Goal: Task Accomplishment & Management: Manage account settings

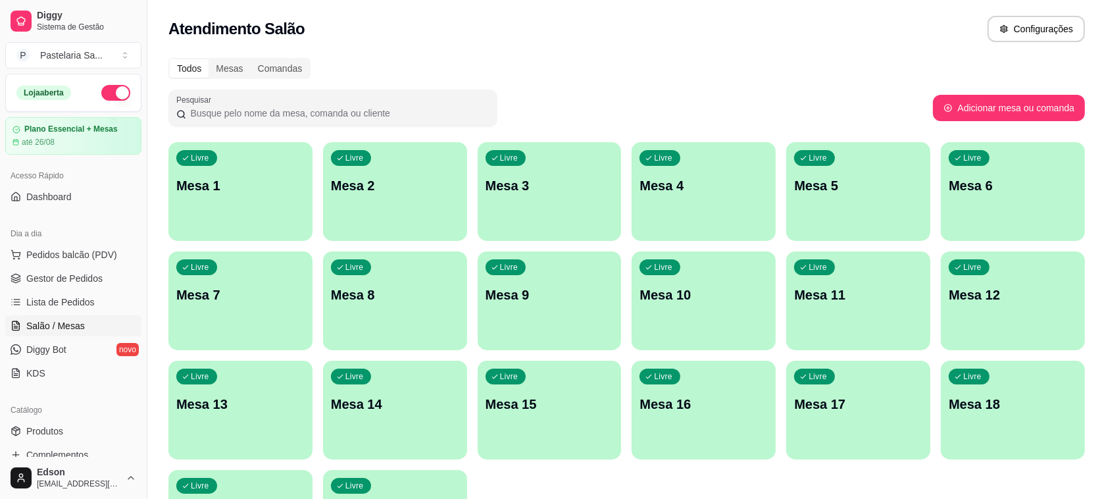
scroll to position [336, 0]
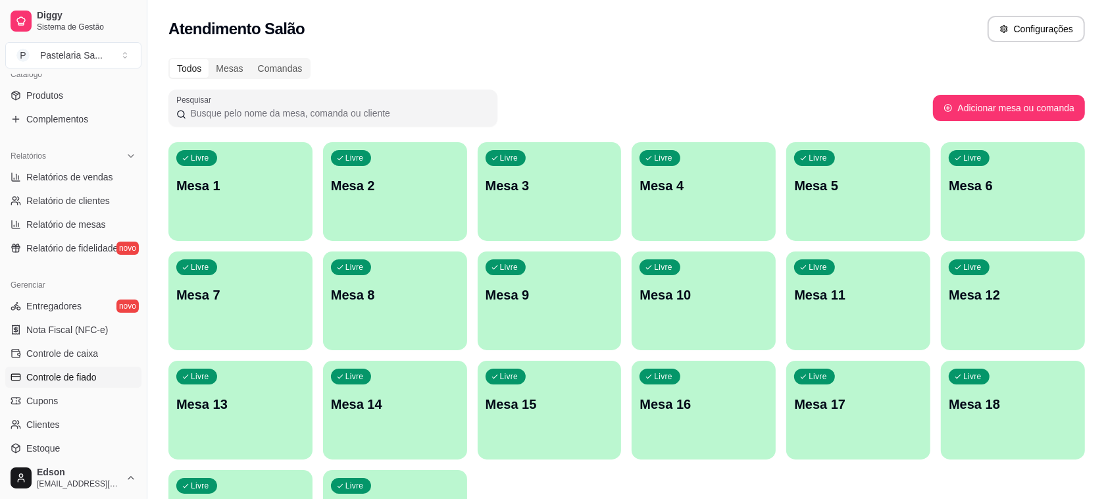
click at [76, 378] on span "Controle de fiado" at bounding box center [61, 376] width 70 height 13
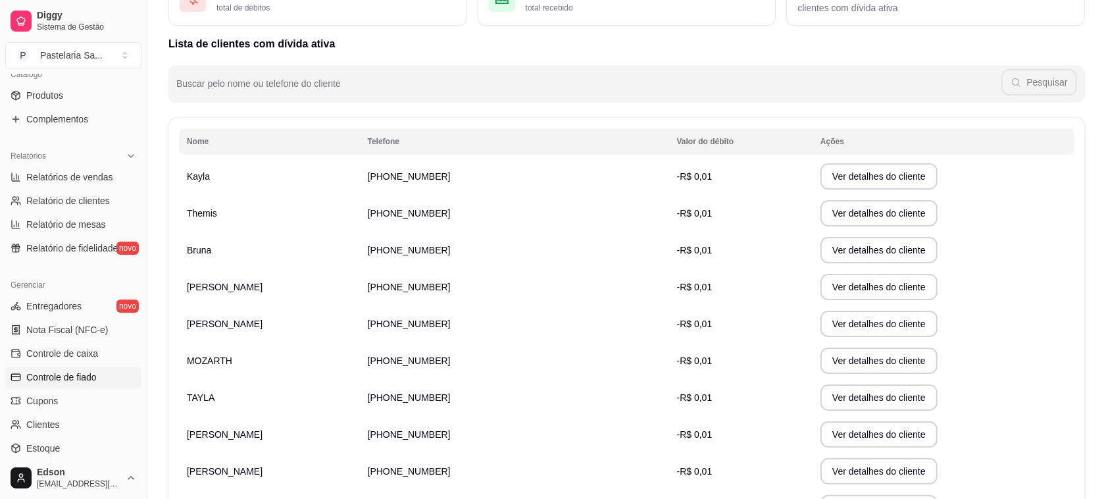
scroll to position [124, 0]
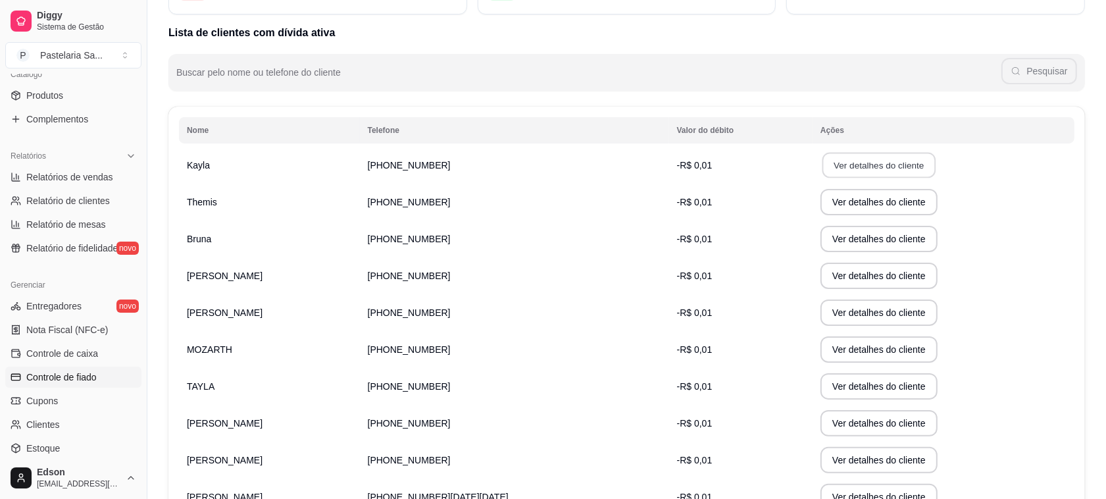
click at [823, 153] on button "Ver detalhes do cliente" at bounding box center [879, 166] width 113 height 26
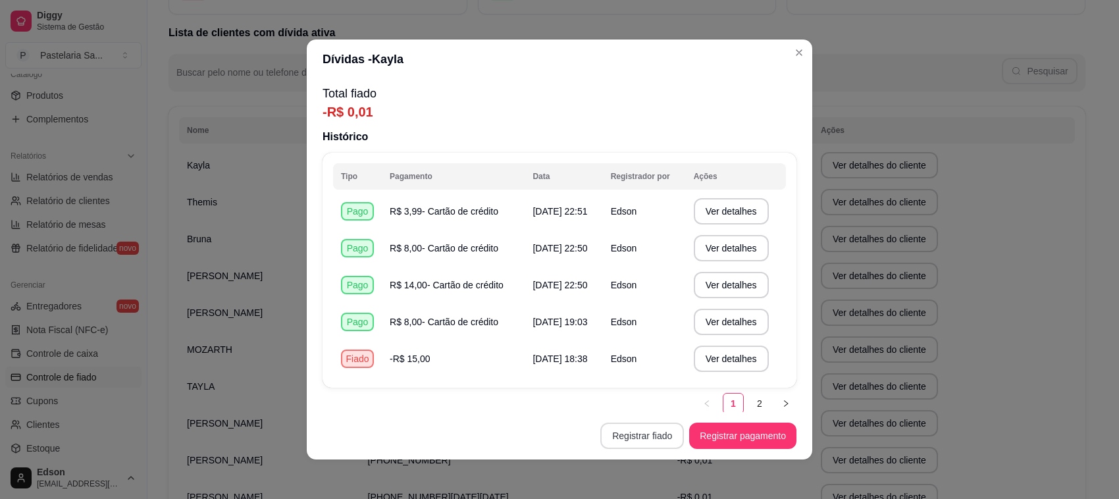
click at [649, 439] on button "Registrar fiado" at bounding box center [642, 435] width 84 height 26
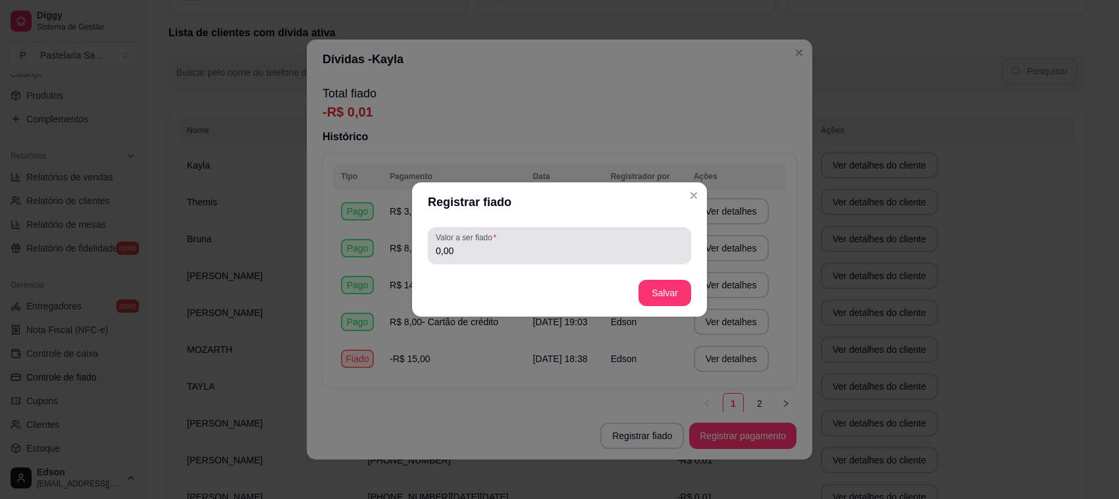
click at [520, 242] on div "0,00" at bounding box center [559, 245] width 247 height 26
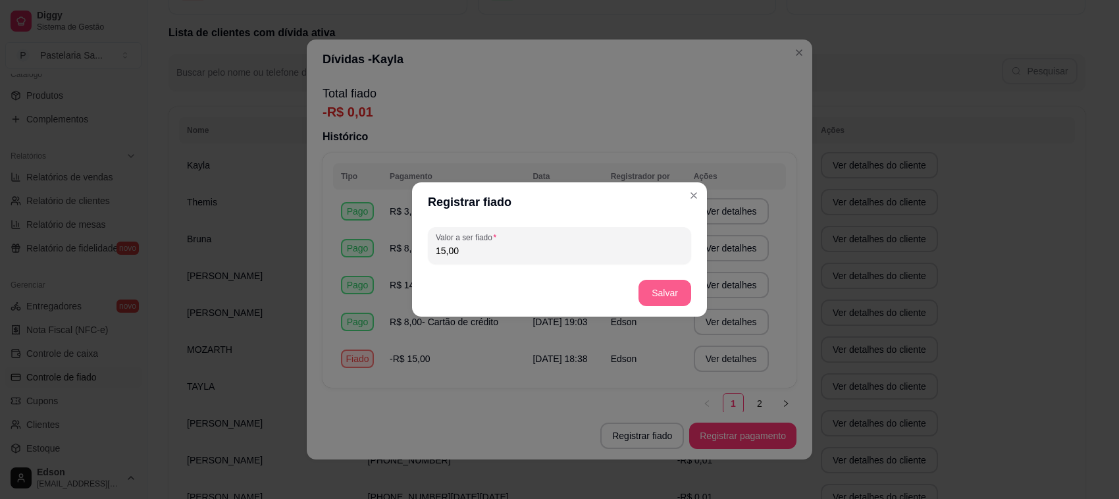
type input "15,00"
click at [651, 300] on button "Salvar" at bounding box center [664, 293] width 53 height 26
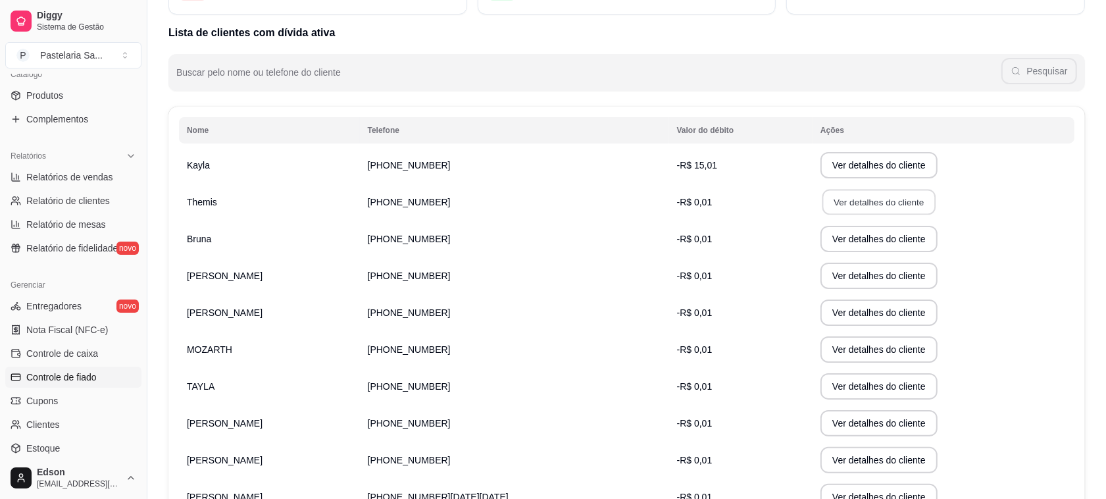
click at [827, 205] on button "Ver detalhes do cliente" at bounding box center [879, 203] width 113 height 26
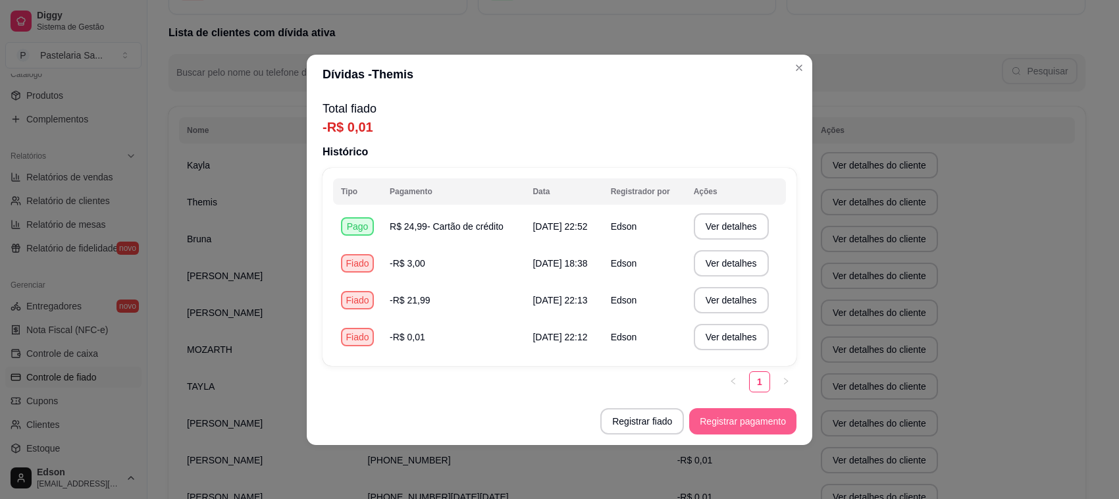
click at [742, 431] on button "Registrar pagamento" at bounding box center [742, 421] width 107 height 26
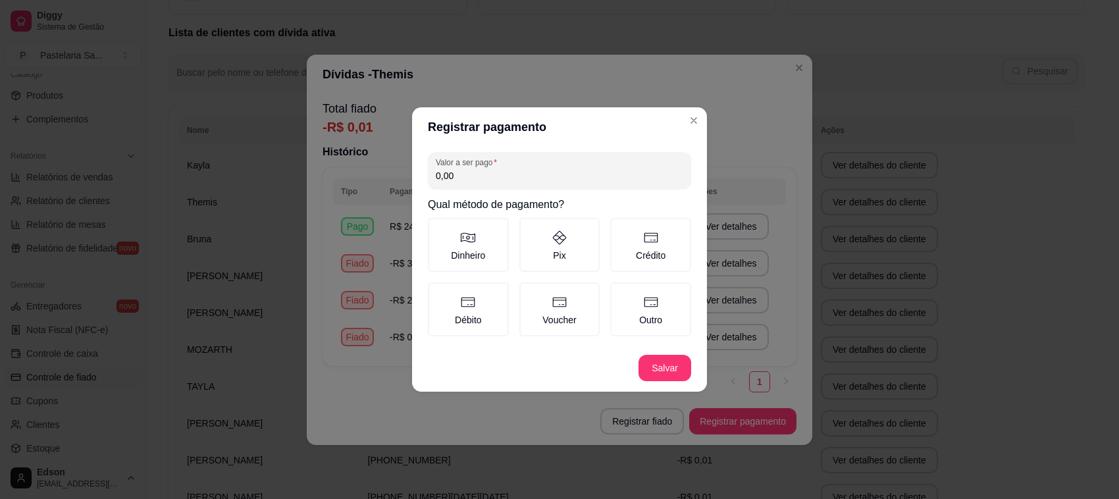
click at [702, 247] on div "Valor a ser pago 0,00 Qual método de pagamento? Dinheiro Pix Crédito Débito Vou…" at bounding box center [559, 245] width 295 height 197
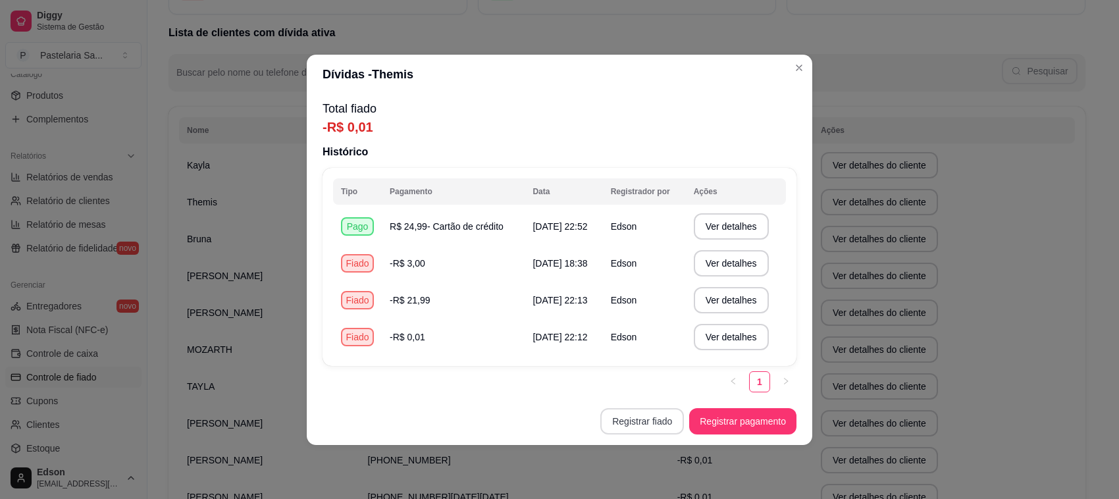
click at [661, 426] on button "Registrar fiado" at bounding box center [642, 421] width 84 height 26
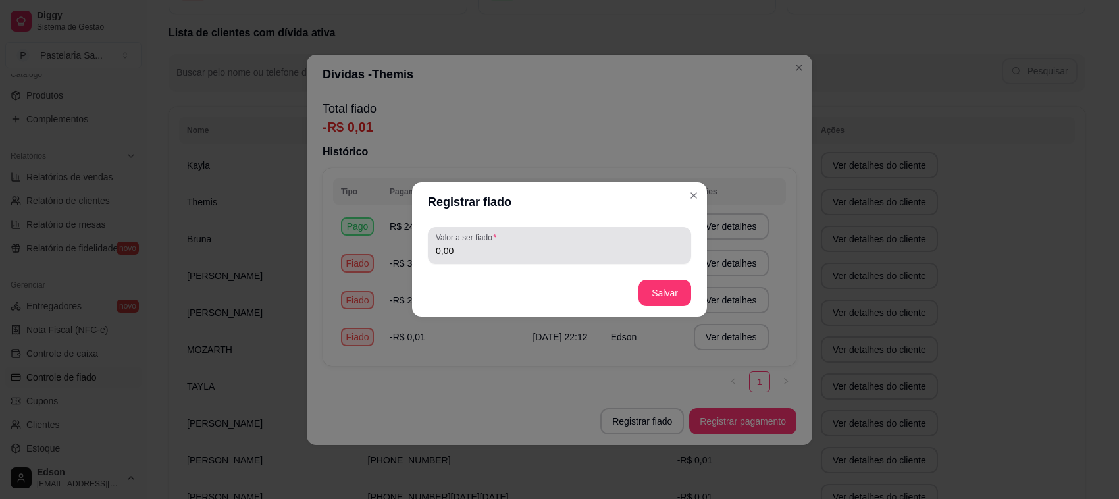
click at [527, 261] on div "Valor a ser fiado 0,00" at bounding box center [559, 245] width 263 height 37
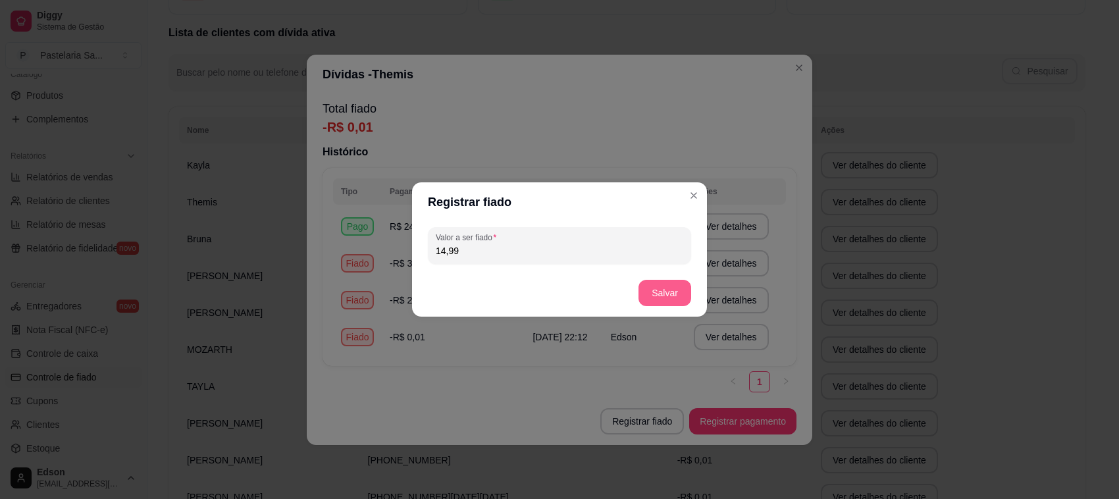
type input "14,99"
click at [653, 284] on button "Salvar" at bounding box center [664, 293] width 51 height 26
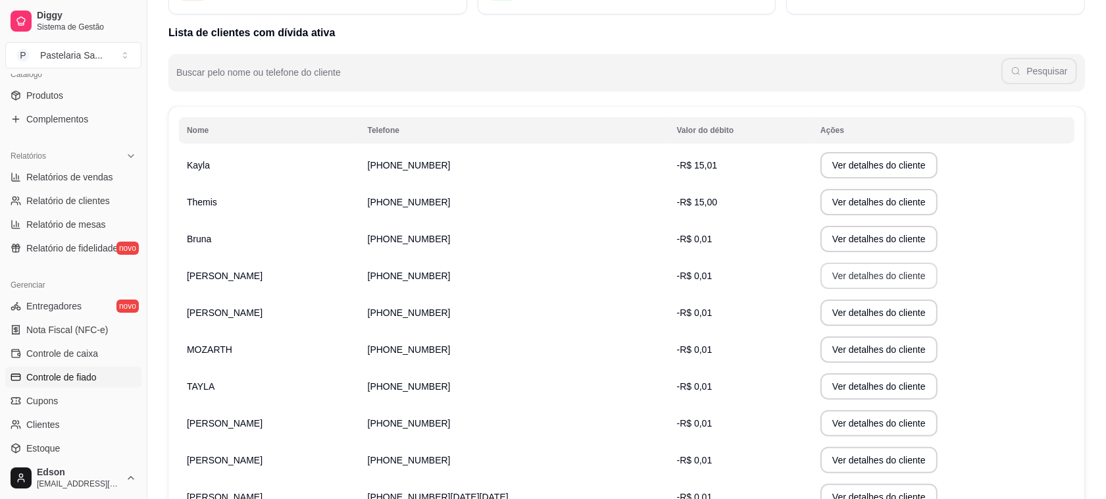
click at [840, 268] on button "Ver detalhes do cliente" at bounding box center [879, 276] width 117 height 26
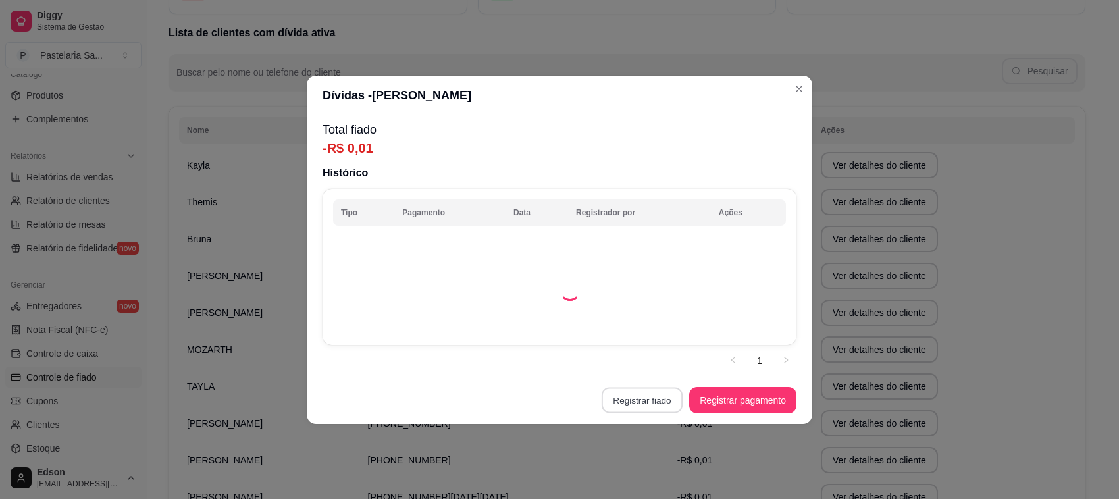
click at [646, 407] on button "Registrar fiado" at bounding box center [641, 400] width 81 height 26
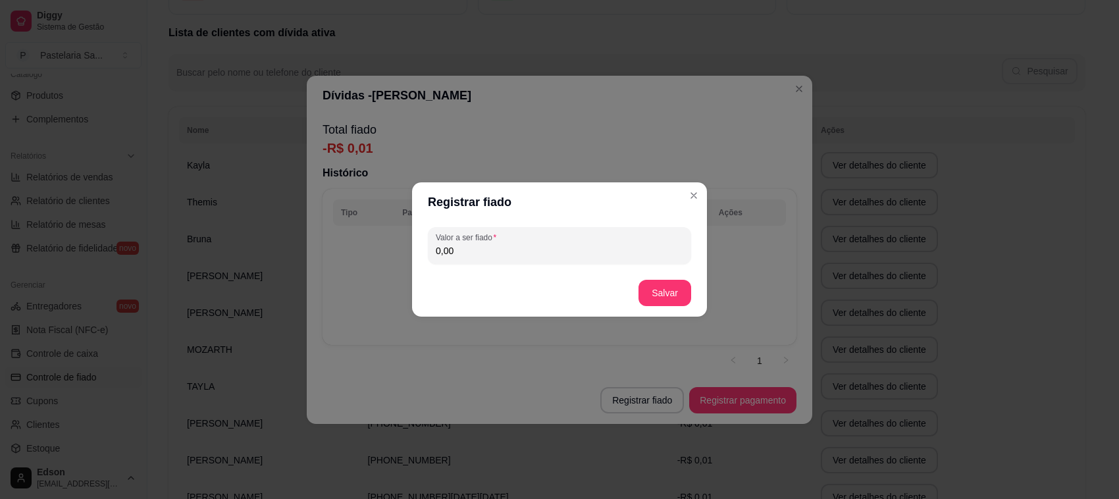
click at [566, 251] on input "0,00" at bounding box center [559, 250] width 247 height 13
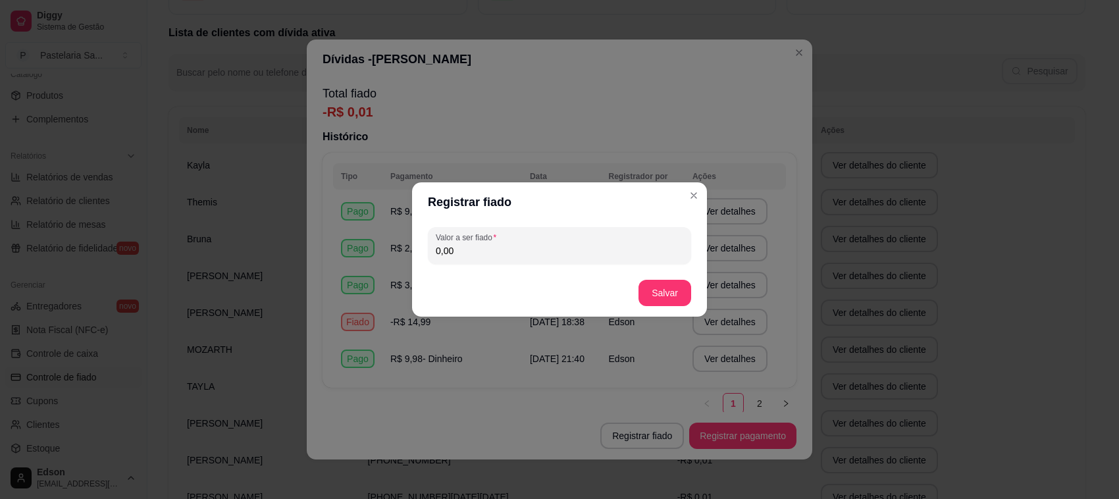
paste input "14,99"
type input "14,99"
click at [665, 287] on button "Salvar" at bounding box center [664, 293] width 53 height 26
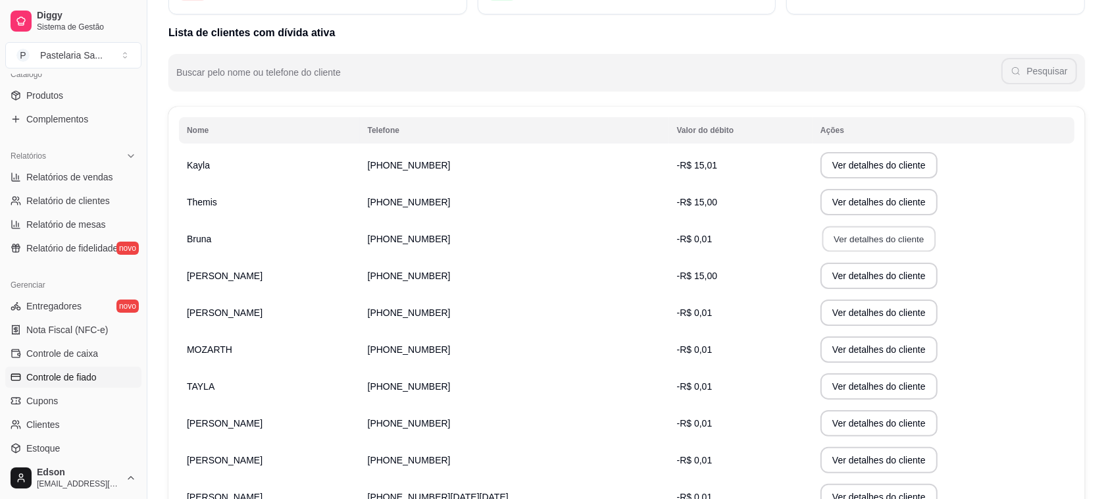
click at [830, 238] on button "Ver detalhes do cliente" at bounding box center [879, 239] width 113 height 26
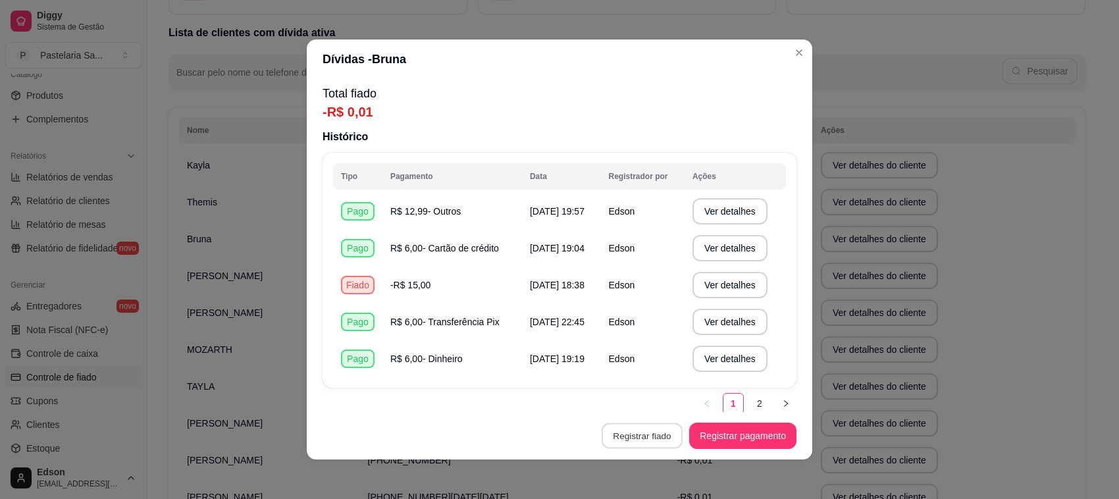
click at [639, 436] on button "Registrar fiado" at bounding box center [641, 436] width 81 height 26
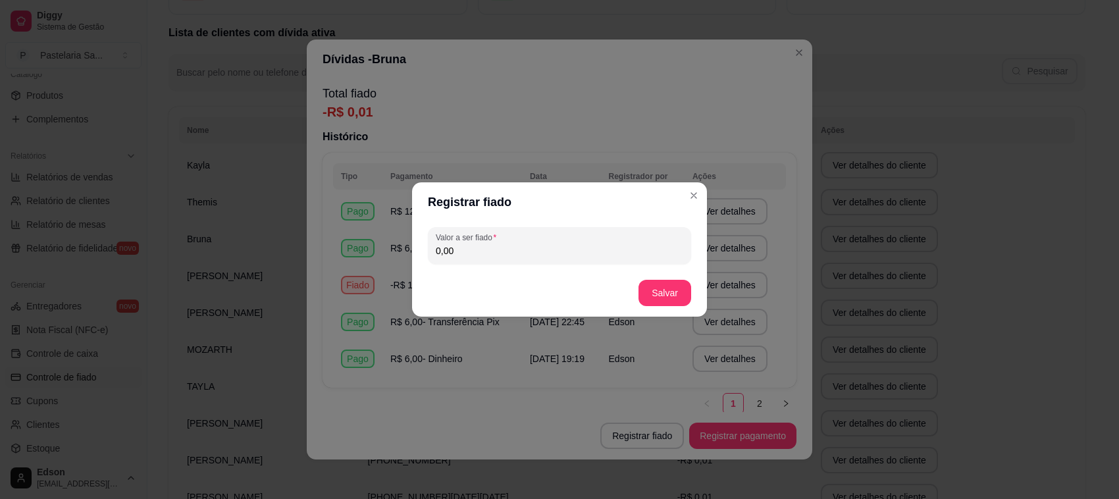
click at [566, 251] on input "0,00" at bounding box center [559, 250] width 247 height 13
paste input "14,99"
type input "14,99"
click at [671, 290] on button "Salvar" at bounding box center [664, 293] width 51 height 26
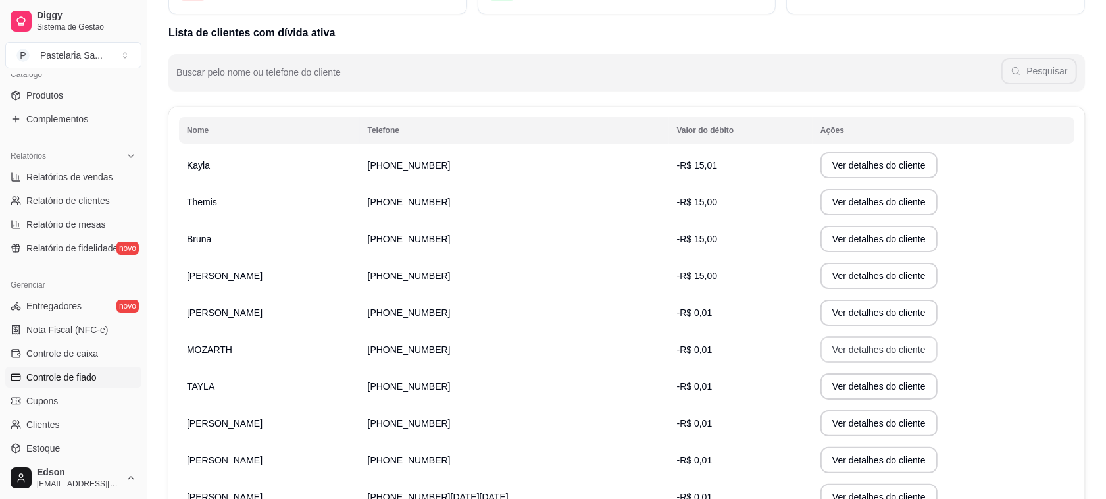
click at [837, 352] on button "Ver detalhes do cliente" at bounding box center [879, 349] width 117 height 26
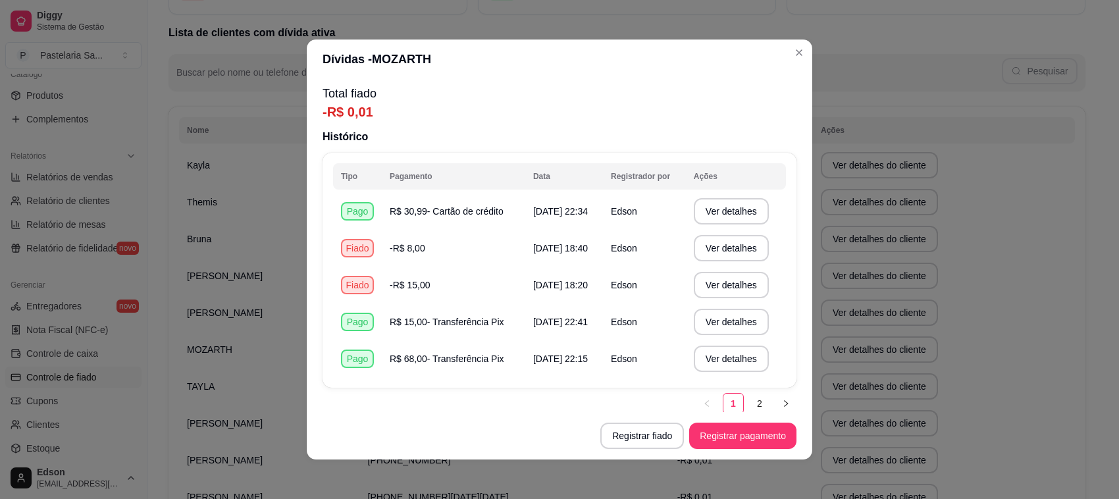
click at [630, 451] on footer "Registrar fiado Registrar pagamento" at bounding box center [559, 435] width 505 height 47
click at [630, 442] on button "Registrar fiado" at bounding box center [642, 435] width 84 height 26
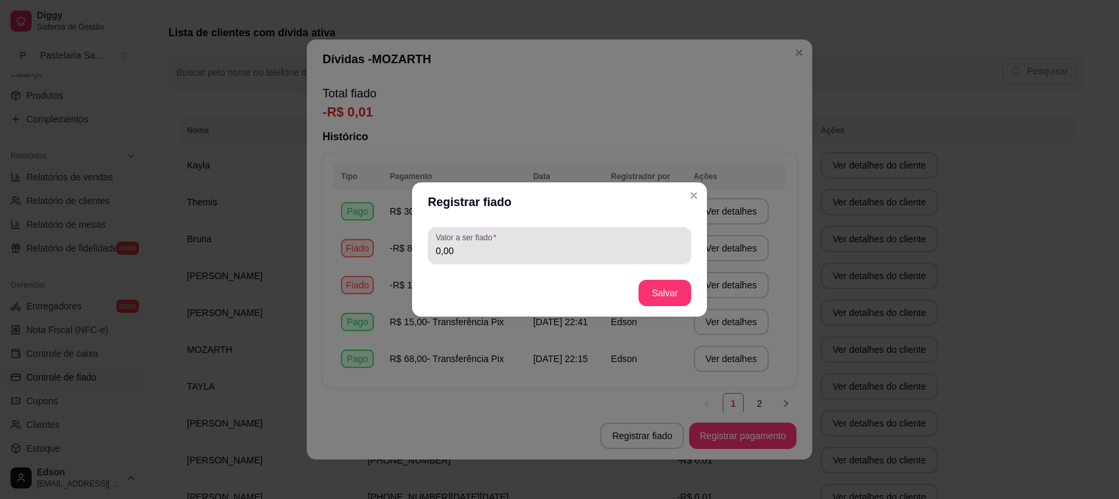
click at [549, 253] on input "0,00" at bounding box center [559, 250] width 247 height 13
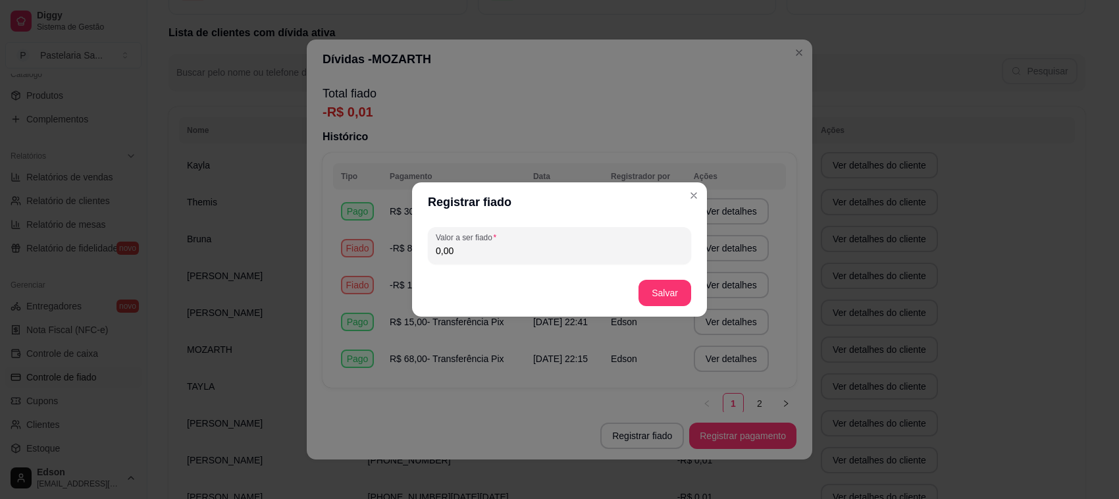
paste input "14,99"
type input "14,99"
click at [692, 301] on footer "Salvar" at bounding box center [559, 292] width 295 height 47
click at [681, 301] on button "Salvar" at bounding box center [664, 293] width 53 height 26
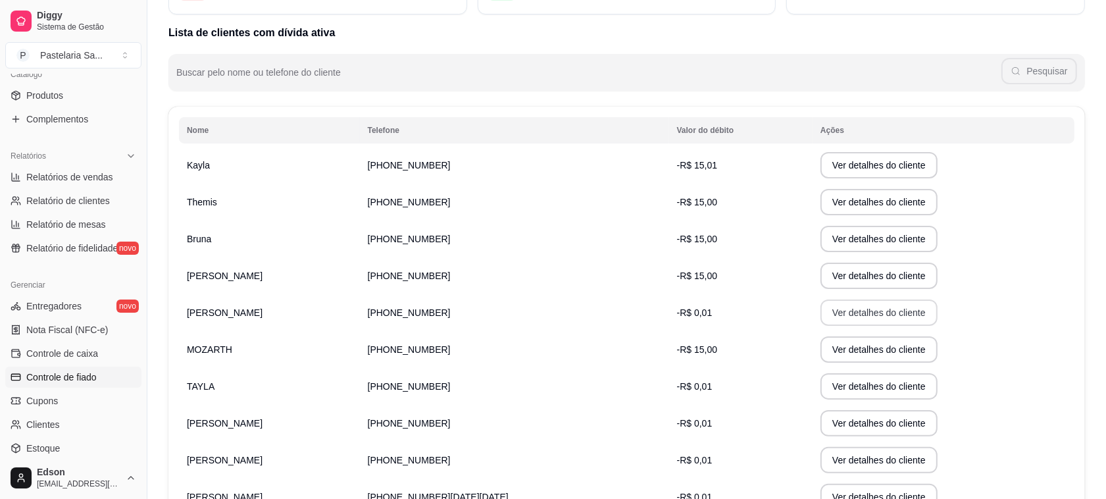
click at [821, 307] on button "Ver detalhes do cliente" at bounding box center [879, 312] width 117 height 26
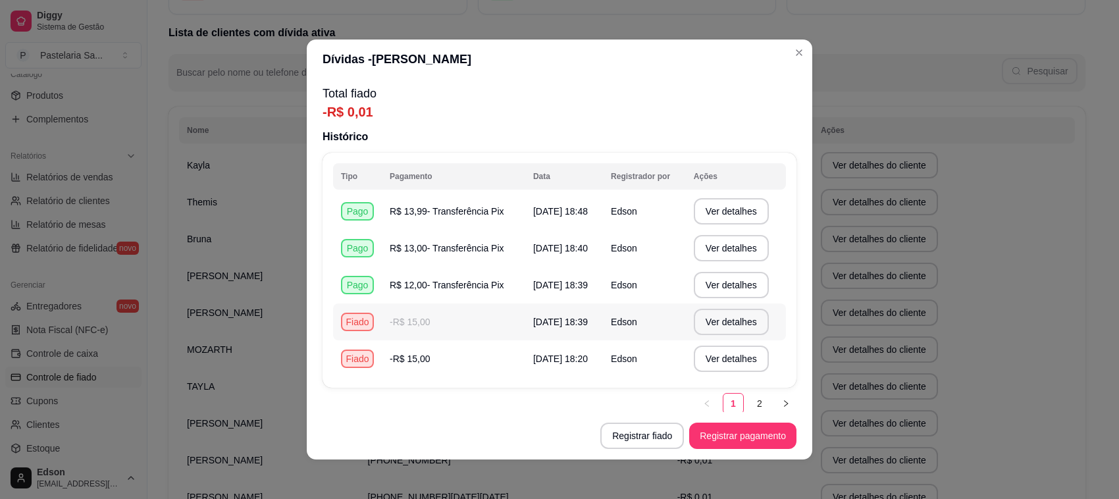
click at [656, 366] on section "Dívidas - [PERSON_NAME] Total fiado -R$ 0,01 Histórico Tipo Pagamento Data Regi…" at bounding box center [559, 249] width 505 height 420
click at [655, 432] on button "Registrar fiado" at bounding box center [641, 436] width 81 height 26
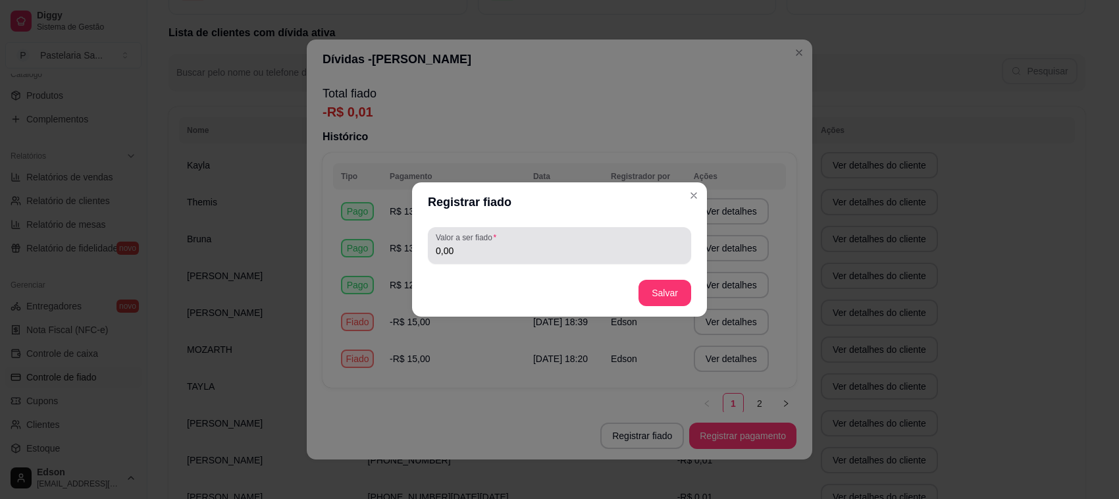
click at [628, 258] on div "0,00" at bounding box center [559, 245] width 247 height 26
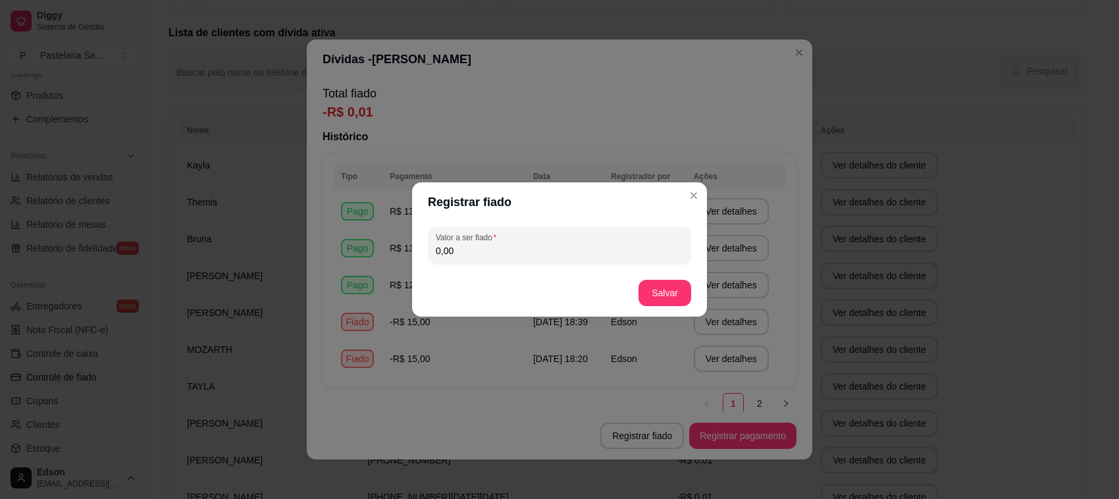
paste input "14,99"
type input "14,99"
click at [689, 297] on button "Salvar" at bounding box center [664, 293] width 51 height 26
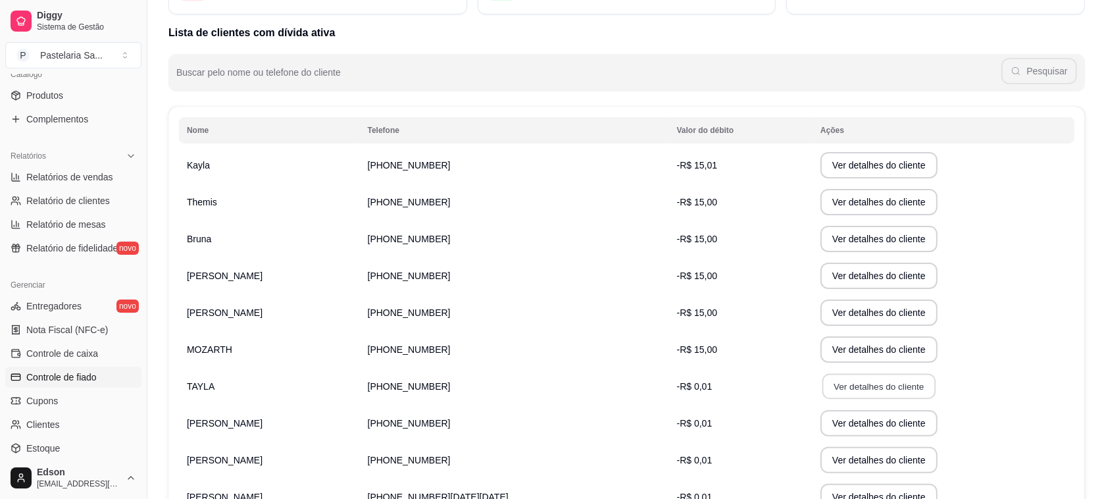
click at [860, 393] on button "Ver detalhes do cliente" at bounding box center [879, 387] width 113 height 26
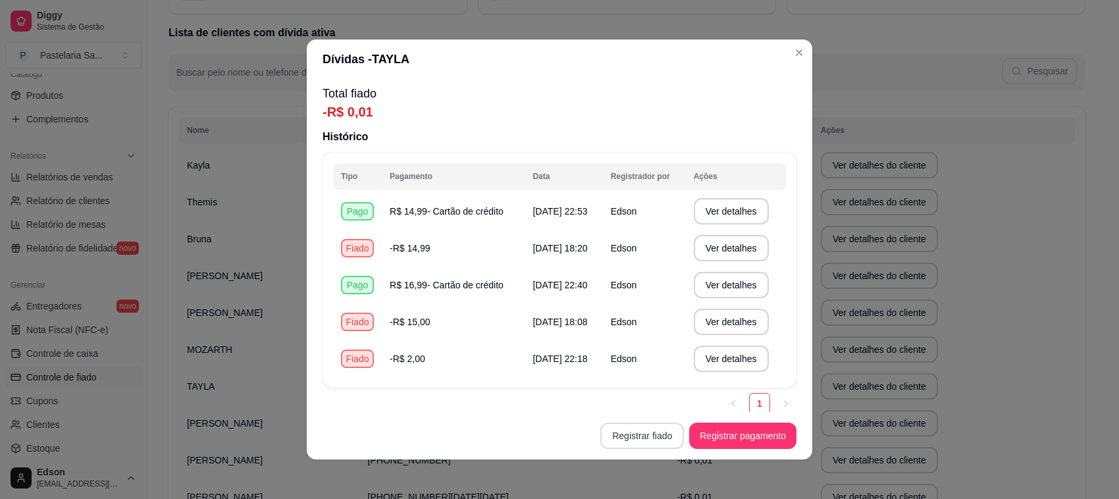
click at [650, 432] on button "Registrar fiado" at bounding box center [642, 435] width 84 height 26
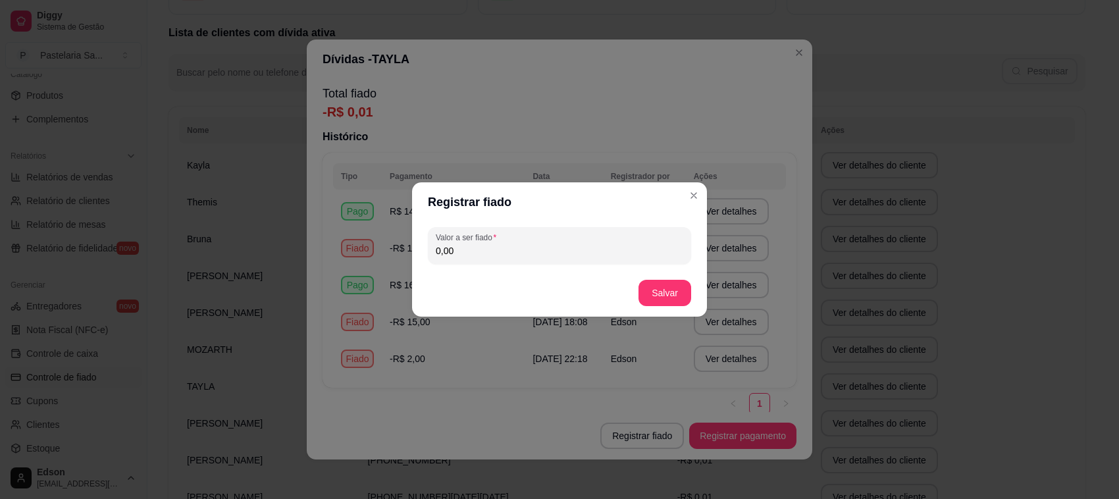
click at [572, 252] on input "0,00" at bounding box center [559, 250] width 247 height 13
paste input "14,99"
type input "14,99"
click at [669, 297] on button "Salvar" at bounding box center [664, 293] width 53 height 26
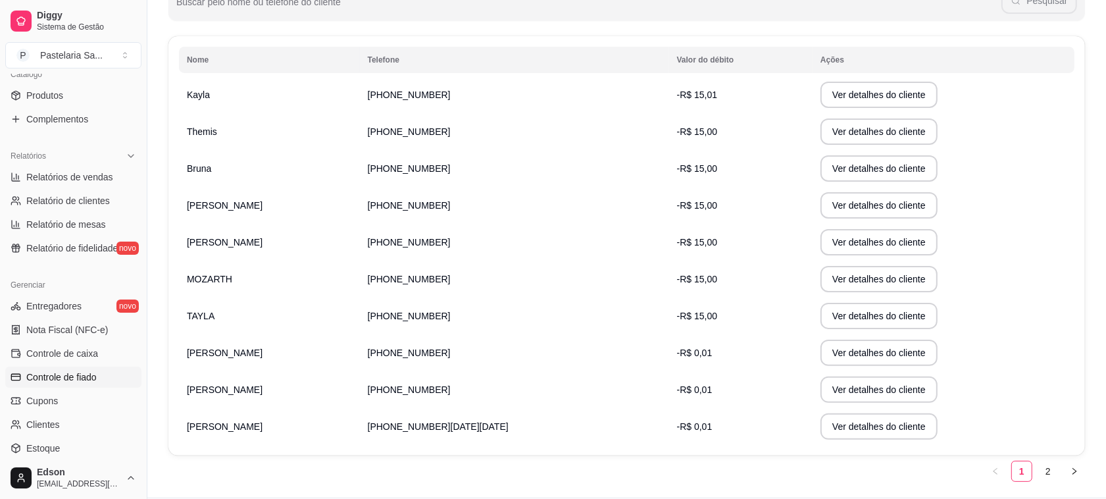
scroll to position [230, 0]
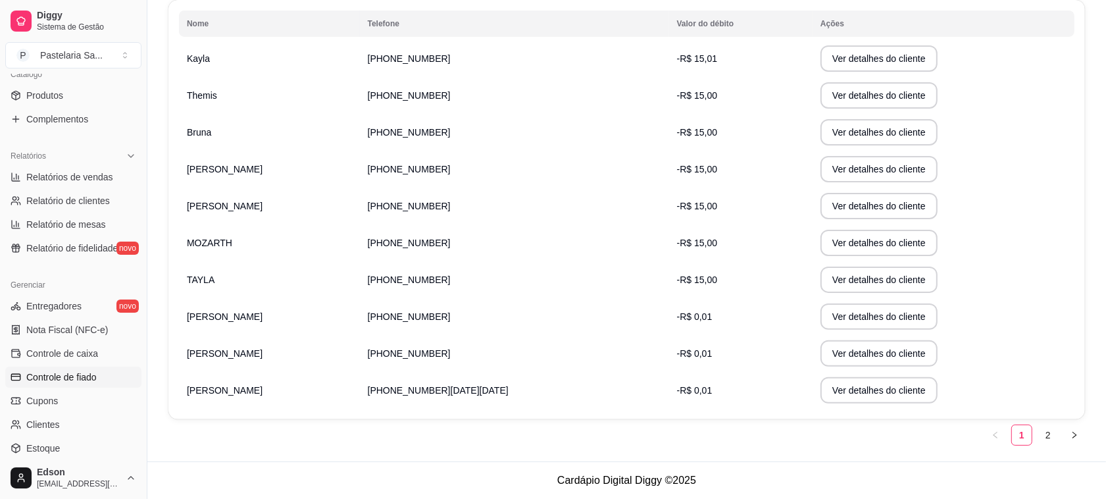
click at [714, 315] on td "-R$ 0,01" at bounding box center [740, 316] width 143 height 37
click at [821, 315] on button "Ver detalhes do cliente" at bounding box center [879, 316] width 117 height 26
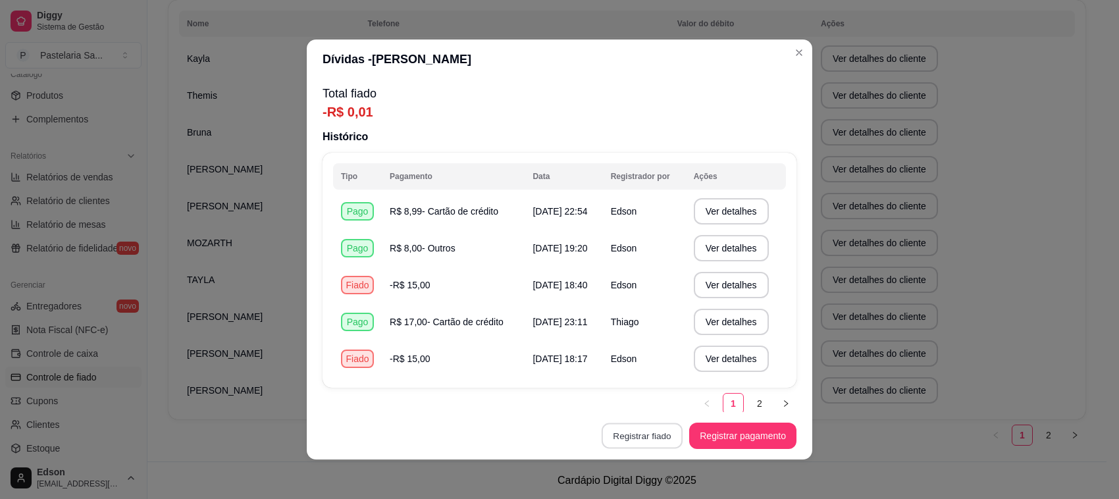
click at [640, 428] on button "Registrar fiado" at bounding box center [641, 436] width 81 height 26
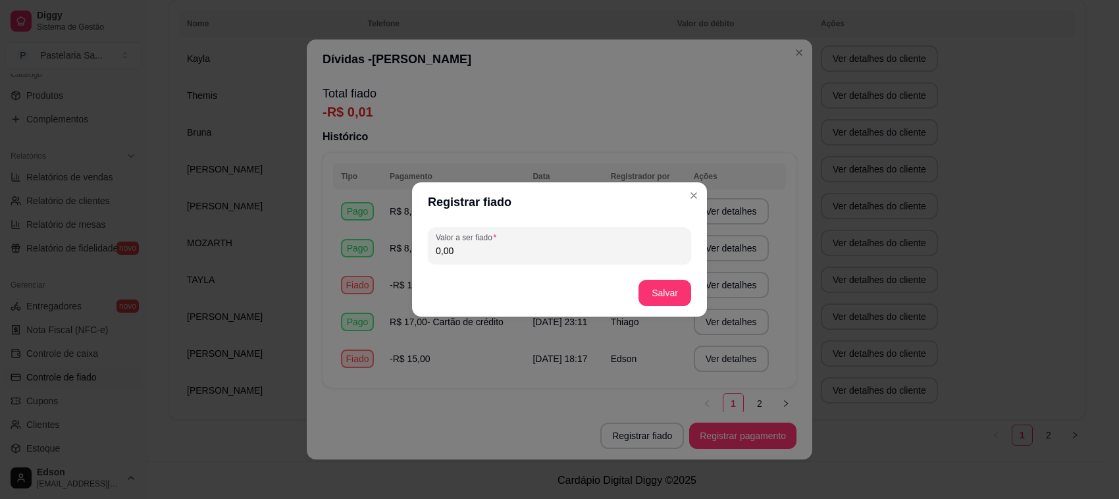
click at [536, 248] on input "0,00" at bounding box center [559, 250] width 247 height 13
paste input "14,99"
type input "14,99"
click at [674, 287] on button "Salvar" at bounding box center [664, 293] width 53 height 26
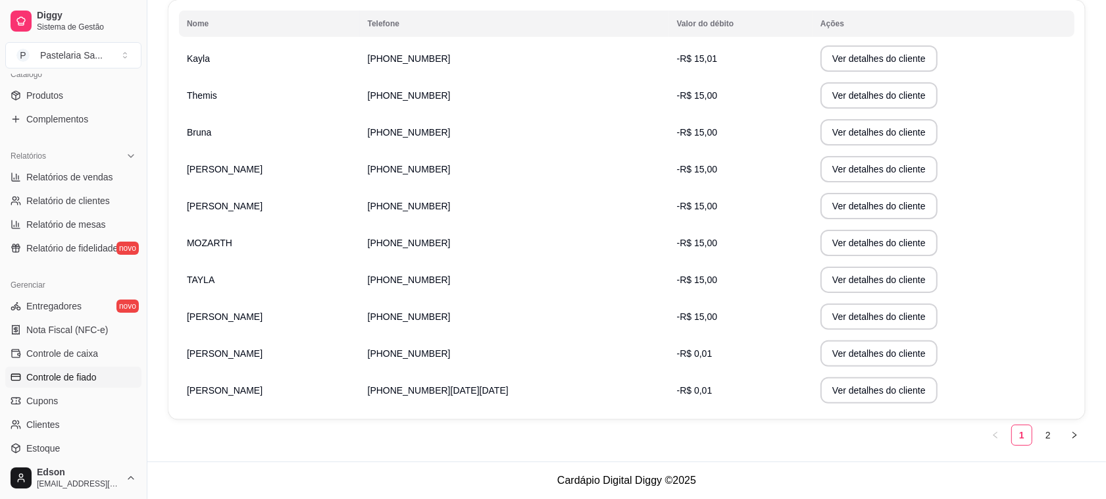
click at [985, 343] on td "Ver detalhes do cliente" at bounding box center [944, 353] width 262 height 37
click at [821, 355] on button "Ver detalhes do cliente" at bounding box center [879, 353] width 117 height 26
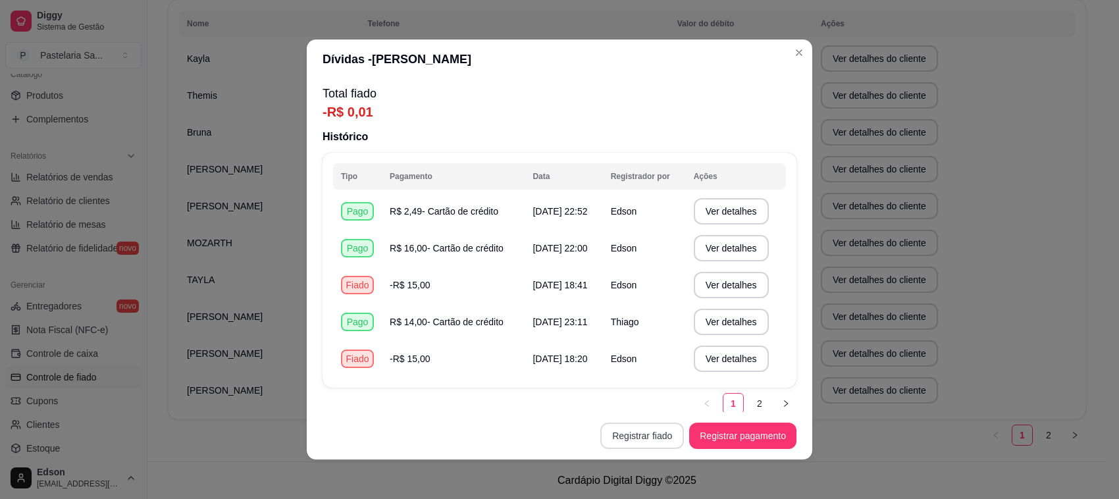
click at [653, 438] on button "Registrar fiado" at bounding box center [642, 435] width 84 height 26
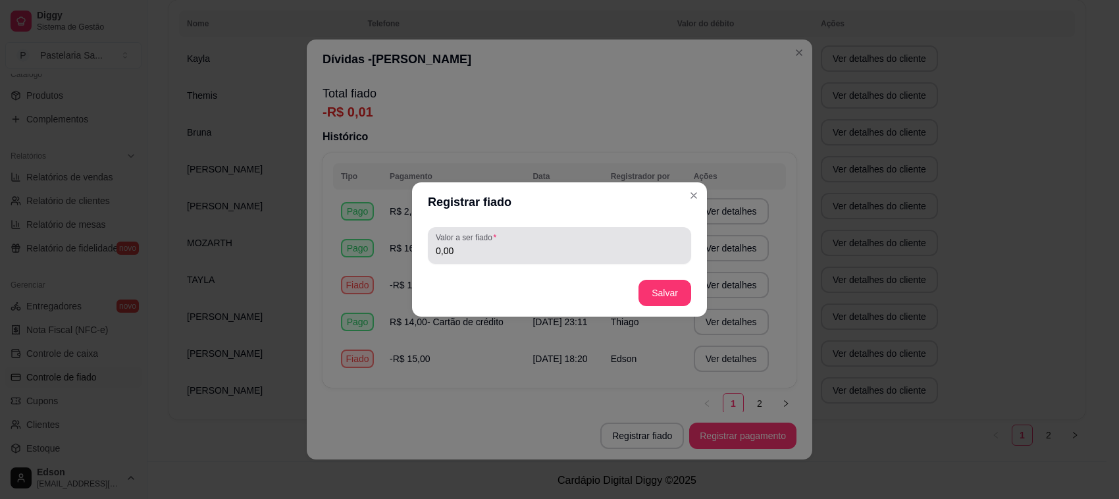
click at [567, 258] on div "0,00" at bounding box center [559, 245] width 247 height 26
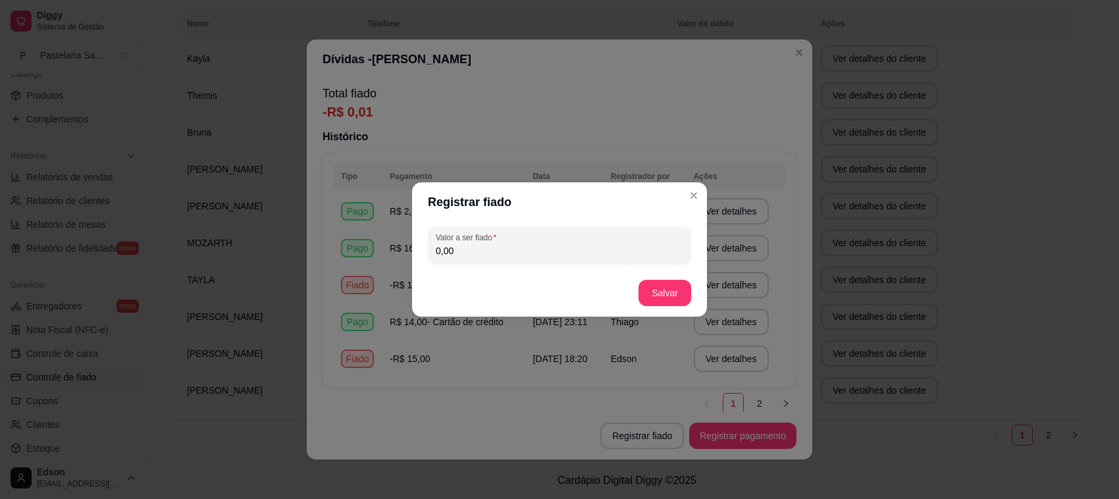
paste input "14,99"
type input "14,99"
click at [684, 296] on button "Salvar" at bounding box center [664, 293] width 53 height 26
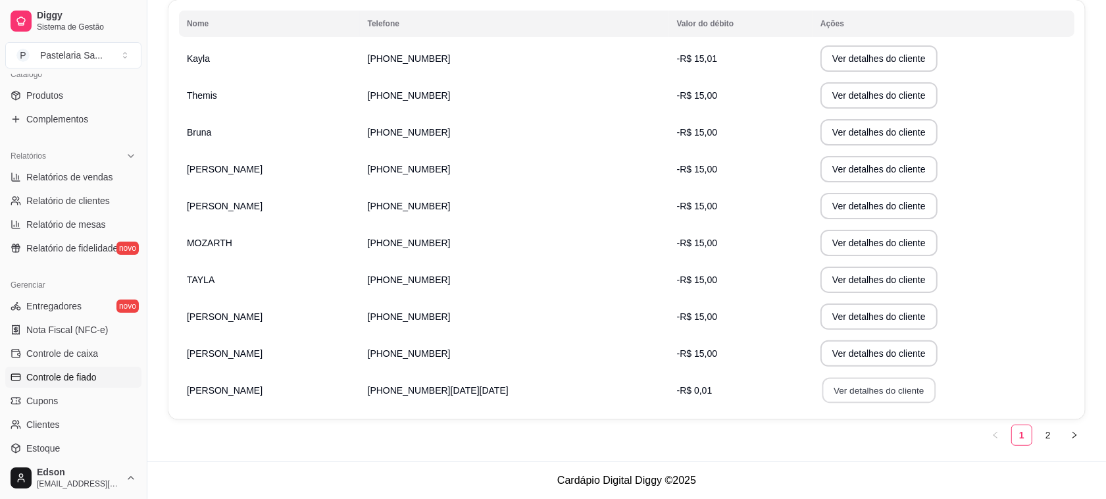
click at [832, 383] on button "Ver detalhes do cliente" at bounding box center [879, 391] width 113 height 26
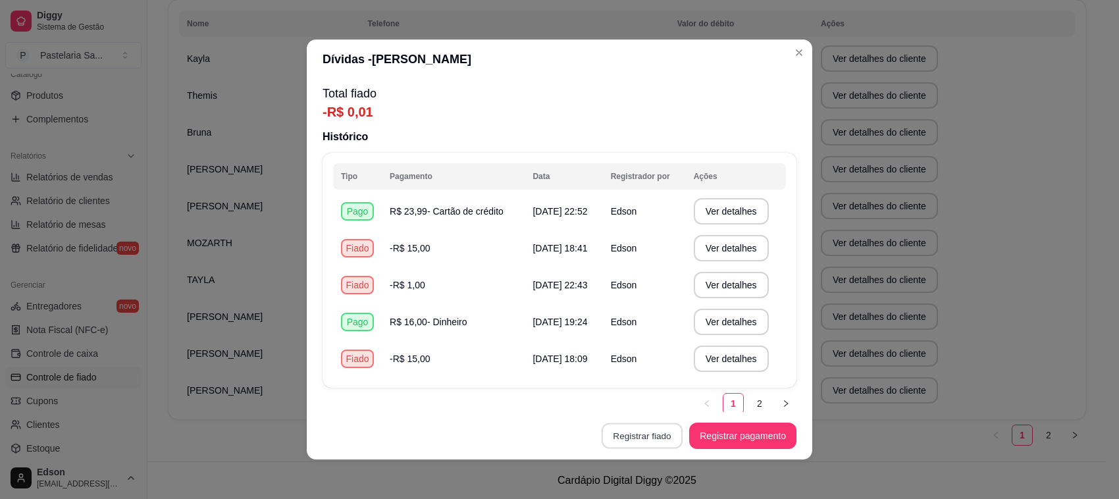
click at [632, 432] on button "Registrar fiado" at bounding box center [641, 436] width 81 height 26
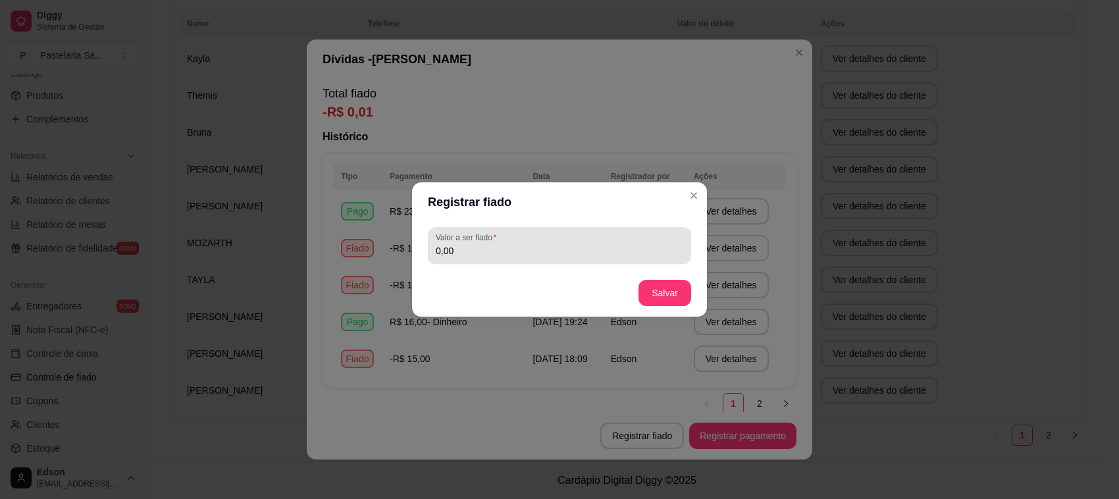
click at [579, 261] on div "Valor a ser fiado 0,00" at bounding box center [559, 245] width 263 height 37
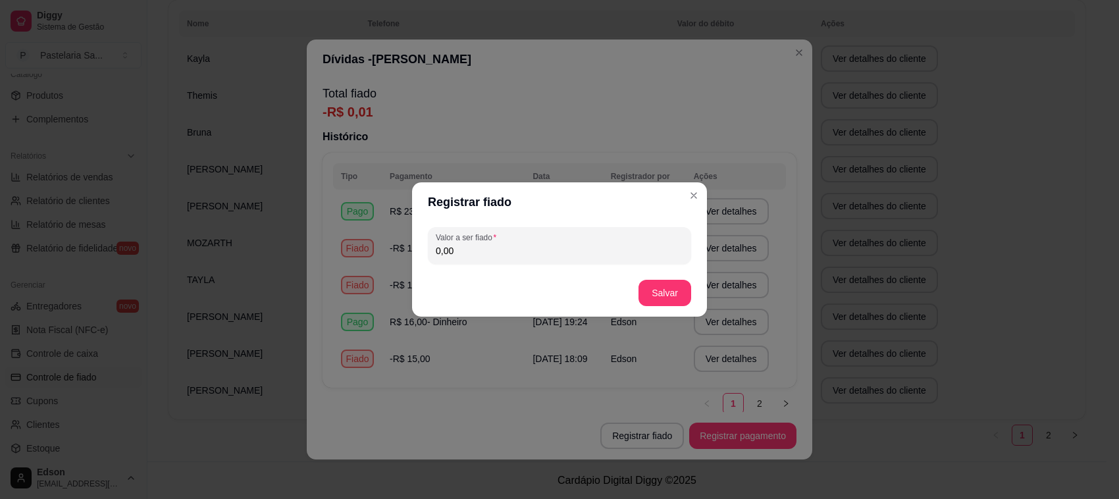
paste input "14,99"
type input "14,99"
click at [670, 286] on button "Salvar" at bounding box center [664, 293] width 51 height 26
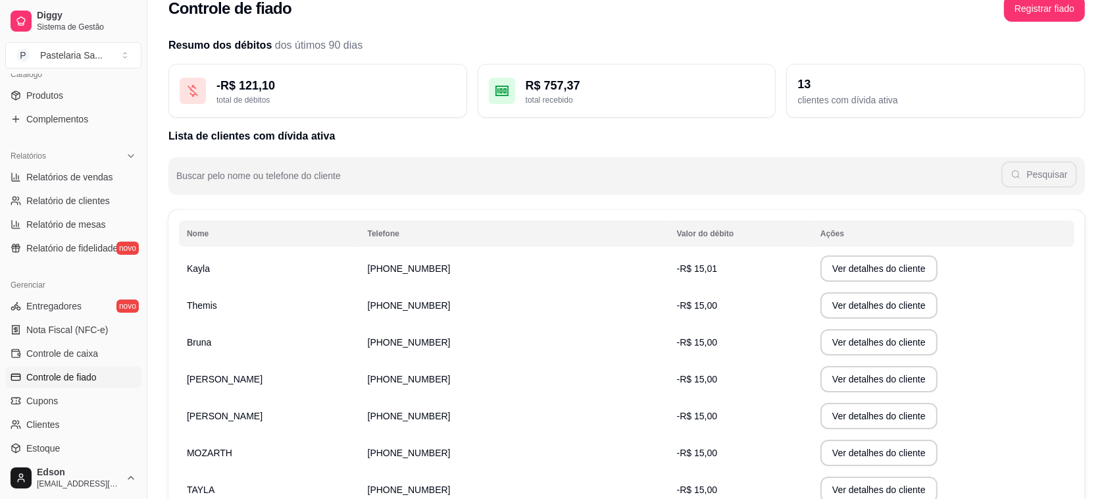
scroll to position [0, 0]
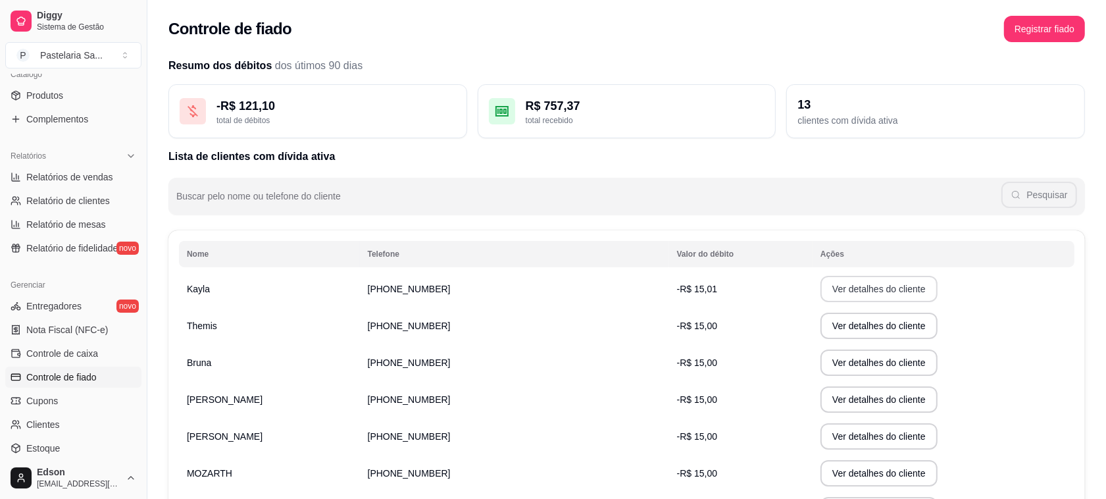
click at [824, 284] on button "Ver detalhes do cliente" at bounding box center [879, 289] width 117 height 26
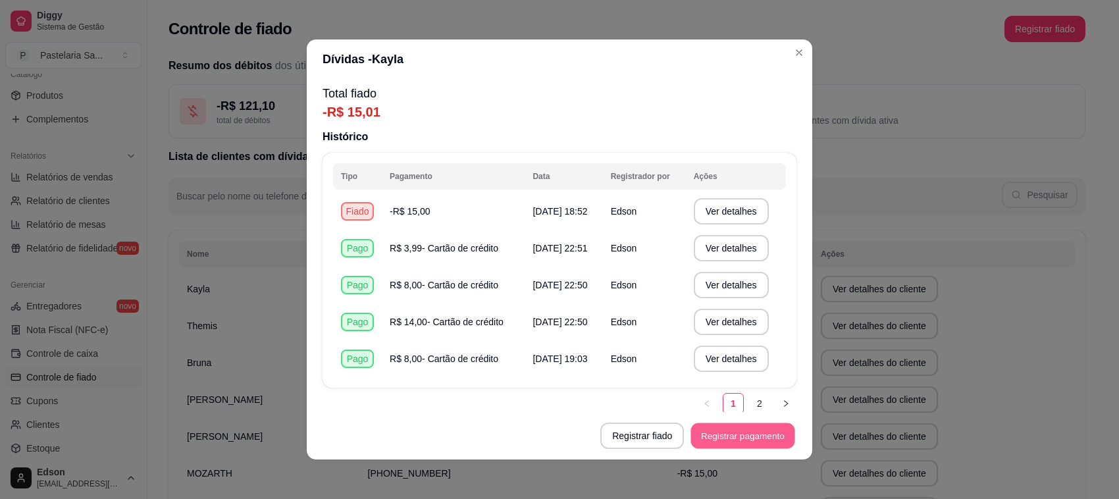
click at [744, 430] on button "Registrar pagamento" at bounding box center [743, 436] width 104 height 26
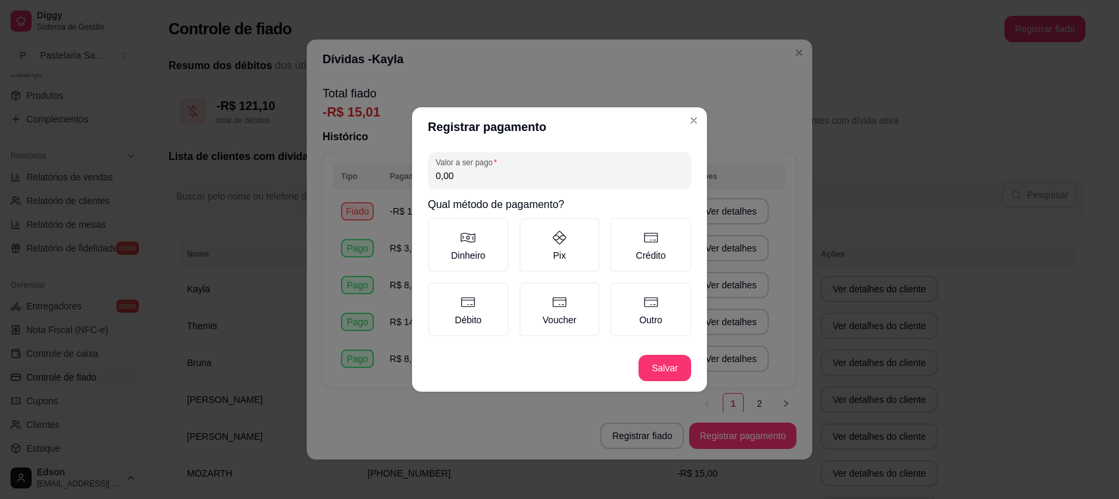
click at [521, 182] on input "0,00" at bounding box center [559, 175] width 247 height 13
type input "0,01"
click at [637, 316] on label "Outro" at bounding box center [650, 309] width 81 height 54
click at [620, 292] on button "Outro" at bounding box center [614, 287] width 11 height 11
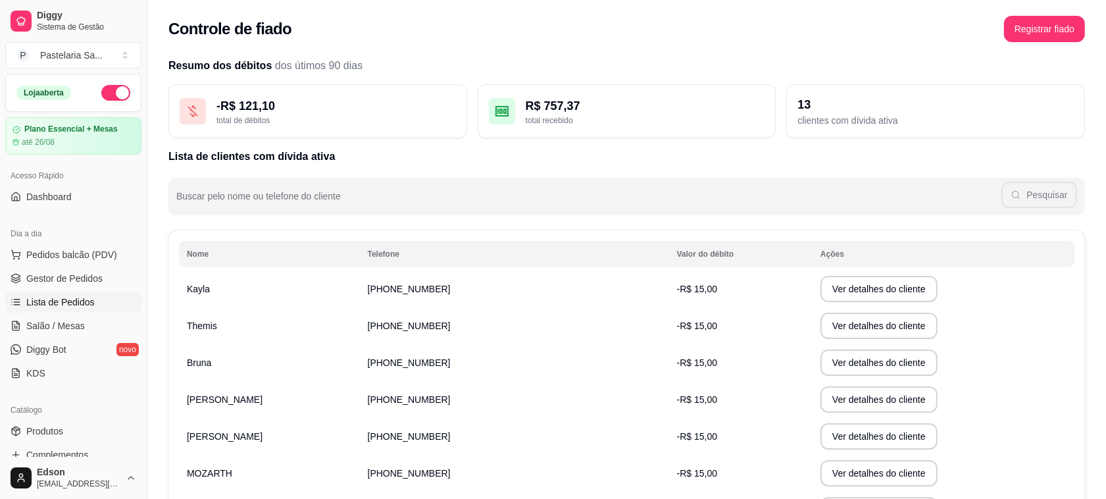
click at [78, 294] on link "Lista de Pedidos" at bounding box center [73, 301] width 136 height 21
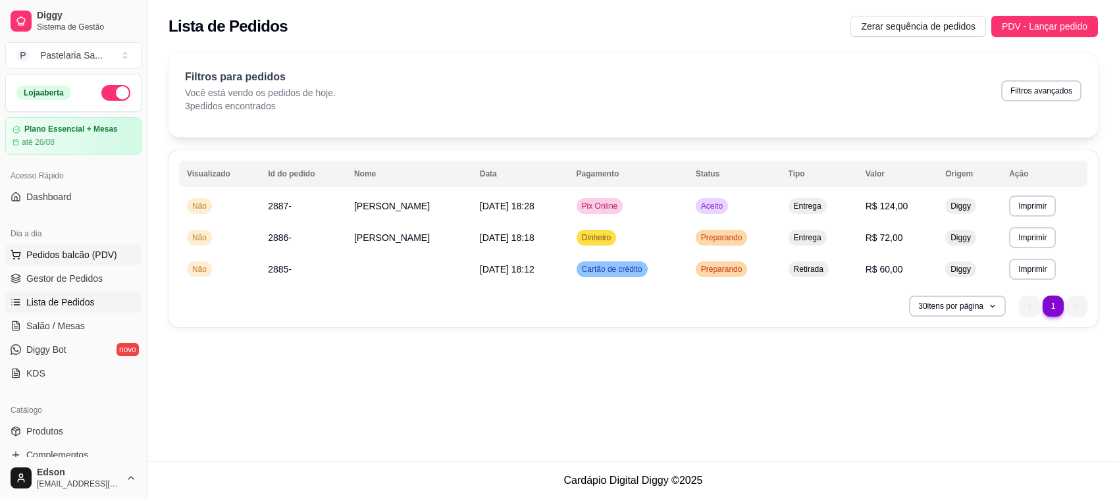
click at [81, 252] on span "Pedidos balcão (PDV)" at bounding box center [71, 254] width 91 height 13
click at [283, 89] on input "Pesquisa" at bounding box center [416, 82] width 750 height 13
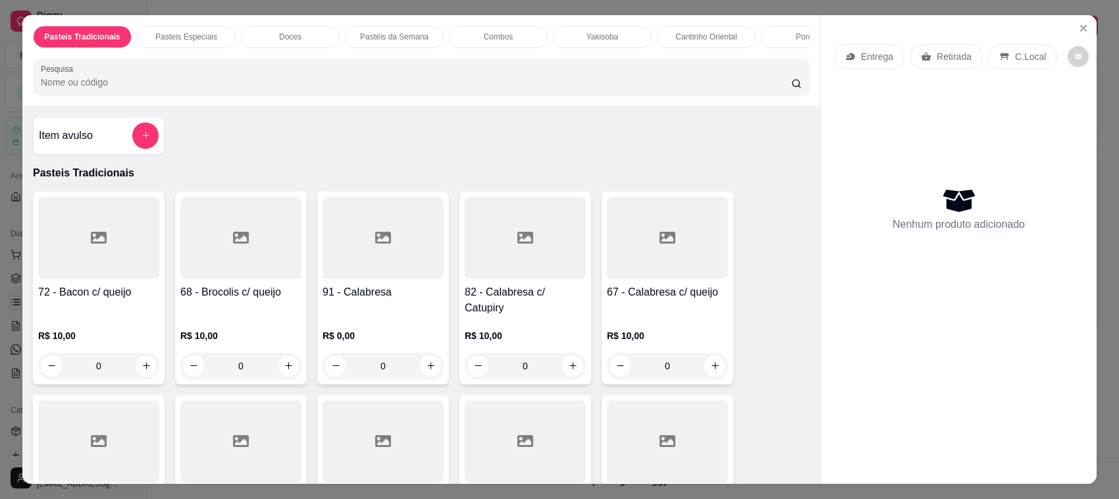
click at [283, 89] on input "Pesquisa" at bounding box center [416, 82] width 750 height 13
click at [140, 89] on input "Pesquisa" at bounding box center [416, 82] width 750 height 13
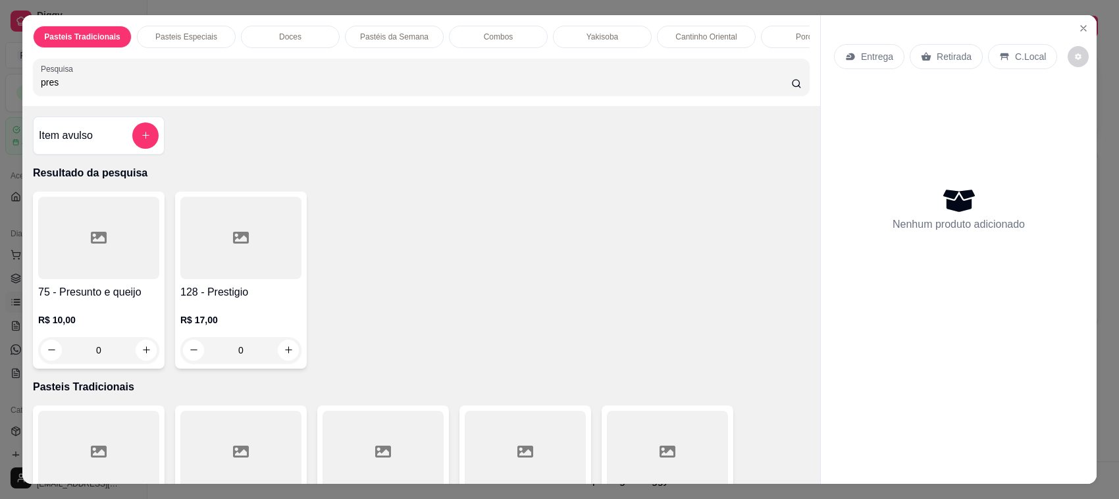
type input "pres"
click at [74, 273] on div at bounding box center [98, 238] width 121 height 82
click at [481, 219] on div "25cm R$ 14,00" at bounding box center [559, 211] width 347 height 43
radio input "true"
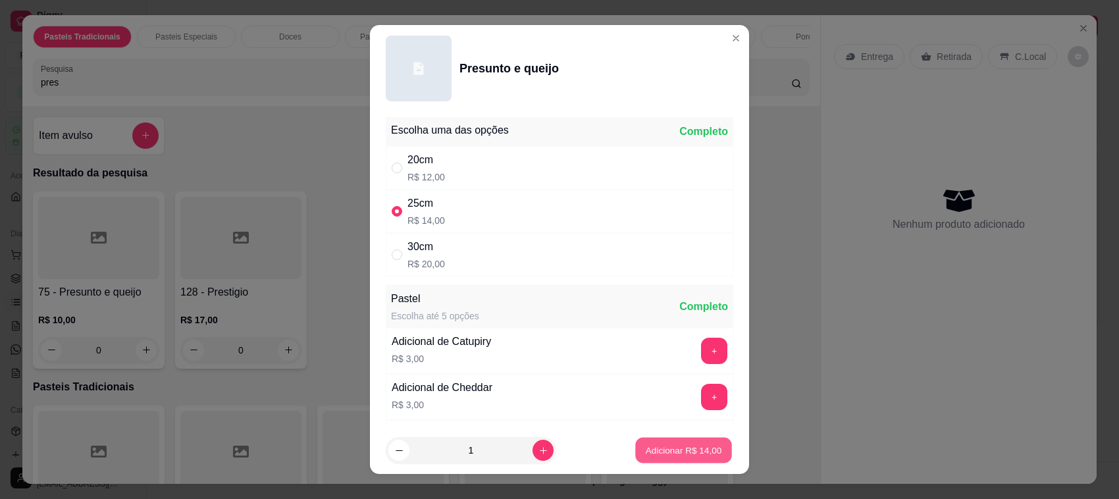
click at [637, 461] on button "Adicionar R$ 14,00" at bounding box center [683, 451] width 97 height 26
type input "1"
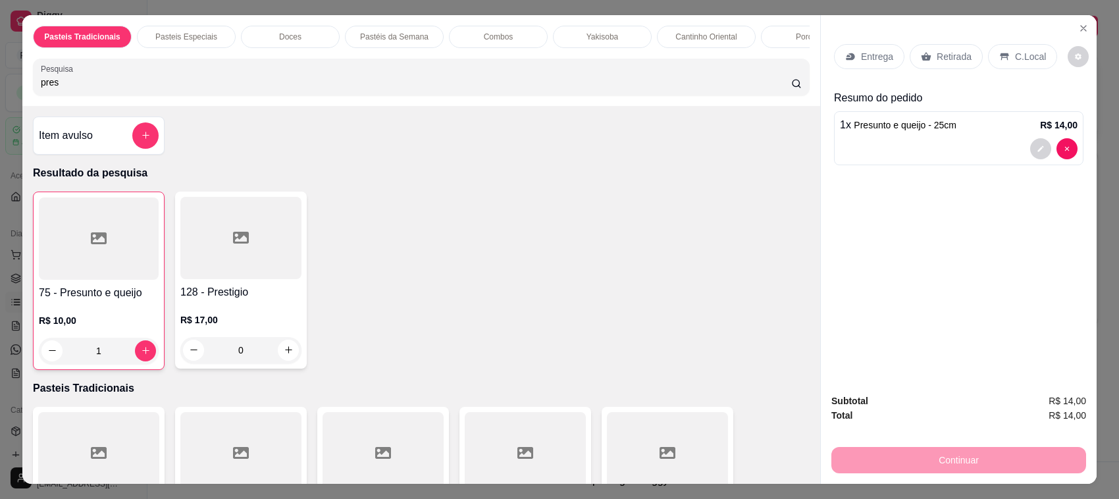
click at [191, 95] on div "Pesquisa pres" at bounding box center [421, 77] width 776 height 37
click at [190, 95] on div "Pesquisa pres" at bounding box center [421, 77] width 776 height 37
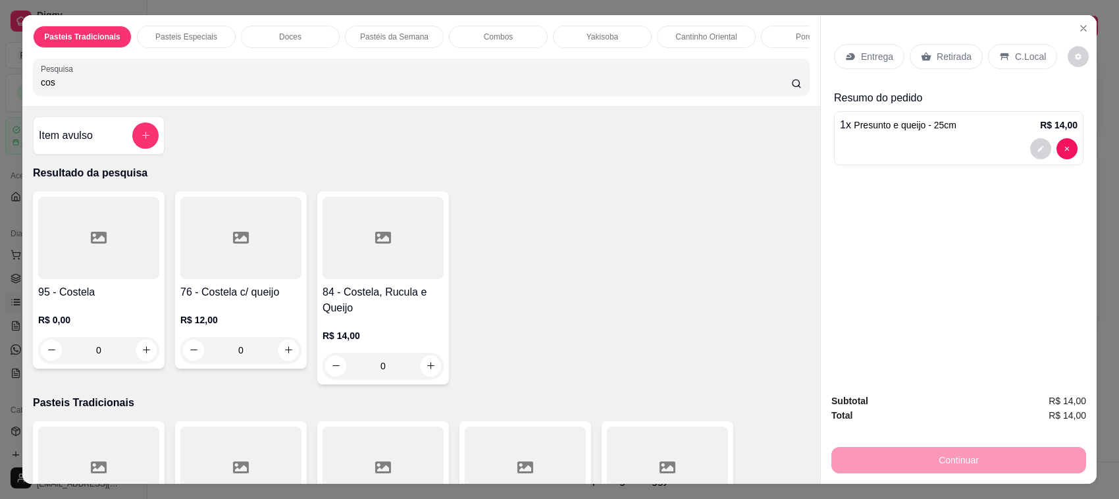
type input "cos"
click at [218, 300] on h4 "76 - Costela c/ queijo" at bounding box center [240, 292] width 121 height 16
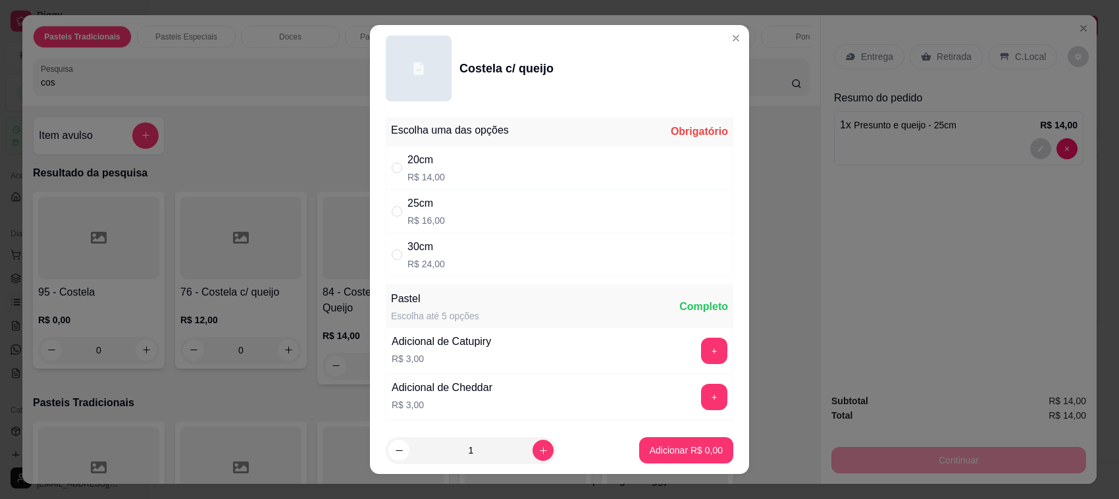
click at [504, 245] on div "30cm R$ 24,00" at bounding box center [559, 254] width 347 height 43
radio input "true"
click at [645, 455] on p "Adicionar R$ 24,00" at bounding box center [683, 449] width 76 height 13
type input "1"
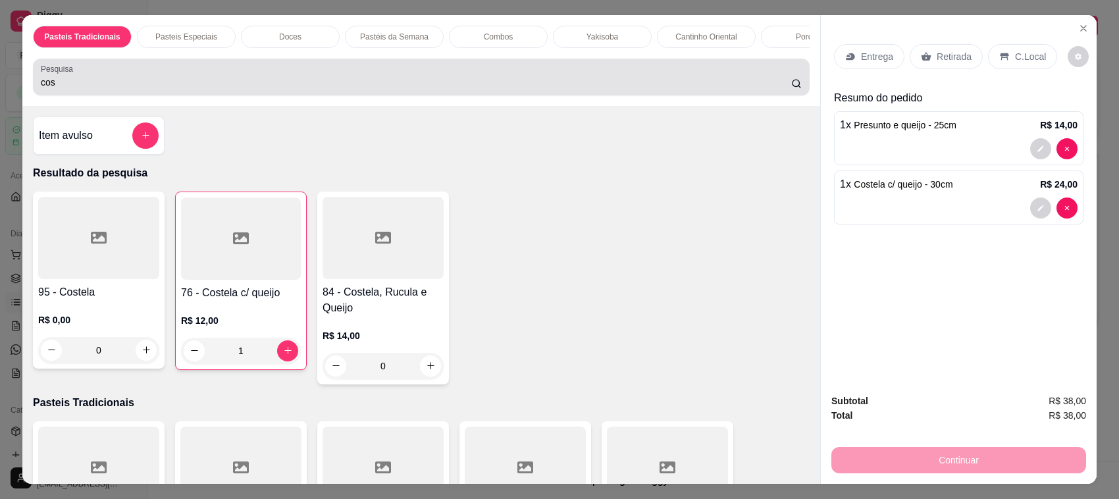
click at [247, 89] on input "cos" at bounding box center [416, 82] width 750 height 13
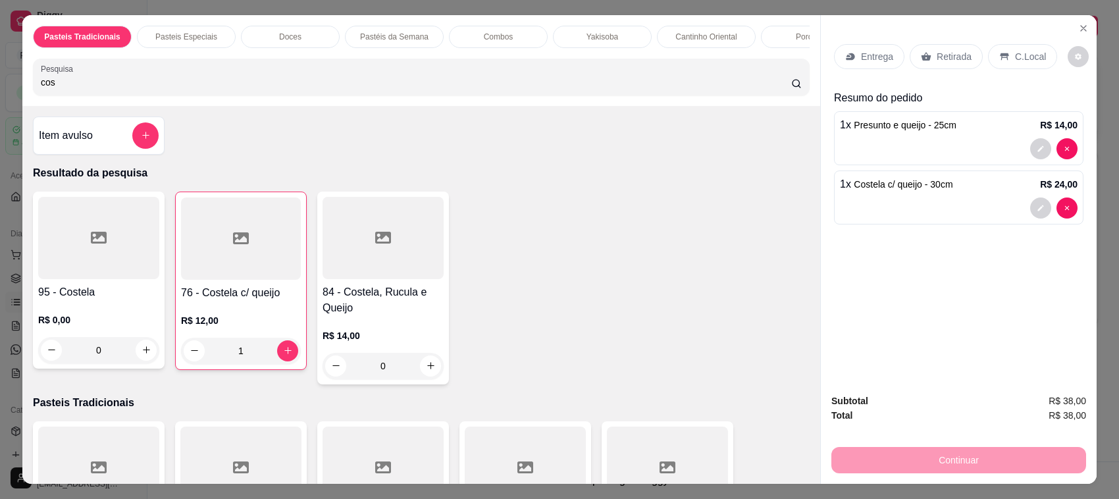
click at [247, 89] on input "cos" at bounding box center [416, 82] width 750 height 13
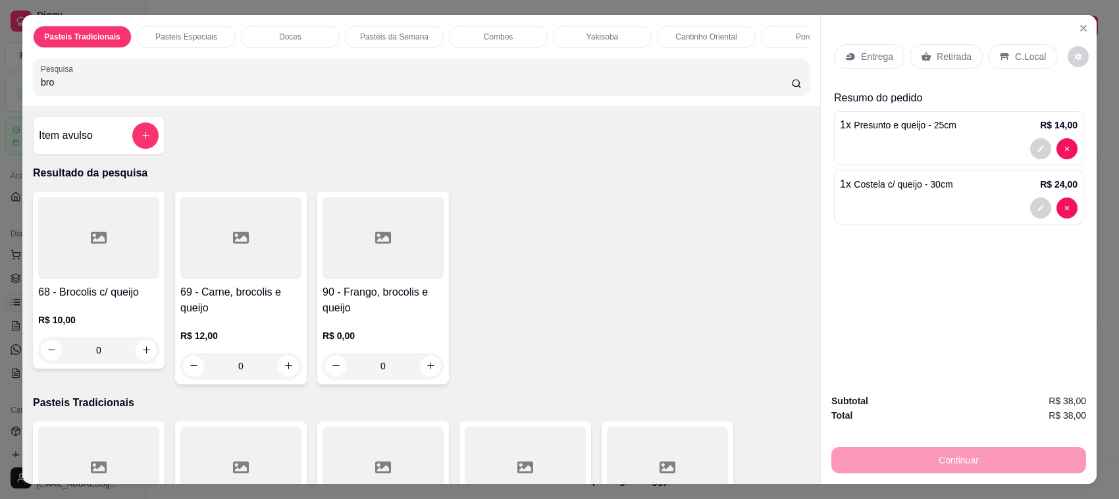
type input "bro"
click at [61, 300] on h4 "68 - Brocolis c/ queijo" at bounding box center [98, 292] width 121 height 16
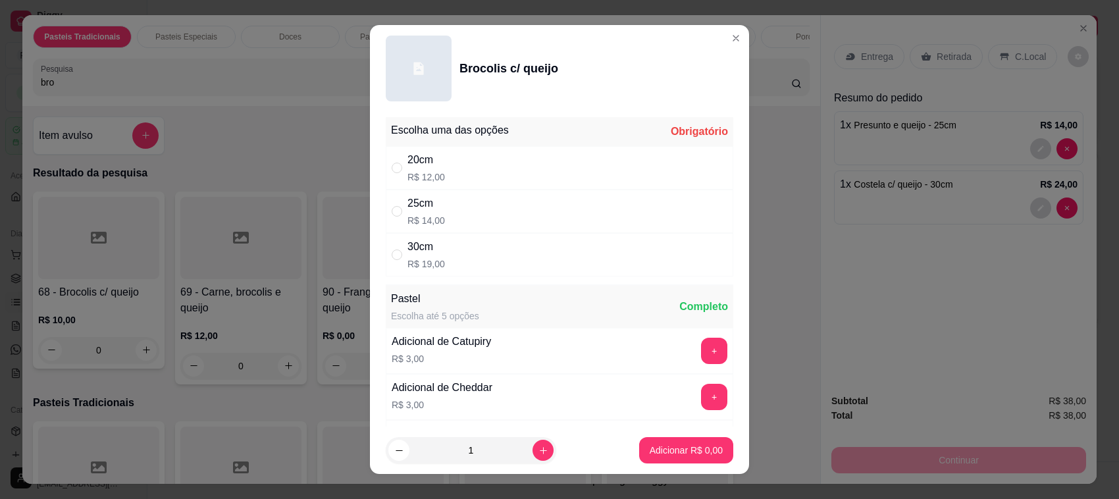
click at [425, 176] on p "R$ 12,00" at bounding box center [426, 176] width 38 height 13
radio input "true"
click at [659, 449] on p "Adicionar R$ 12,00" at bounding box center [683, 449] width 76 height 13
type input "1"
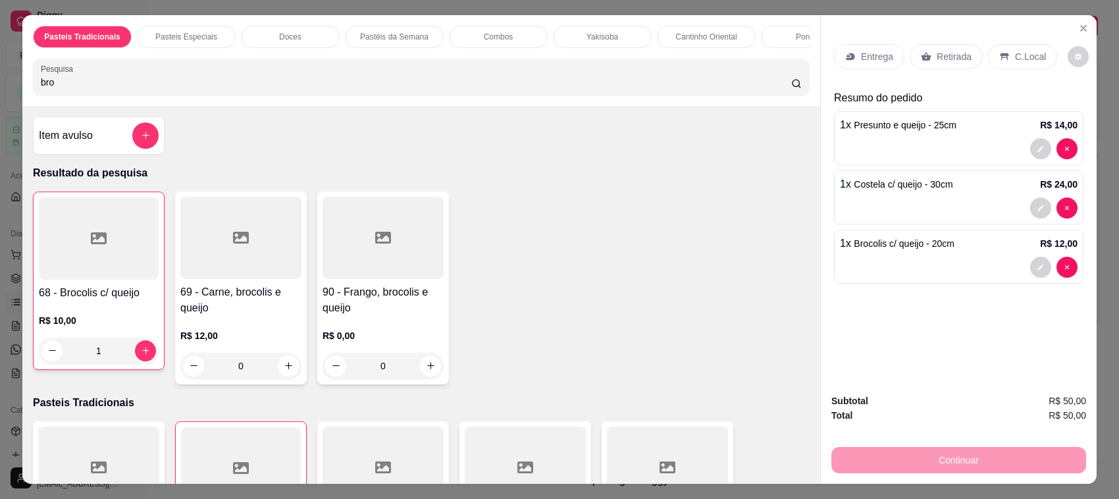
click at [232, 89] on input "bro" at bounding box center [416, 82] width 750 height 13
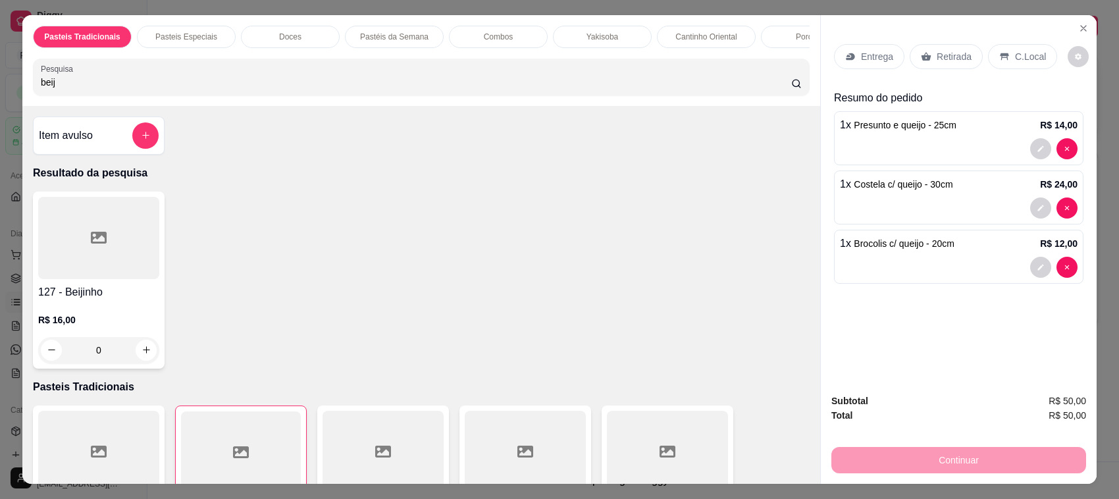
type input "beij"
click at [95, 272] on div at bounding box center [98, 238] width 121 height 82
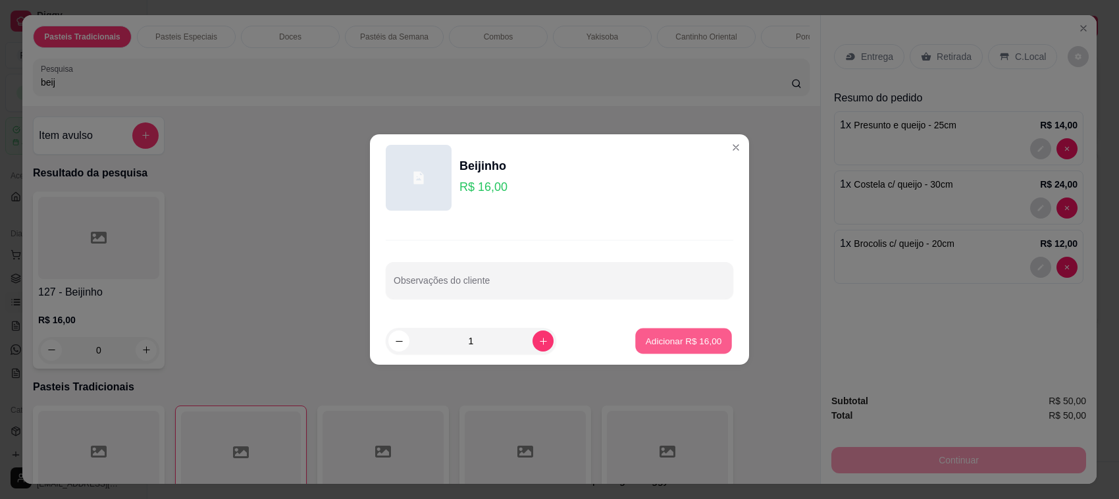
click at [651, 347] on p "Adicionar R$ 16,00" at bounding box center [683, 340] width 76 height 13
type input "1"
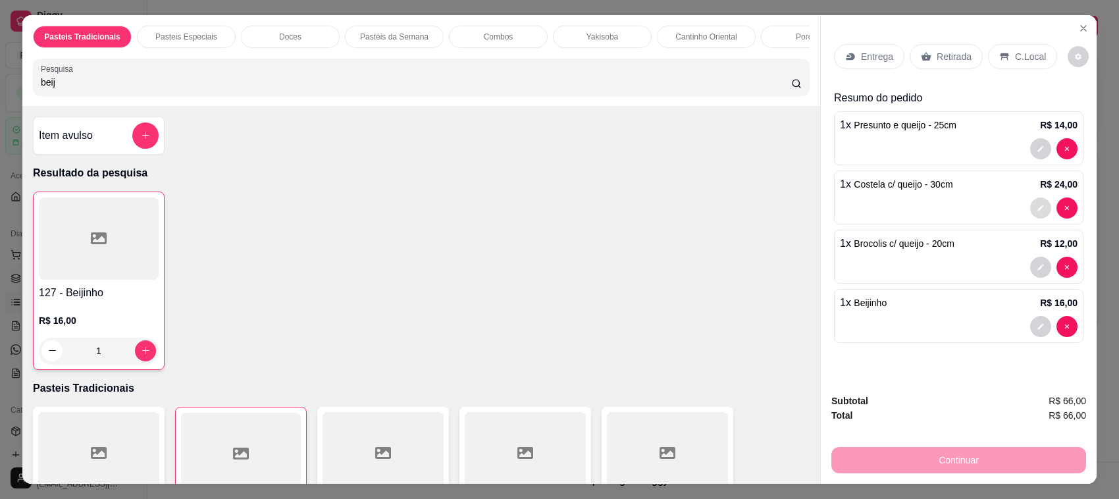
click at [1036, 215] on button "decrease-product-quantity" at bounding box center [1040, 207] width 21 height 21
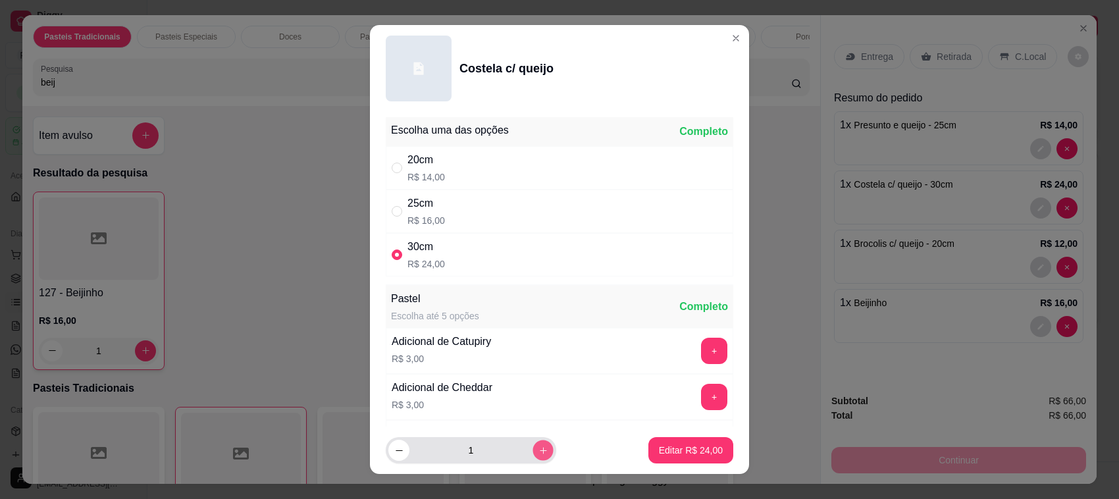
click at [532, 455] on button "increase-product-quantity" at bounding box center [542, 450] width 20 height 20
type input "2"
click at [692, 459] on button "Editar R$ 48,00" at bounding box center [690, 450] width 85 height 26
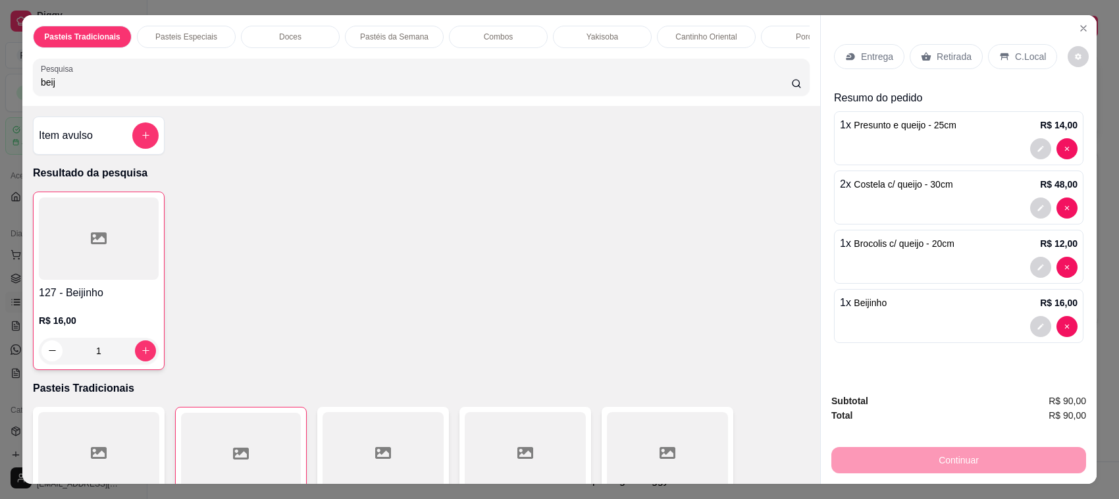
type input "2"
click at [959, 53] on p "Retirada" at bounding box center [953, 56] width 35 height 13
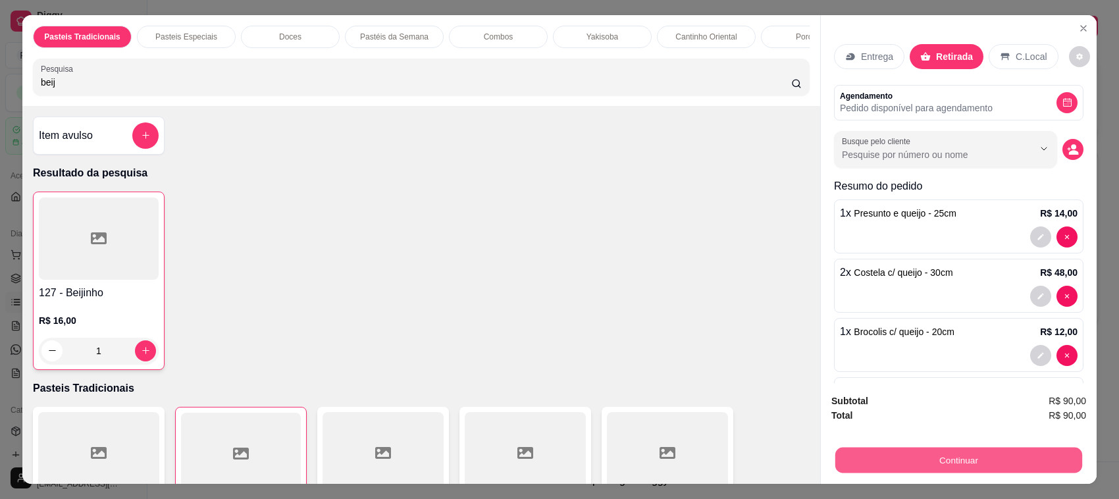
click at [975, 462] on button "Continuar" at bounding box center [958, 460] width 247 height 26
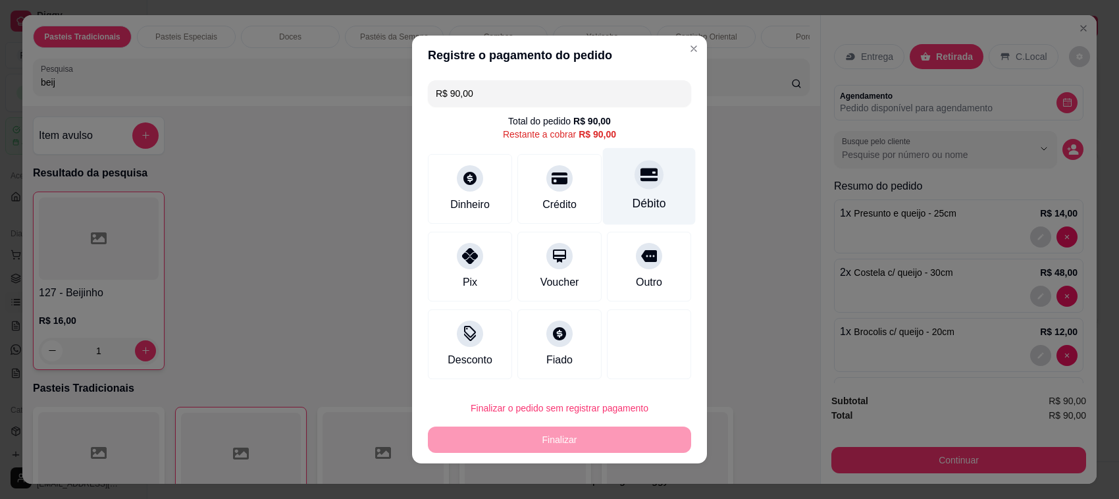
click at [668, 185] on div "Débito" at bounding box center [649, 186] width 93 height 77
type input "R$ 0,00"
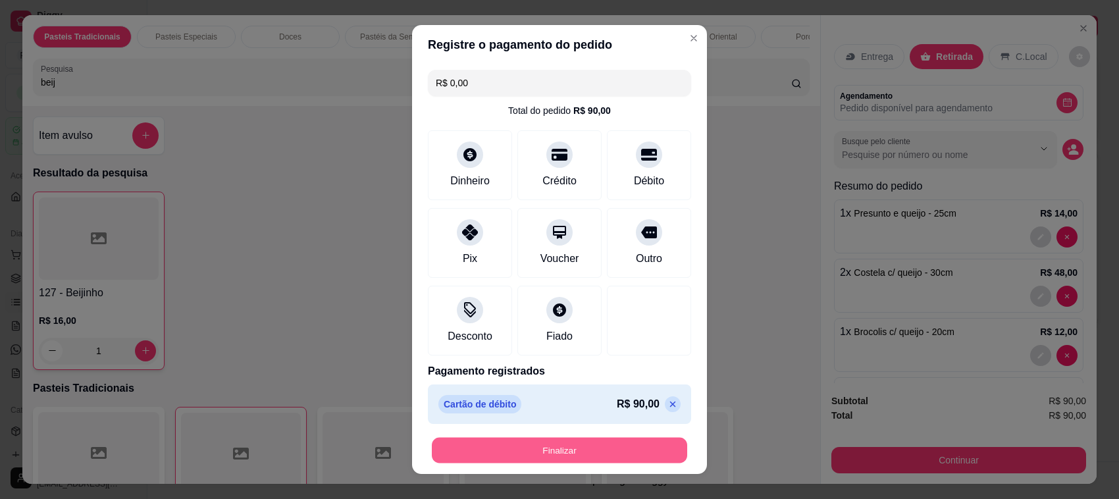
click at [623, 463] on button "Finalizar" at bounding box center [559, 451] width 255 height 26
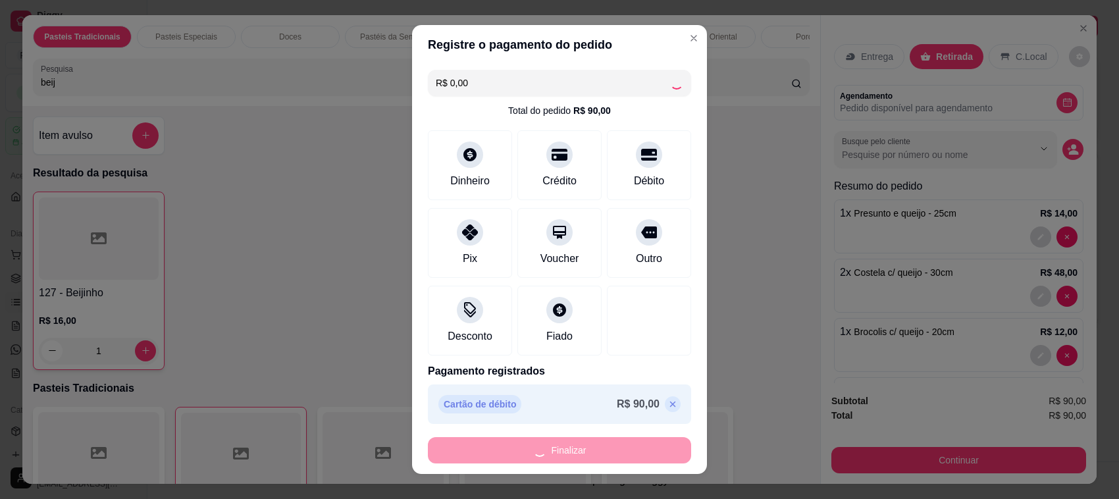
type input "0"
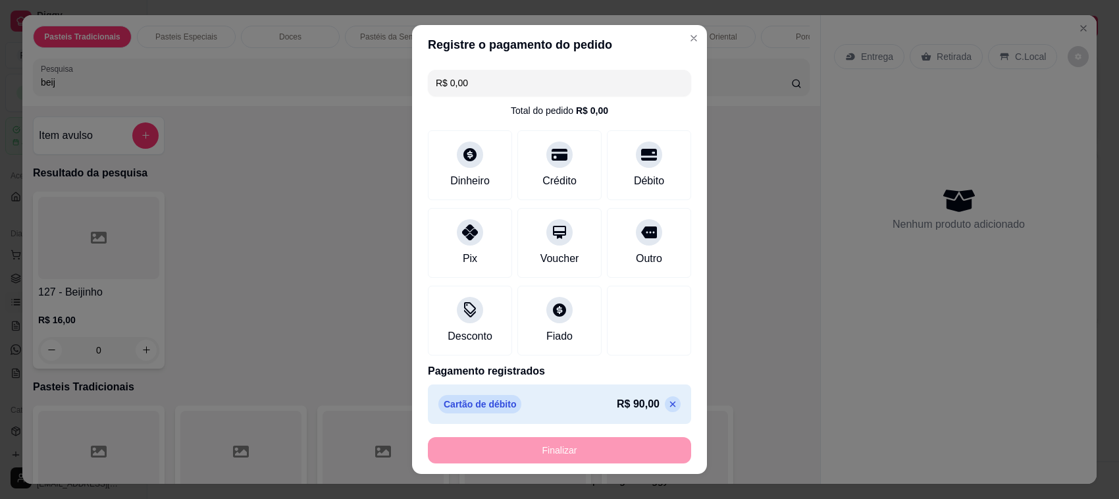
type input "-R$ 90,00"
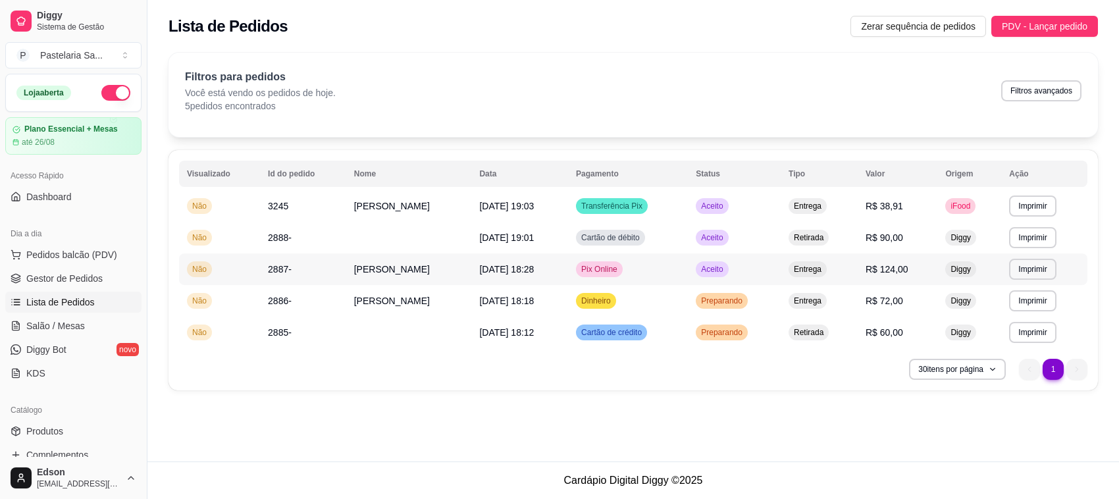
click at [780, 265] on td "Aceito" at bounding box center [734, 269] width 93 height 32
click at [669, 274] on td "Pix Online" at bounding box center [628, 269] width 120 height 32
click at [688, 238] on td "Cartão de débito" at bounding box center [628, 238] width 120 height 32
click at [674, 306] on td "Dinheiro" at bounding box center [628, 301] width 120 height 32
click at [90, 260] on span "Pedidos balcão (PDV)" at bounding box center [71, 254] width 91 height 13
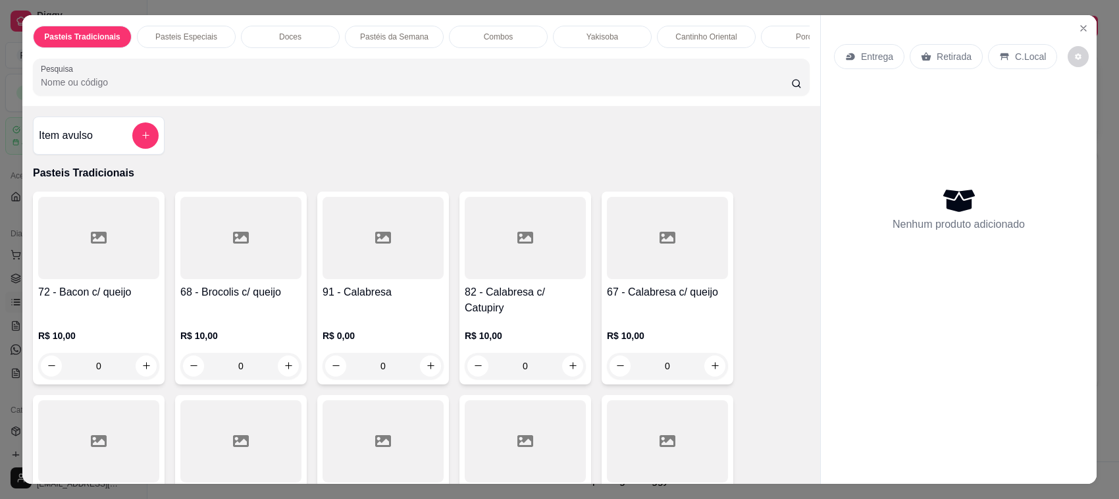
click at [148, 89] on input "Pesquisa" at bounding box center [416, 82] width 750 height 13
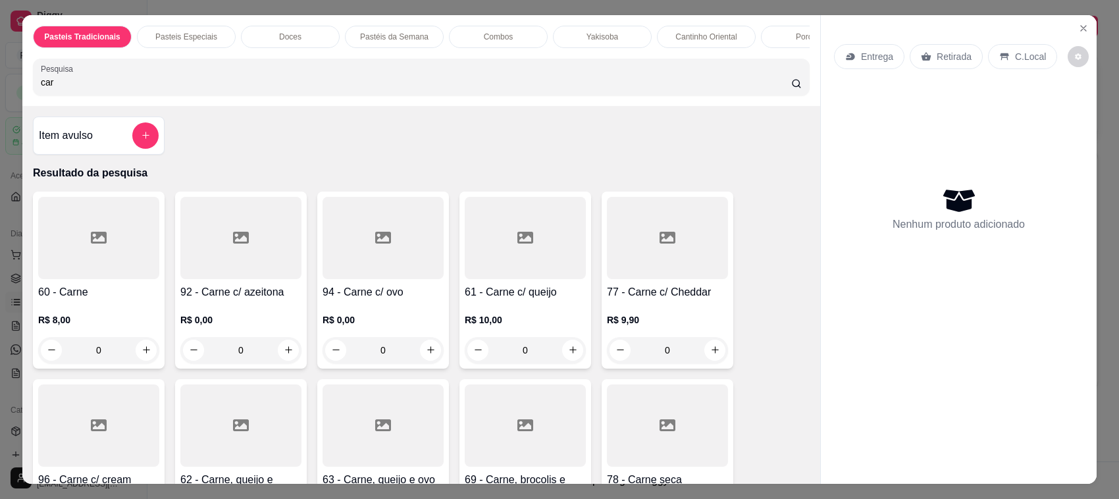
type input "car"
click at [133, 265] on div at bounding box center [98, 238] width 121 height 82
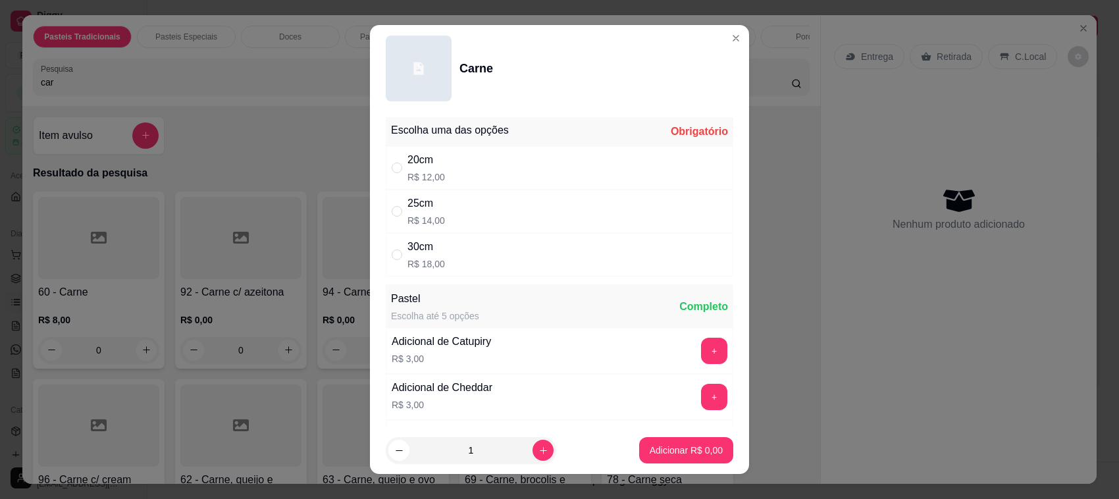
click at [461, 166] on div "20cm R$ 12,00" at bounding box center [559, 167] width 347 height 43
radio input "true"
click at [532, 455] on button "increase-product-quantity" at bounding box center [542, 450] width 21 height 21
type input "3"
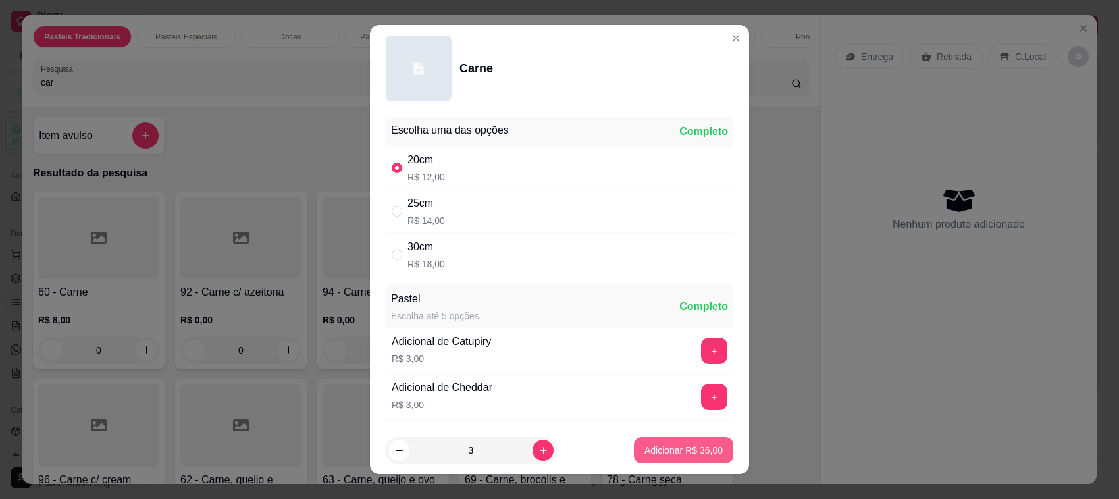
click at [634, 454] on button "Adicionar R$ 36,00" at bounding box center [683, 450] width 99 height 26
type input "3"
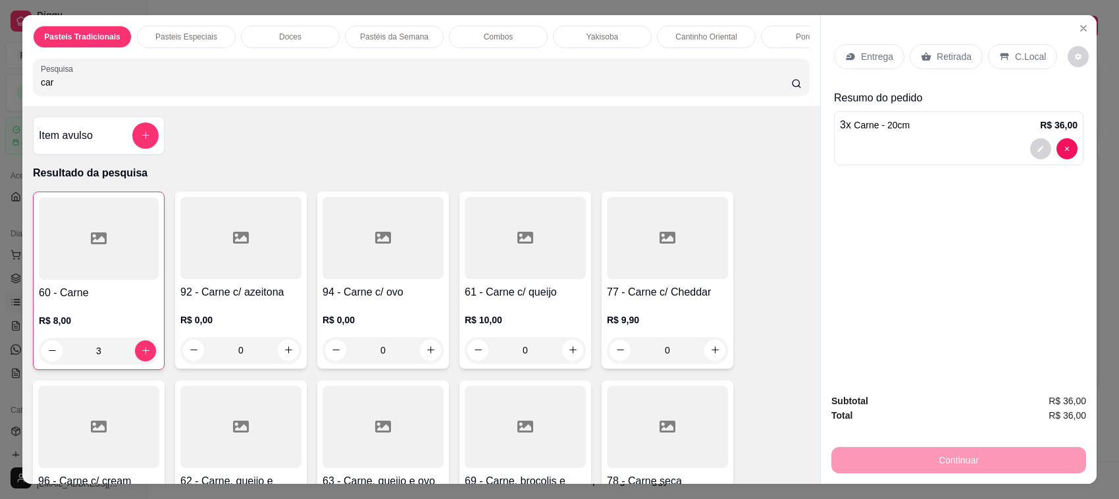
click at [877, 63] on div "Entrega" at bounding box center [869, 56] width 70 height 25
click at [851, 55] on div "Entrega" at bounding box center [869, 56] width 70 height 25
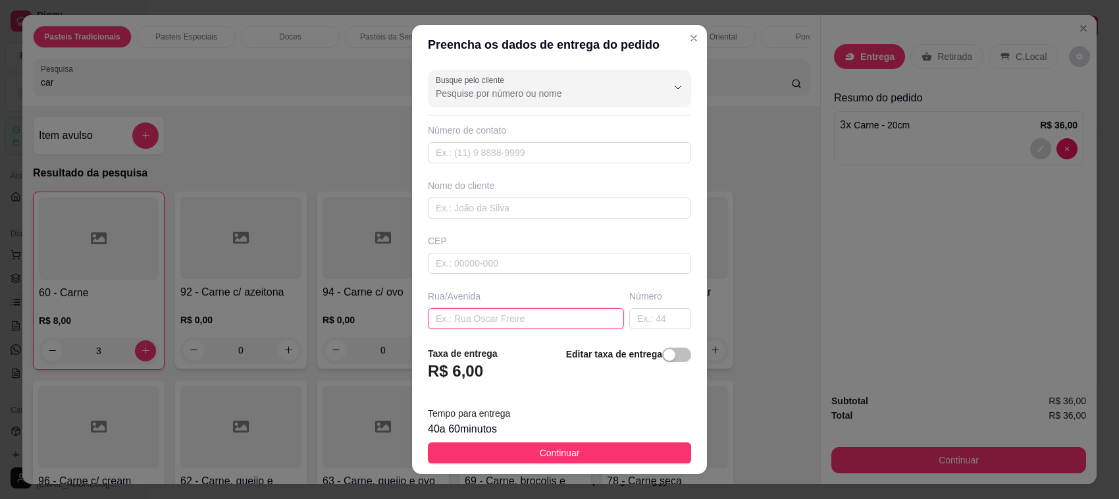
click at [488, 313] on input "text" at bounding box center [526, 318] width 196 height 21
type input "coronel [PERSON_NAME]"
click at [630, 316] on input "text" at bounding box center [660, 318] width 62 height 21
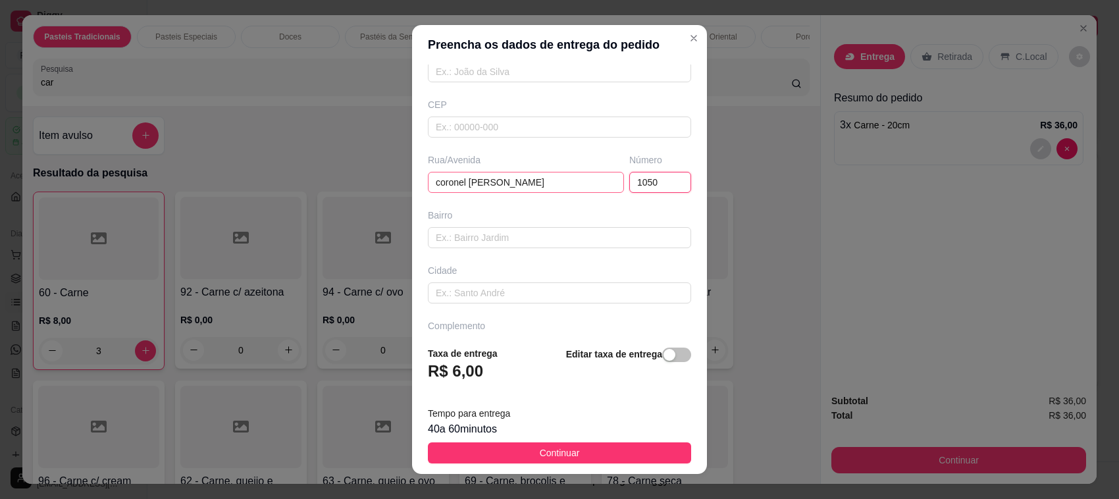
scroll to position [174, 0]
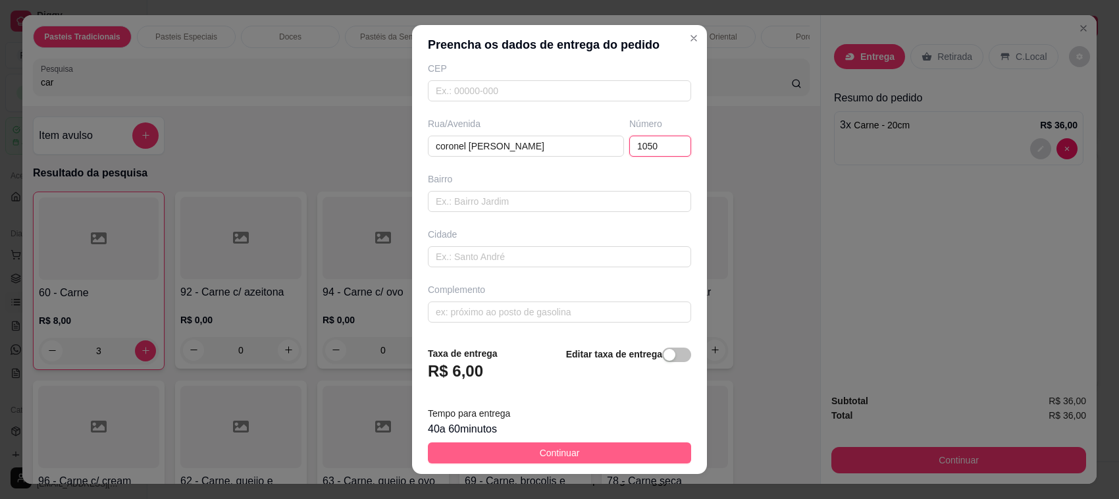
type input "1050"
click at [610, 455] on button "Continuar" at bounding box center [559, 452] width 263 height 21
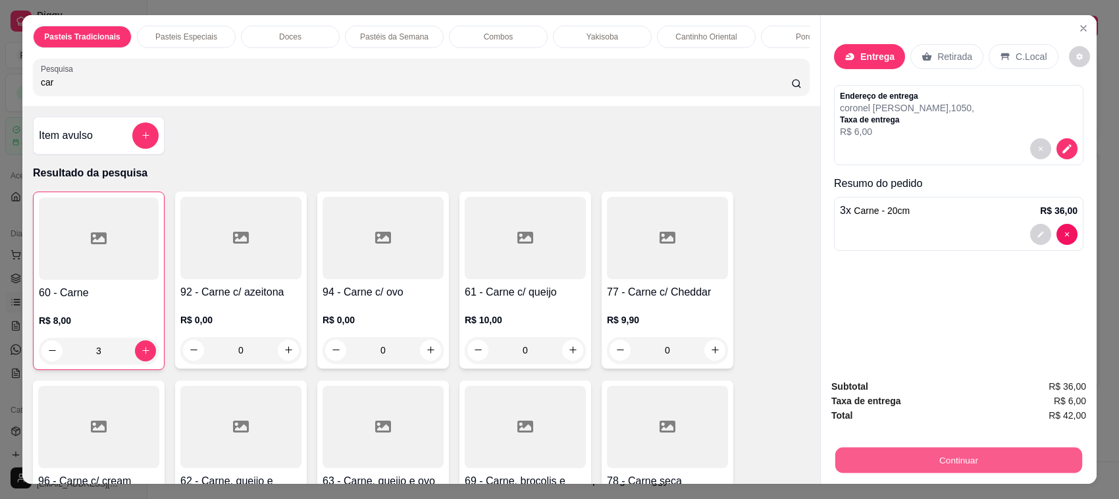
click at [982, 459] on button "Continuar" at bounding box center [958, 460] width 247 height 26
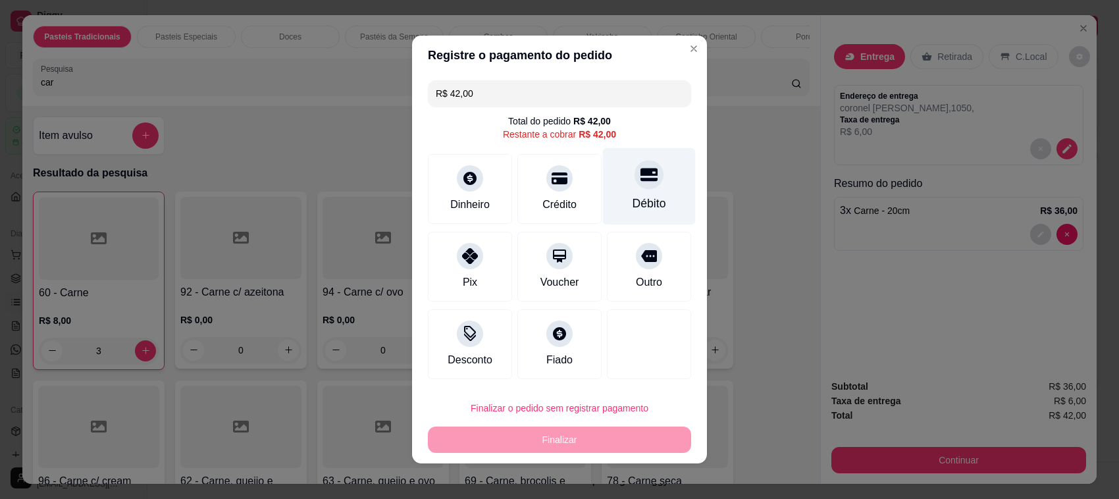
click at [644, 180] on div at bounding box center [648, 174] width 29 height 29
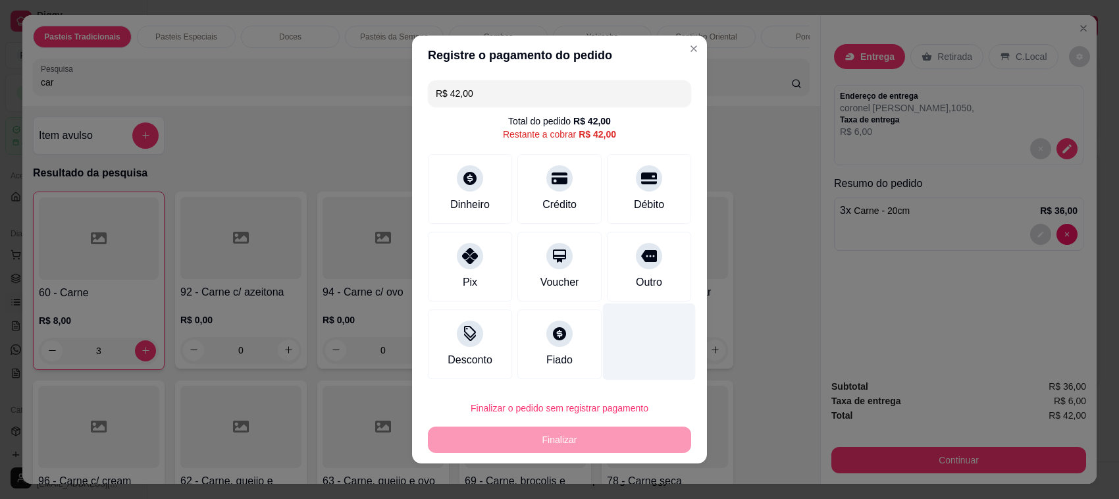
type input "R$ 0,00"
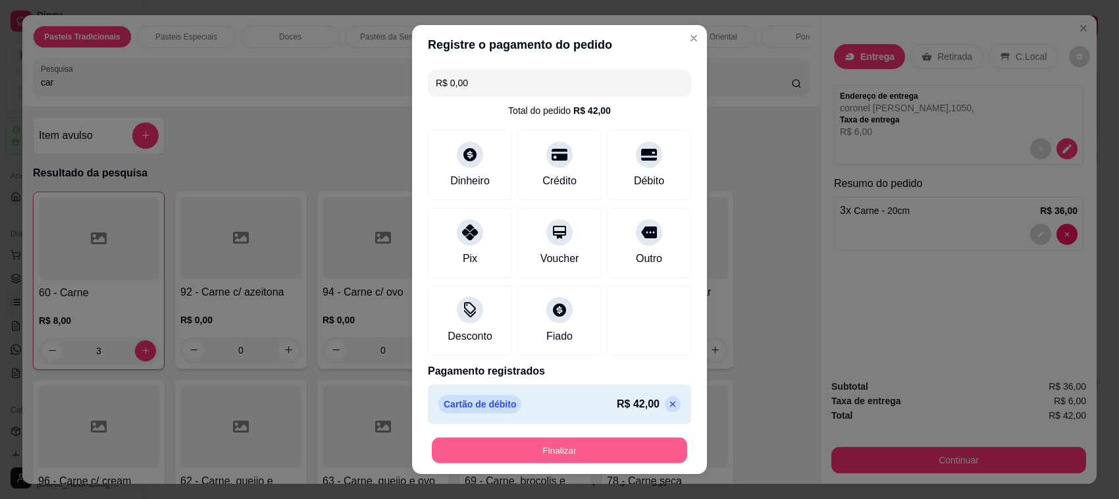
click at [619, 449] on button "Finalizar" at bounding box center [559, 451] width 255 height 26
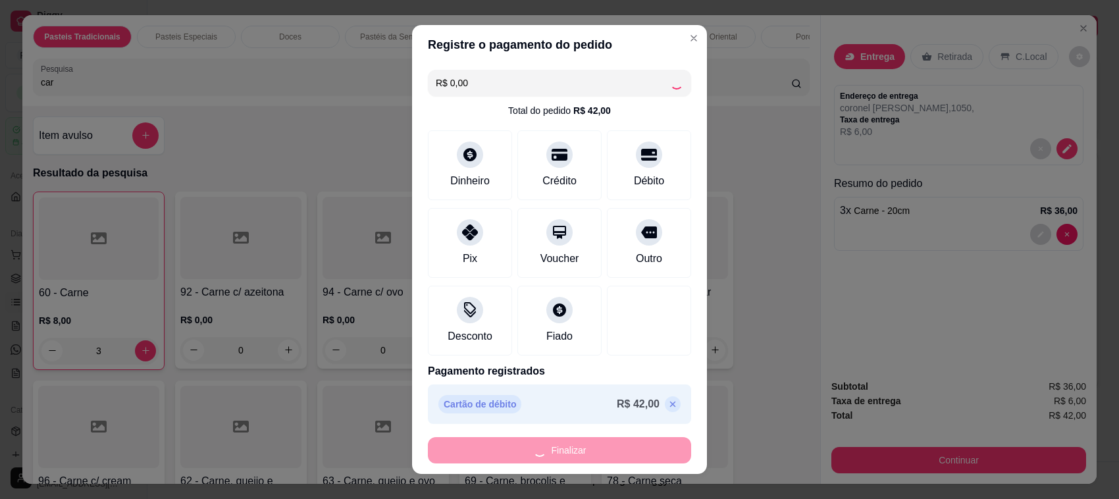
type input "0"
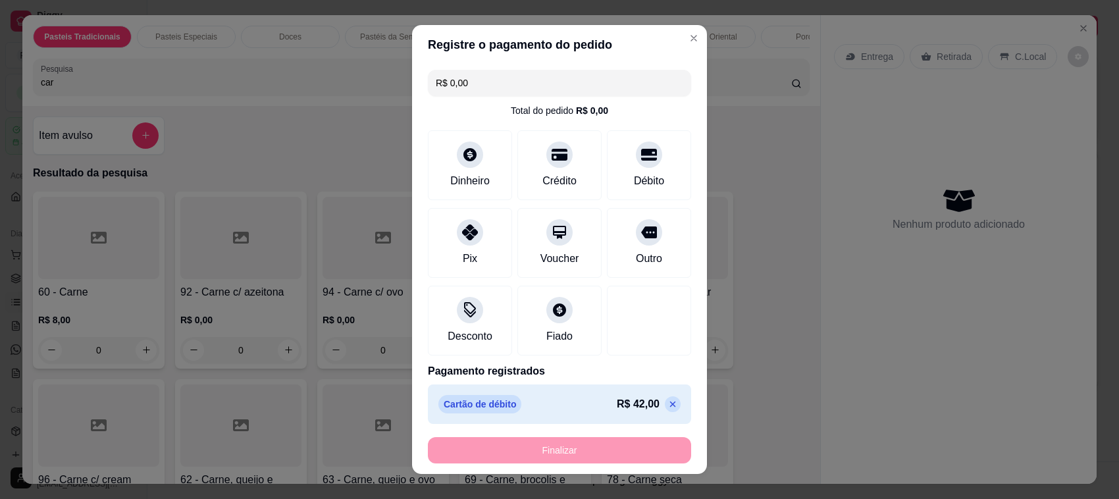
type input "-R$ 42,00"
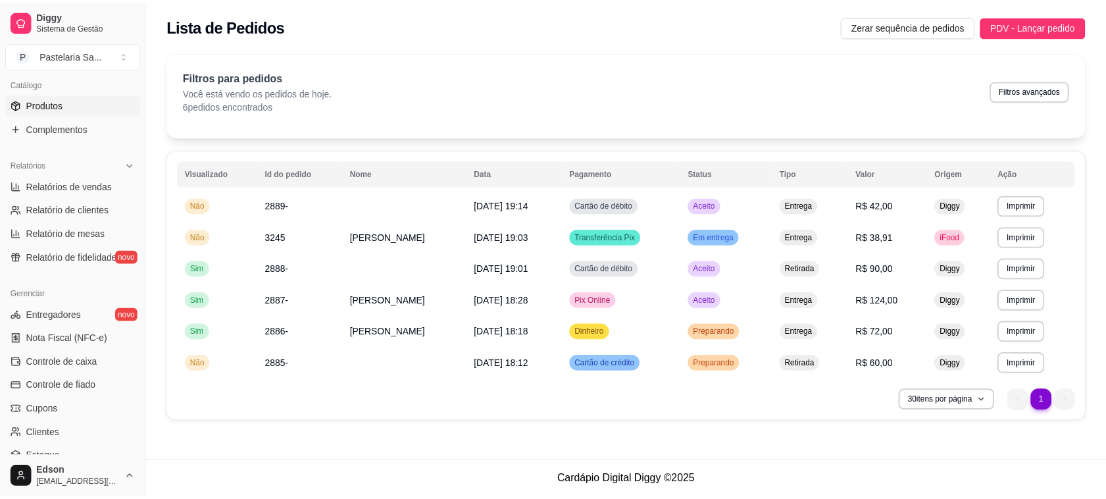
scroll to position [336, 0]
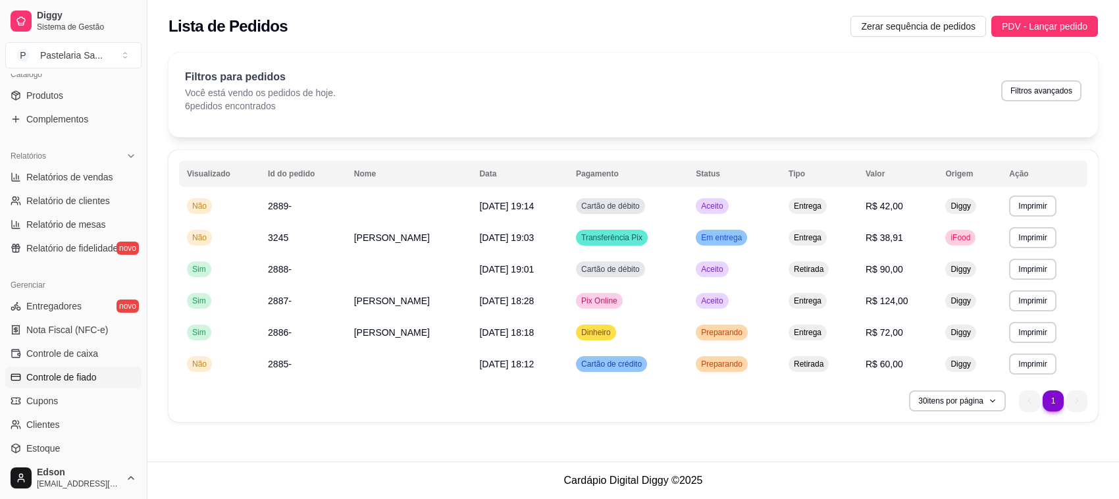
click at [67, 374] on span "Controle de fiado" at bounding box center [61, 376] width 70 height 13
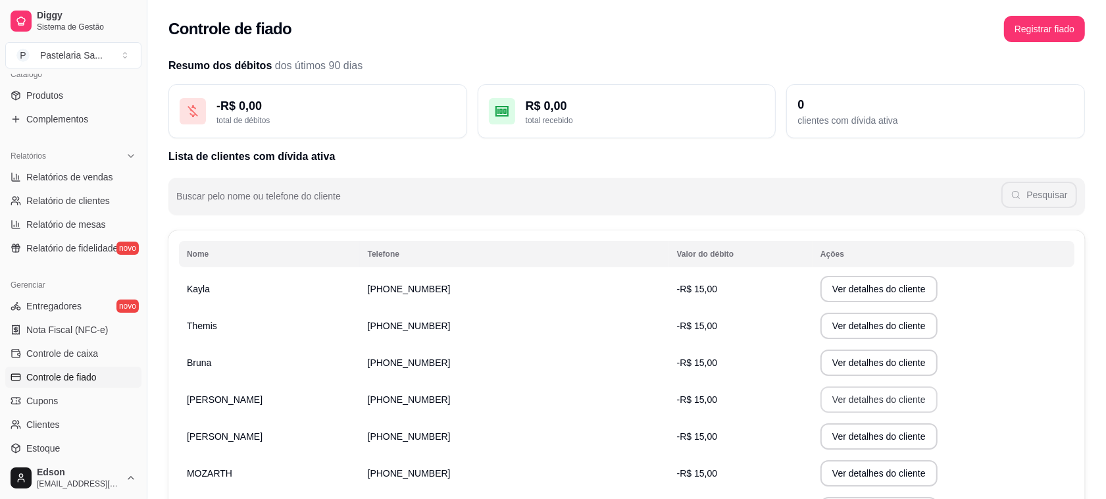
click at [857, 405] on button "Ver detalhes do cliente" at bounding box center [879, 399] width 117 height 26
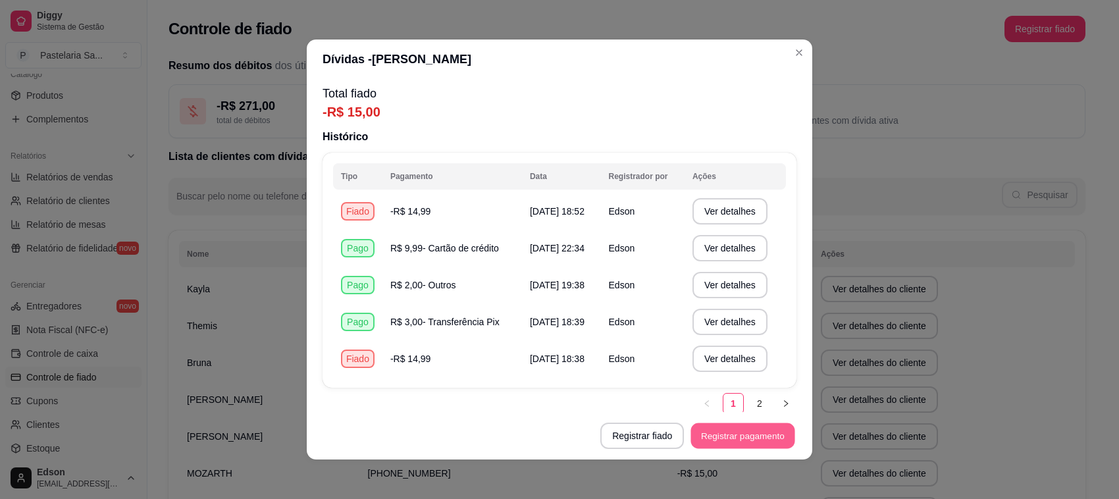
click at [703, 430] on button "Registrar pagamento" at bounding box center [743, 436] width 104 height 26
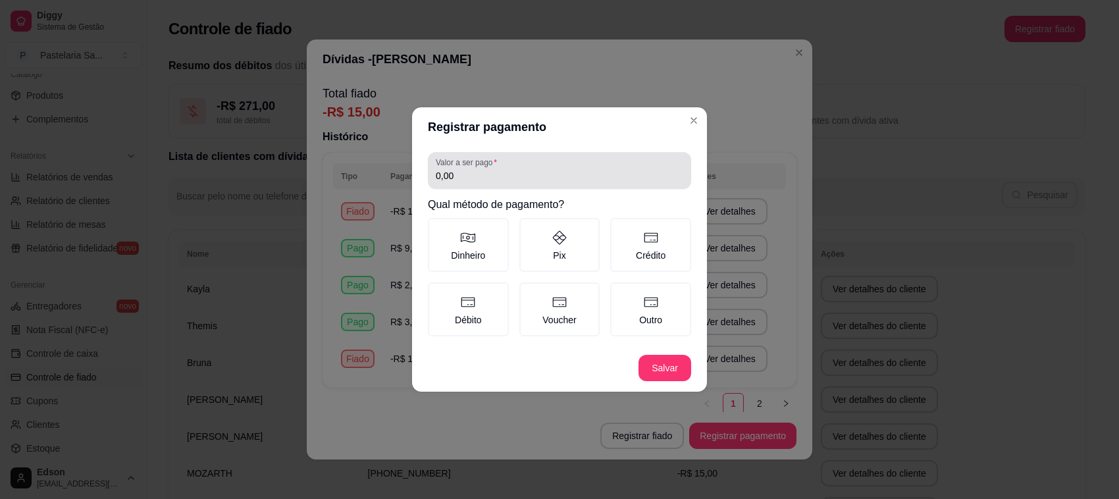
click at [501, 186] on div "Valor a ser pago 0,00" at bounding box center [559, 170] width 263 height 37
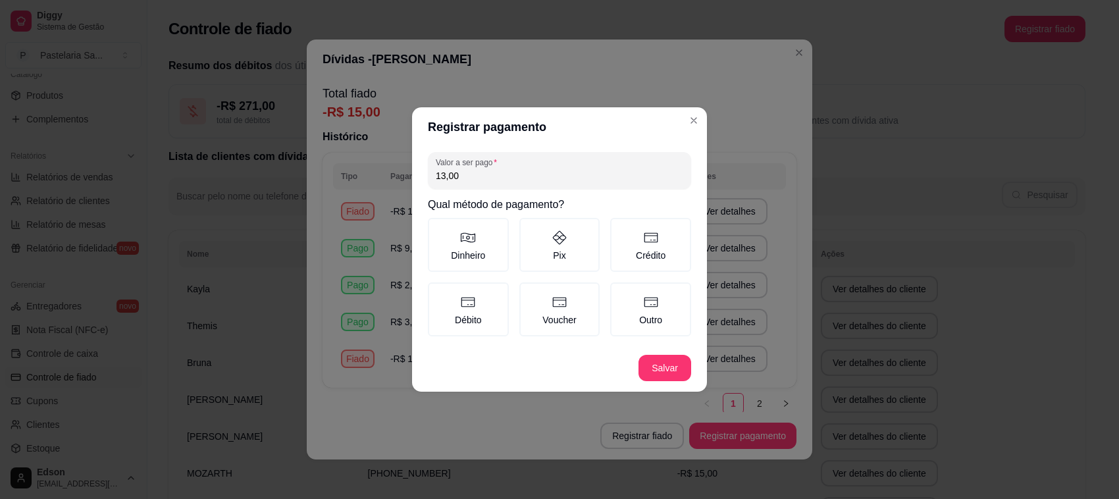
type input "13,00"
click at [675, 373] on button "Salvar" at bounding box center [664, 368] width 51 height 26
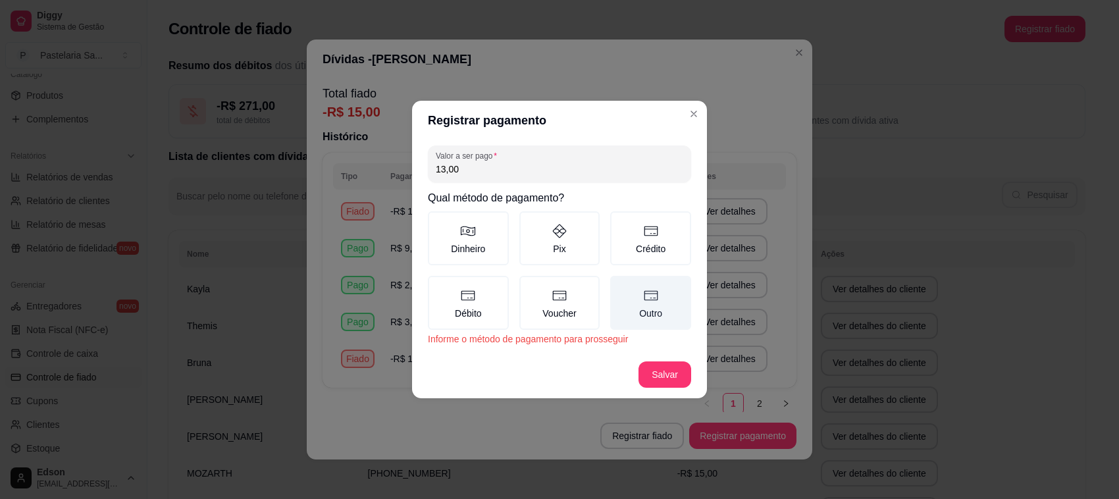
click at [652, 297] on icon at bounding box center [651, 296] width 16 height 16
click at [620, 286] on button "Outro" at bounding box center [614, 280] width 11 height 11
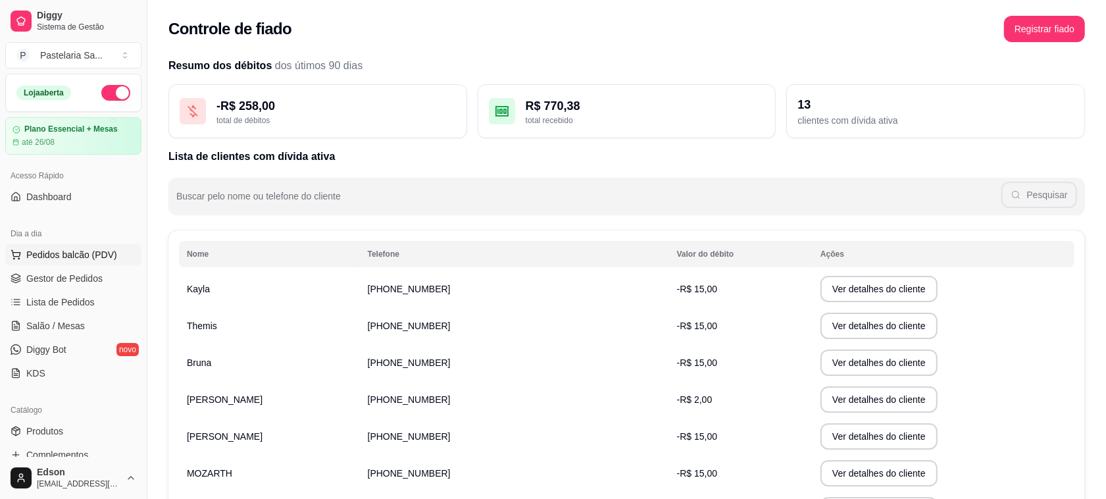
click at [60, 247] on button "Pedidos balcão (PDV)" at bounding box center [73, 254] width 136 height 21
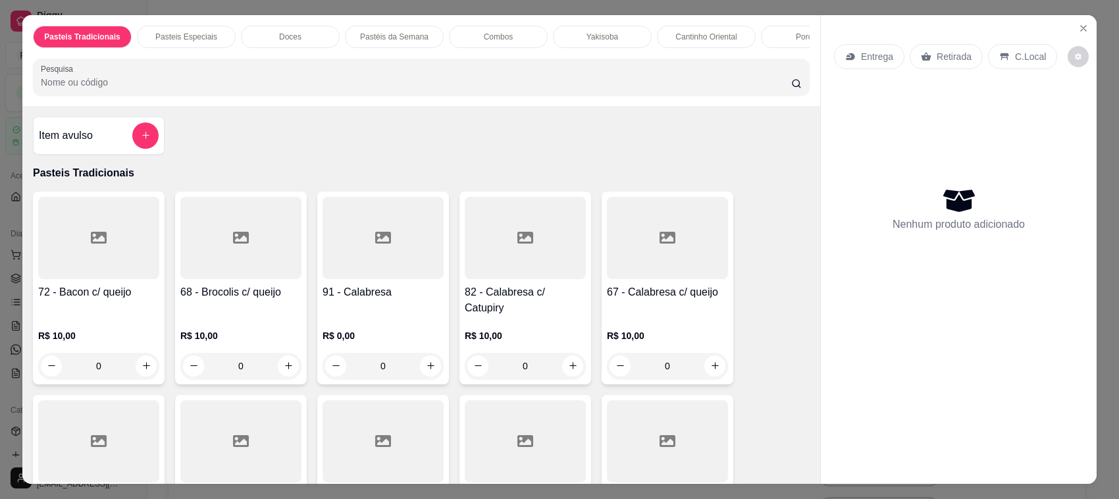
click at [136, 89] on input "Pesquisa" at bounding box center [416, 82] width 750 height 13
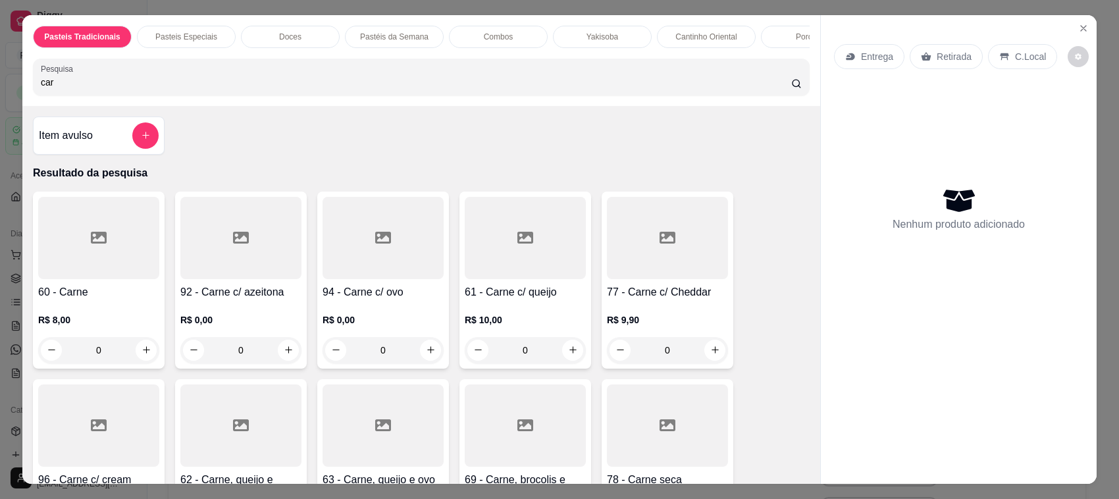
type input "car"
click at [519, 279] on div at bounding box center [525, 238] width 121 height 82
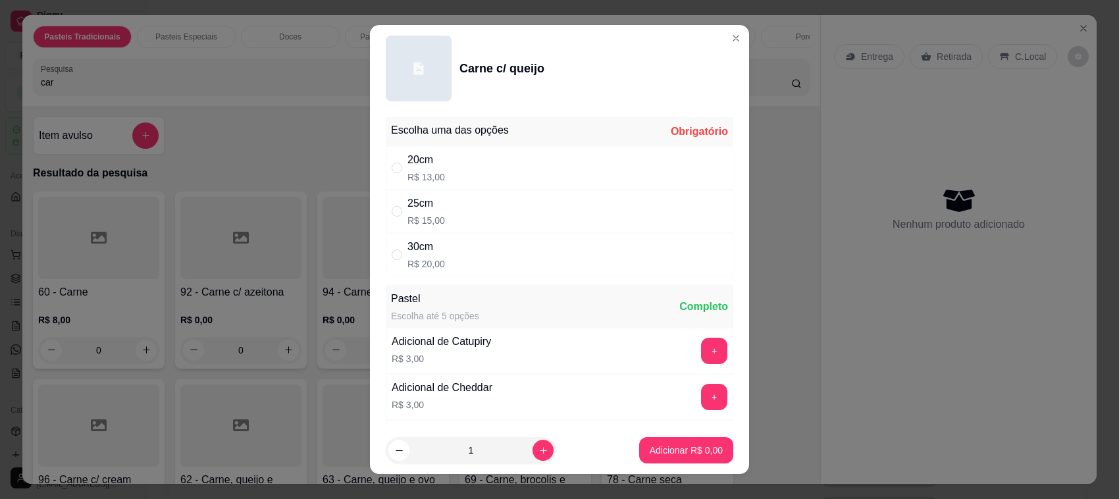
click at [480, 163] on div "20cm R$ 13,00" at bounding box center [559, 167] width 347 height 43
radio input "true"
click at [670, 451] on p "Adicionar R$ 13,00" at bounding box center [683, 449] width 78 height 13
type input "1"
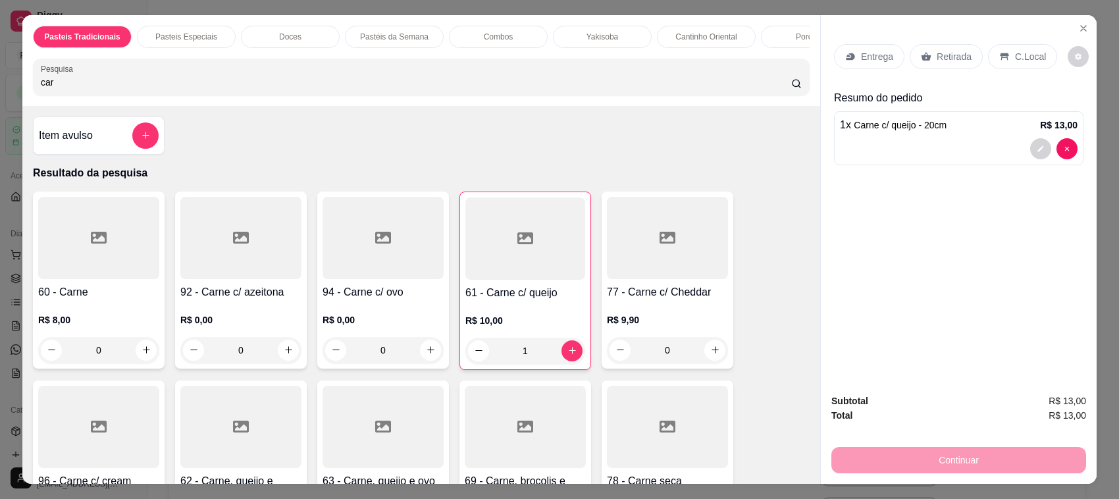
click at [221, 89] on input "car" at bounding box center [416, 82] width 750 height 13
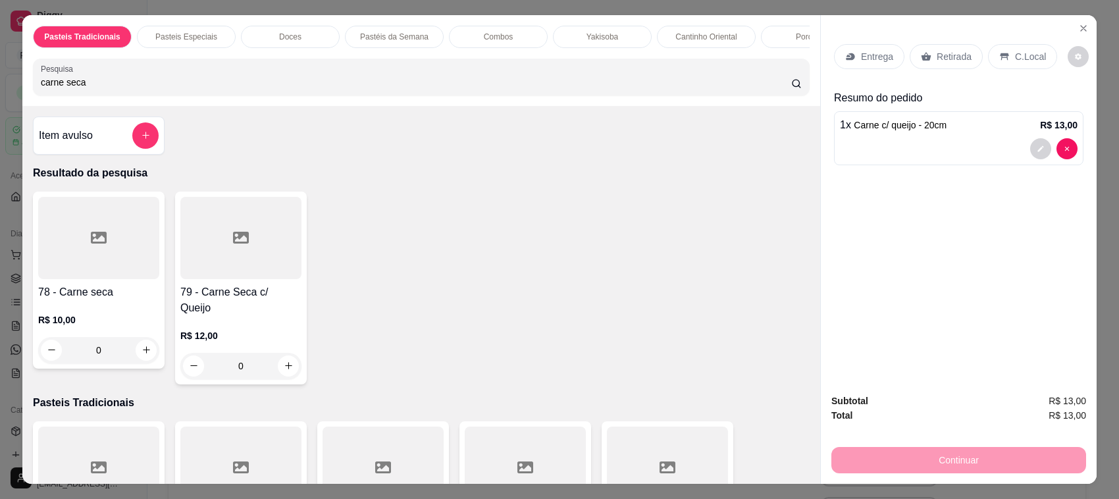
type input "carne seca"
click at [225, 257] on div at bounding box center [240, 238] width 121 height 82
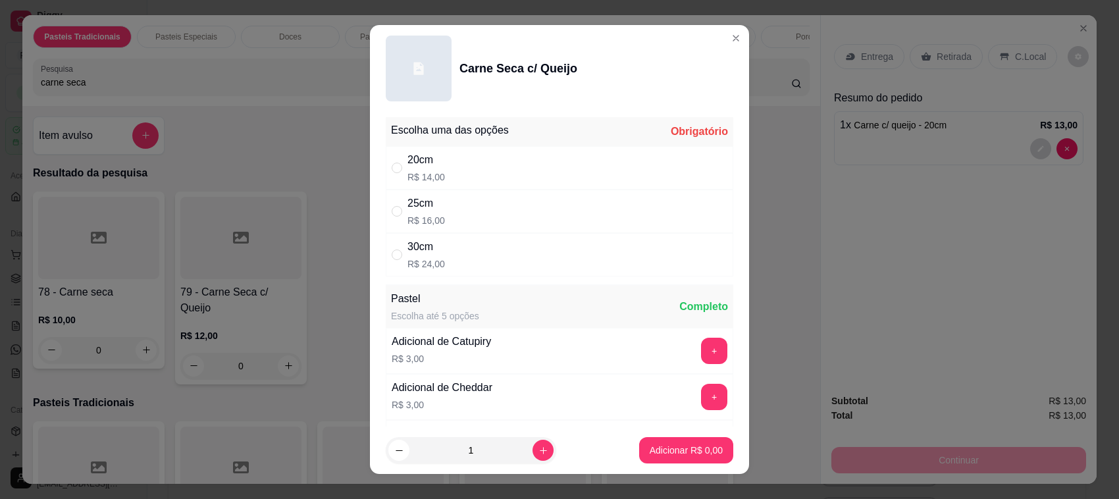
drag, startPoint x: 461, startPoint y: 165, endPoint x: 609, endPoint y: 379, distance: 260.6
click at [462, 168] on div "20cm R$ 14,00" at bounding box center [559, 167] width 347 height 43
radio input "true"
click at [688, 461] on button "Adicionar R$ 14,00" at bounding box center [683, 450] width 99 height 26
type input "1"
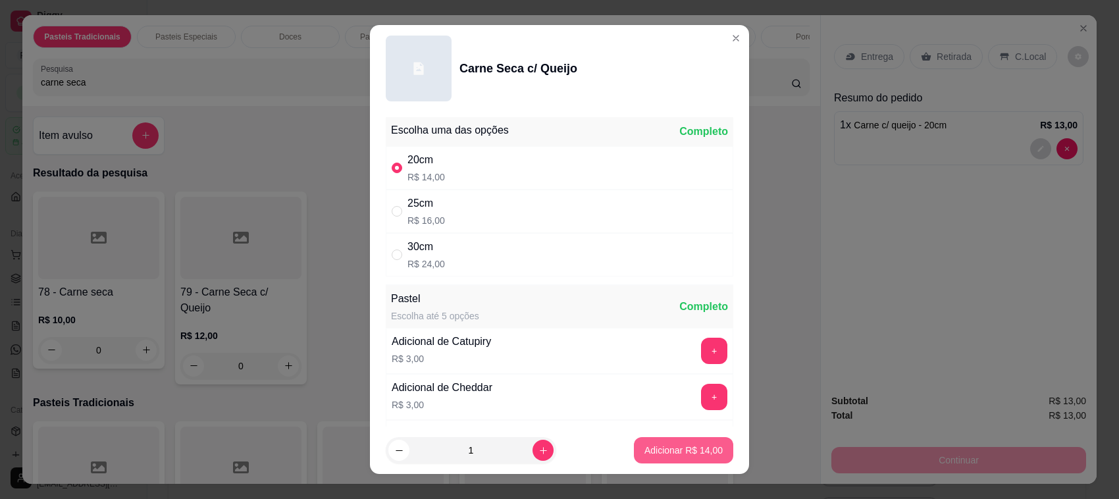
type input "1"
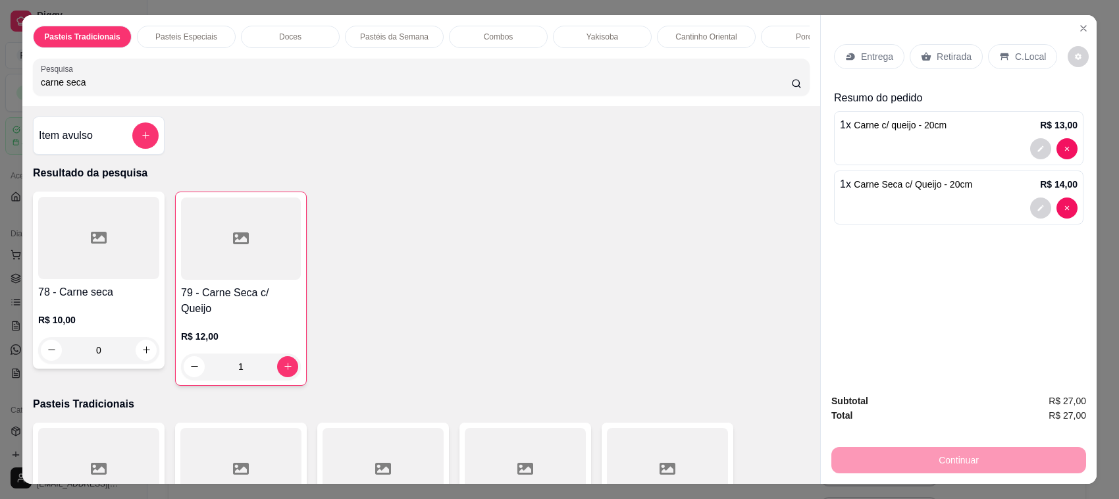
click at [928, 44] on div "Retirada" at bounding box center [945, 56] width 73 height 25
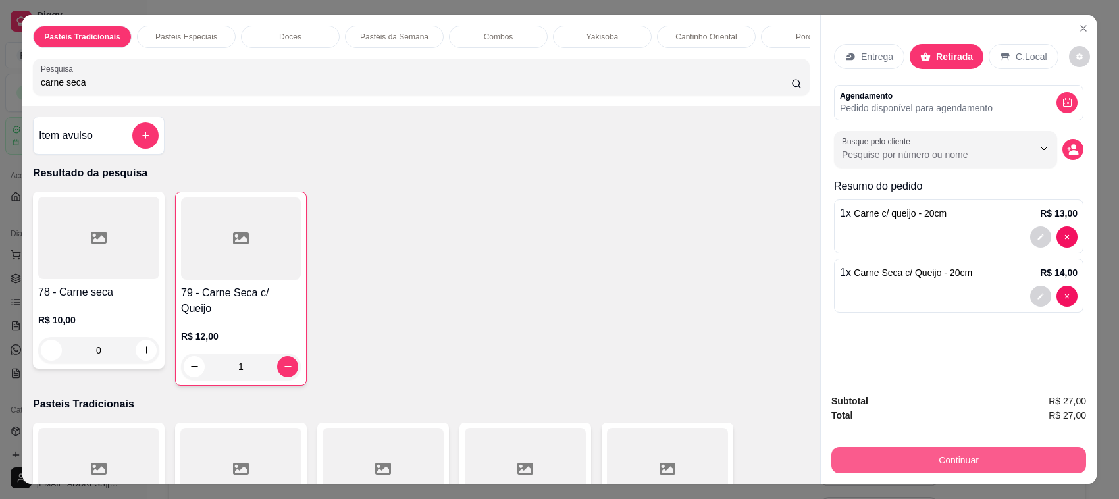
click at [938, 465] on button "Continuar" at bounding box center [958, 460] width 255 height 26
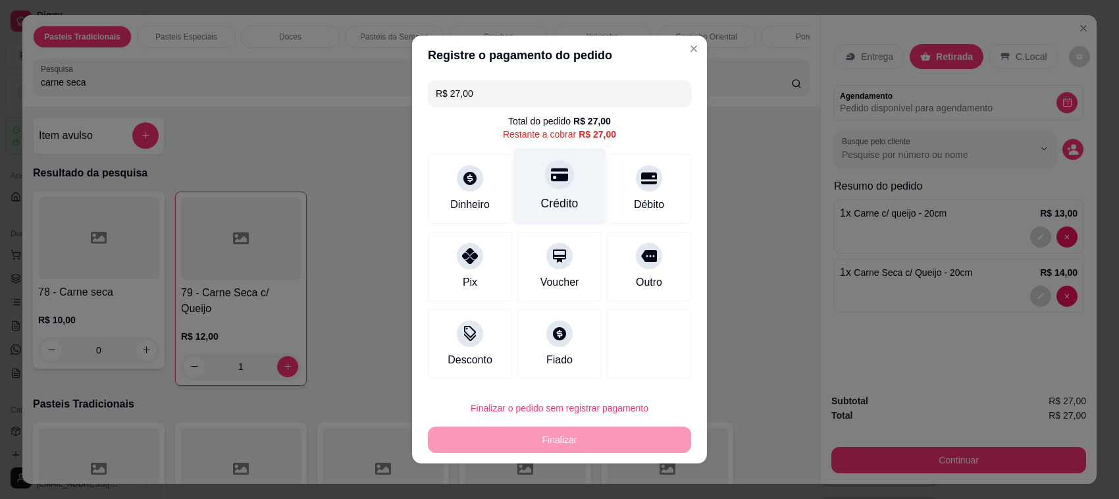
click at [555, 178] on icon at bounding box center [559, 174] width 17 height 13
type input "R$ 0,00"
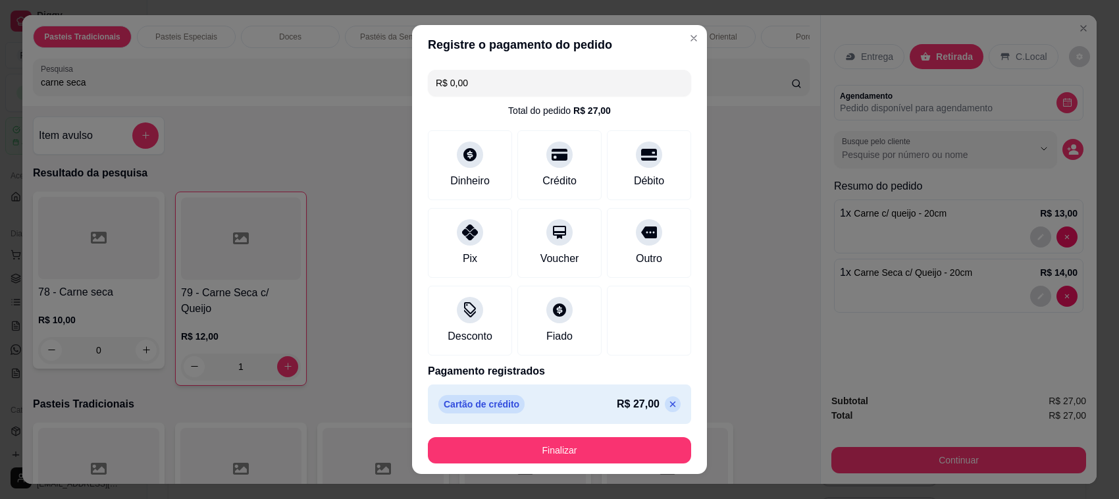
drag, startPoint x: 645, startPoint y: 434, endPoint x: 640, endPoint y: 439, distance: 7.0
click at [642, 435] on footer "Finalizar" at bounding box center [559, 449] width 295 height 47
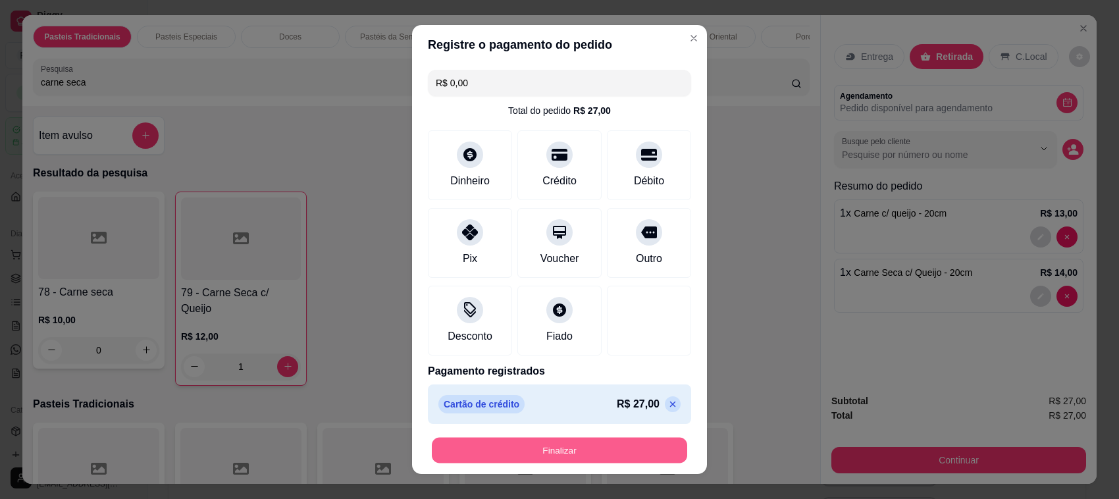
click at [637, 449] on button "Finalizar" at bounding box center [559, 451] width 255 height 26
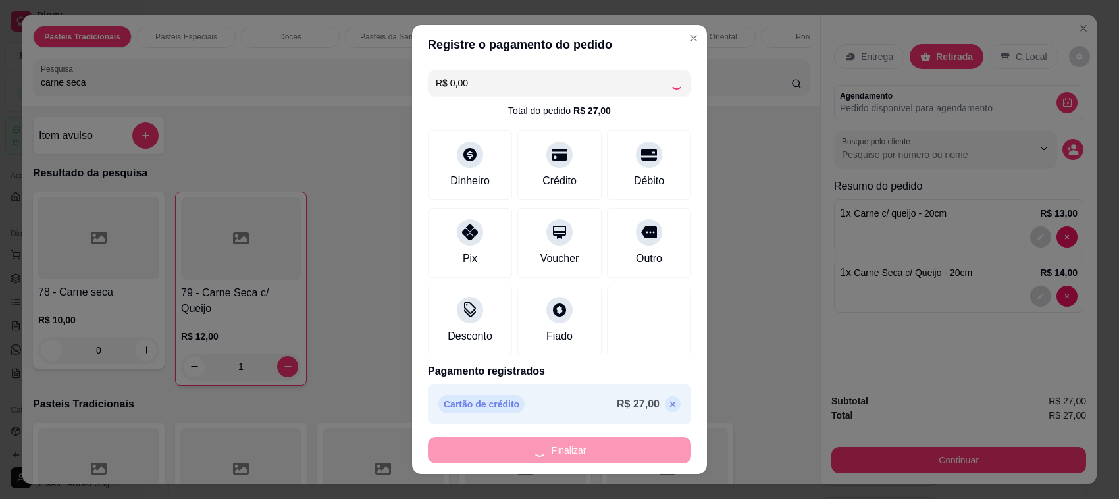
type input "0"
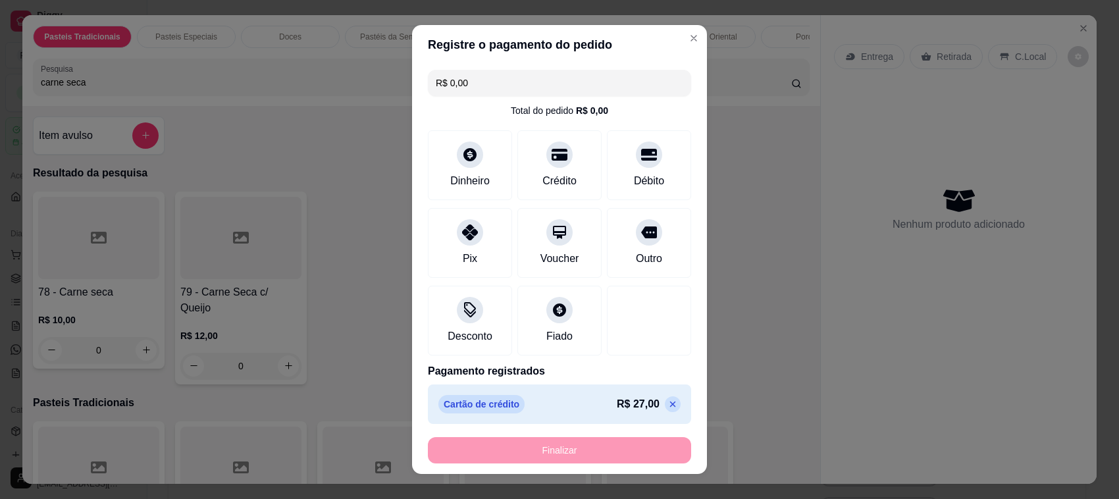
type input "-R$ 27,00"
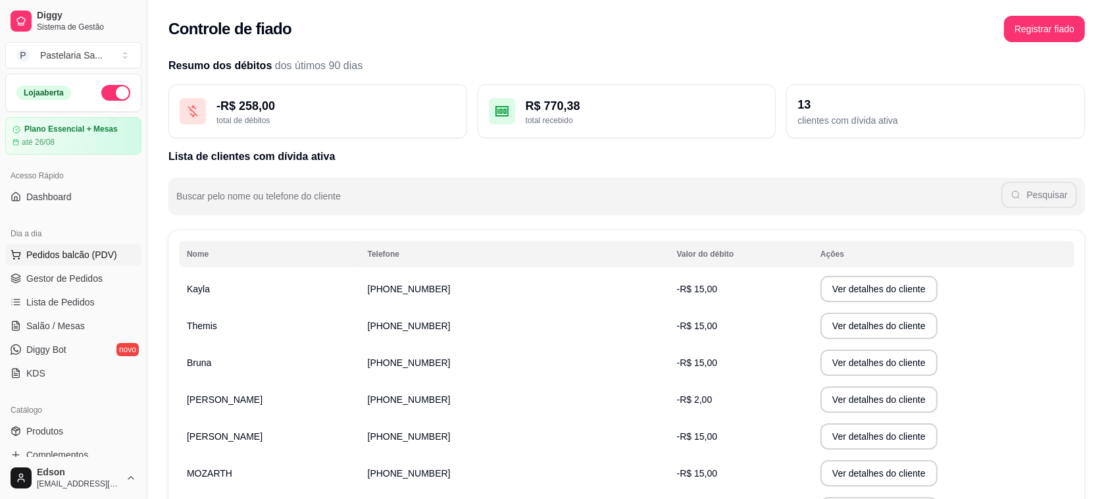
click at [38, 261] on span "Pedidos balcão (PDV)" at bounding box center [71, 254] width 91 height 13
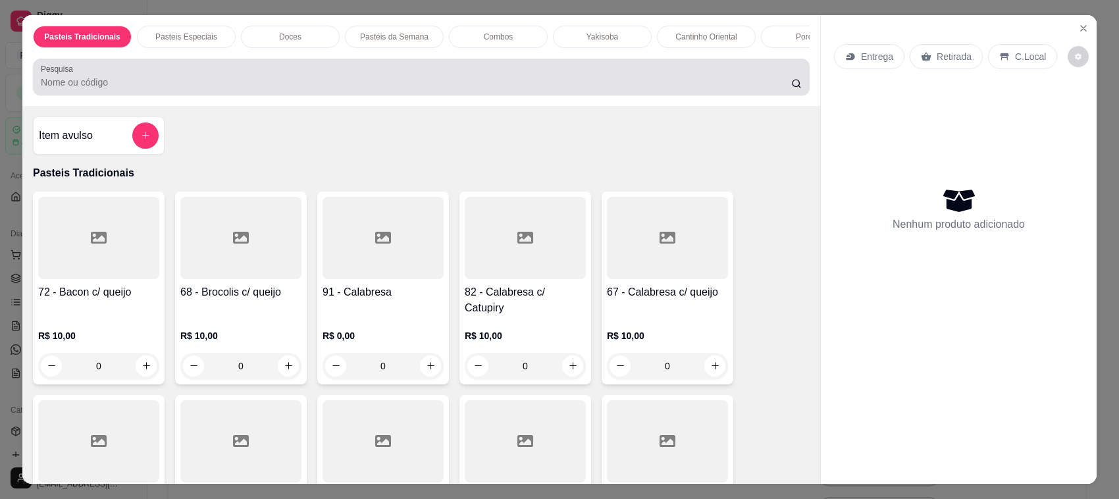
click at [293, 81] on div at bounding box center [421, 77] width 761 height 26
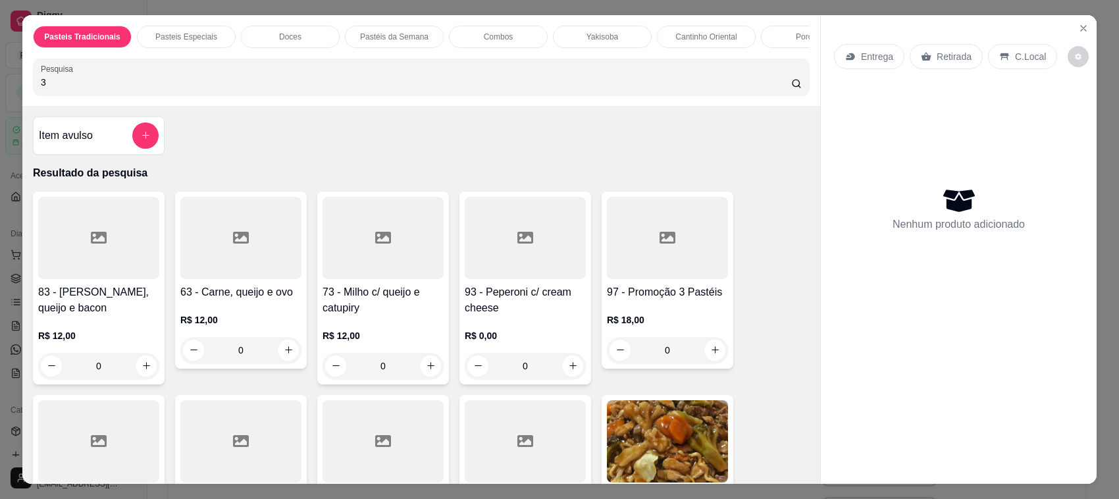
scroll to position [320, 0]
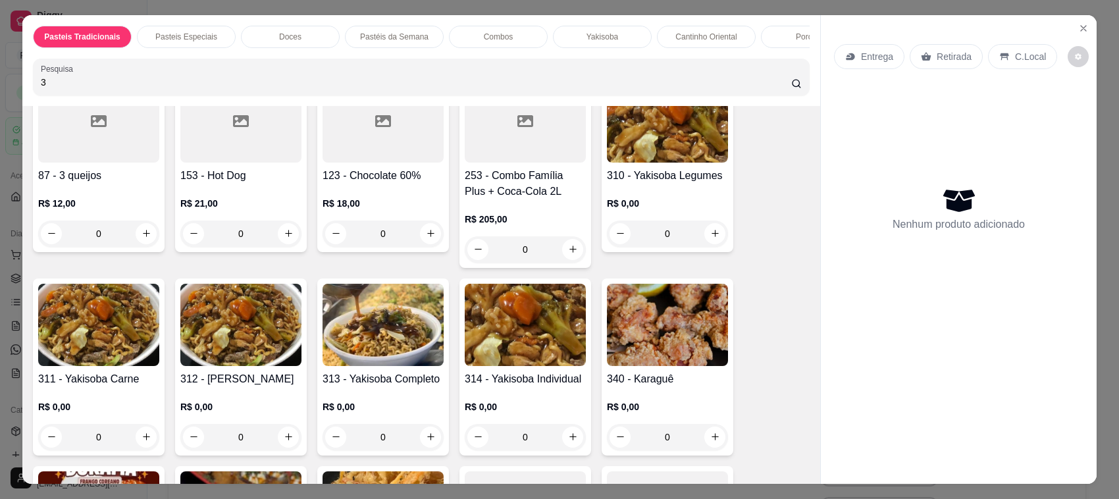
type input "3"
click at [63, 157] on div at bounding box center [98, 121] width 121 height 82
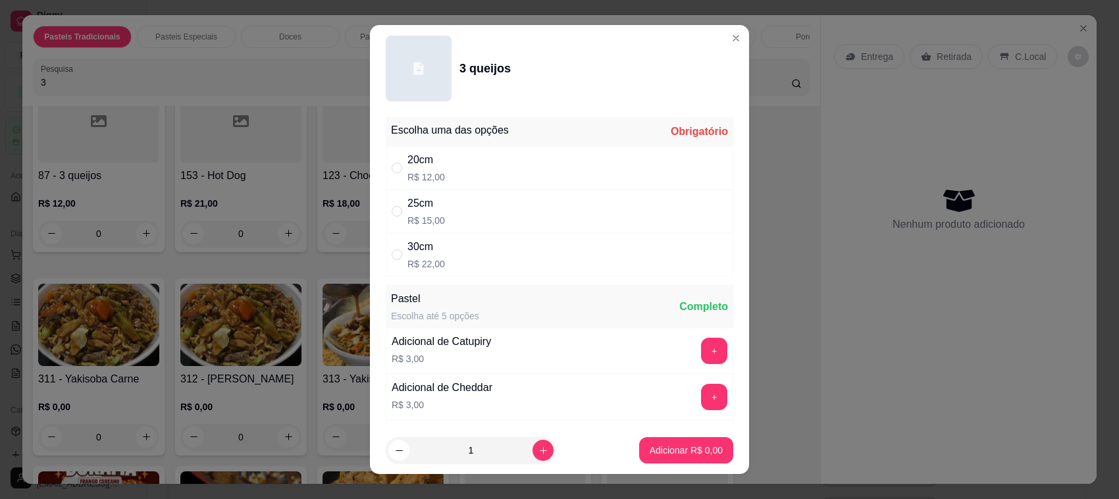
drag, startPoint x: 452, startPoint y: 208, endPoint x: 474, endPoint y: 309, distance: 103.8
click at [452, 209] on div "25cm R$ 15,00" at bounding box center [559, 211] width 347 height 43
radio input "true"
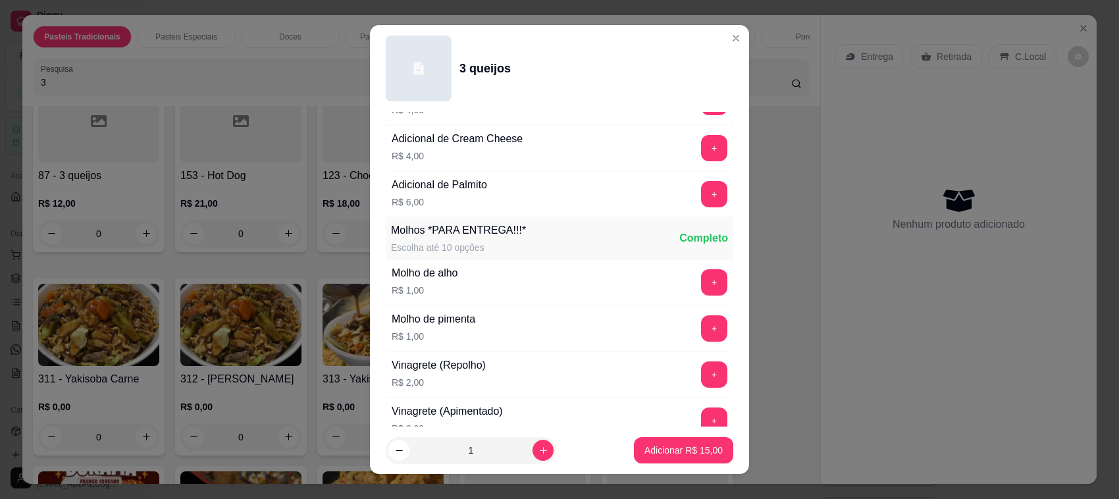
scroll to position [923, 0]
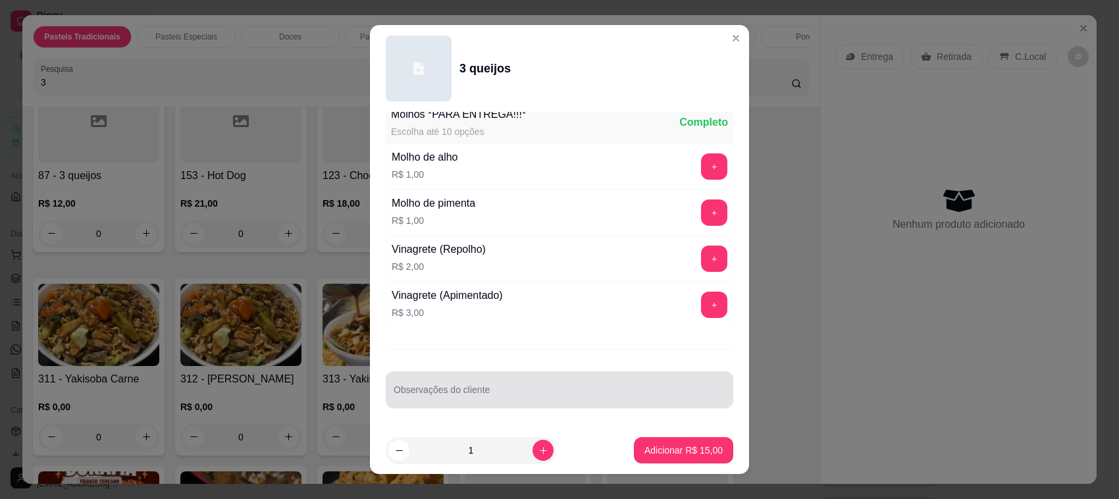
click at [523, 399] on input "Observações do cliente" at bounding box center [559, 394] width 332 height 13
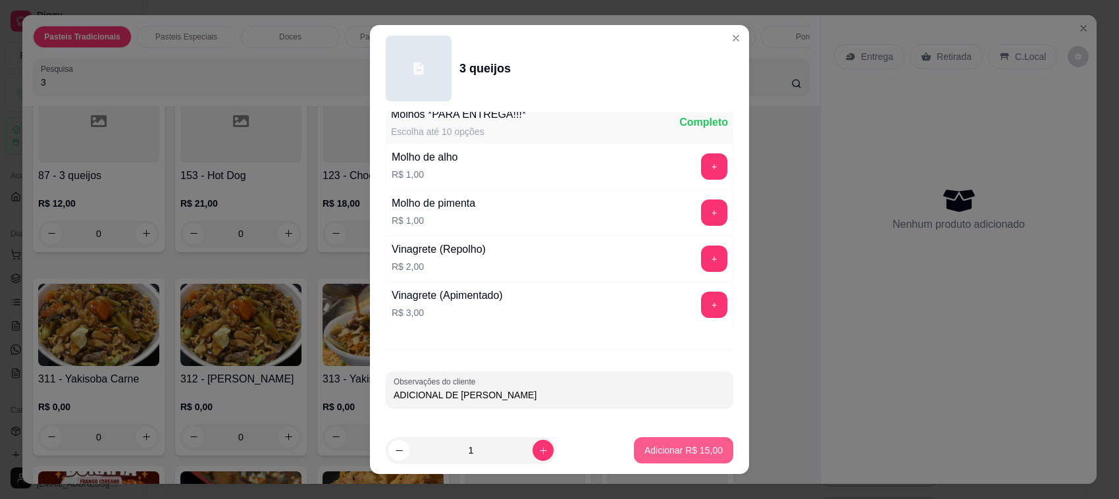
type input "ADICIONAL DE [PERSON_NAME]"
click at [645, 451] on p "Adicionar R$ 15,00" at bounding box center [683, 449] width 76 height 13
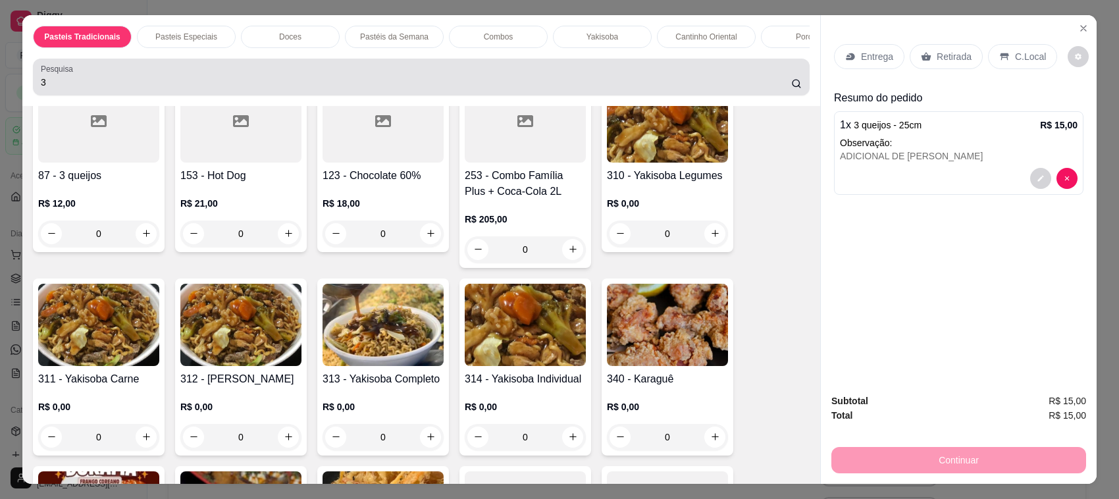
click at [262, 81] on div "3" at bounding box center [421, 77] width 761 height 26
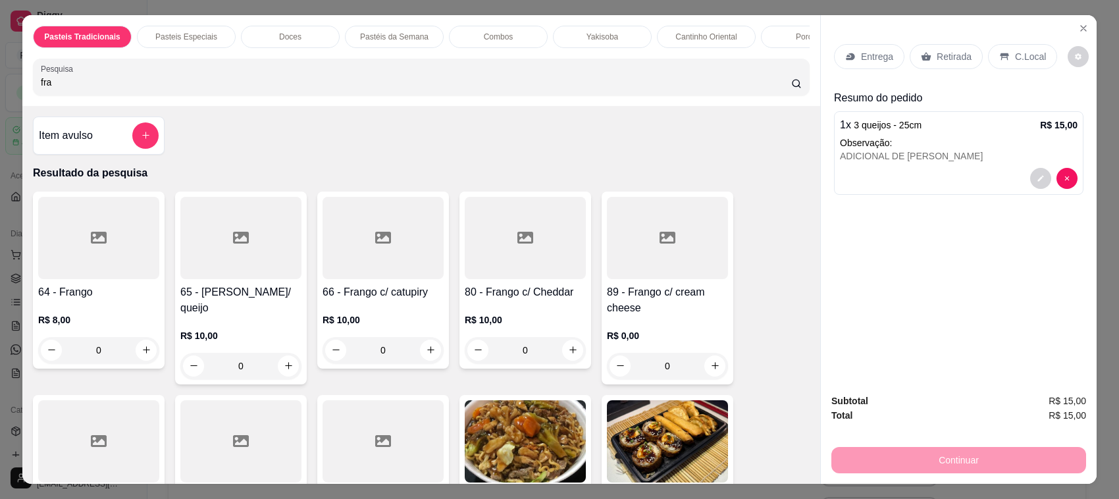
scroll to position [320, 0]
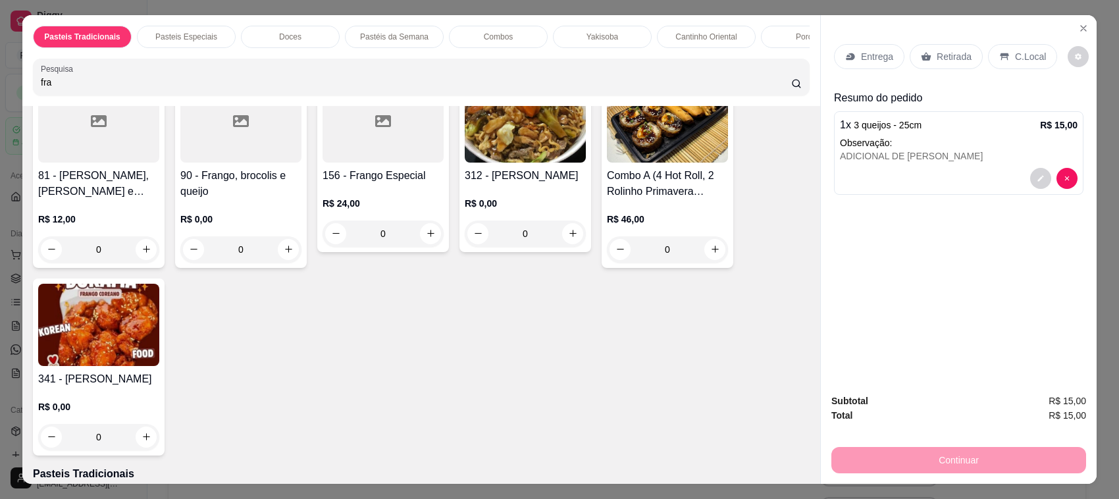
type input "fra"
click at [232, 186] on h4 "90 - Frango, brocolis e queijo" at bounding box center [240, 184] width 121 height 32
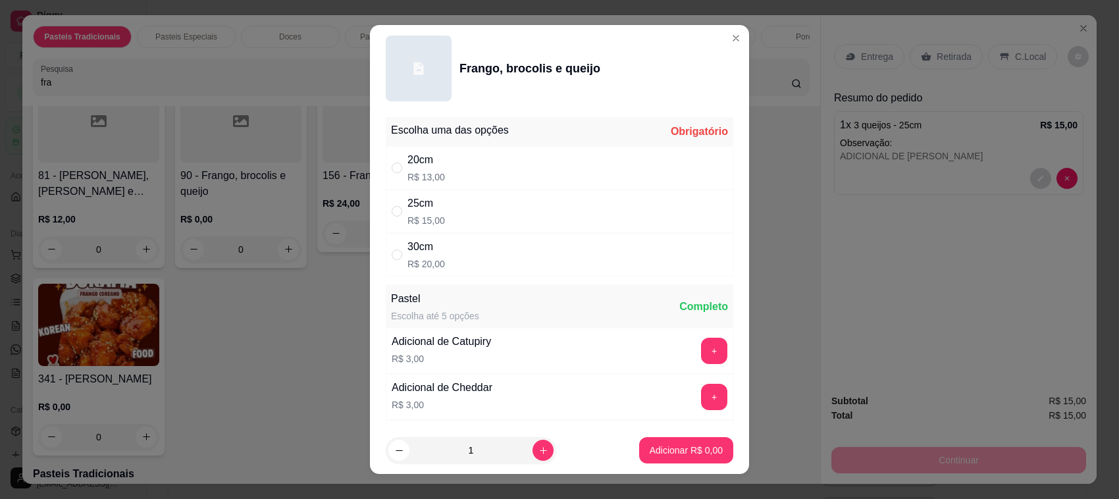
click at [419, 215] on p "R$ 15,00" at bounding box center [426, 220] width 38 height 13
radio input "true"
click at [663, 444] on p "Adicionar R$ 15,00" at bounding box center [683, 449] width 76 height 13
type input "1"
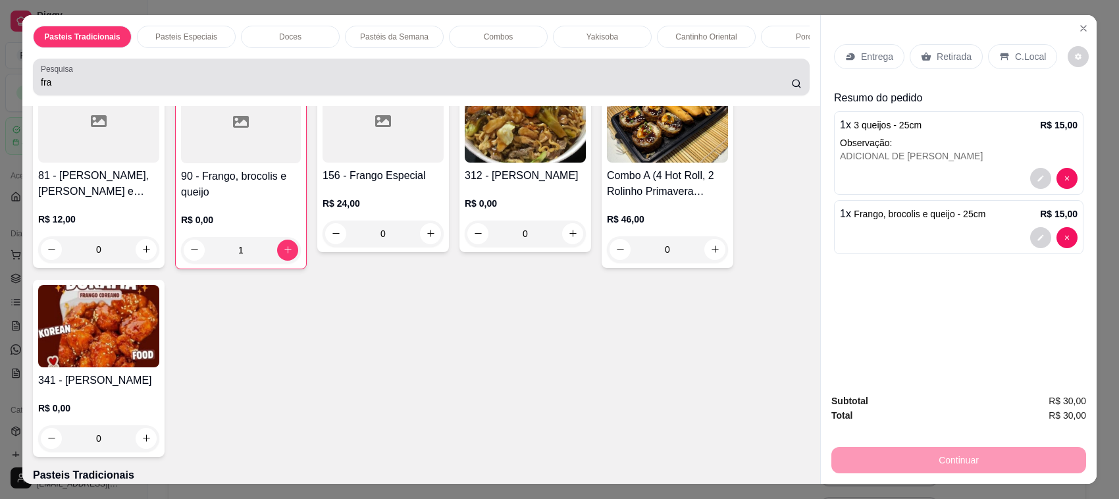
click at [338, 80] on div "fra" at bounding box center [421, 77] width 761 height 26
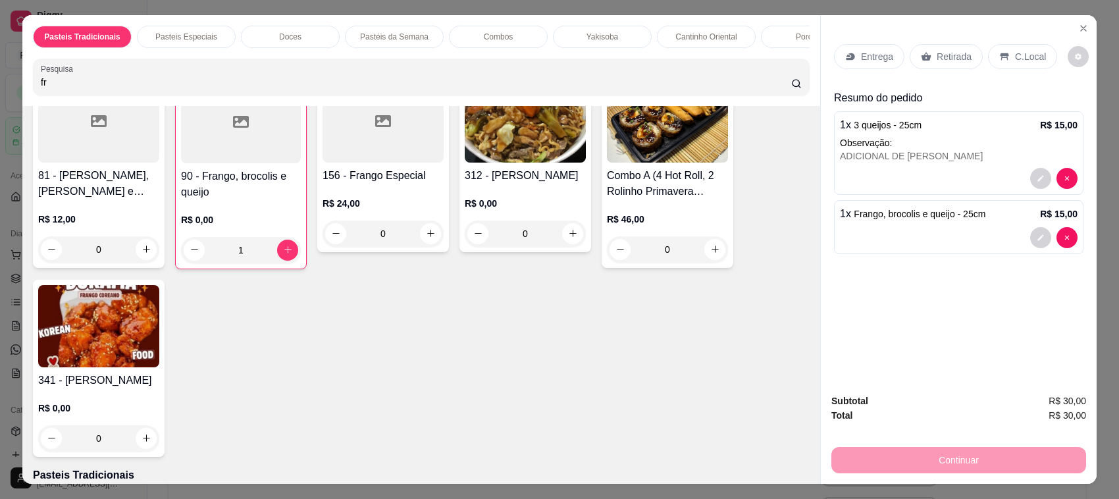
type input "f"
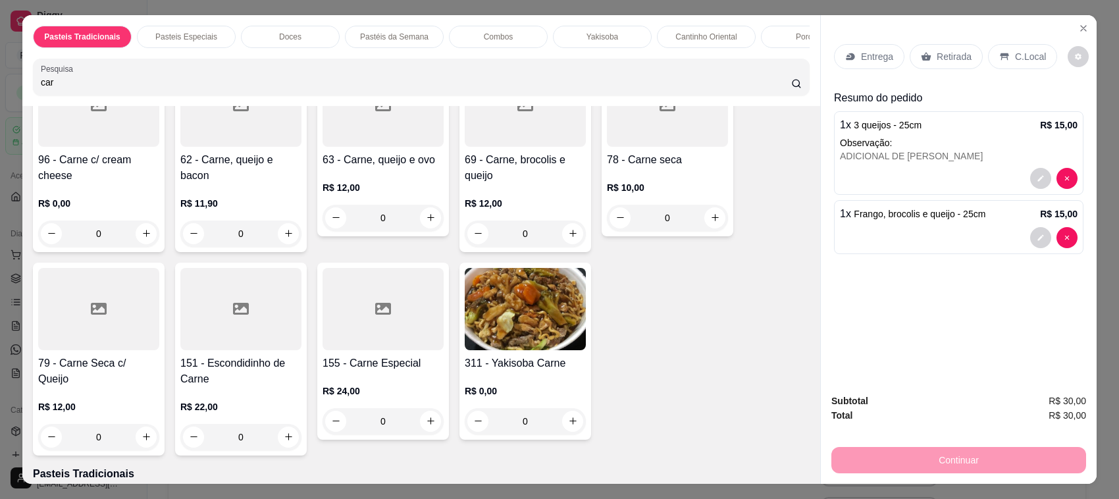
type input "car"
click at [113, 178] on h4 "96 - Carne c/ cream cheese" at bounding box center [98, 168] width 121 height 32
click at [452, 207] on div "25cm R$ 16,00" at bounding box center [559, 211] width 347 height 43
radio input "true"
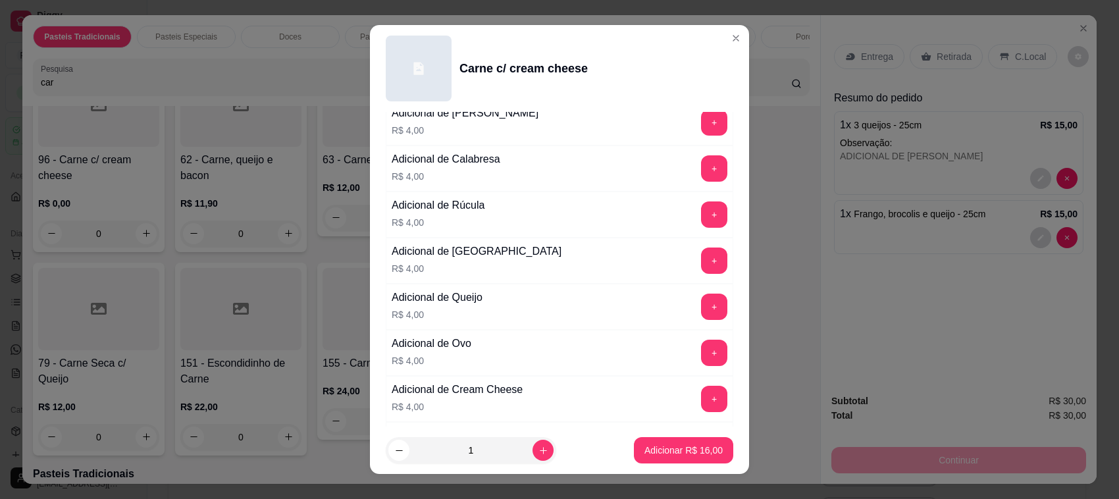
scroll to position [275, 0]
click at [701, 304] on button "+" at bounding box center [714, 306] width 26 height 26
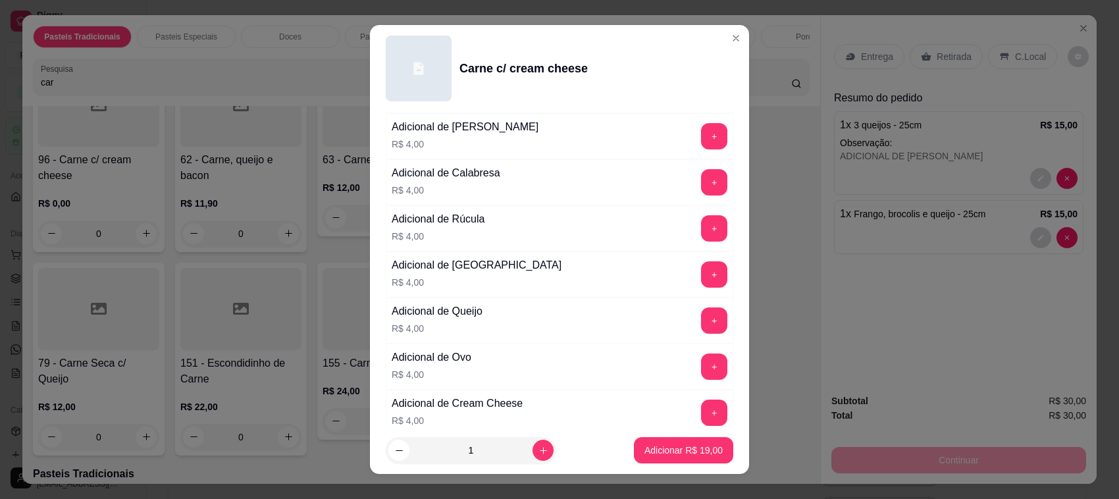
scroll to position [551, 0]
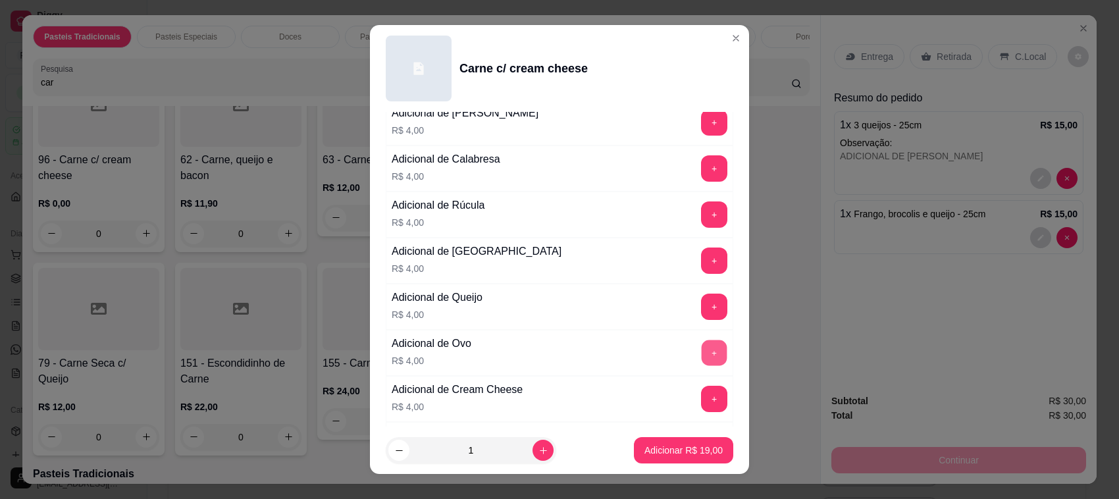
click at [701, 353] on button "+" at bounding box center [714, 353] width 26 height 26
click at [650, 451] on p "Adicionar R$ 23,00" at bounding box center [683, 449] width 76 height 13
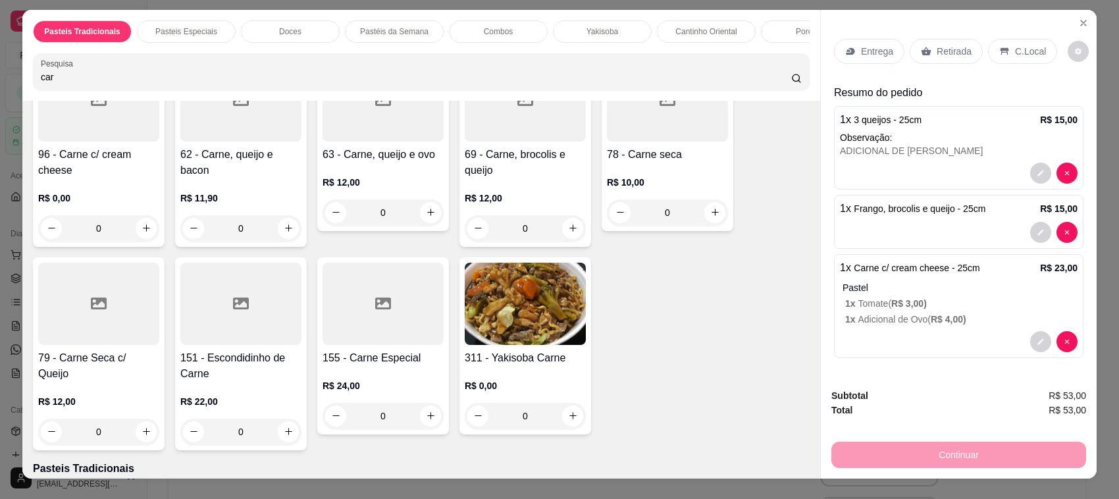
scroll to position [0, 0]
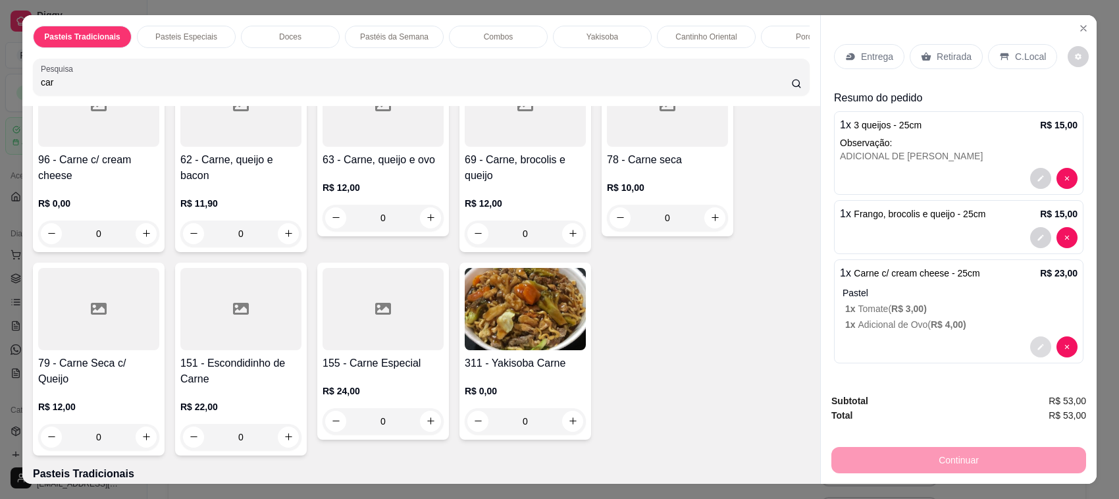
click at [1030, 349] on button "decrease-product-quantity" at bounding box center [1040, 346] width 21 height 21
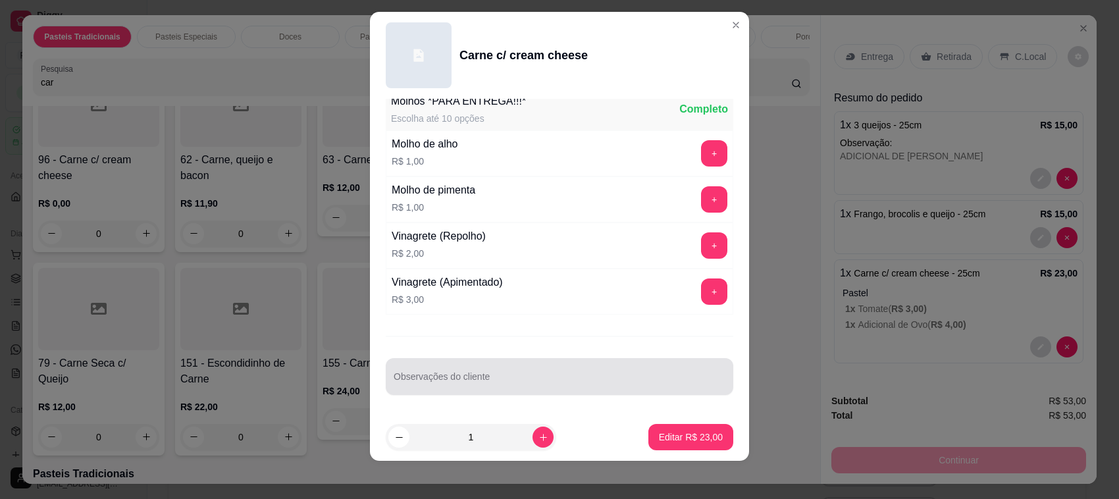
scroll to position [17, 0]
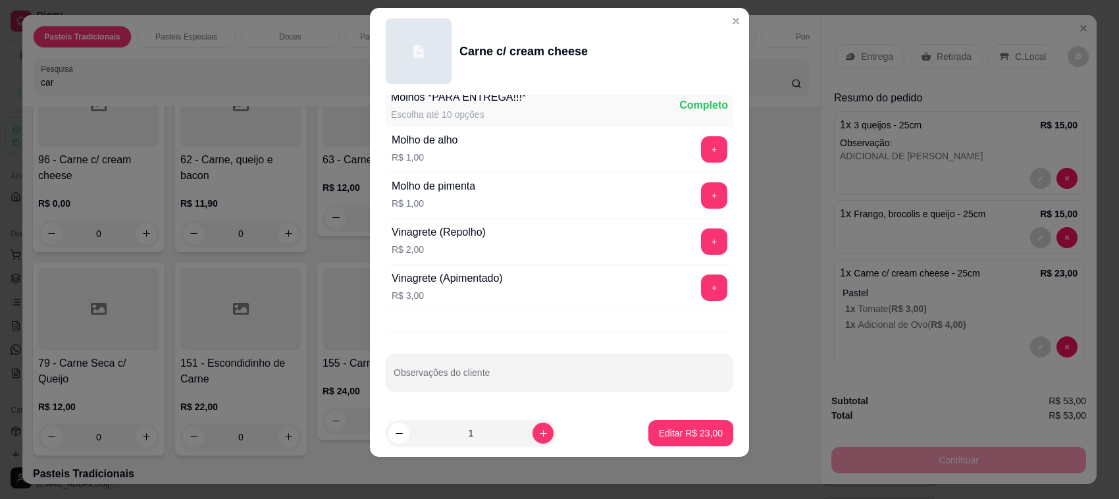
click at [546, 393] on div "Escolha uma das opções Completo 20cm R$ 14,00 25cm R$ 16,00 30cm R$ 22,00 Paste…" at bounding box center [559, 252] width 379 height 315
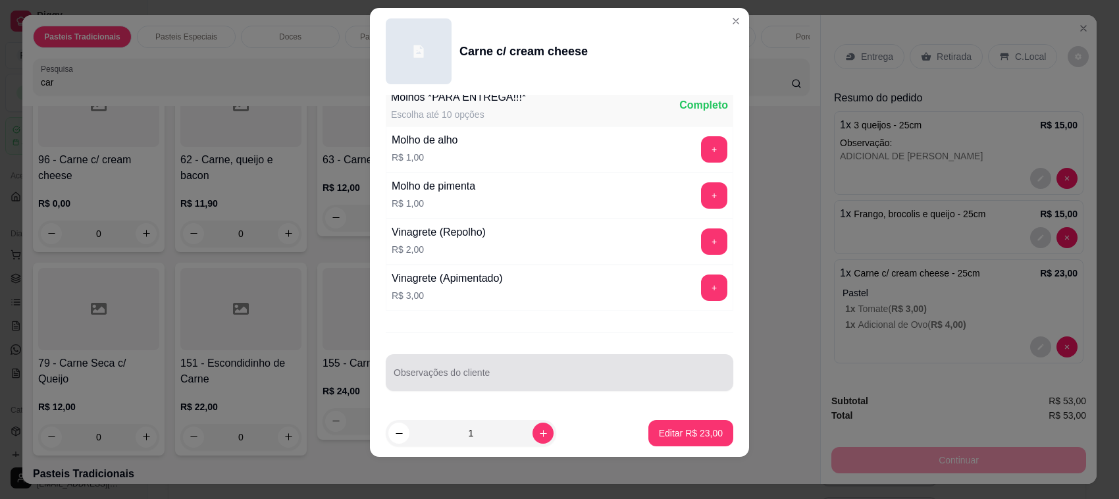
click at [528, 377] on input "Observações do cliente" at bounding box center [559, 377] width 332 height 13
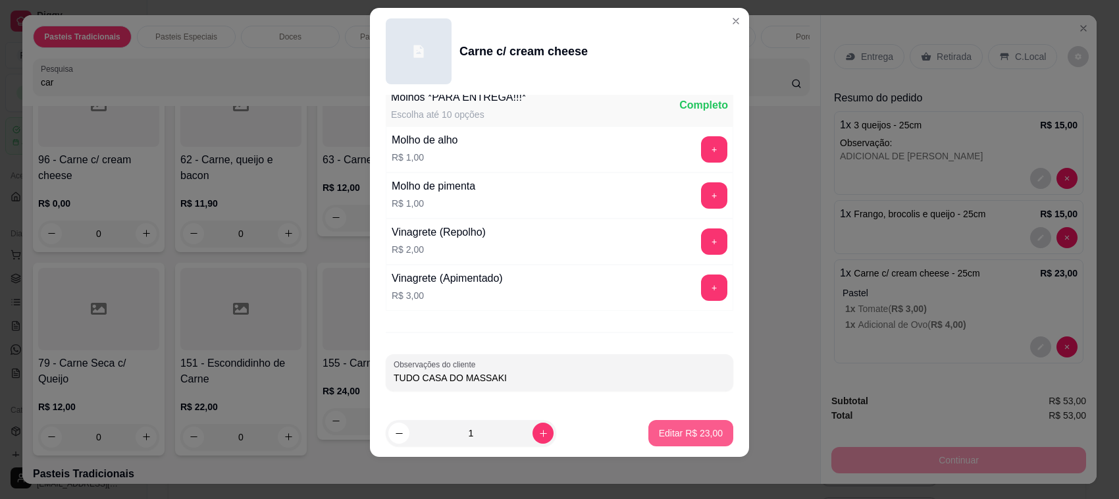
type input "TUDO CASA DO MASSAKI"
click at [672, 443] on button "Editar R$ 23,00" at bounding box center [690, 433] width 85 height 26
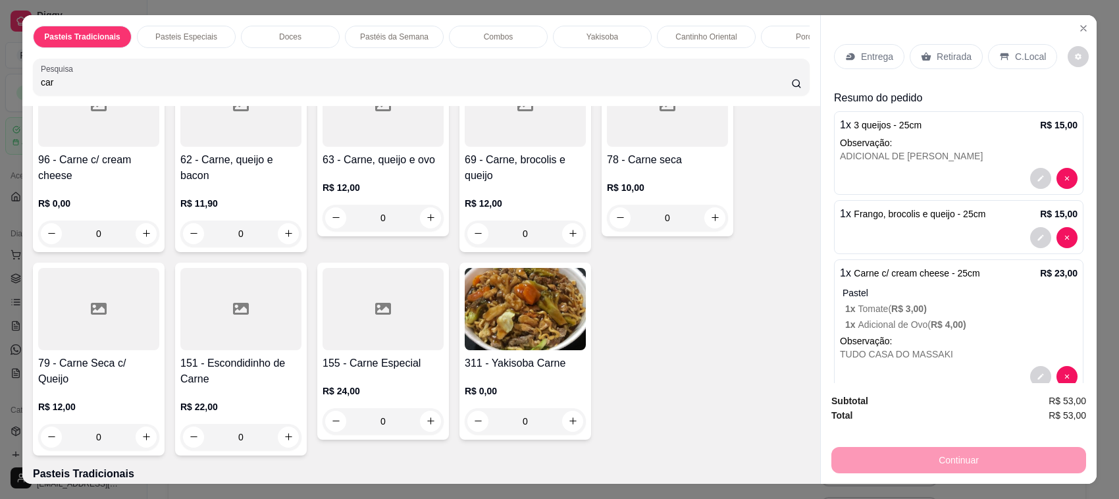
click at [943, 66] on div "Retirada" at bounding box center [945, 56] width 73 height 25
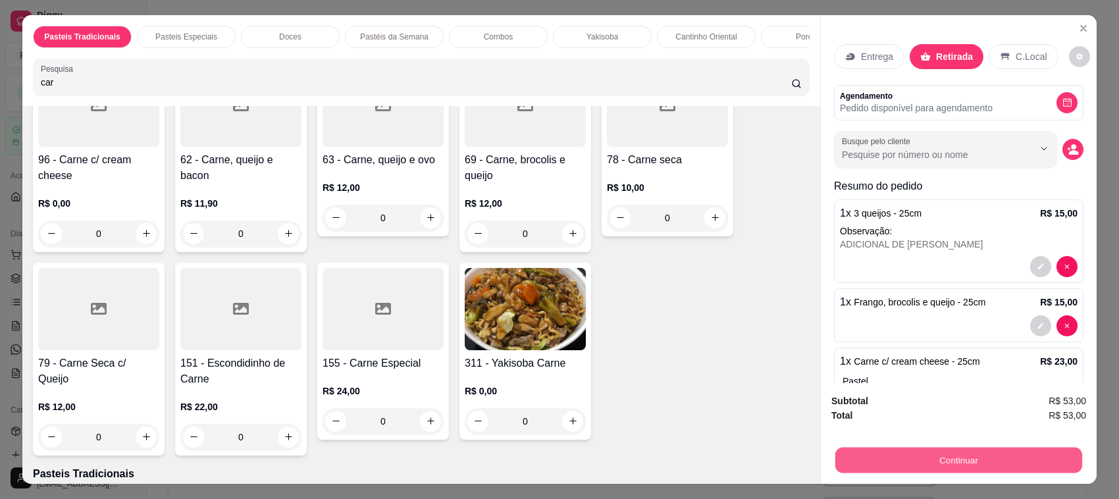
click at [951, 454] on button "Continuar" at bounding box center [958, 460] width 247 height 26
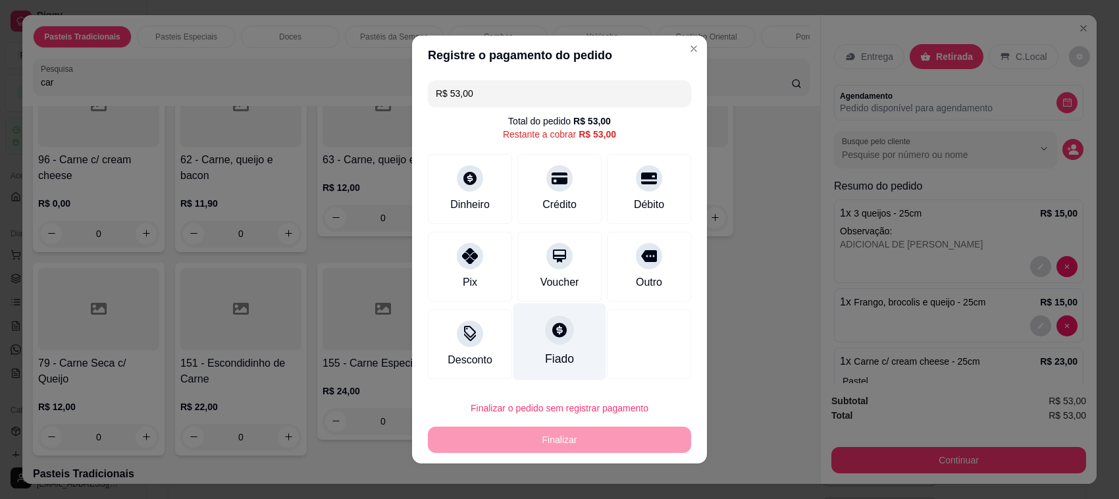
click at [541, 347] on div "Fiado" at bounding box center [559, 341] width 93 height 77
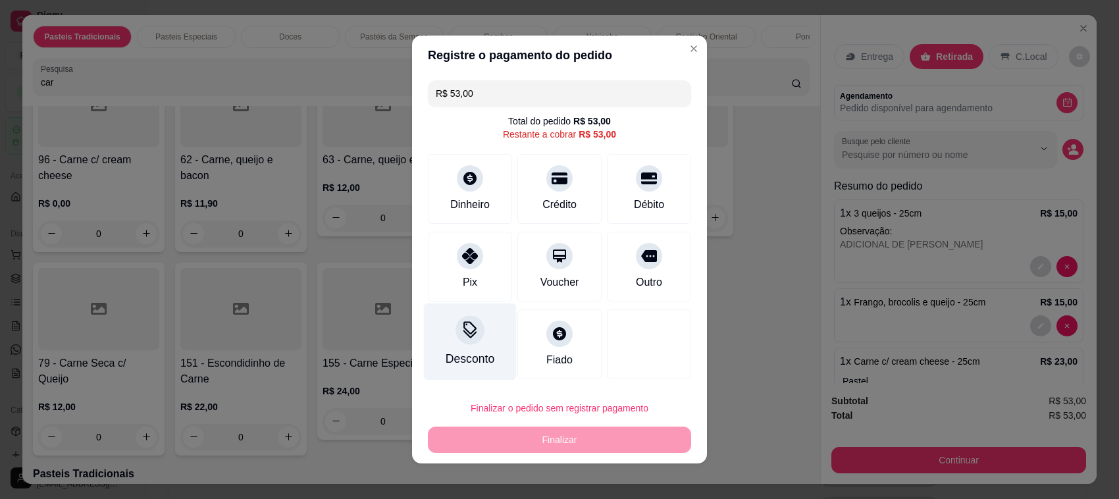
click at [454, 346] on div "Desconto" at bounding box center [470, 341] width 93 height 77
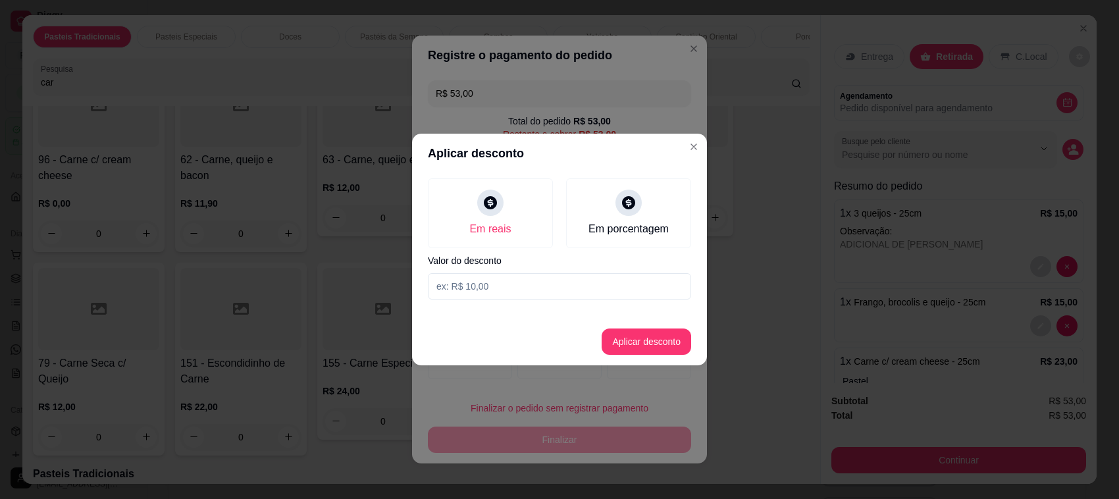
click at [534, 257] on label "Valor do desconto" at bounding box center [559, 260] width 263 height 9
click at [540, 287] on input at bounding box center [559, 286] width 263 height 26
type input "53,00"
click at [620, 349] on button "Aplicar desconto" at bounding box center [646, 342] width 86 height 26
type input "R$ 0,00"
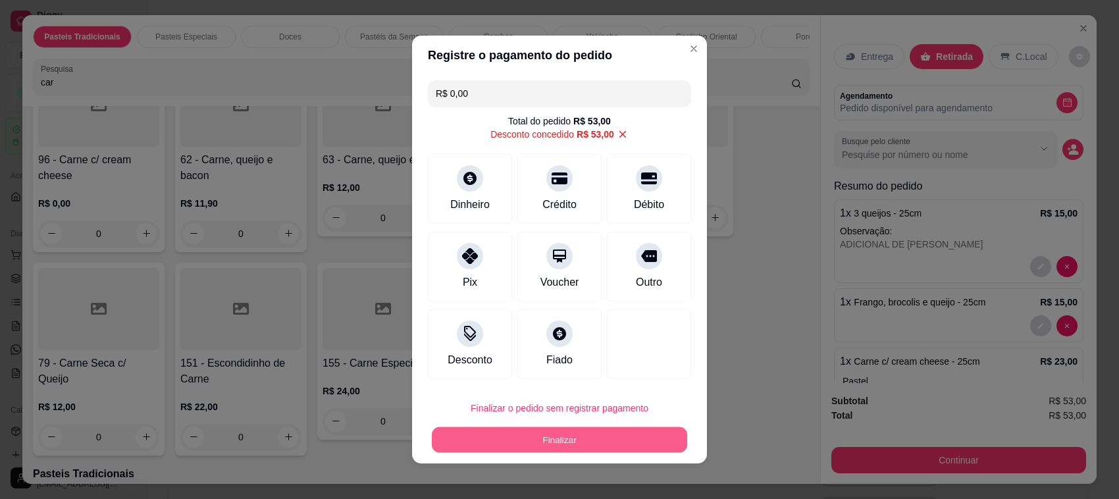
click at [633, 429] on button "Finalizar" at bounding box center [559, 440] width 255 height 26
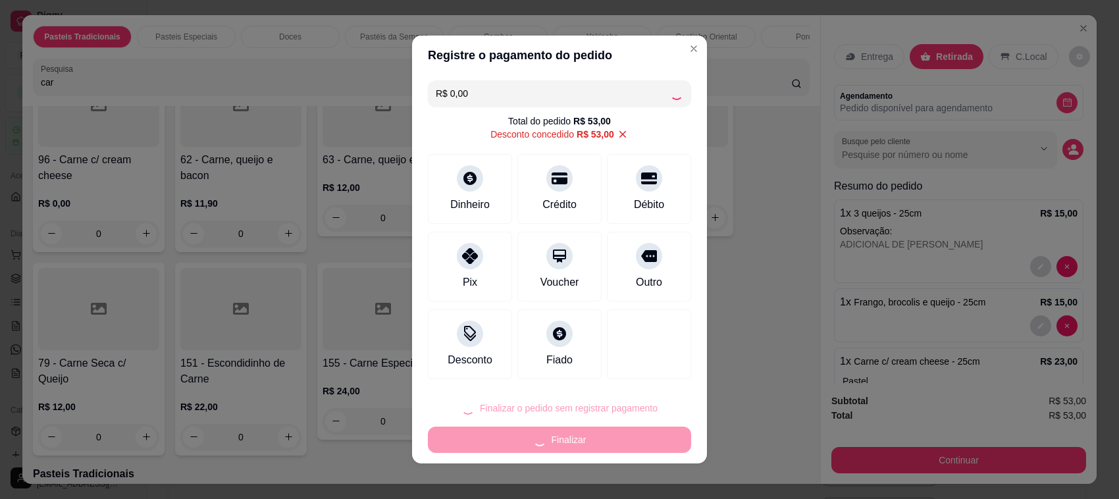
type input "0"
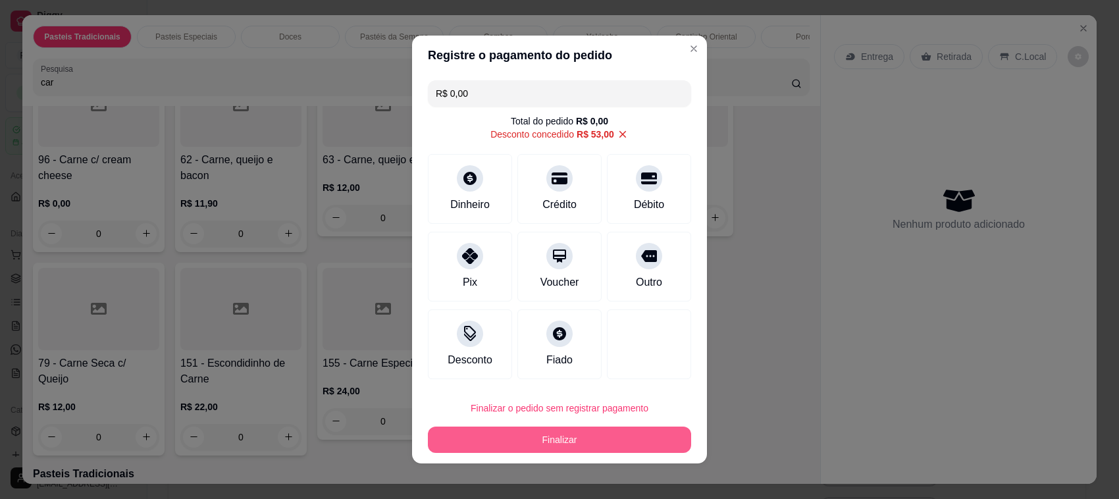
type input "-R$ 53,00"
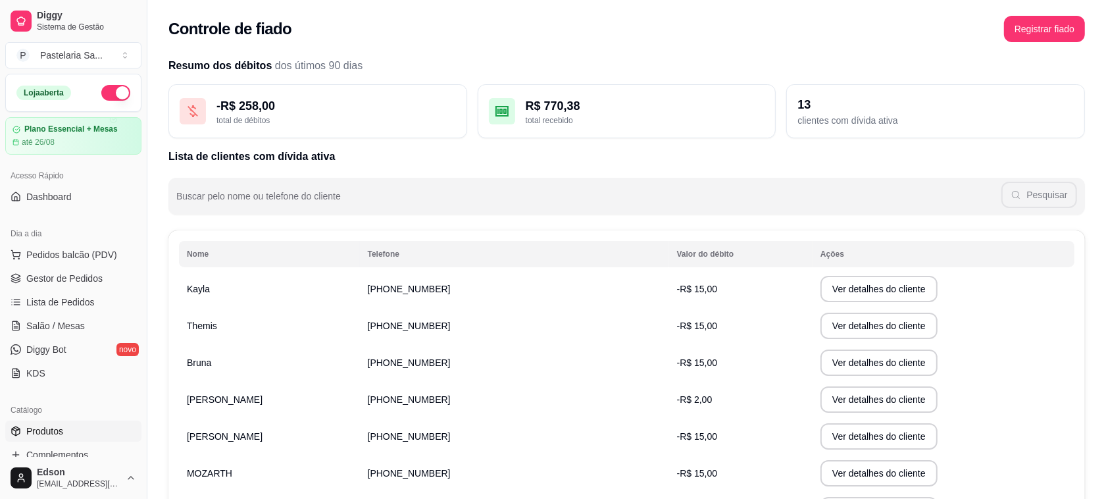
click at [66, 424] on link "Produtos" at bounding box center [73, 430] width 136 height 21
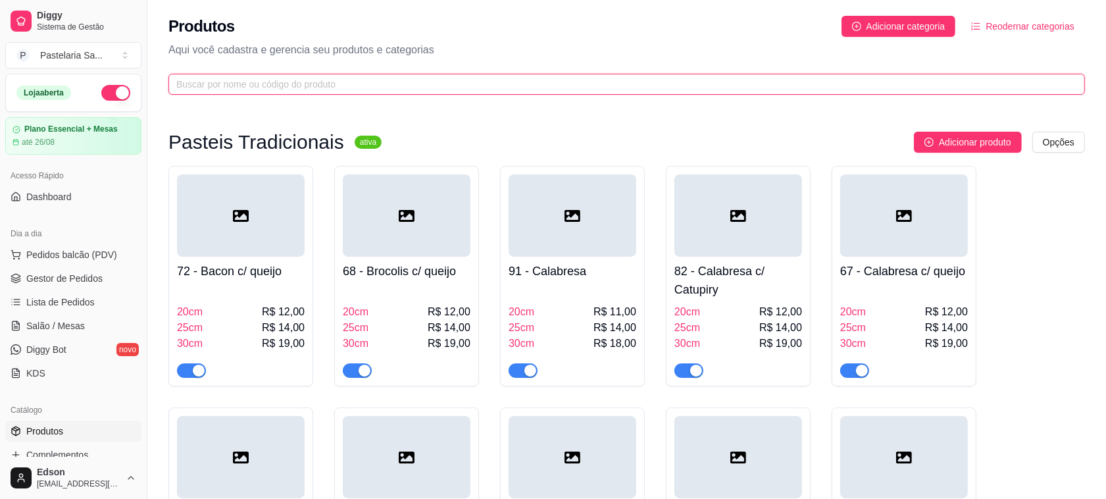
click at [326, 91] on input "text" at bounding box center [621, 84] width 890 height 14
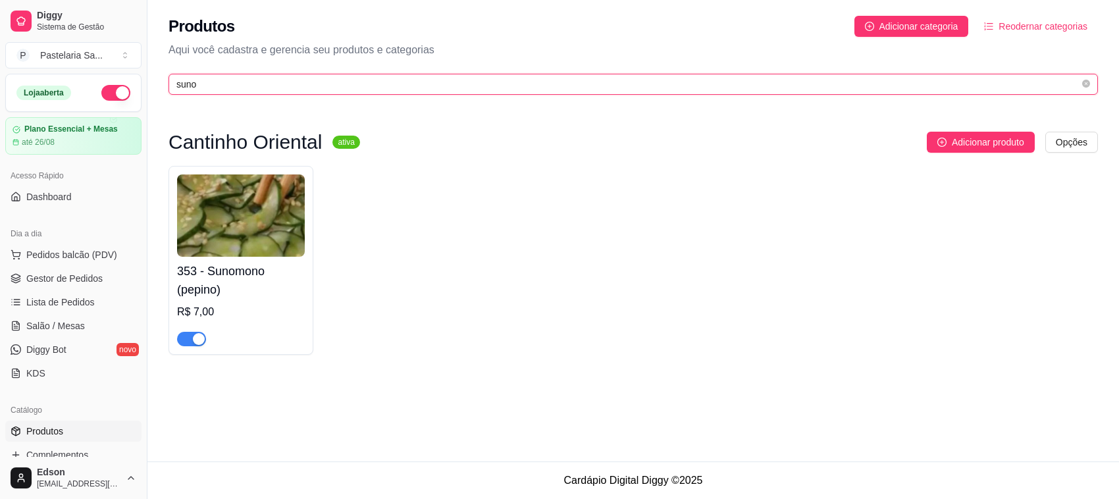
type input "suno"
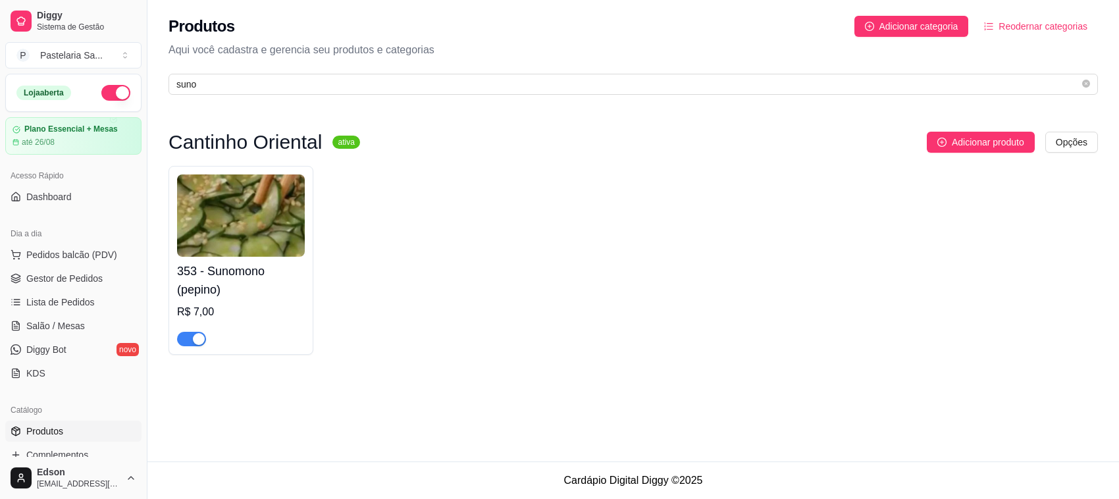
click at [202, 345] on div "button" at bounding box center [199, 339] width 12 height 12
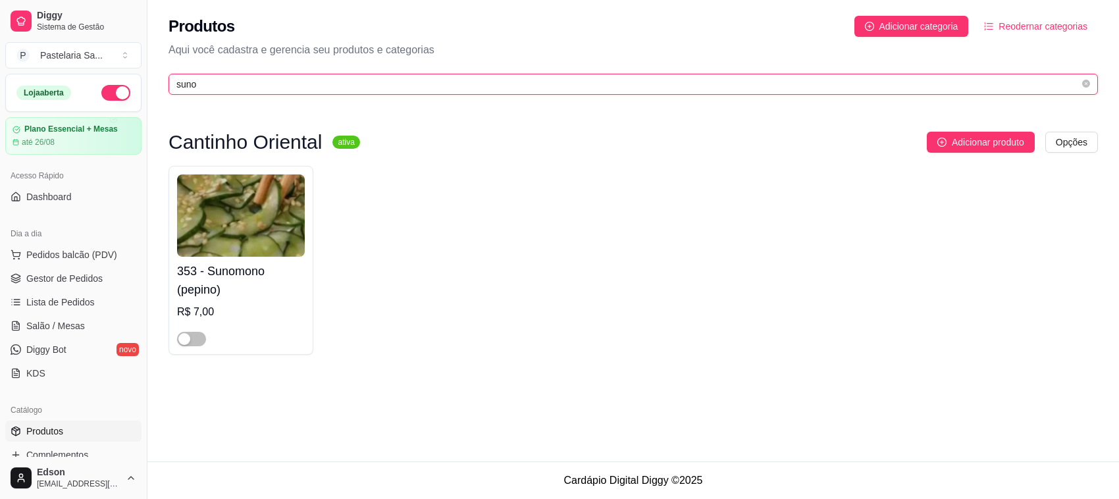
click at [238, 88] on input "suno" at bounding box center [627, 84] width 903 height 14
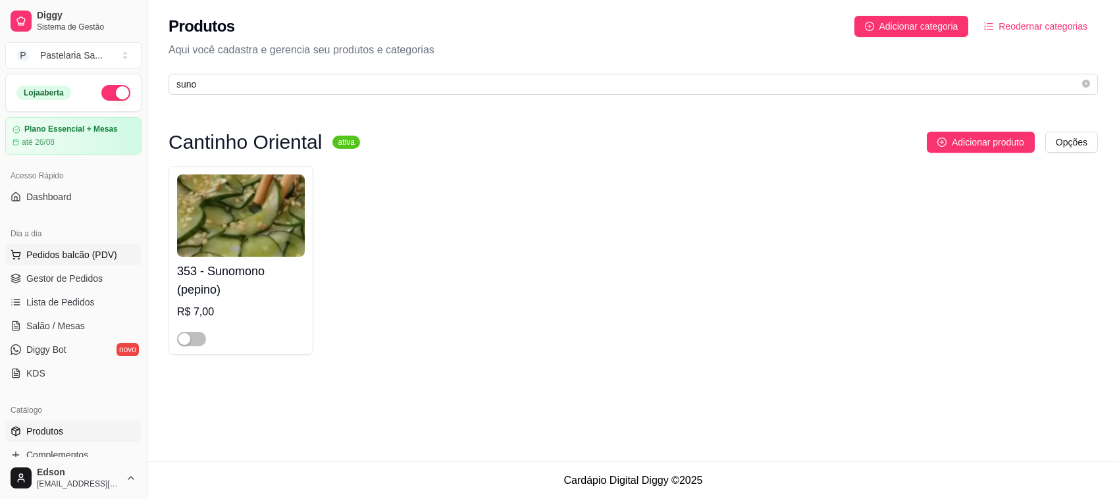
click at [40, 257] on span "Pedidos balcão (PDV)" at bounding box center [71, 254] width 91 height 13
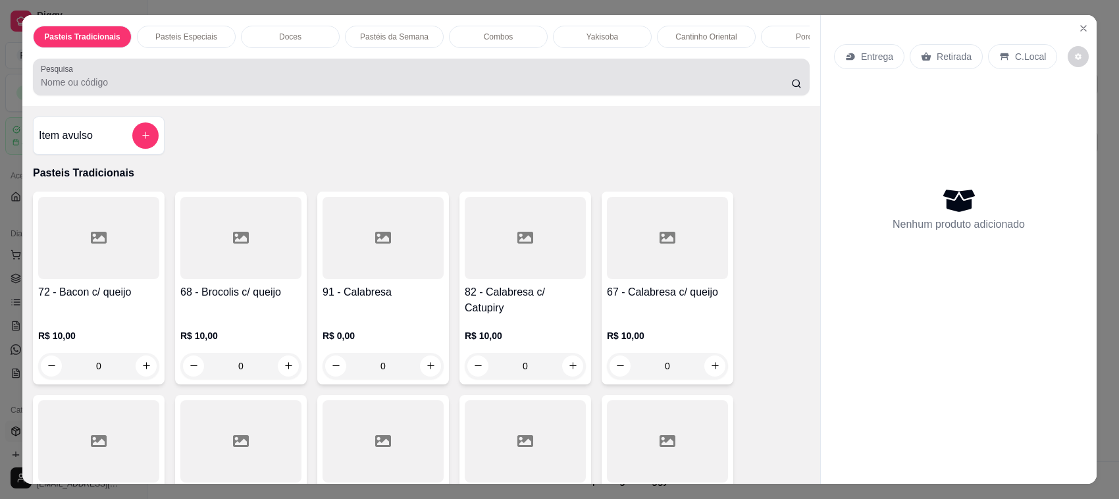
click at [218, 80] on div at bounding box center [421, 77] width 761 height 26
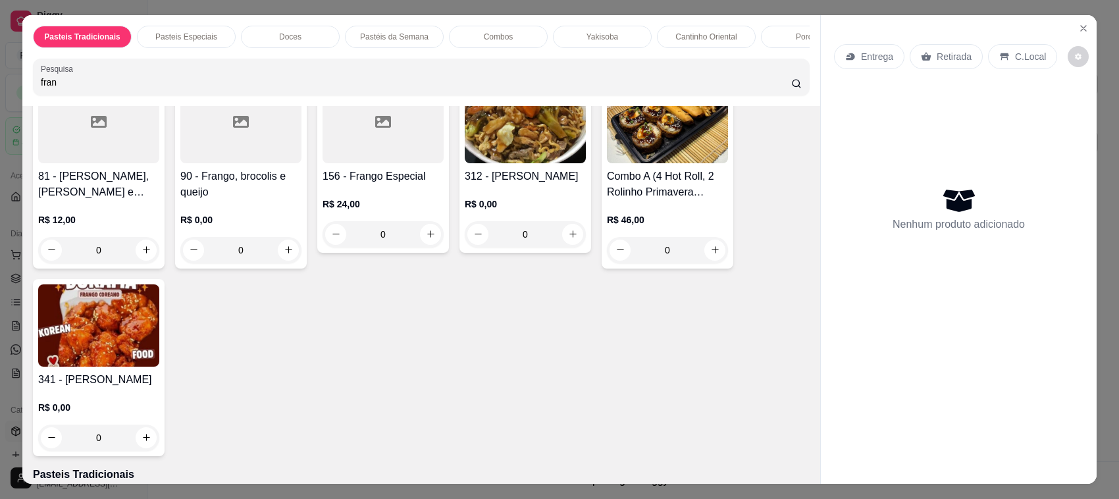
scroll to position [320, 0]
type input "fran"
click at [86, 180] on h4 "81 - [PERSON_NAME], [PERSON_NAME] e Cheddar" at bounding box center [98, 184] width 121 height 32
click at [1089, 25] on div "Entrega Retirada C.Local Nenhum produto adicionado" at bounding box center [959, 239] width 276 height 448
click at [1064, 28] on div "Entrega Retirada C.Local Nenhum produto adicionado" at bounding box center [959, 239] width 276 height 448
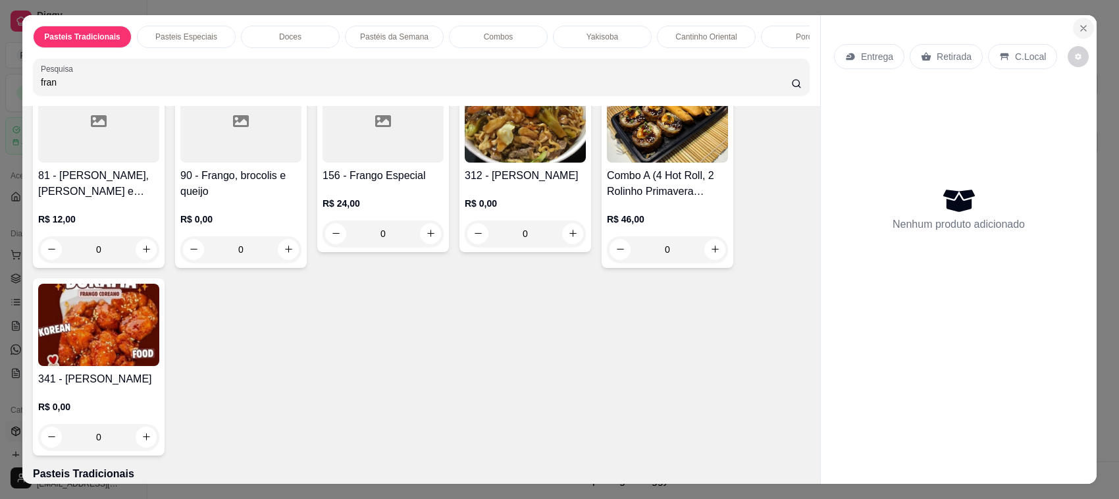
click at [1078, 24] on icon "Close" at bounding box center [1083, 28] width 11 height 11
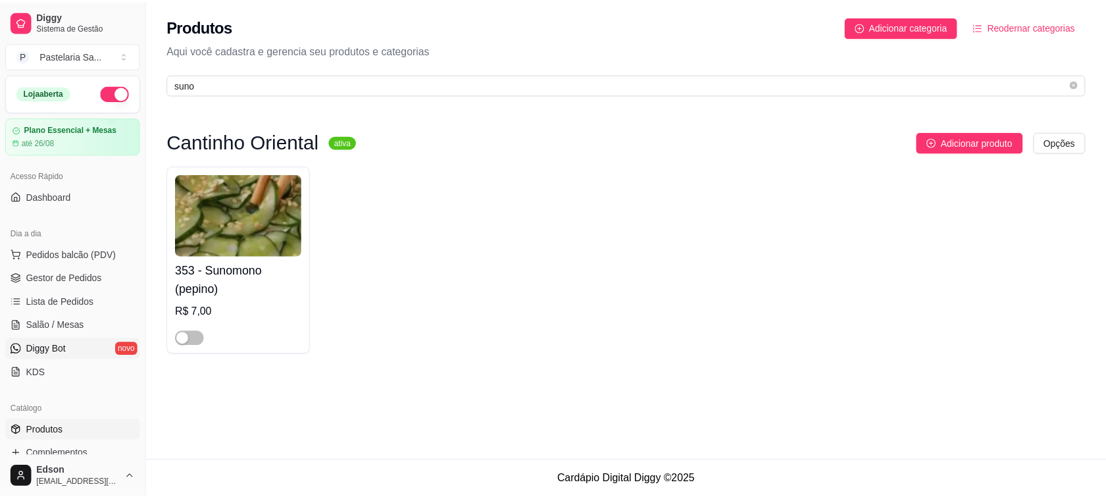
scroll to position [336, 0]
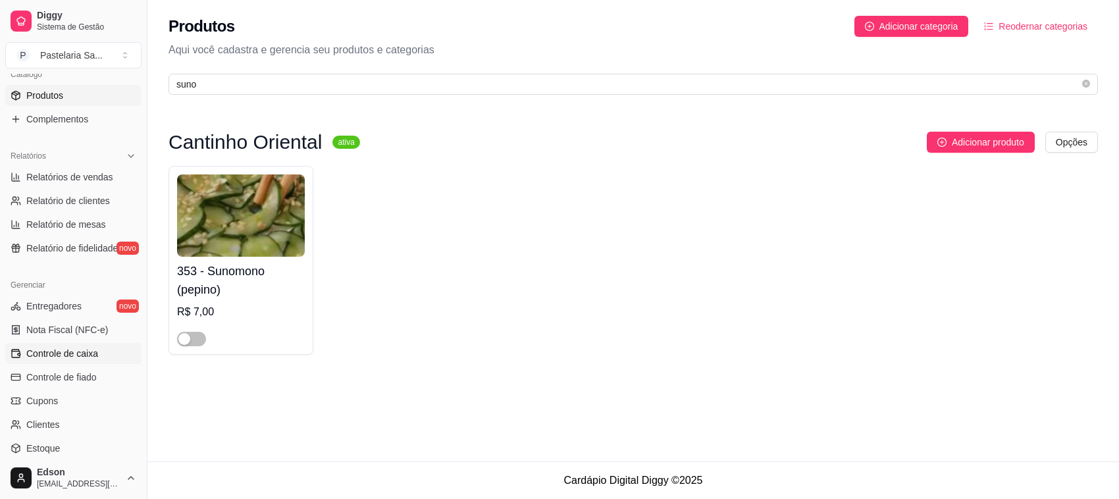
click at [74, 361] on link "Controle de caixa" at bounding box center [73, 353] width 136 height 21
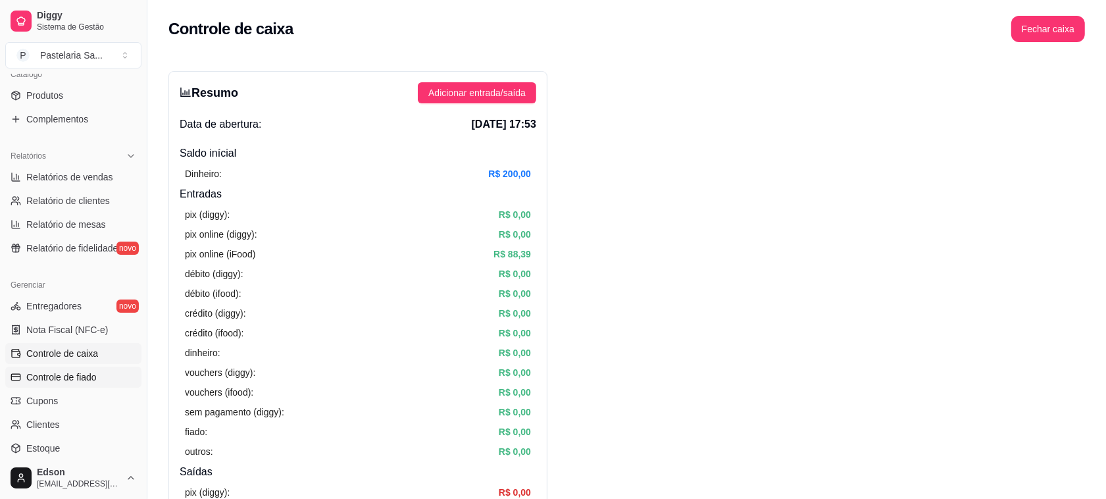
click at [87, 380] on span "Controle de fiado" at bounding box center [61, 376] width 70 height 13
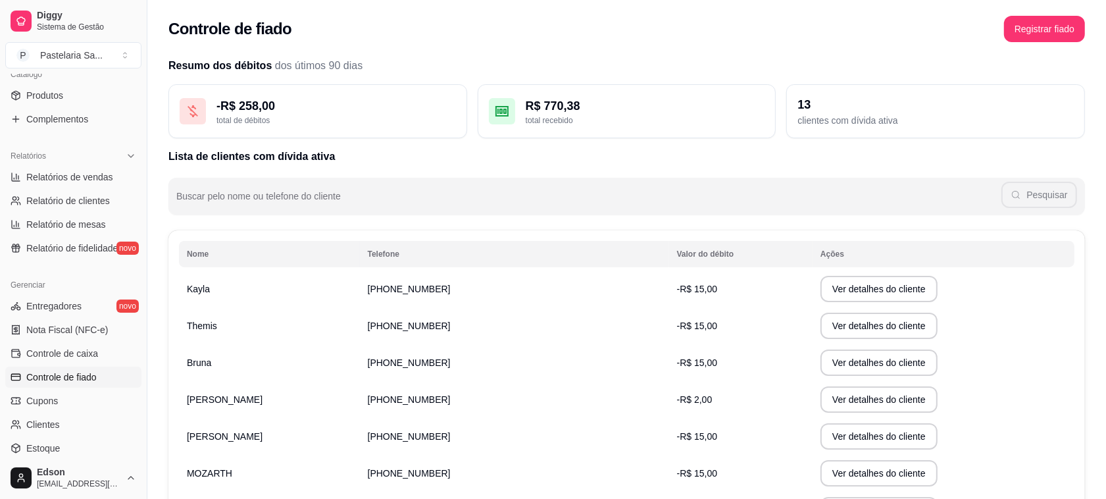
scroll to position [230, 0]
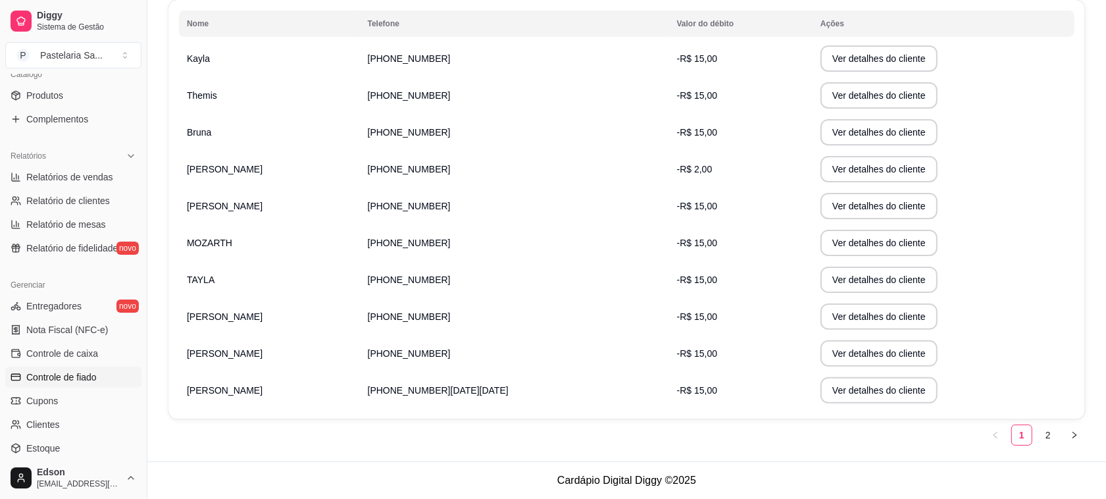
click at [282, 315] on td "[PERSON_NAME]" at bounding box center [269, 316] width 181 height 37
click at [821, 313] on button "Ver detalhes do cliente" at bounding box center [879, 316] width 117 height 26
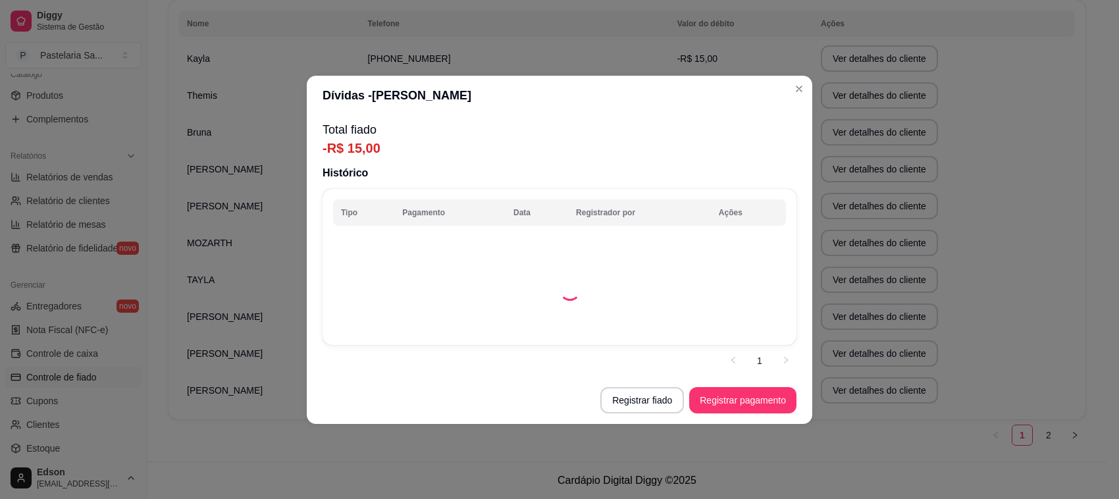
click at [462, 137] on p "Total fiado" at bounding box center [559, 129] width 474 height 18
click at [736, 395] on button "Registrar pagamento" at bounding box center [742, 400] width 107 height 26
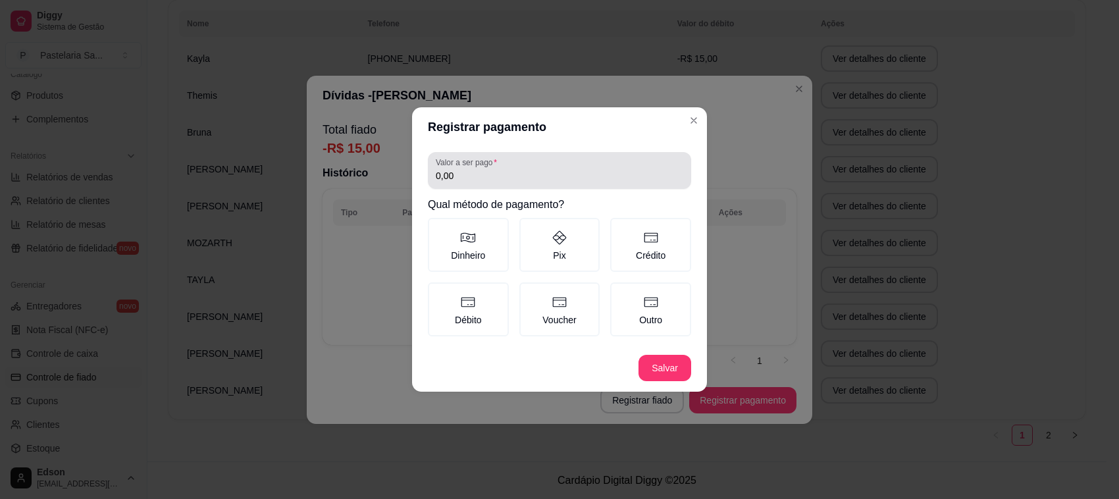
click at [521, 176] on input "0,00" at bounding box center [559, 175] width 247 height 13
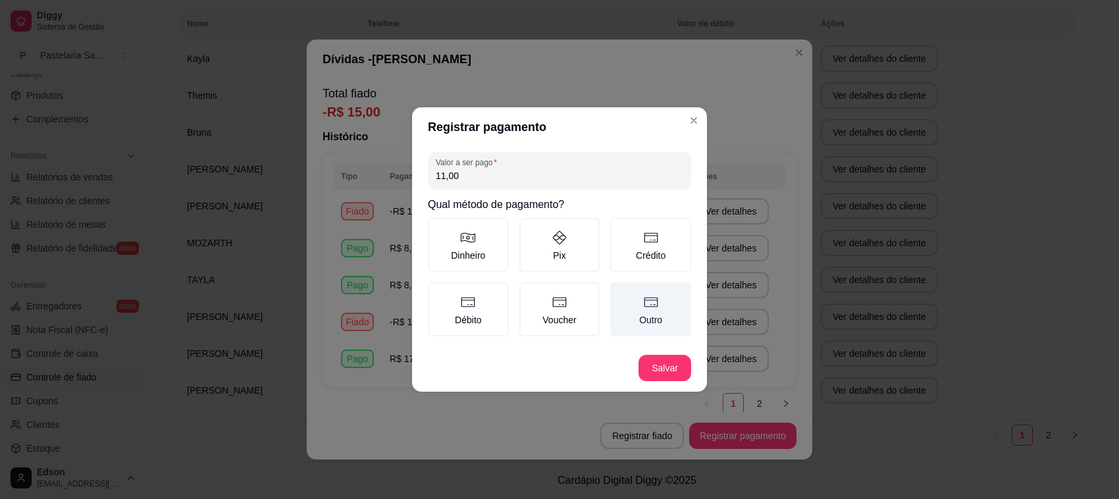
type input "11,00"
click at [645, 316] on label "Outro" at bounding box center [650, 309] width 81 height 54
click at [620, 292] on button "Outro" at bounding box center [614, 287] width 11 height 11
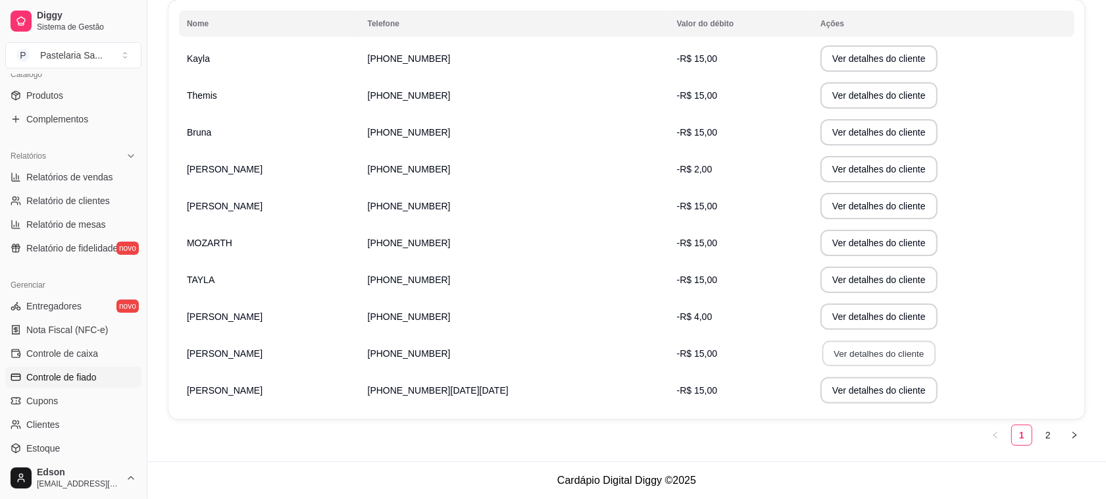
click at [823, 351] on button "Ver detalhes do cliente" at bounding box center [879, 354] width 113 height 26
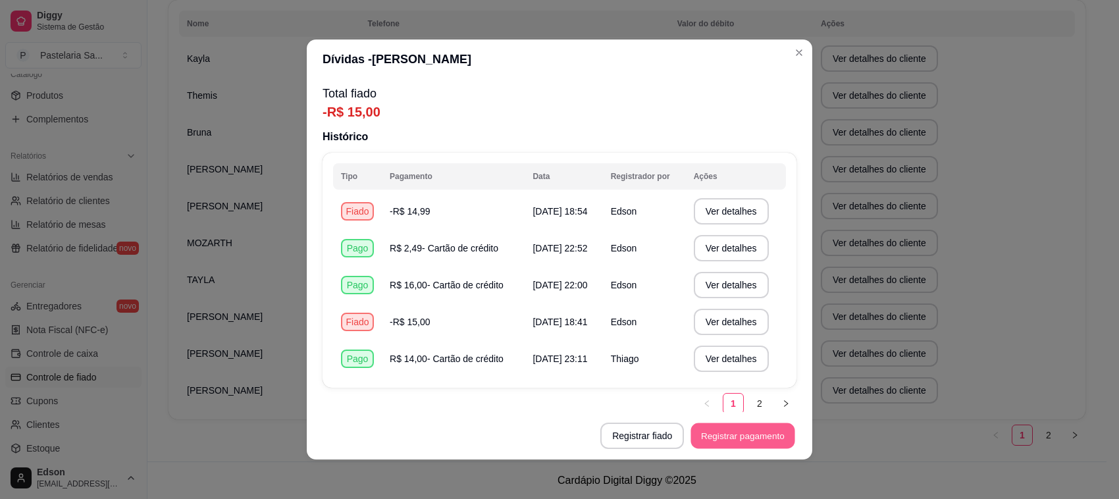
click at [721, 444] on button "Registrar pagamento" at bounding box center [743, 436] width 104 height 26
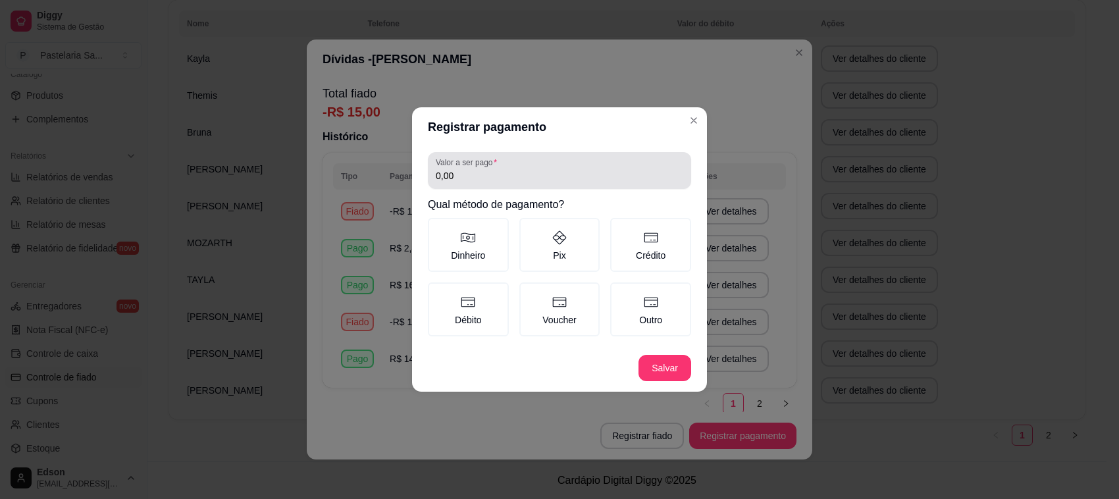
click at [553, 159] on div "0,00" at bounding box center [559, 170] width 247 height 26
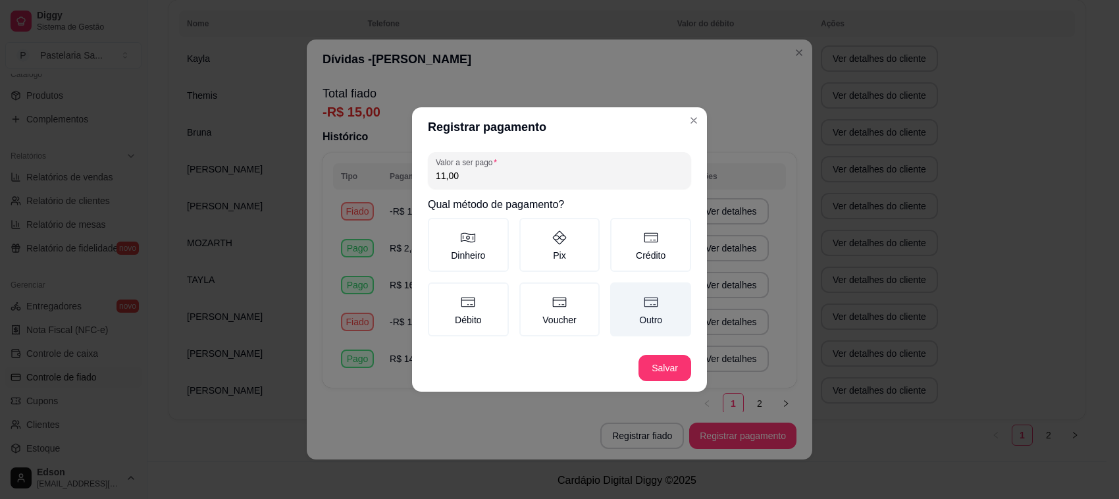
type input "11,00"
click at [650, 308] on icon at bounding box center [651, 302] width 16 height 16
click at [620, 292] on button "Outro" at bounding box center [614, 287] width 11 height 11
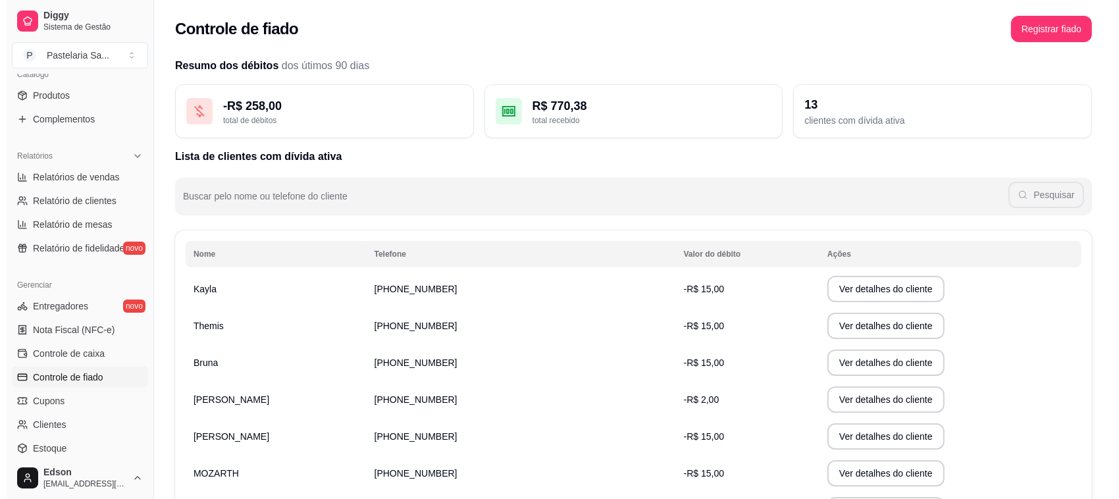
scroll to position [0, 0]
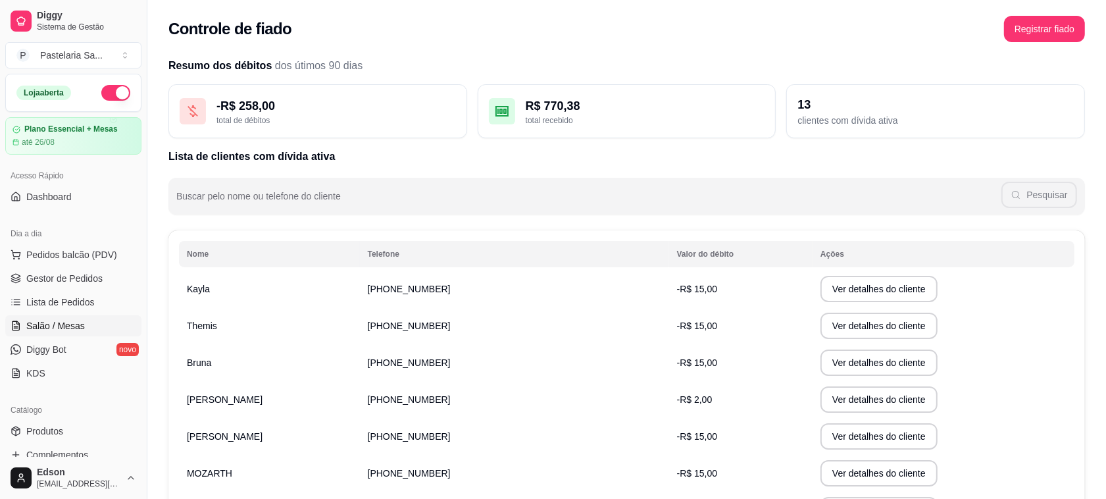
click at [53, 324] on span "Salão / Mesas" at bounding box center [55, 325] width 59 height 13
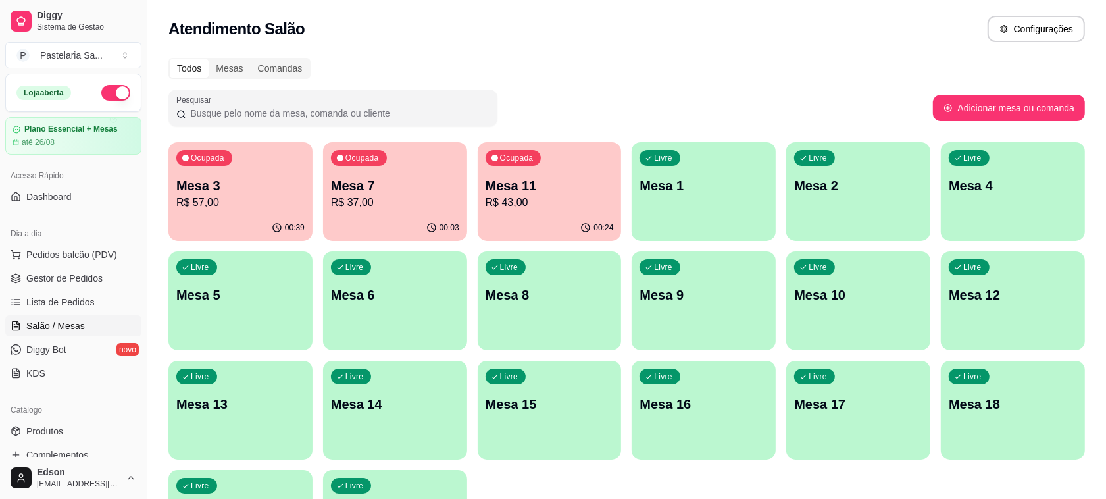
click at [250, 188] on p "Mesa 3" at bounding box center [240, 185] width 128 height 18
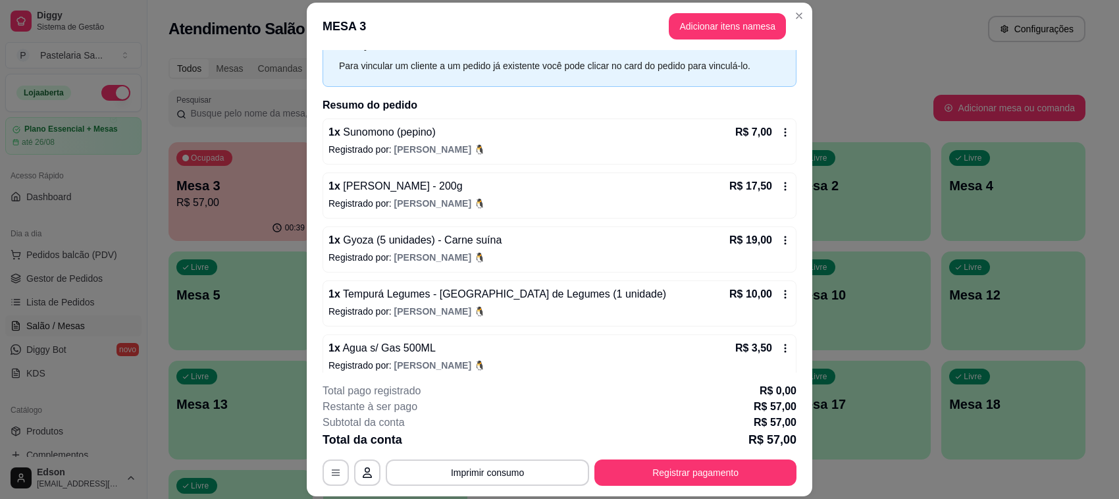
scroll to position [70, 0]
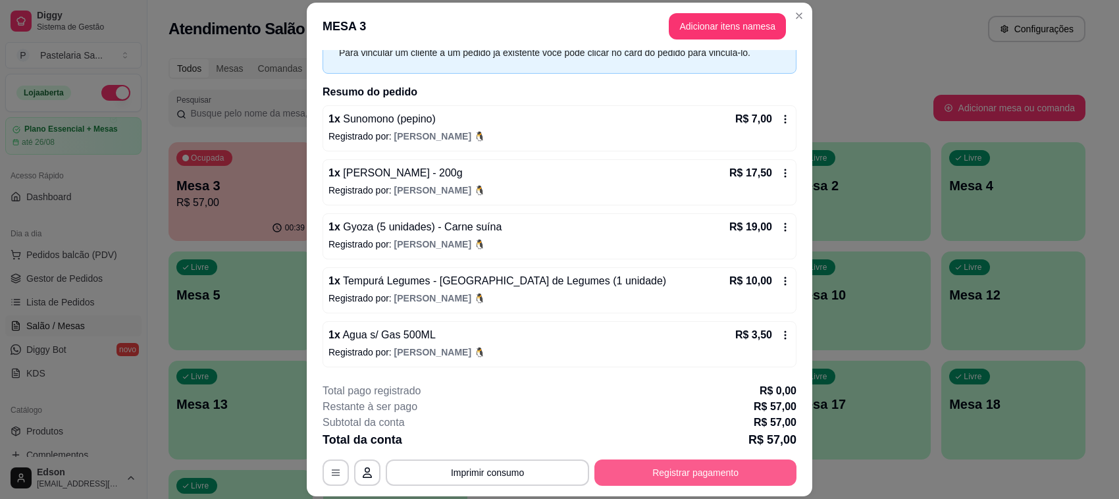
click at [666, 479] on button "Registrar pagamento" at bounding box center [695, 472] width 202 height 26
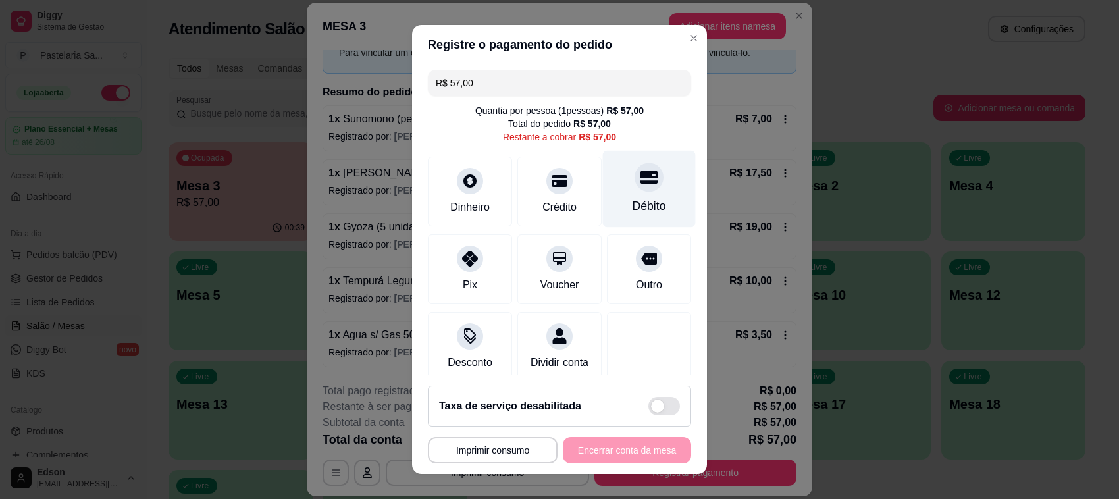
click at [616, 194] on div "Débito" at bounding box center [649, 189] width 93 height 77
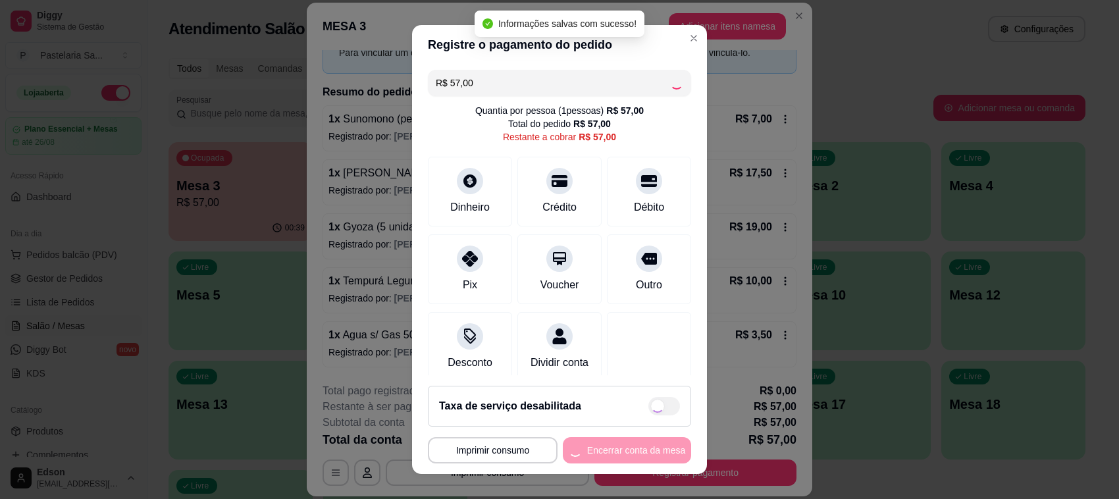
type input "R$ 0,00"
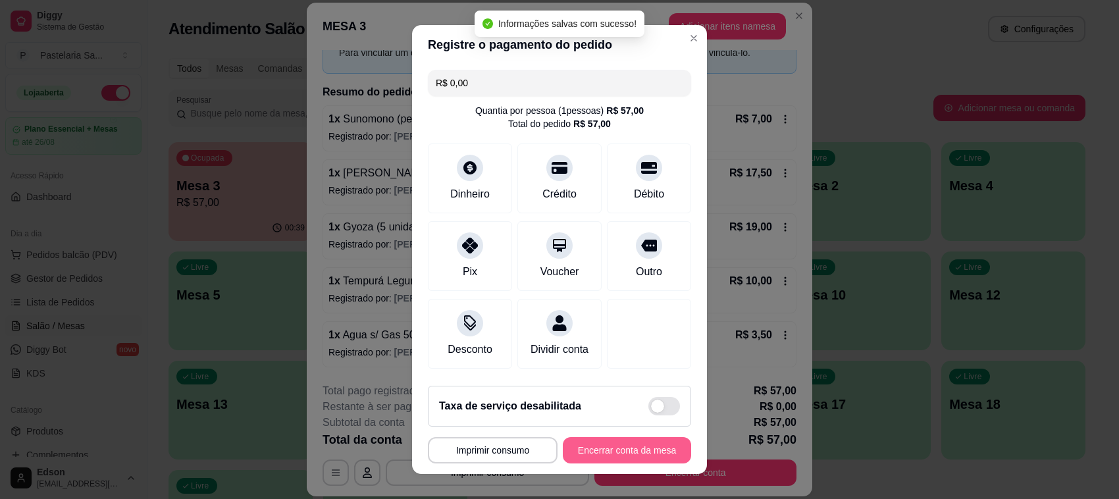
click at [626, 455] on button "Encerrar conta da mesa" at bounding box center [627, 450] width 128 height 26
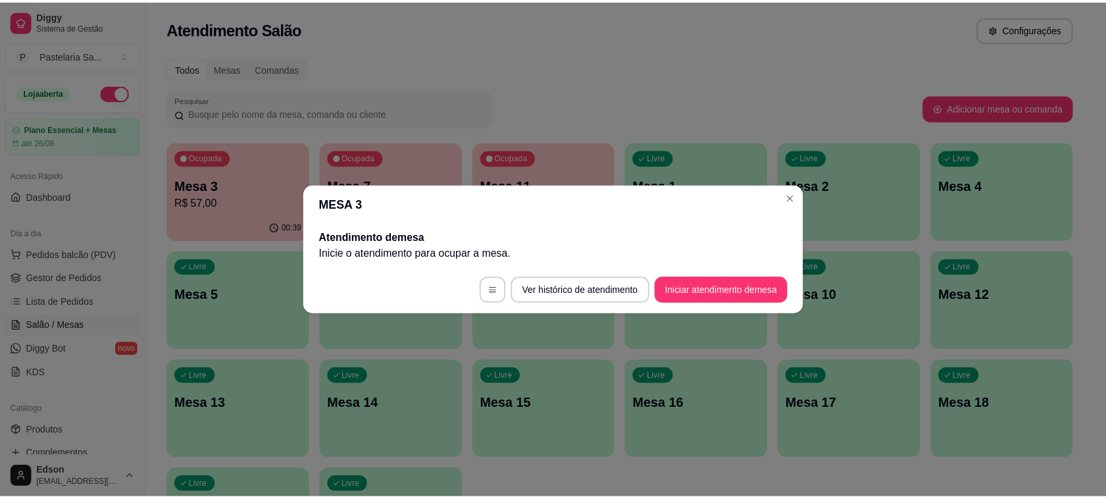
scroll to position [0, 0]
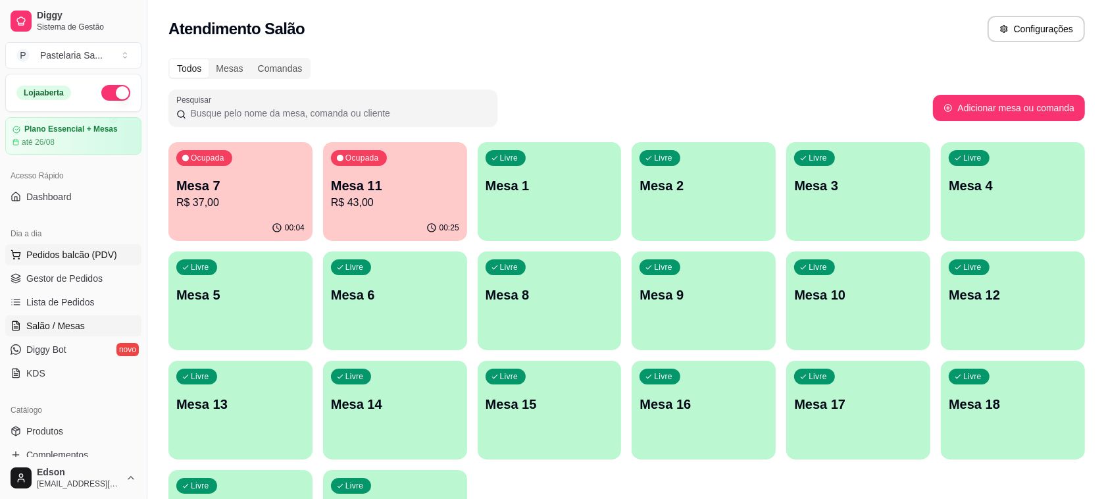
click at [63, 257] on span "Pedidos balcão (PDV)" at bounding box center [71, 254] width 91 height 13
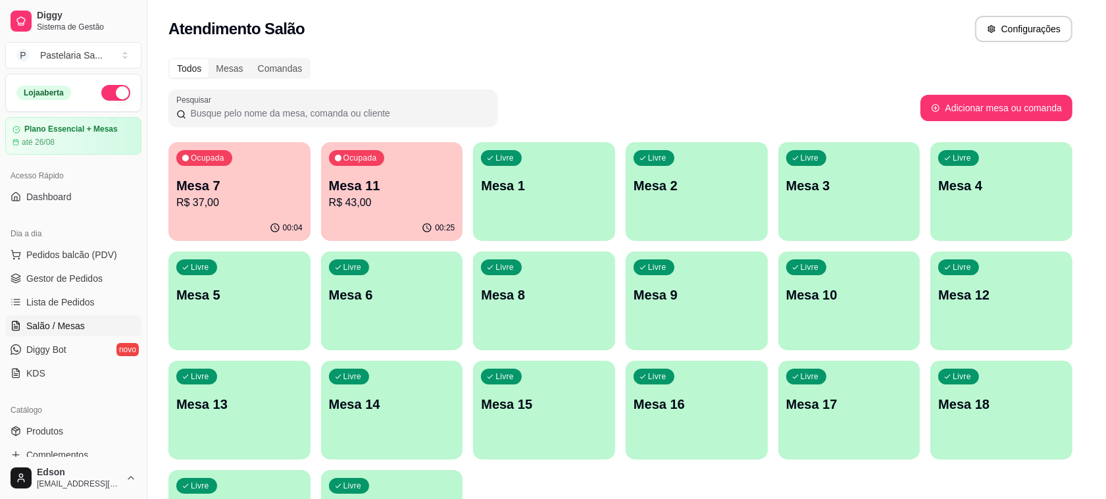
click at [155, 89] on input "Pesquisa" at bounding box center [410, 82] width 738 height 13
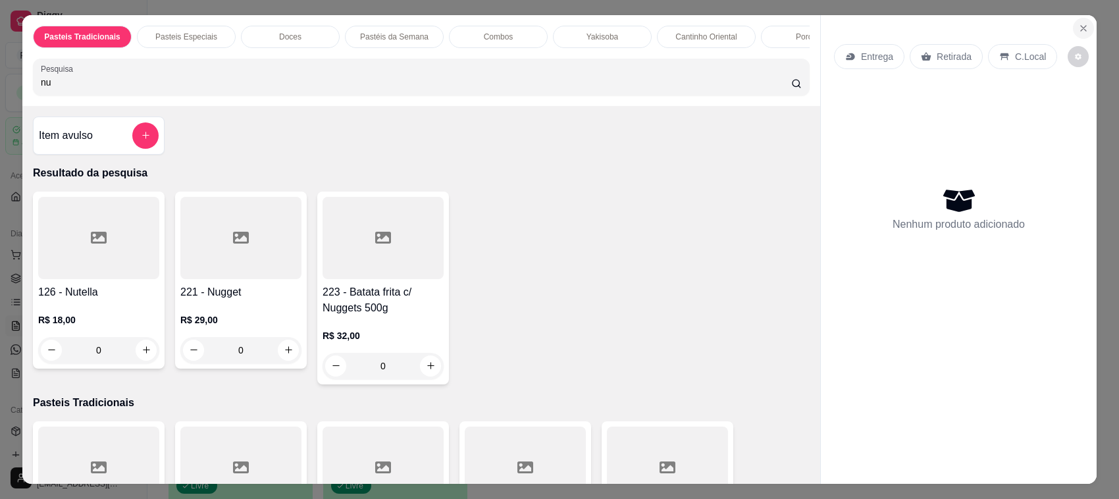
type input "nu"
click at [1078, 31] on icon "Close" at bounding box center [1083, 28] width 11 height 11
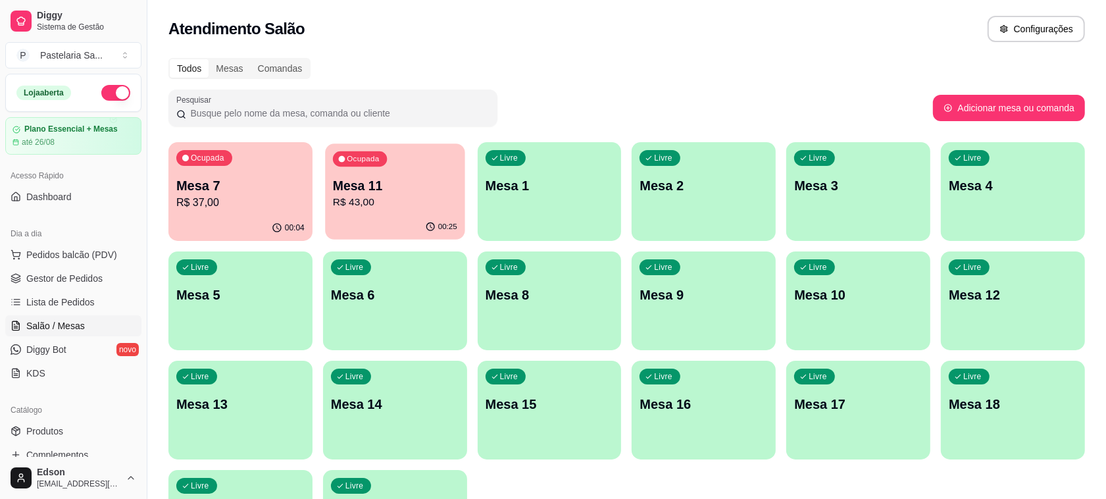
click at [366, 209] on p "R$ 43,00" at bounding box center [395, 202] width 124 height 15
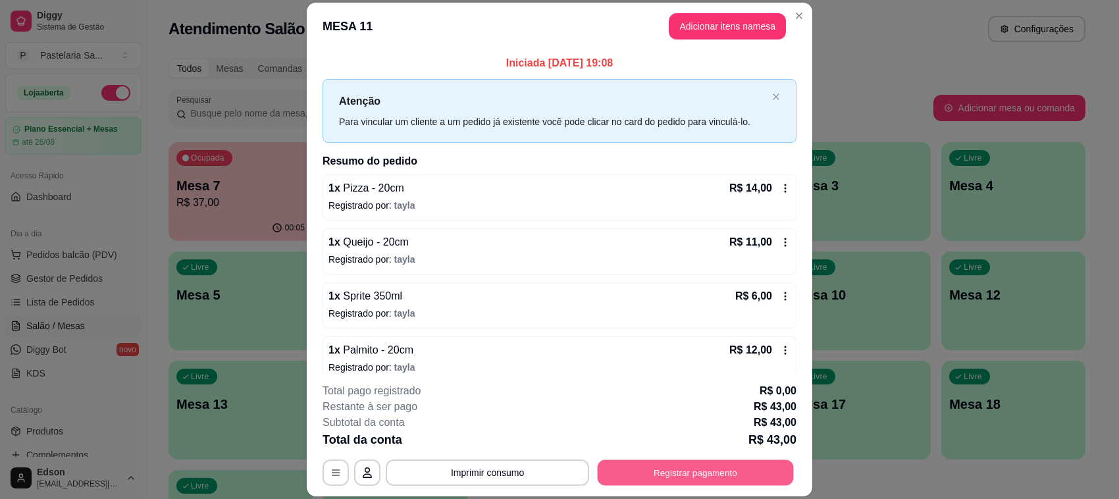
click at [689, 472] on button "Registrar pagamento" at bounding box center [695, 473] width 196 height 26
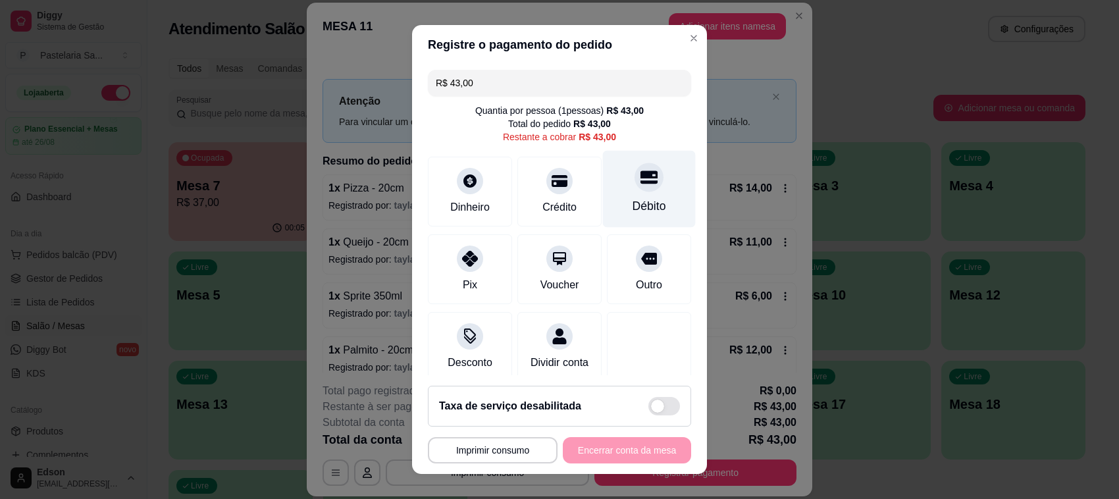
click at [632, 209] on div "Débito" at bounding box center [649, 205] width 34 height 17
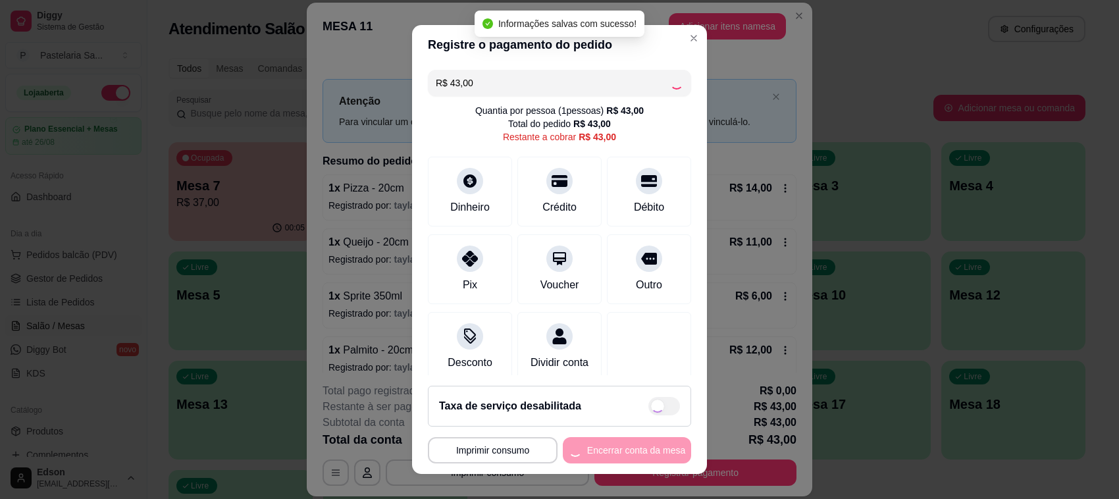
type input "R$ 0,00"
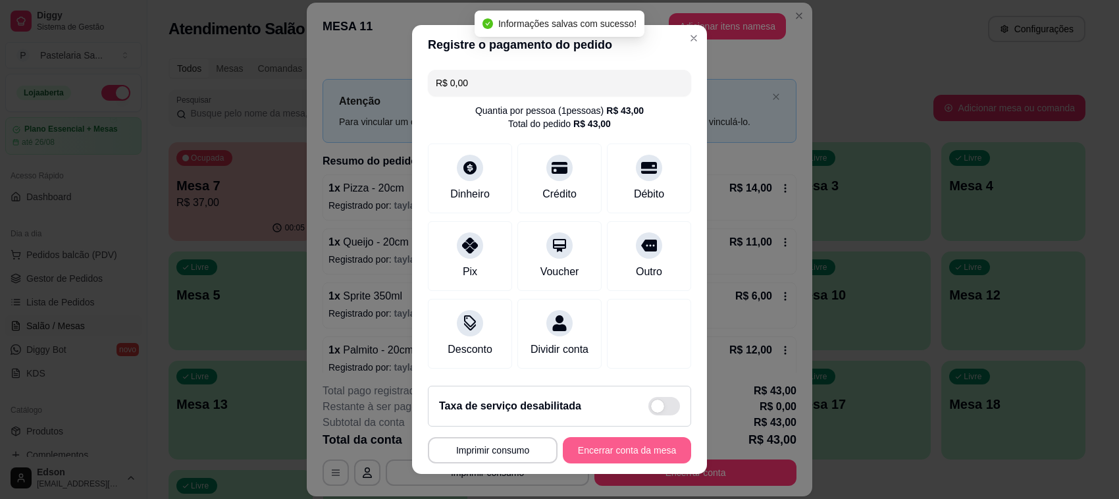
click at [597, 455] on button "Encerrar conta da mesa" at bounding box center [627, 450] width 128 height 26
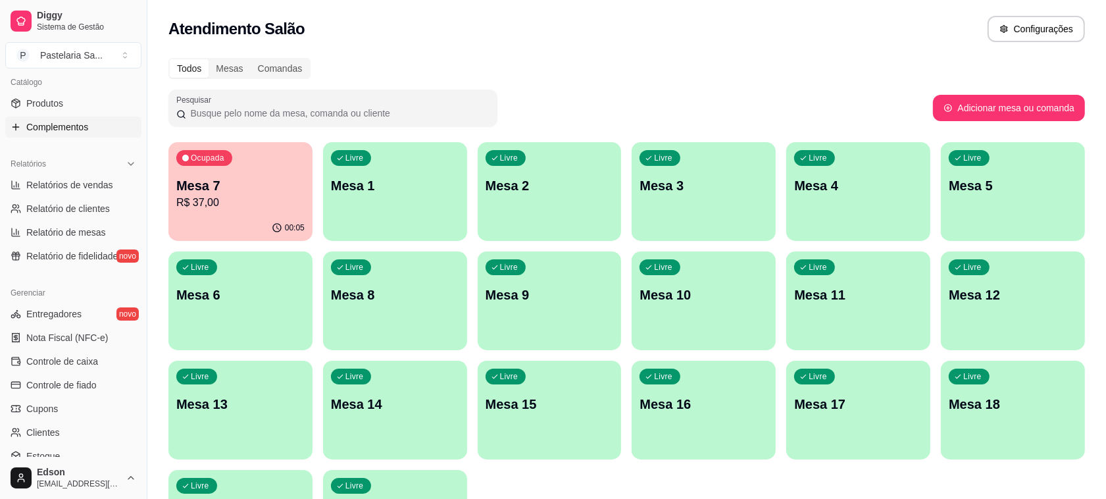
scroll to position [336, 0]
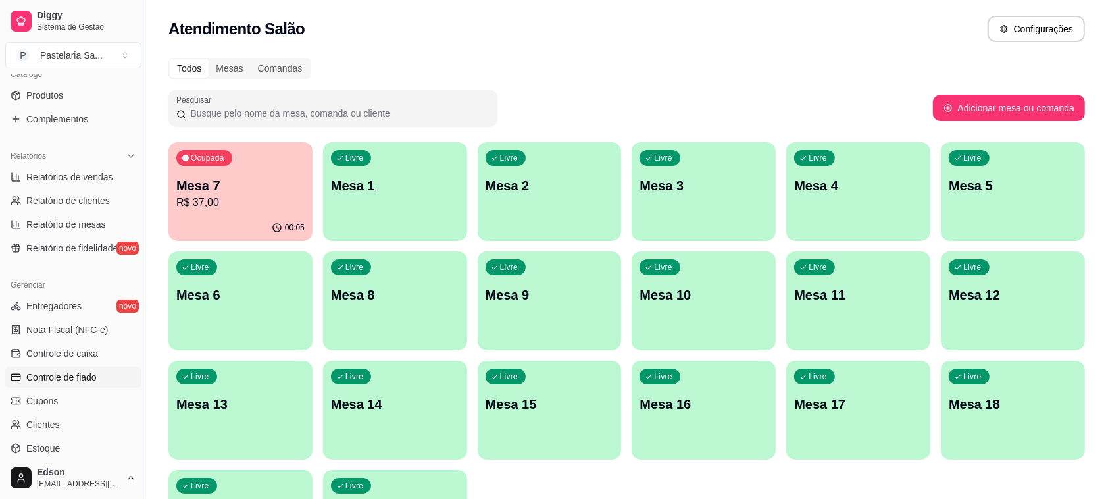
click at [89, 369] on link "Controle de fiado" at bounding box center [73, 377] width 136 height 21
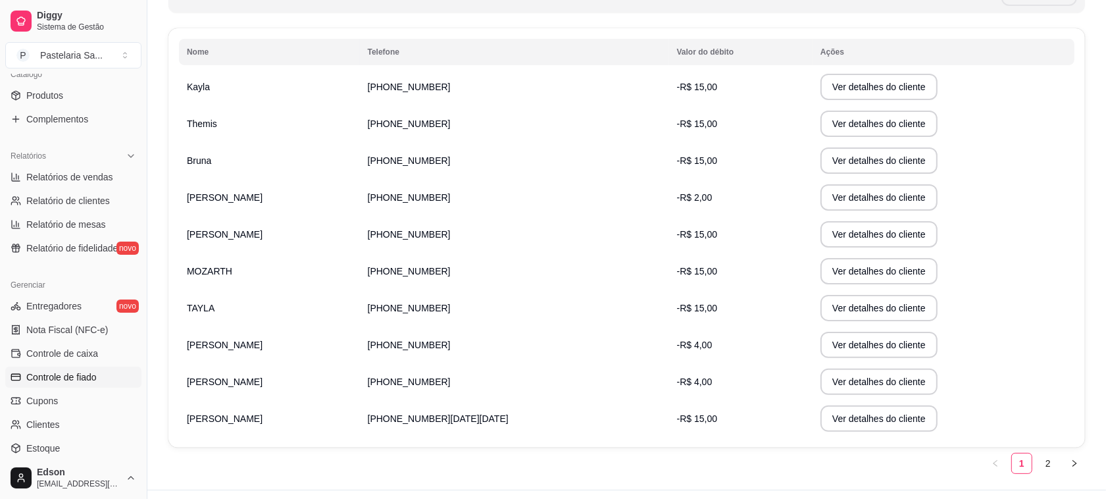
scroll to position [230, 0]
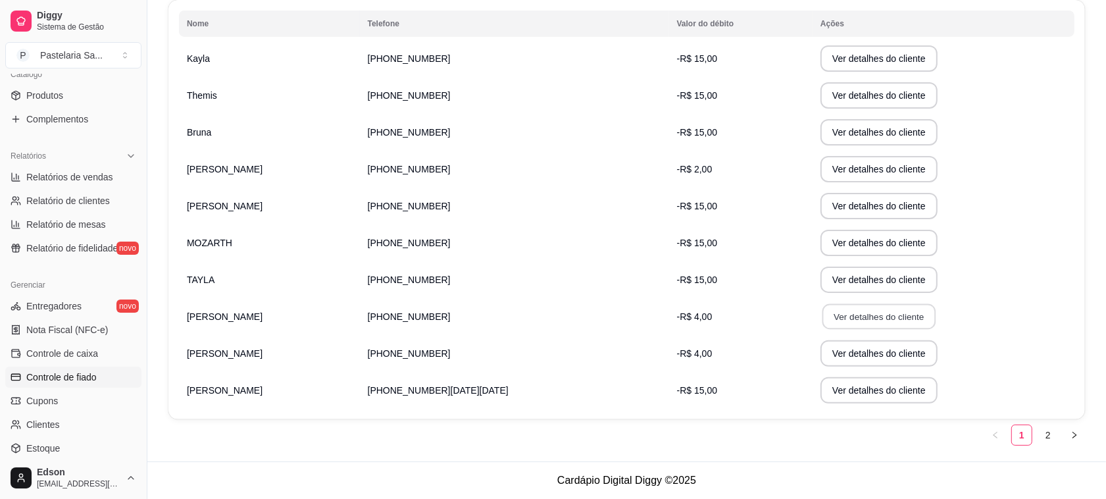
click at [826, 317] on button "Ver detalhes do cliente" at bounding box center [879, 317] width 113 height 26
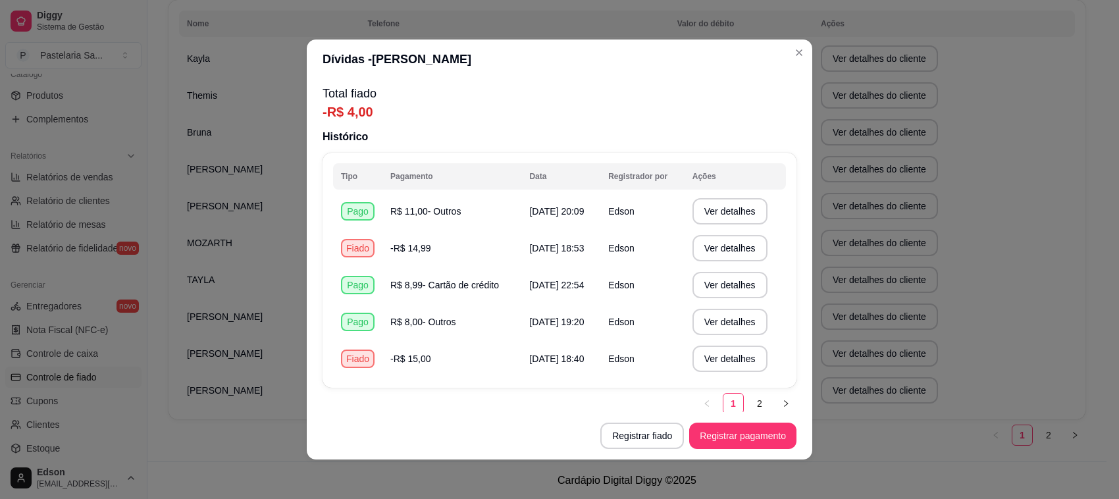
click at [755, 447] on button "Registrar pagamento" at bounding box center [742, 435] width 107 height 26
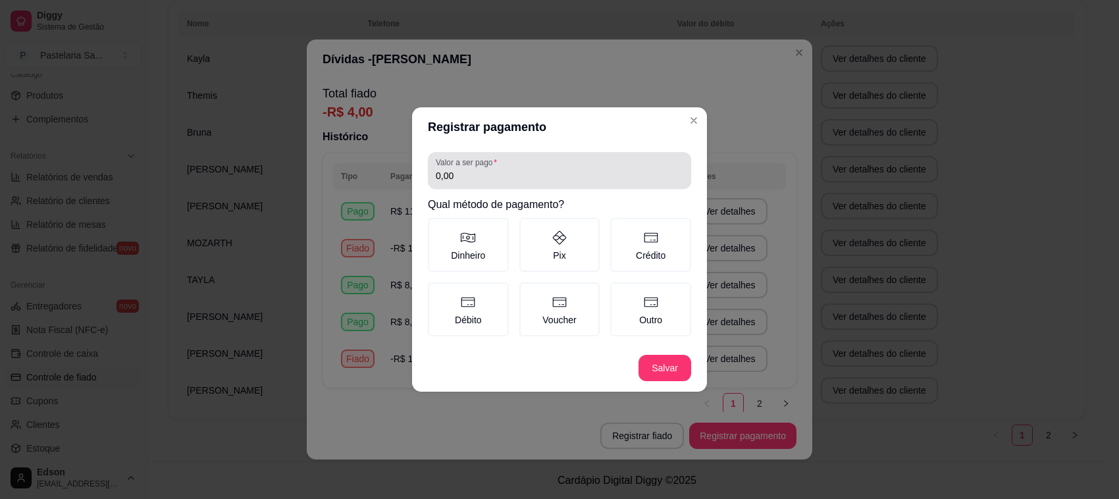
click at [584, 172] on input "0,00" at bounding box center [559, 175] width 247 height 13
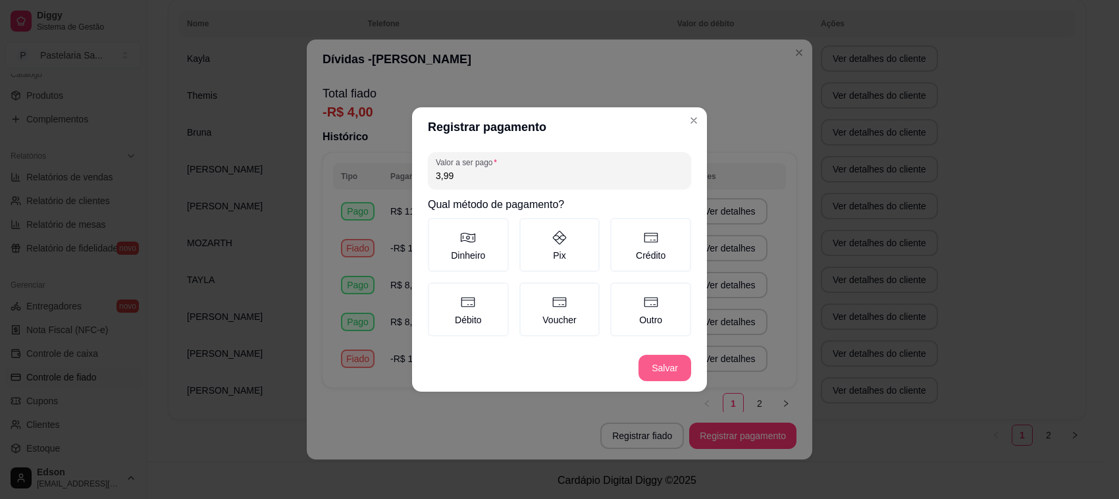
type input "3,99"
click at [668, 367] on button "Salvar" at bounding box center [664, 368] width 53 height 26
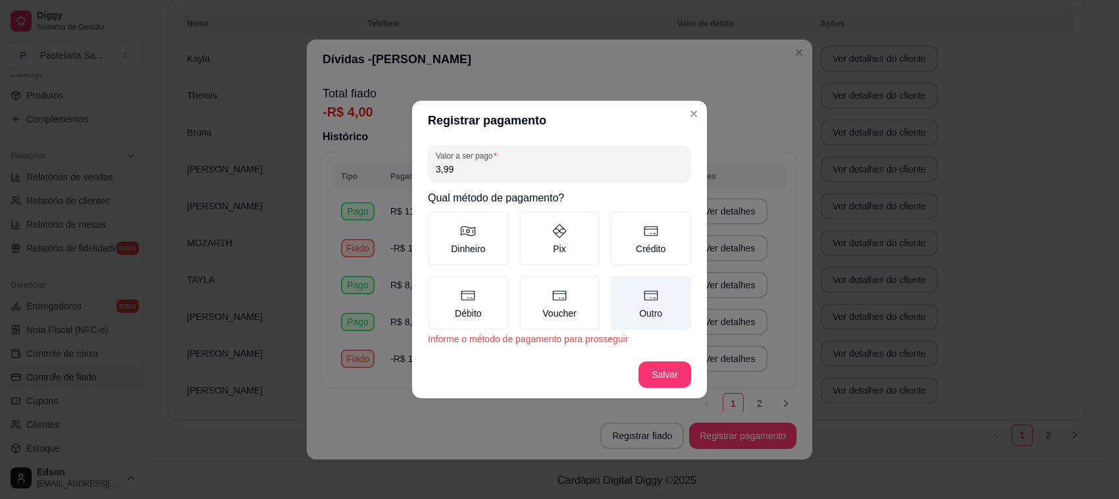
click at [642, 280] on label "Outro" at bounding box center [650, 303] width 81 height 54
click at [620, 280] on button "Outro" at bounding box center [614, 280] width 11 height 11
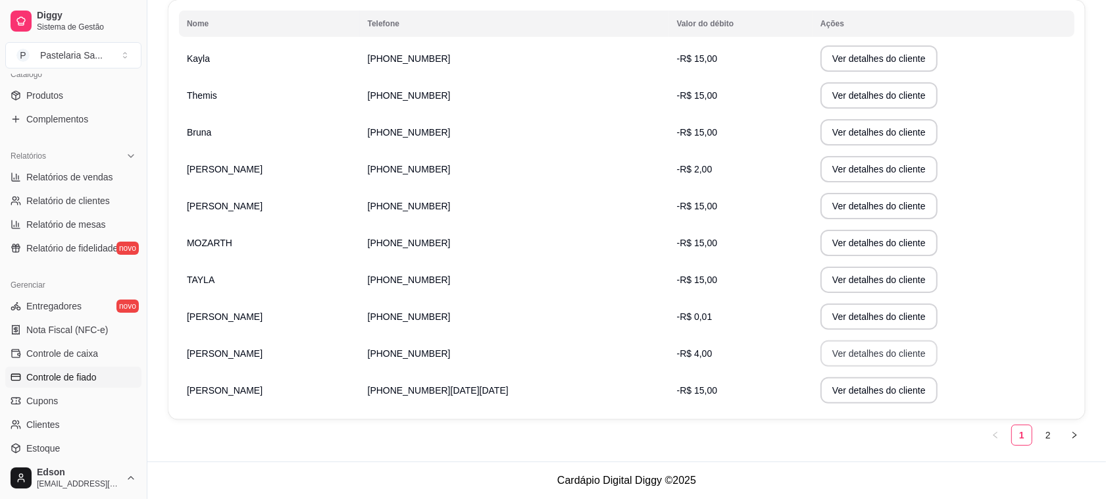
click at [821, 354] on button "Ver detalhes do cliente" at bounding box center [879, 353] width 117 height 26
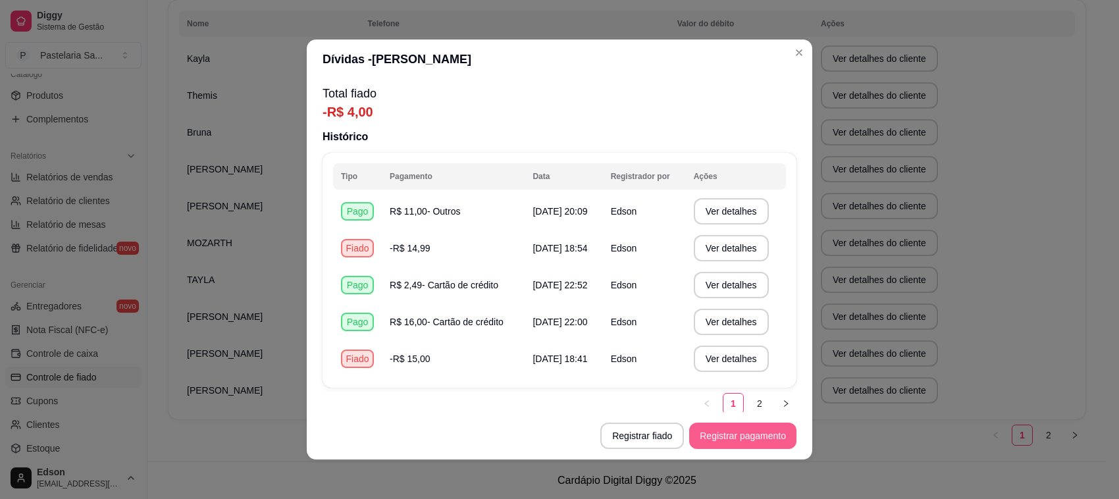
click at [742, 445] on button "Registrar pagamento" at bounding box center [742, 435] width 107 height 26
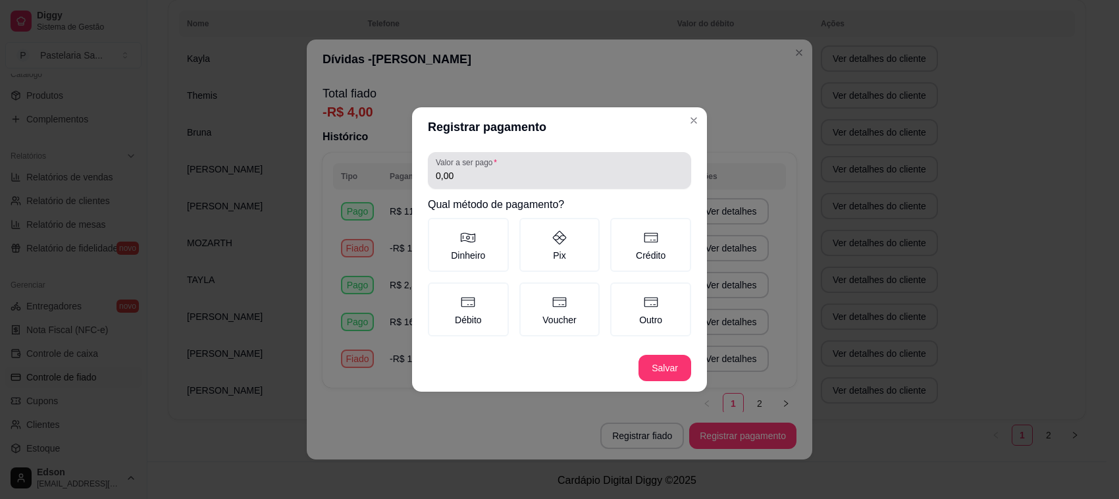
click at [536, 179] on input "0,00" at bounding box center [559, 175] width 247 height 13
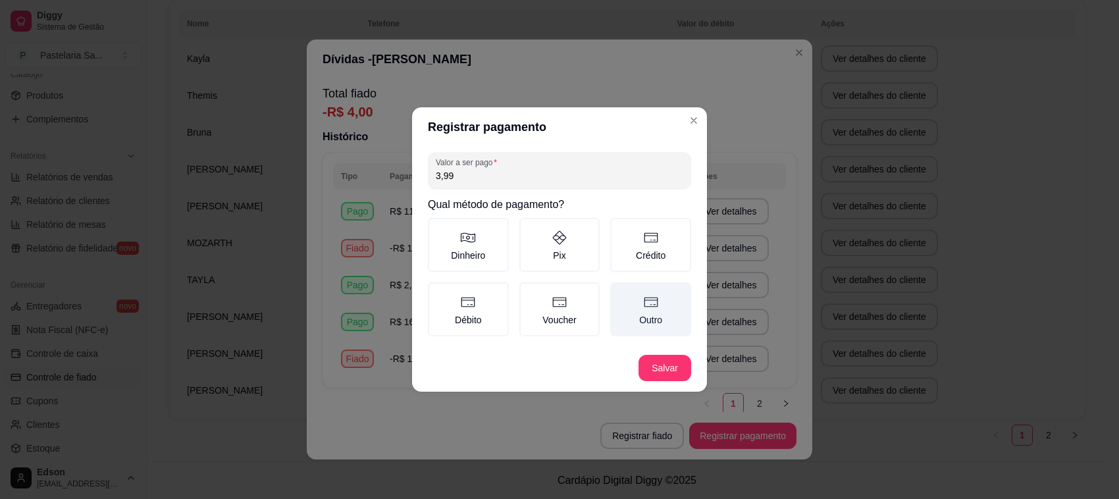
type input "3,99"
click at [640, 305] on label "Outro" at bounding box center [650, 309] width 81 height 54
click at [620, 292] on button "Outro" at bounding box center [614, 287] width 11 height 11
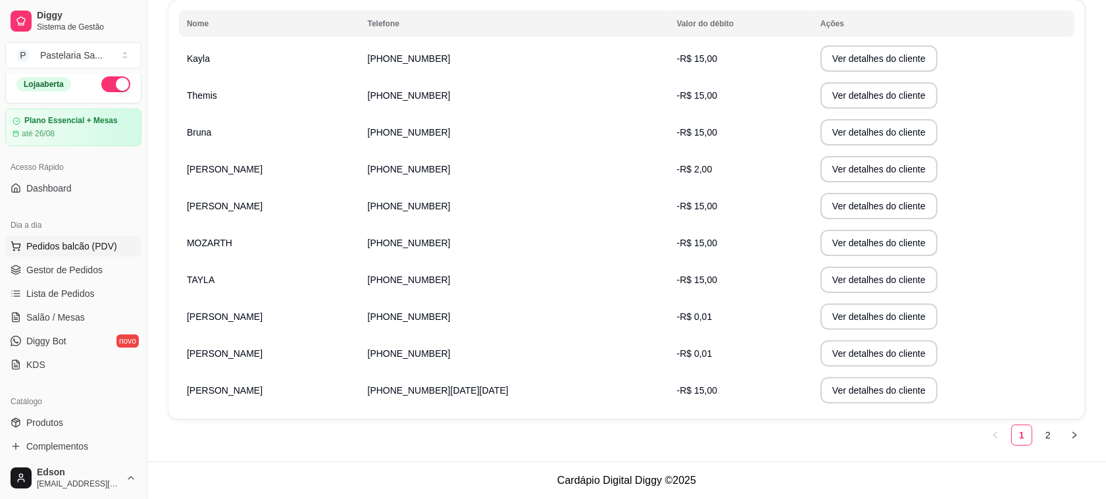
scroll to position [0, 0]
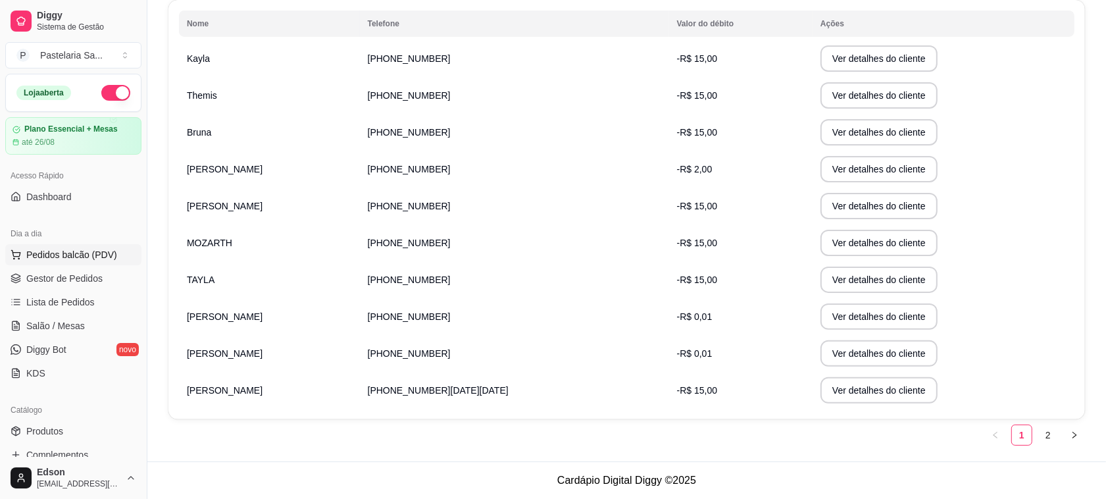
click at [72, 254] on span "Pedidos balcão (PDV)" at bounding box center [71, 254] width 91 height 13
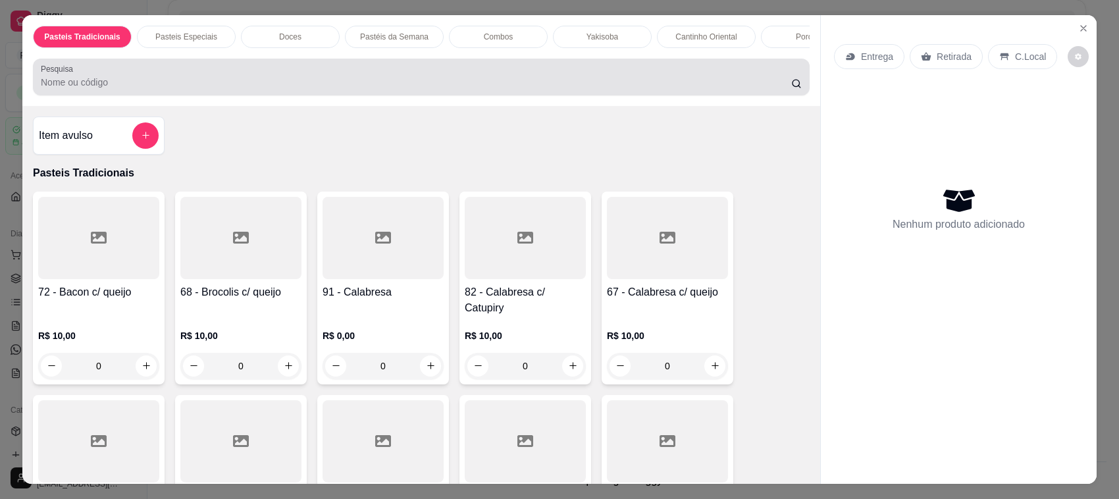
click at [259, 89] on input "Pesquisa" at bounding box center [416, 82] width 750 height 13
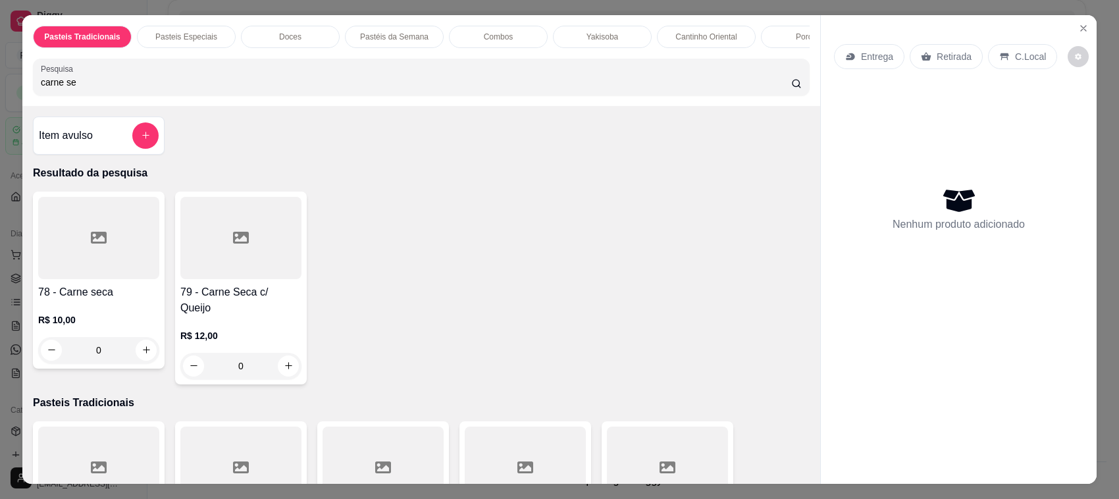
type input "carne se"
click at [117, 257] on div at bounding box center [98, 238] width 121 height 82
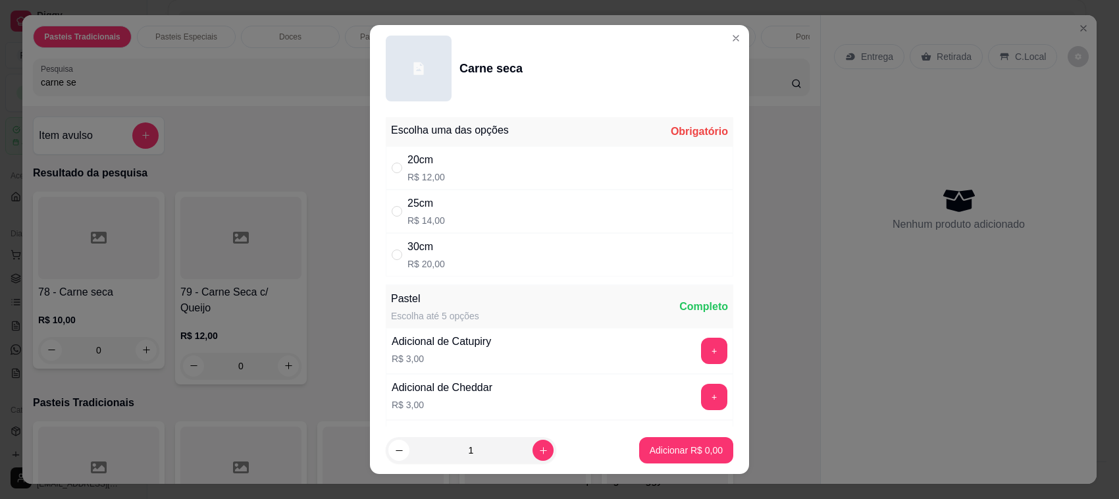
click at [433, 183] on p "R$ 12,00" at bounding box center [426, 176] width 38 height 13
radio input "true"
click at [675, 445] on p "Adicionar R$ 12,00" at bounding box center [683, 449] width 78 height 13
type input "1"
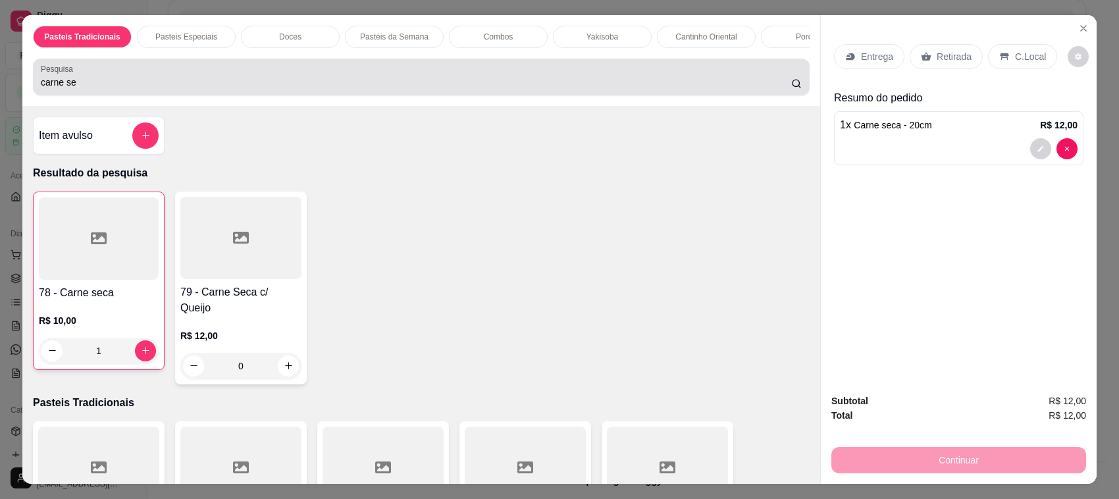
click at [155, 89] on input "carne se" at bounding box center [416, 82] width 750 height 13
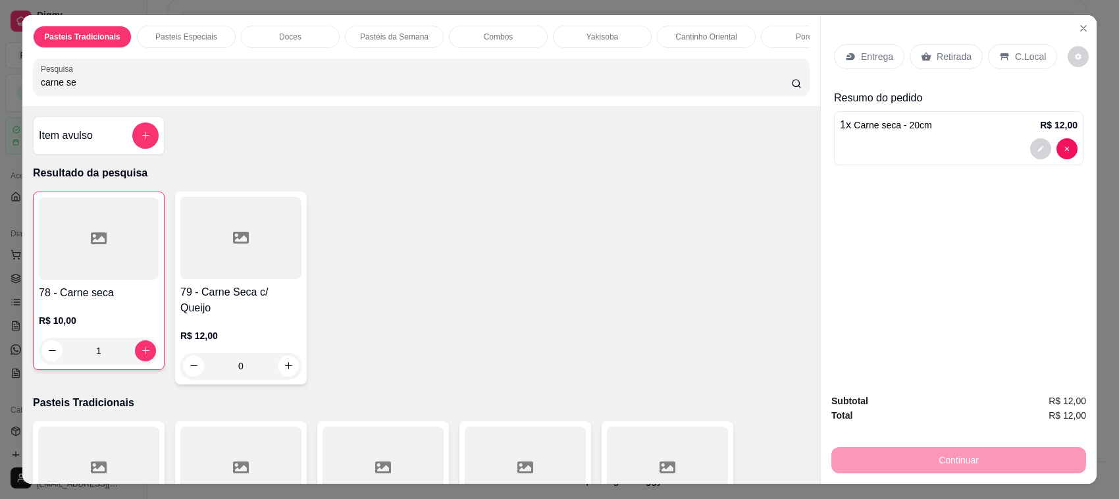
click at [155, 89] on input "carne se" at bounding box center [416, 82] width 750 height 13
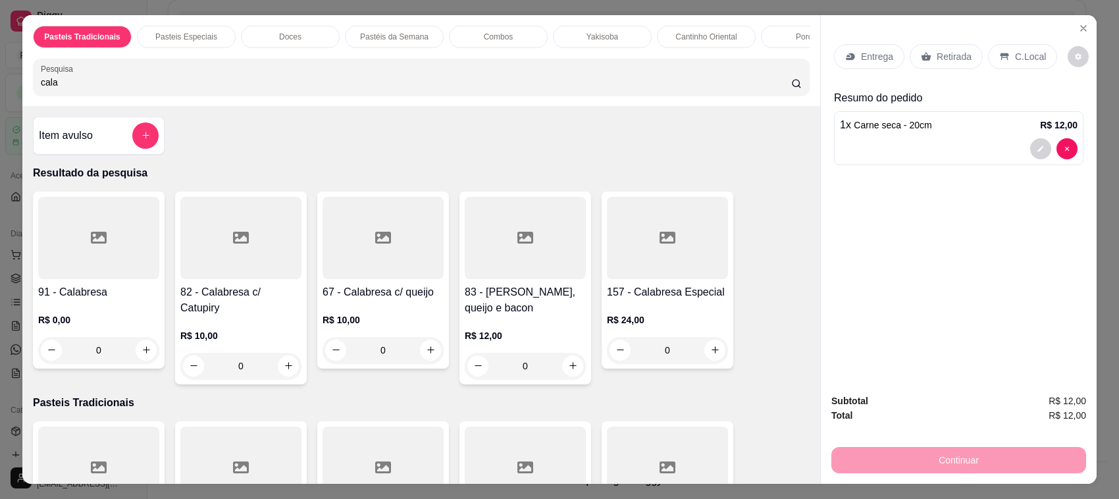
type input "cala"
click at [107, 276] on div at bounding box center [98, 238] width 121 height 82
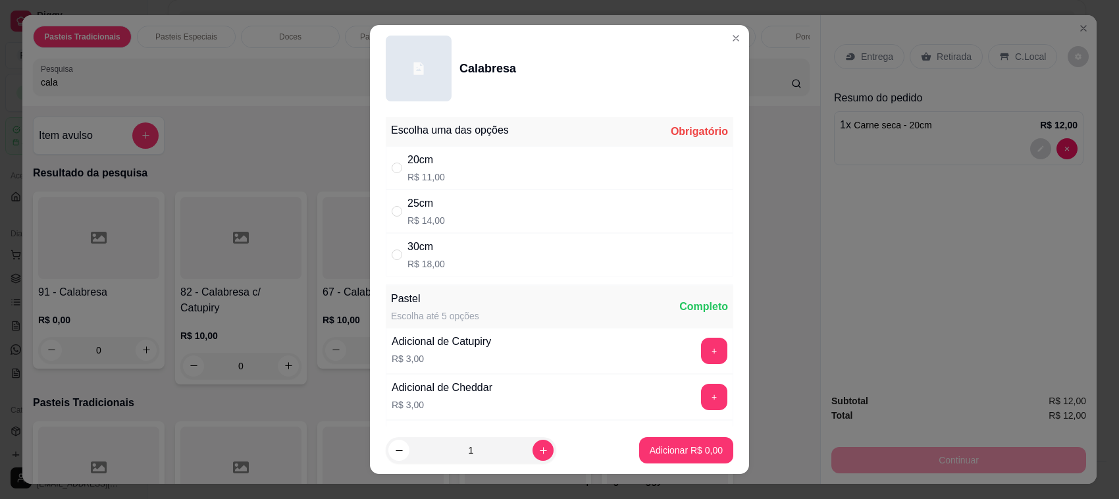
click at [510, 178] on div "20cm R$ 11,00" at bounding box center [559, 167] width 347 height 43
radio input "true"
click at [649, 446] on p "Adicionar R$ 11,00" at bounding box center [683, 449] width 76 height 13
type input "1"
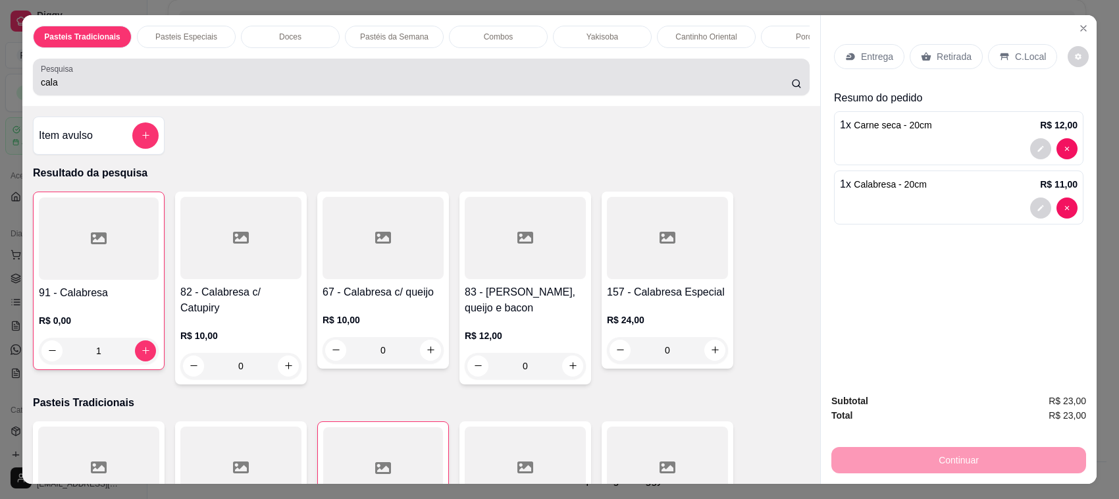
click at [744, 95] on div "Pesquisa cala" at bounding box center [421, 77] width 776 height 37
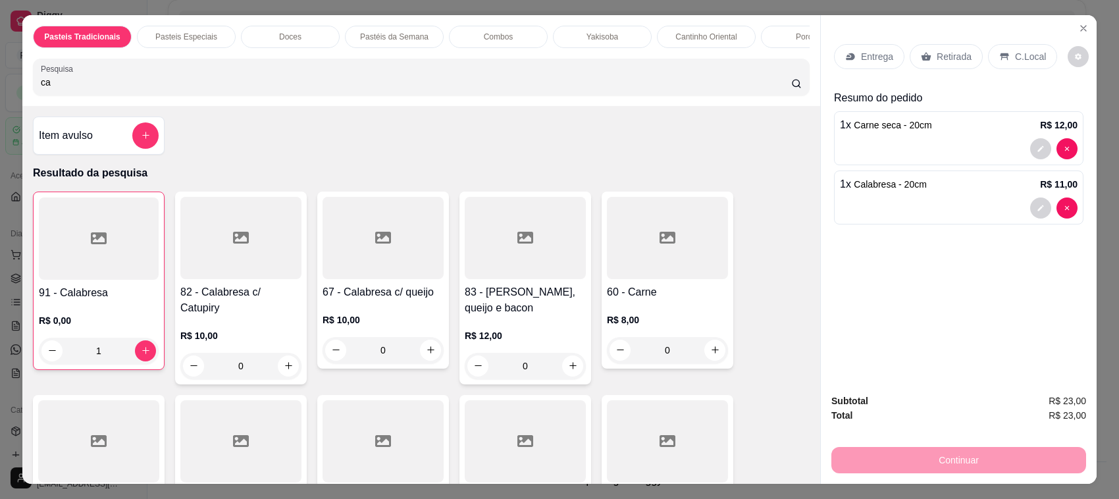
type input "c"
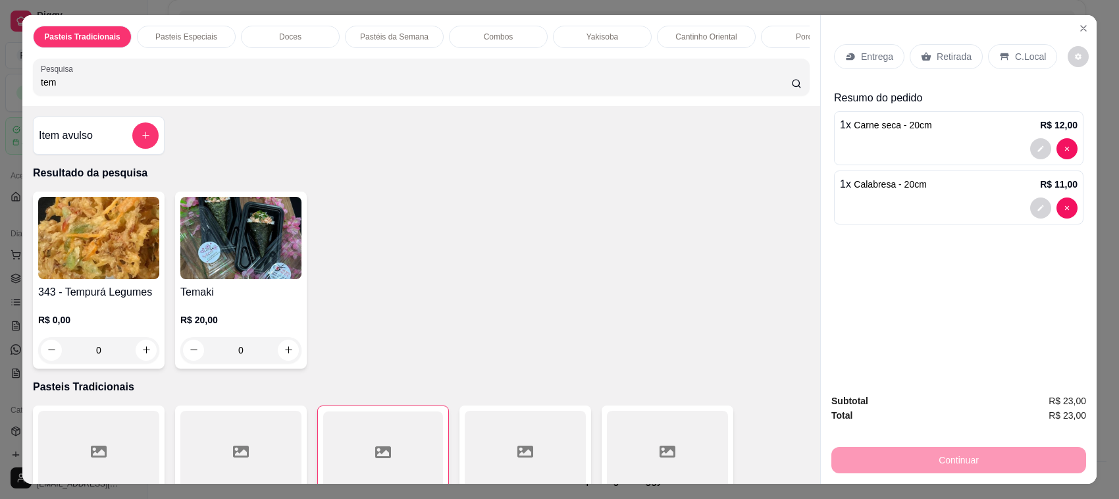
type input "tem"
click at [103, 279] on img at bounding box center [98, 238] width 121 height 82
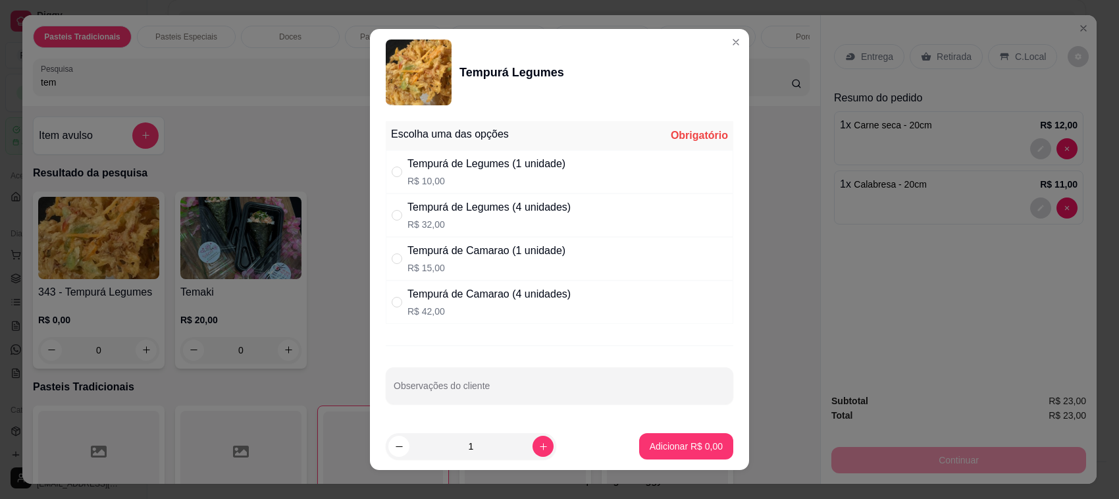
click at [556, 165] on div "Tempurá de Legumes (1 unidade)" at bounding box center [486, 164] width 158 height 16
radio input "true"
click at [678, 451] on p "Adicionar R$ 10,00" at bounding box center [683, 446] width 78 height 13
type input "1"
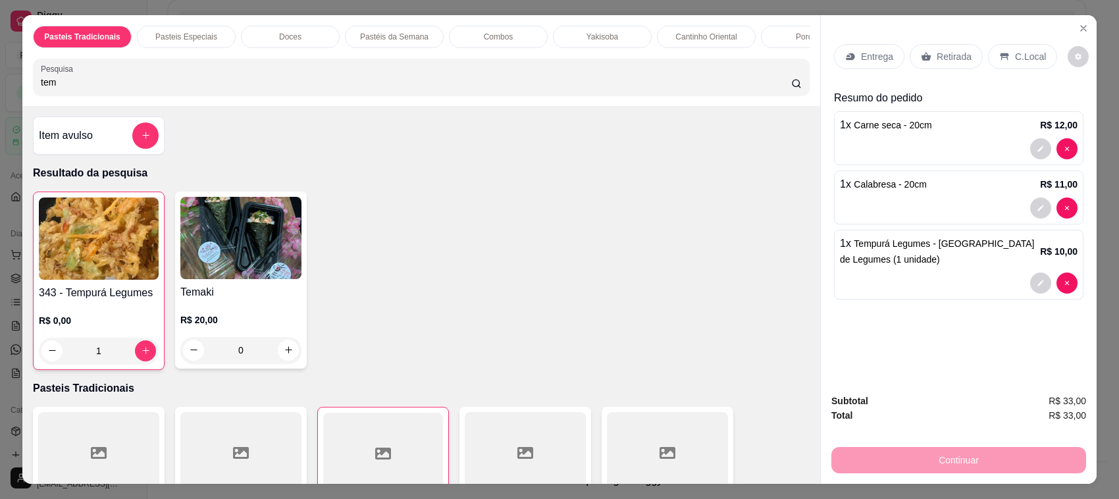
drag, startPoint x: 946, startPoint y: 53, endPoint x: 942, endPoint y: 181, distance: 128.4
click at [946, 53] on p "Retirada" at bounding box center [953, 56] width 35 height 13
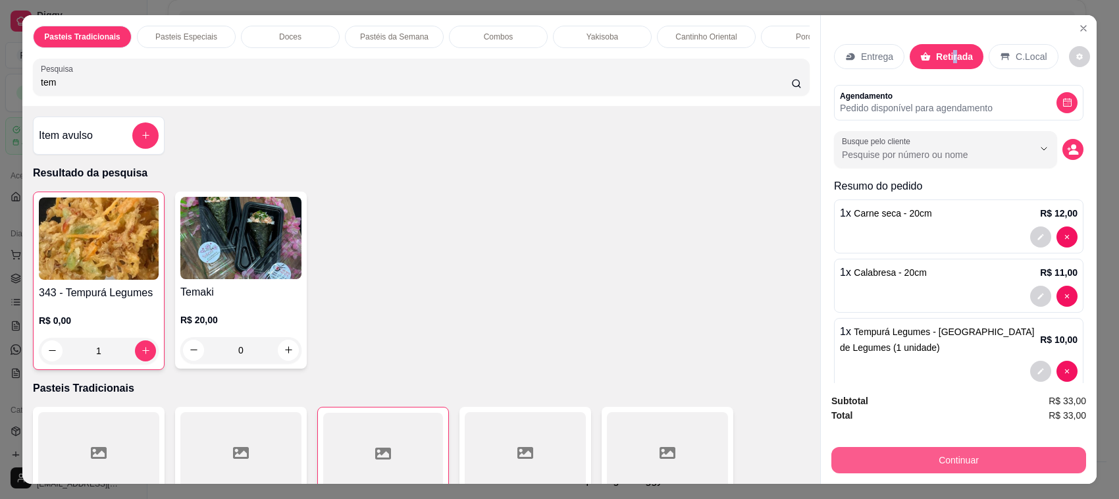
click at [988, 457] on button "Continuar" at bounding box center [958, 460] width 255 height 26
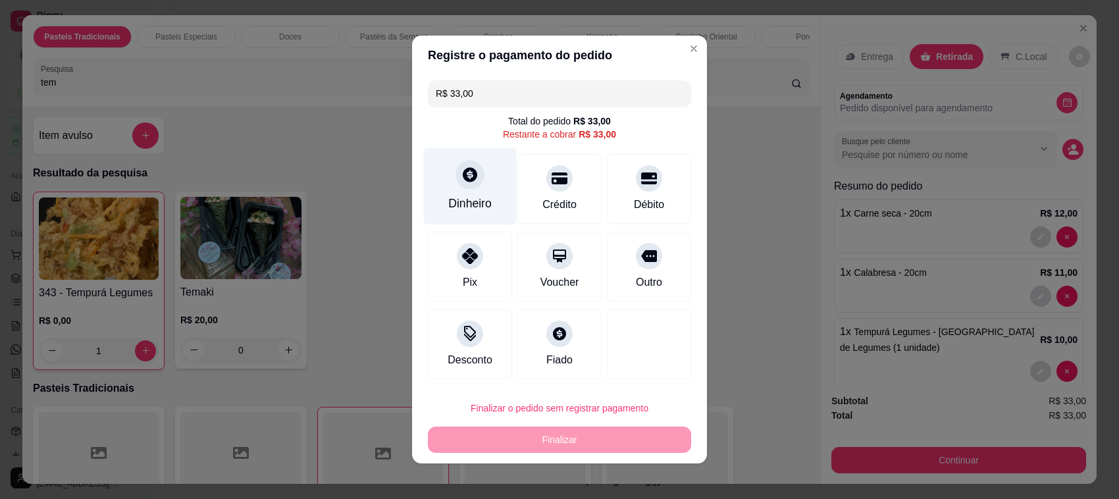
click at [463, 205] on div "Dinheiro" at bounding box center [469, 203] width 43 height 17
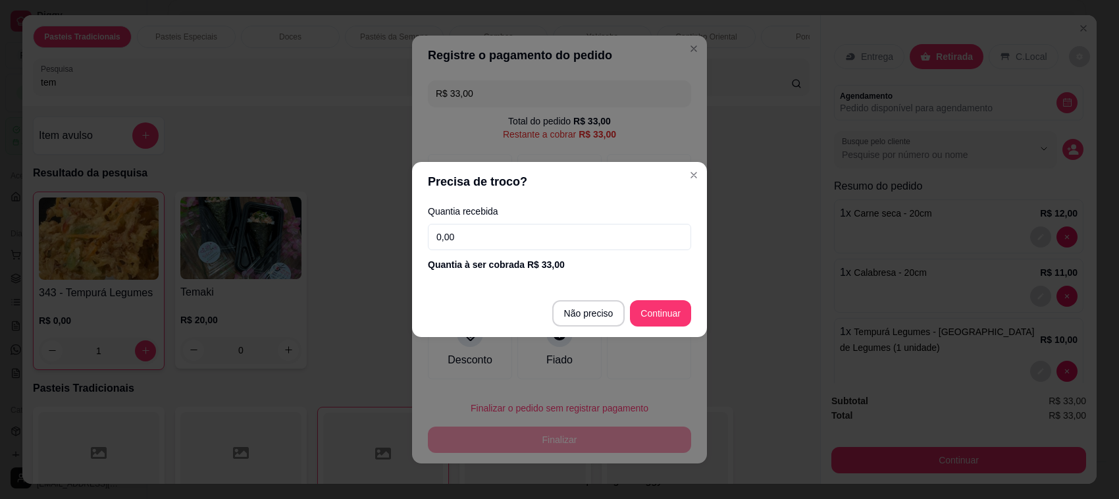
click at [495, 250] on input "0,00" at bounding box center [559, 237] width 263 height 26
type input "R$ 0,00"
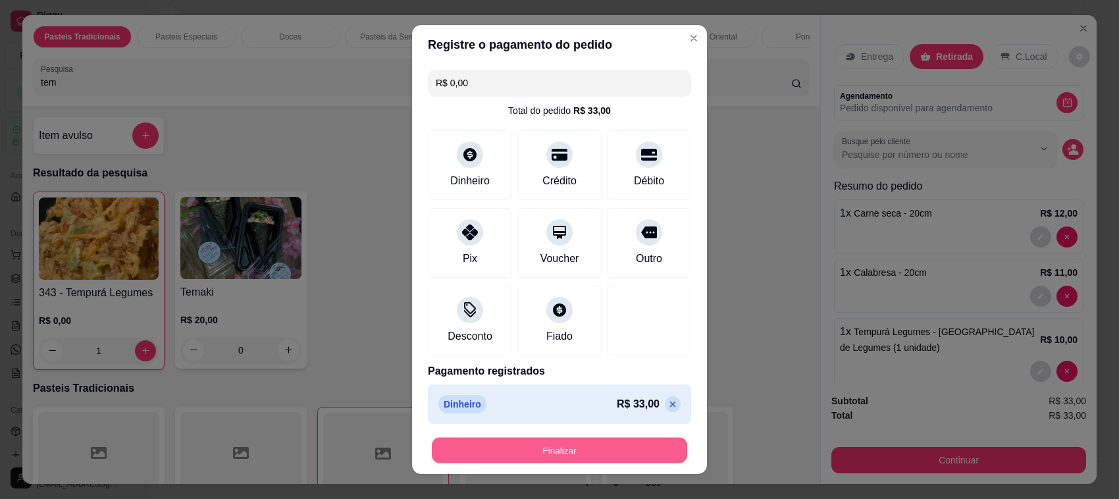
click at [620, 449] on button "Finalizar" at bounding box center [559, 451] width 255 height 26
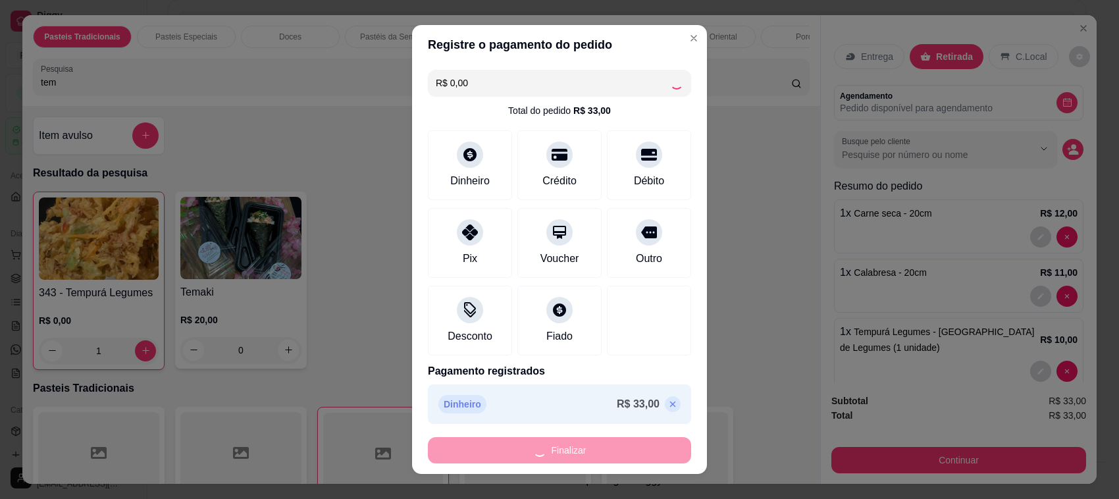
type input "0"
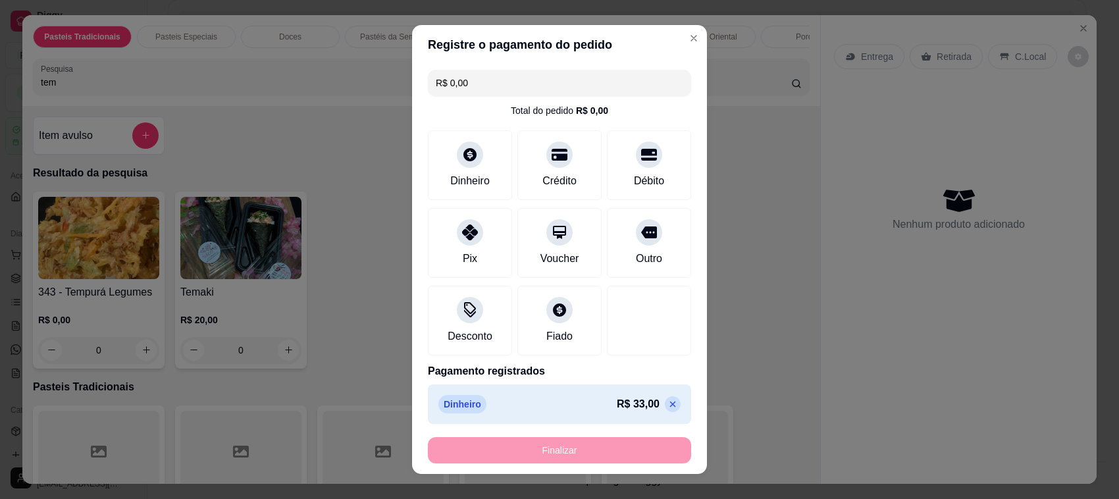
type input "-R$ 33,00"
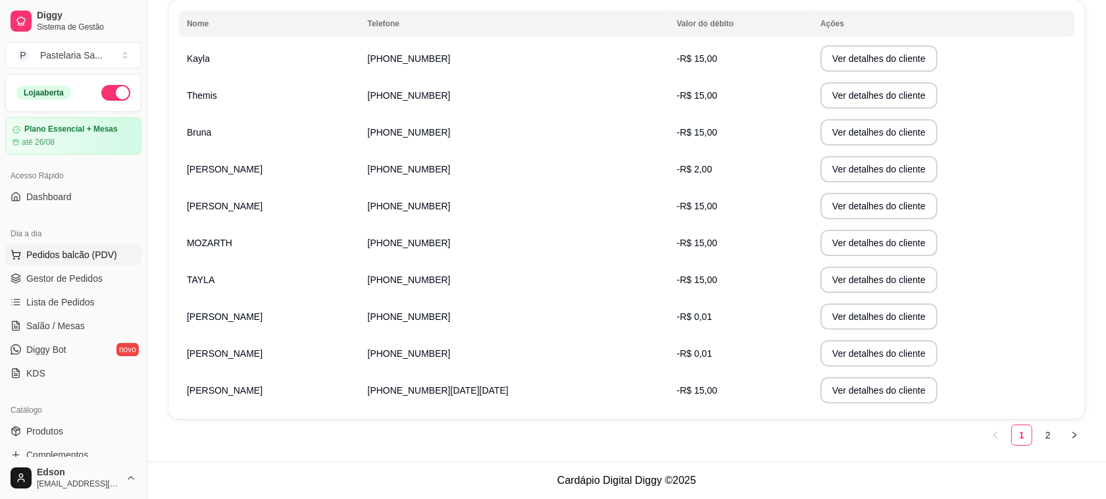
click at [127, 251] on button "Pedidos balcão (PDV)" at bounding box center [73, 254] width 136 height 21
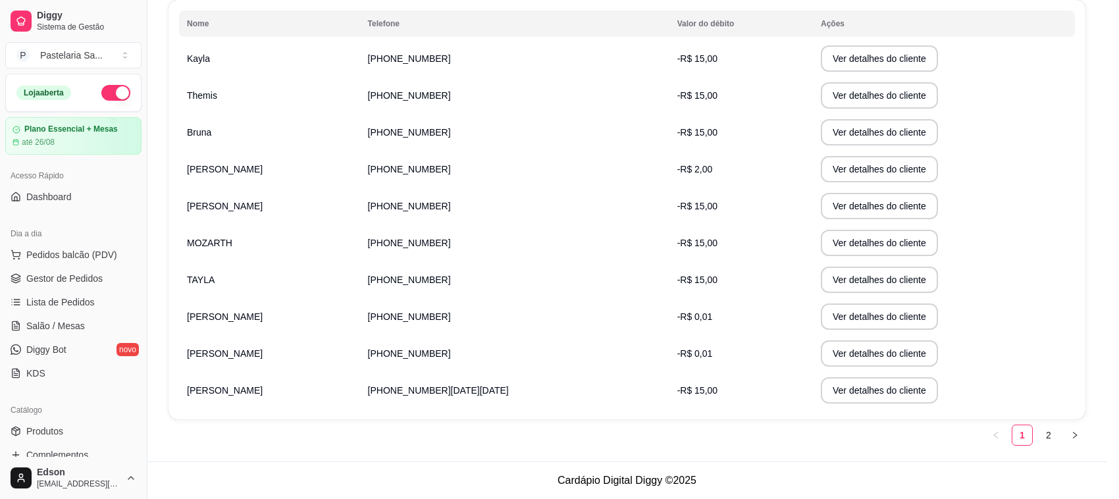
click at [251, 89] on input "Pesquisa" at bounding box center [416, 82] width 750 height 13
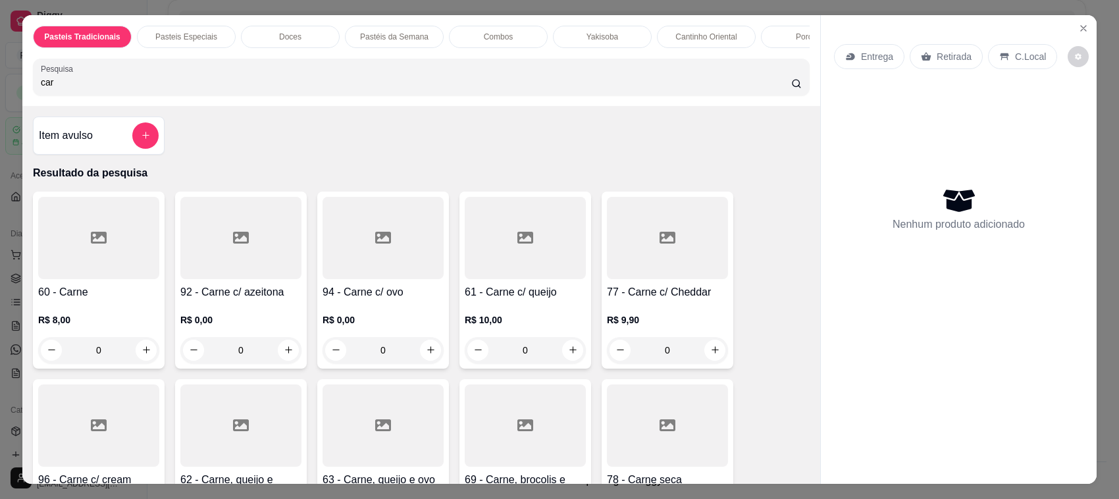
type input "car"
click at [504, 279] on div at bounding box center [525, 238] width 121 height 82
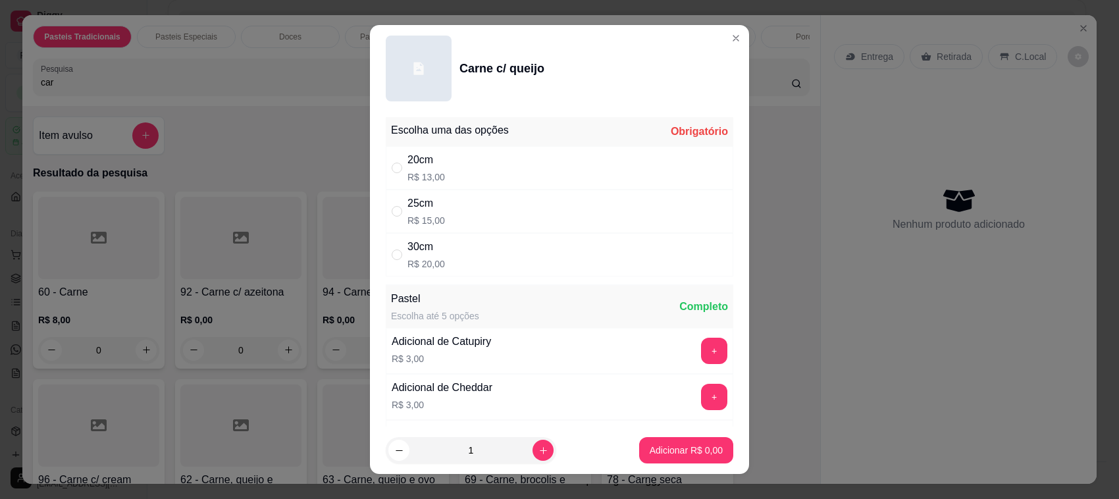
drag, startPoint x: 588, startPoint y: 201, endPoint x: 576, endPoint y: 303, distance: 103.3
click at [584, 201] on div "25cm R$ 15,00" at bounding box center [559, 211] width 347 height 43
radio input "true"
click at [538, 445] on icon "increase-product-quantity" at bounding box center [543, 450] width 10 height 10
type input "2"
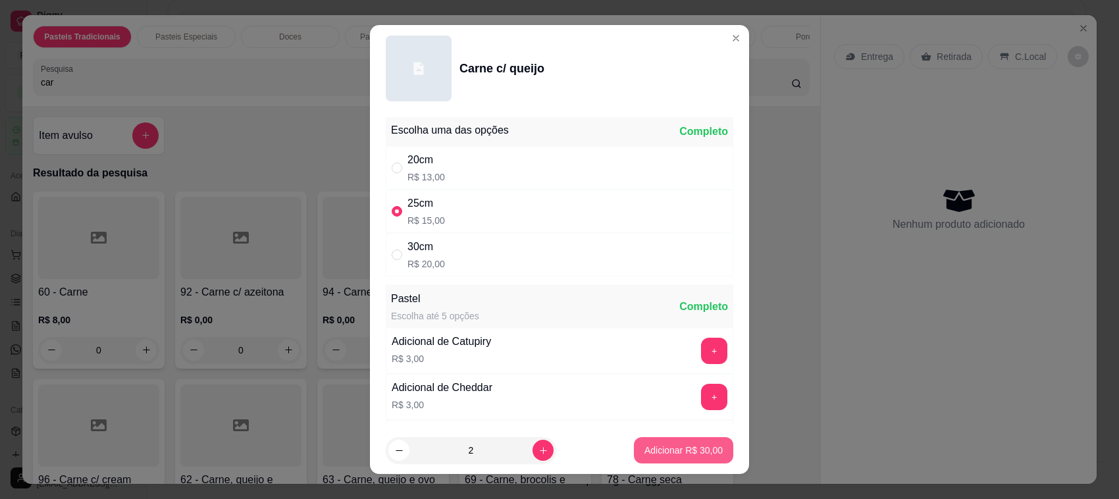
click at [679, 447] on p "Adicionar R$ 30,00" at bounding box center [683, 449] width 78 height 13
type input "2"
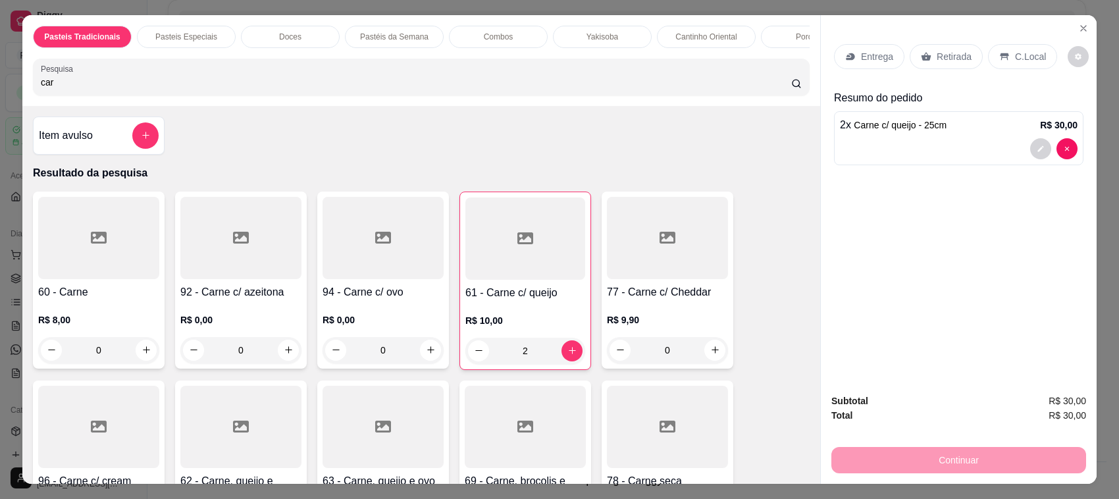
click at [943, 48] on div "Retirada" at bounding box center [945, 56] width 73 height 25
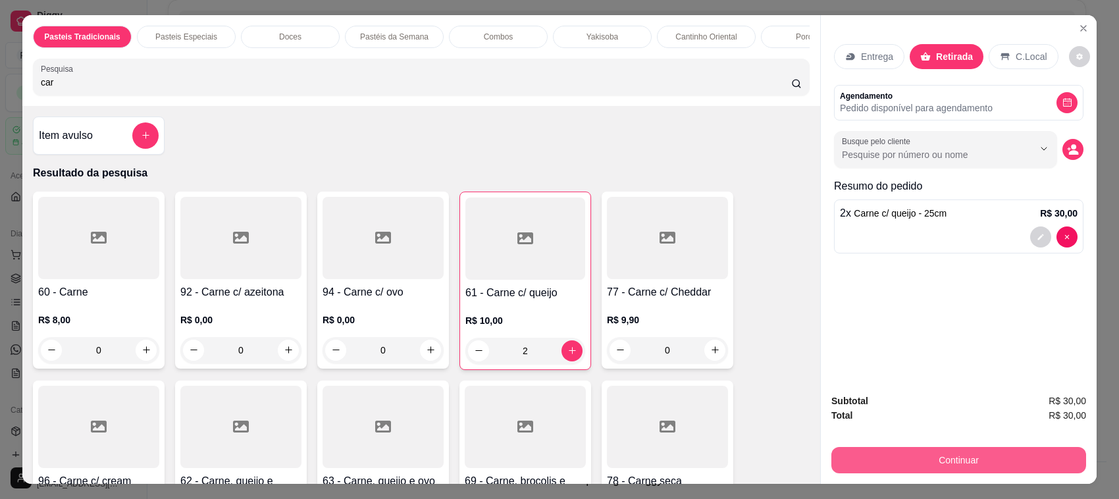
click at [930, 464] on button "Continuar" at bounding box center [958, 460] width 255 height 26
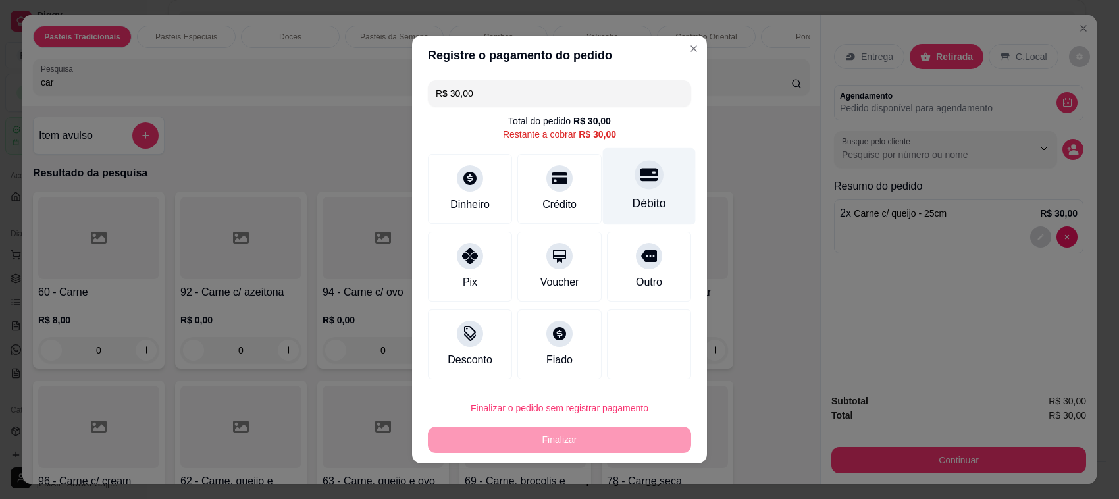
click at [640, 207] on div "Débito" at bounding box center [649, 203] width 34 height 17
type input "R$ 0,00"
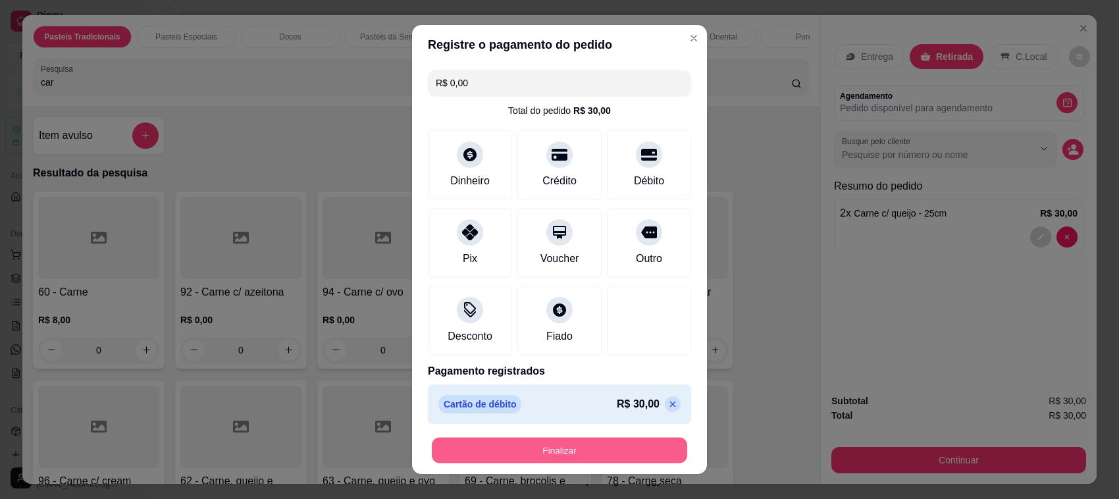
click at [630, 456] on button "Finalizar" at bounding box center [559, 451] width 255 height 26
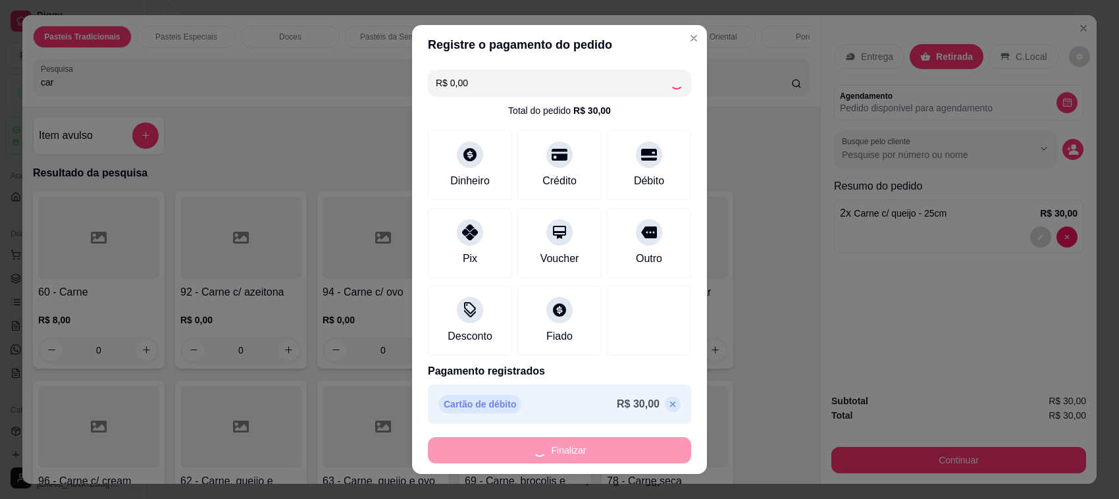
type input "0"
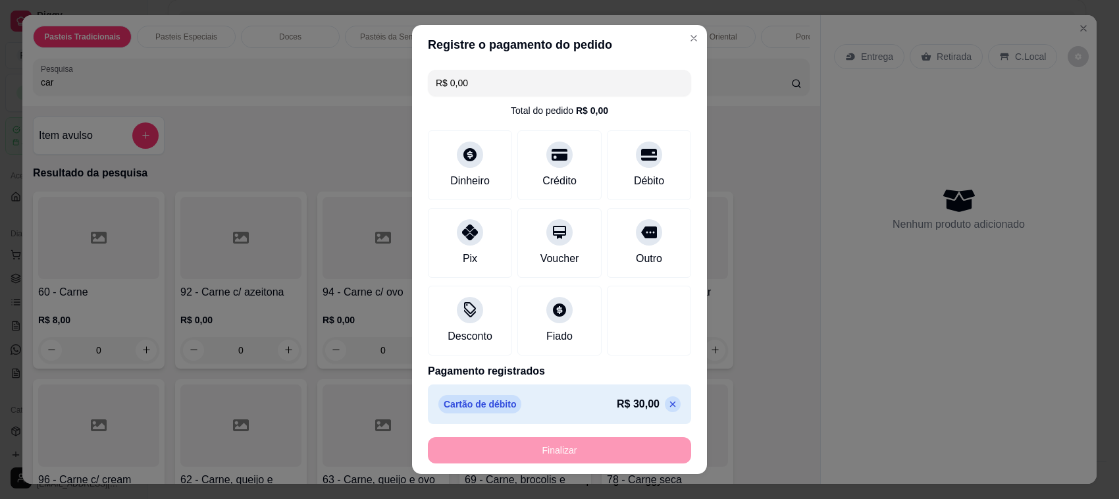
type input "-R$ 30,00"
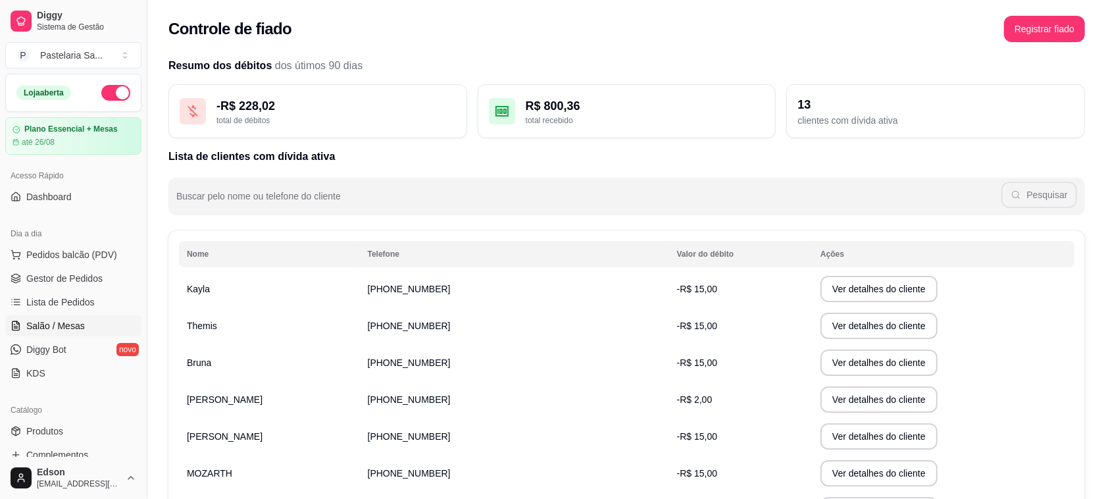
click at [93, 321] on link "Salão / Mesas" at bounding box center [73, 325] width 136 height 21
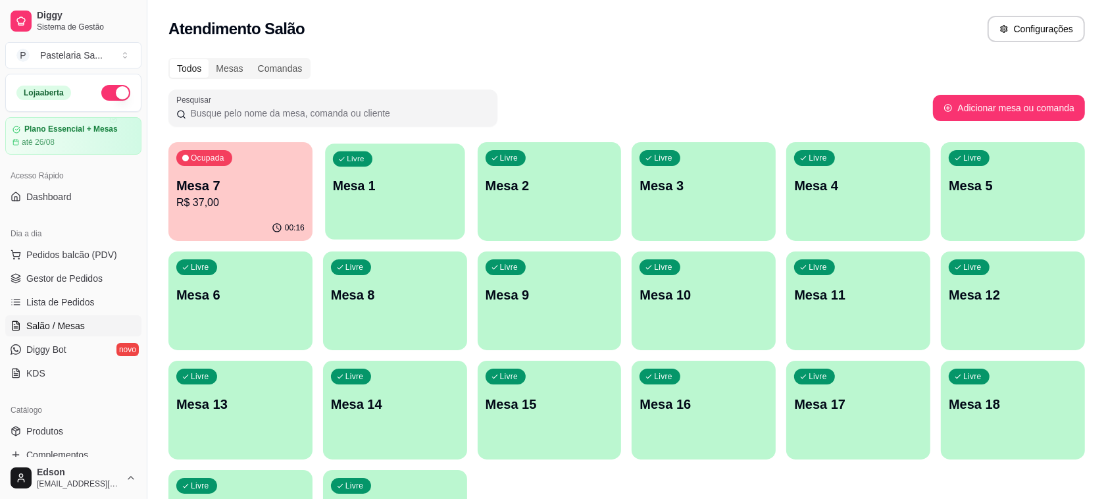
click at [388, 209] on div "Livre Mesa 1" at bounding box center [394, 183] width 139 height 80
click at [372, 209] on div "Livre Mesa 1" at bounding box center [394, 183] width 139 height 80
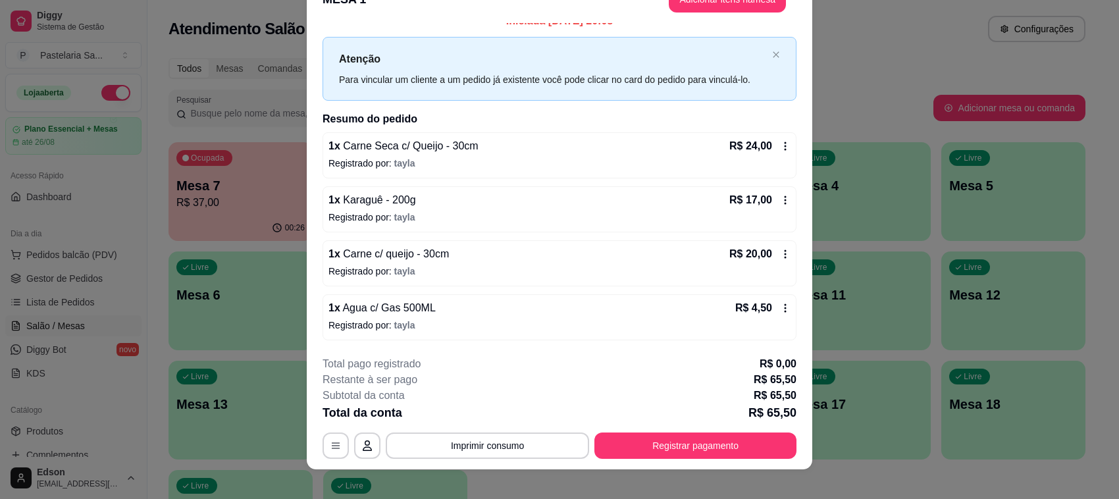
scroll to position [39, 0]
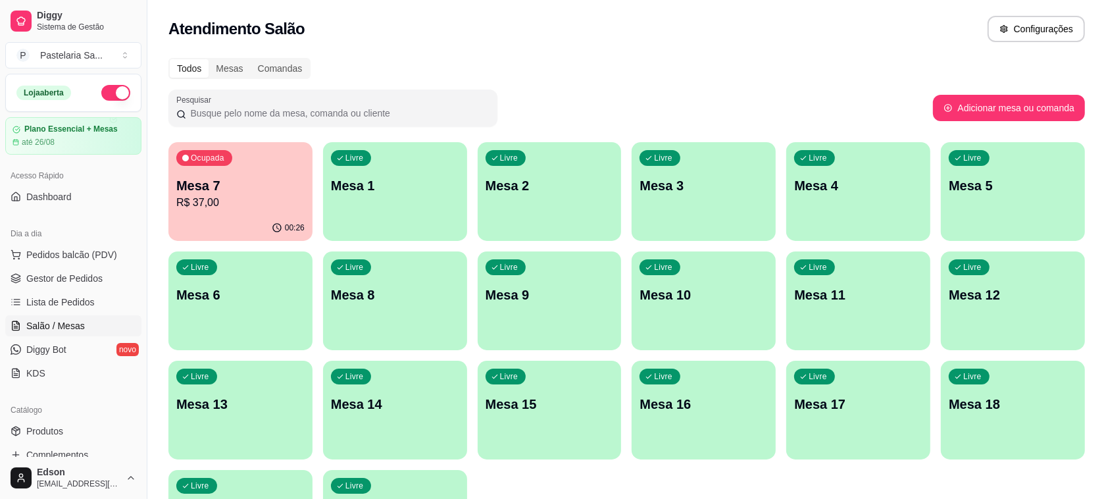
click at [255, 205] on p "R$ 37,00" at bounding box center [240, 203] width 128 height 16
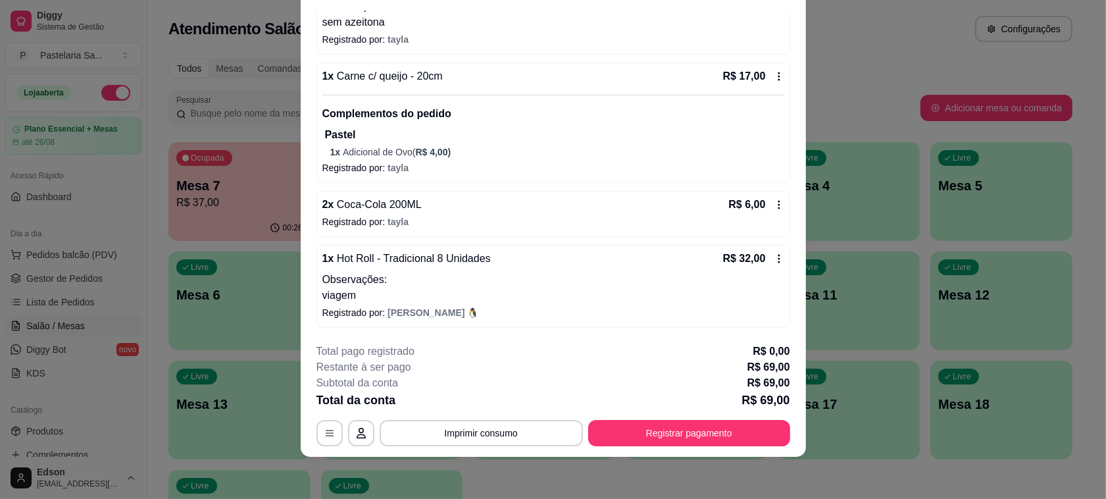
click at [23, 259] on button "Pedidos balcão (PDV)" at bounding box center [73, 254] width 136 height 21
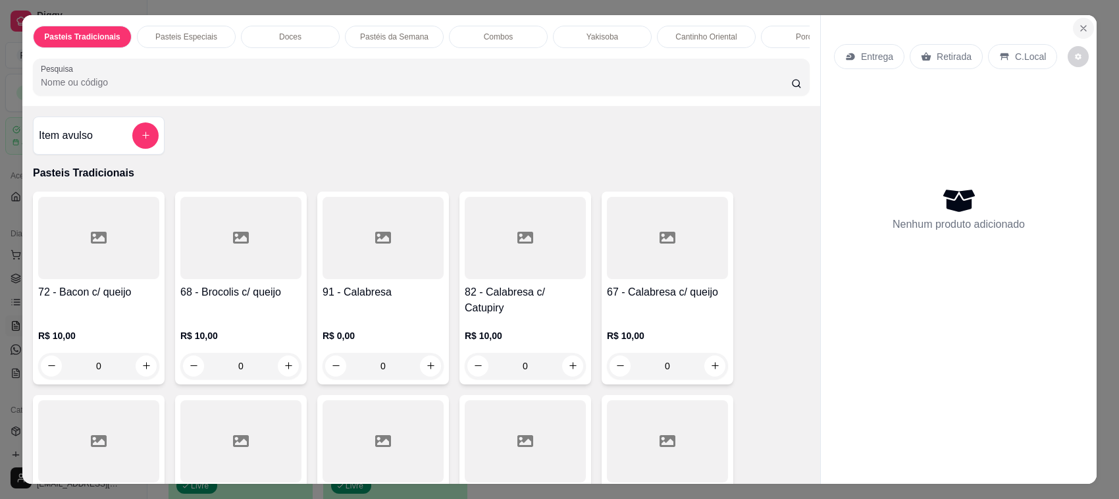
click at [1078, 32] on icon "Close" at bounding box center [1083, 28] width 11 height 11
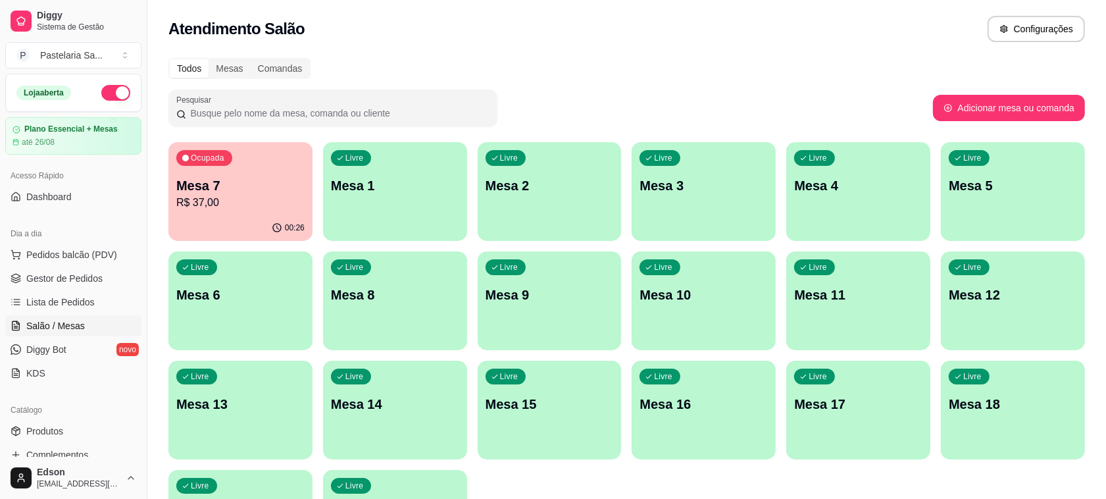
click at [274, 201] on p "R$ 37,00" at bounding box center [240, 203] width 128 height 16
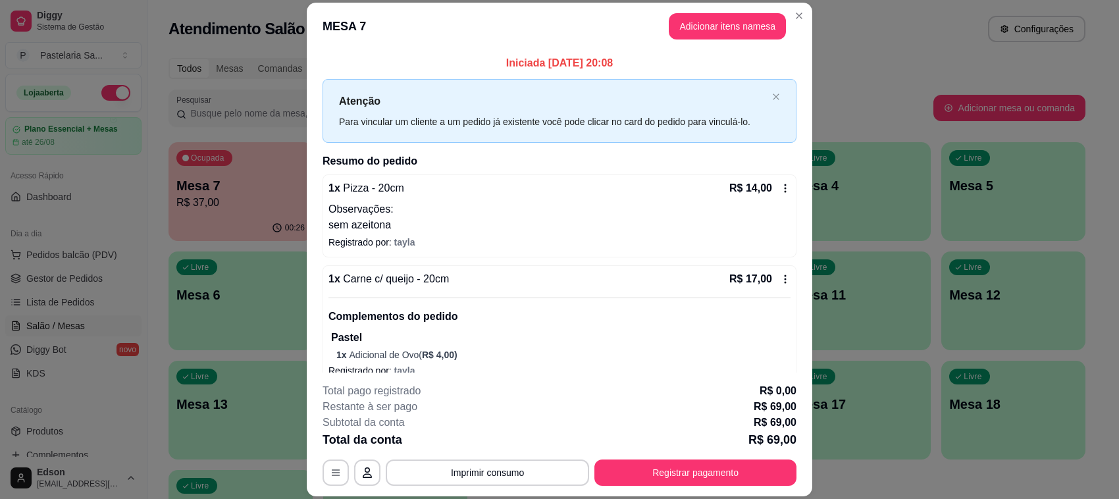
click at [784, 283] on icon at bounding box center [785, 278] width 2 height 9
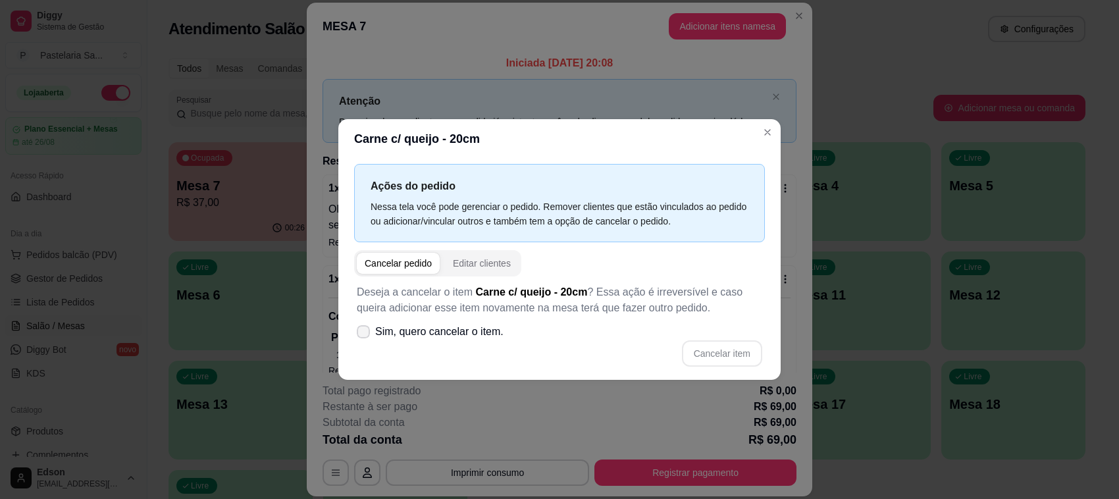
click at [380, 339] on span "Sim, quero cancelar o item." at bounding box center [439, 332] width 128 height 16
click at [365, 339] on input "Sim, quero cancelar o item." at bounding box center [360, 338] width 9 height 9
checkbox input "true"
click at [718, 346] on button "Cancelar item" at bounding box center [722, 353] width 80 height 26
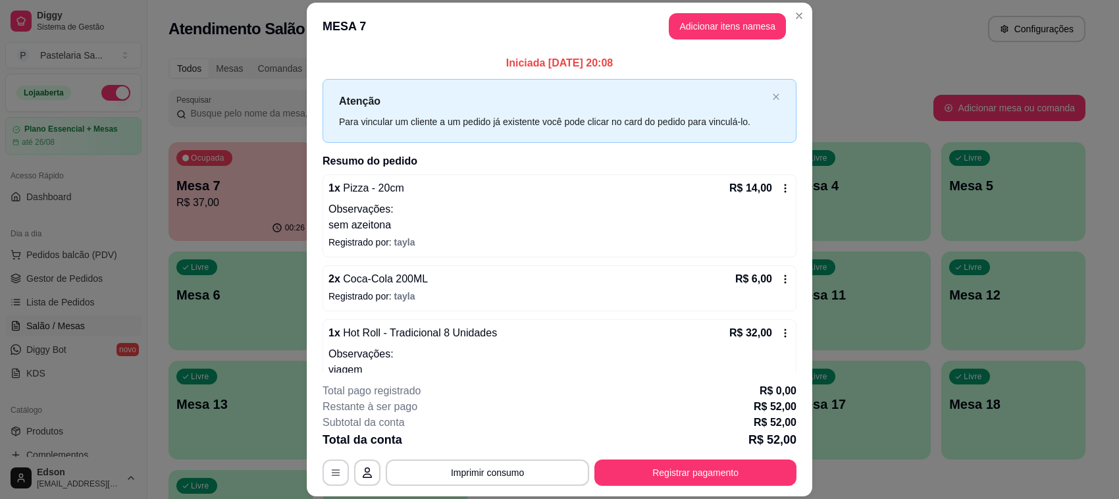
scroll to position [184, 0]
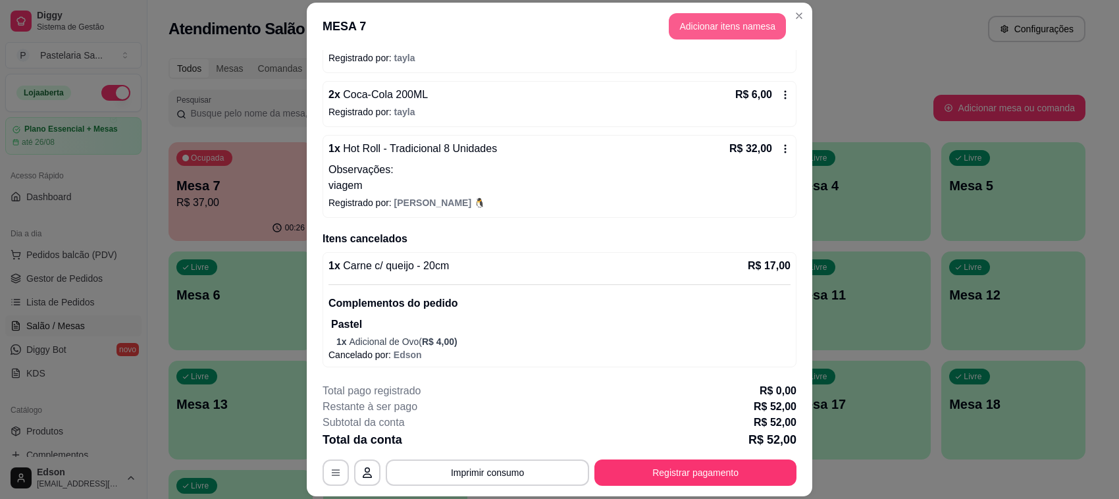
click at [709, 37] on button "Adicionar itens na mesa" at bounding box center [727, 26] width 117 height 26
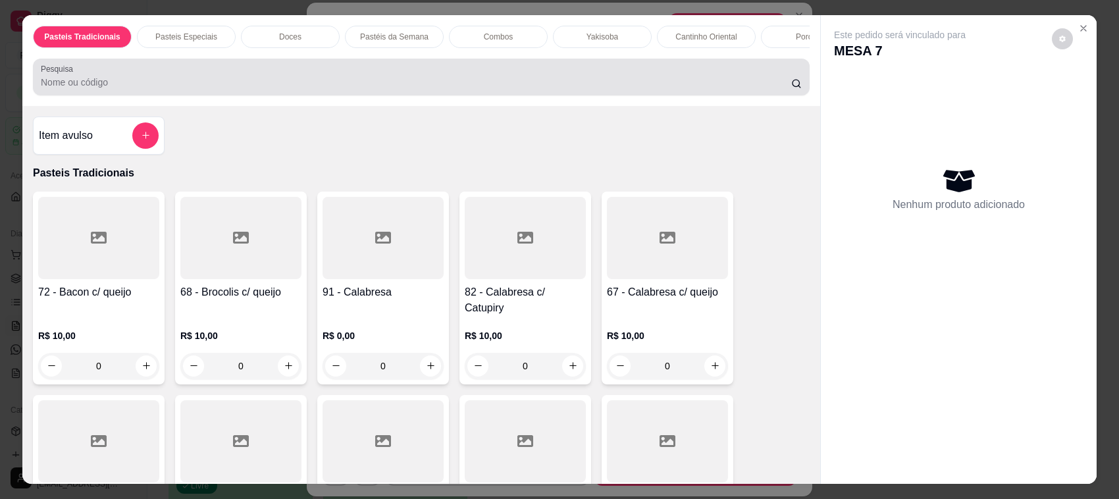
click at [497, 86] on div at bounding box center [421, 77] width 761 height 26
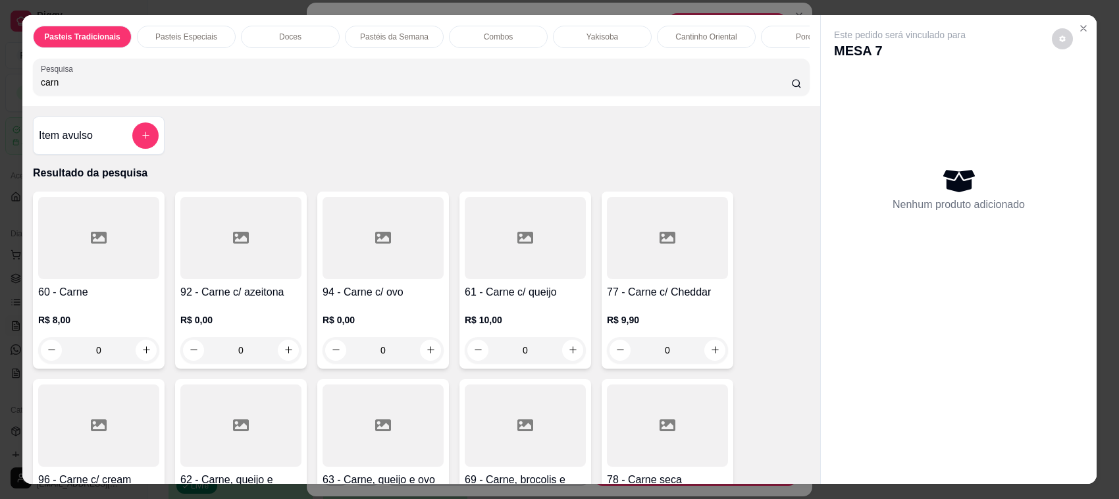
scroll to position [320, 0]
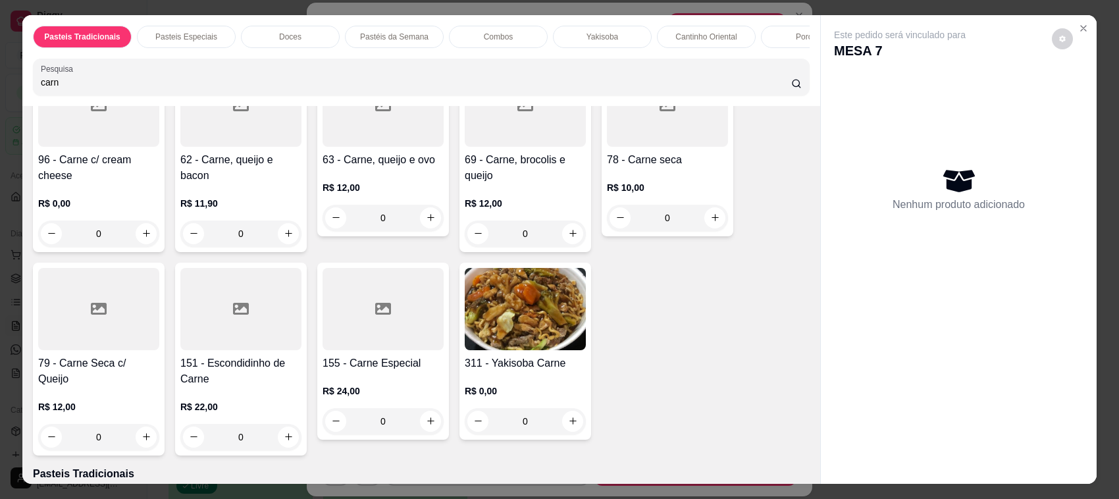
type input "carn"
click at [400, 165] on h4 "63 - Carne, queijo e ovo" at bounding box center [382, 160] width 121 height 16
click at [1086, 21] on button "Close" at bounding box center [1083, 28] width 21 height 21
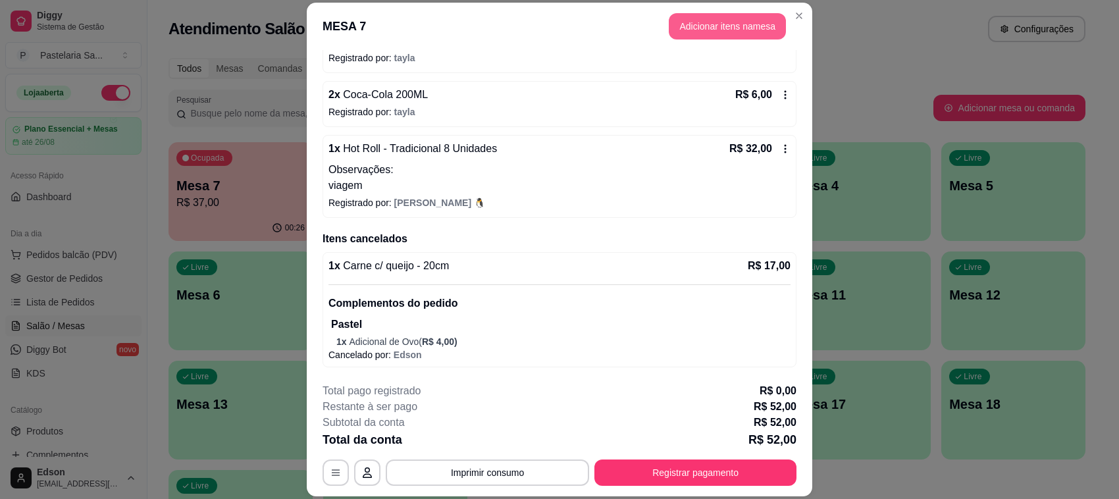
click at [747, 12] on header "MESA 7 Adicionar itens na mesa" at bounding box center [559, 26] width 505 height 47
click at [718, 21] on button "Adicionar itens na mesa" at bounding box center [727, 26] width 117 height 26
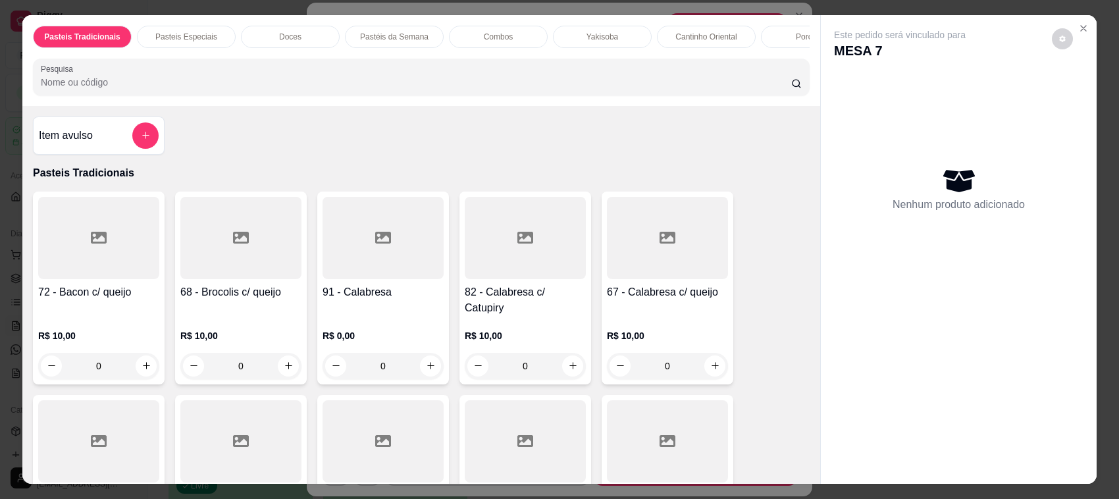
click at [403, 80] on div at bounding box center [421, 77] width 761 height 26
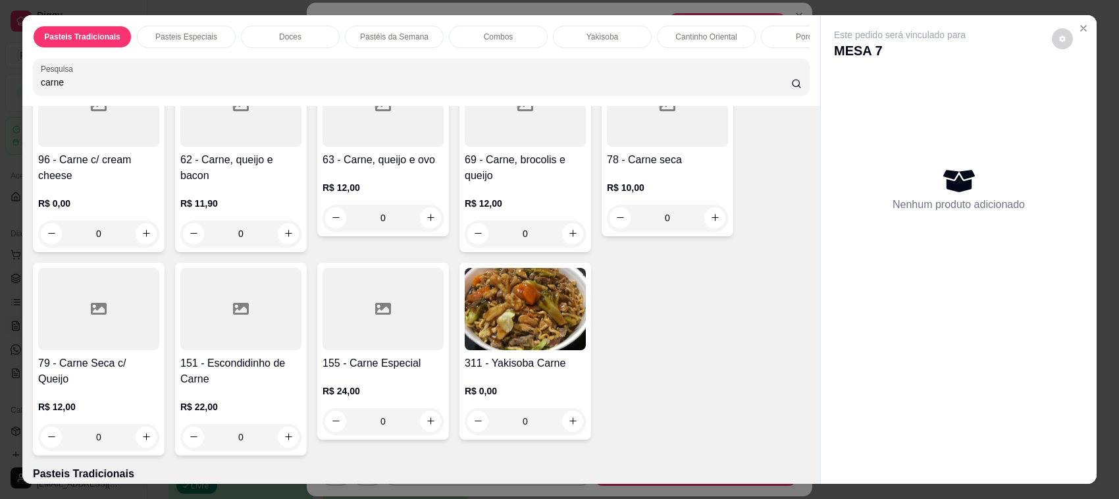
type input "carne"
click at [377, 147] on div at bounding box center [382, 105] width 121 height 82
click at [538, 169] on div "20cm R$ 14,00" at bounding box center [559, 167] width 347 height 43
radio input "true"
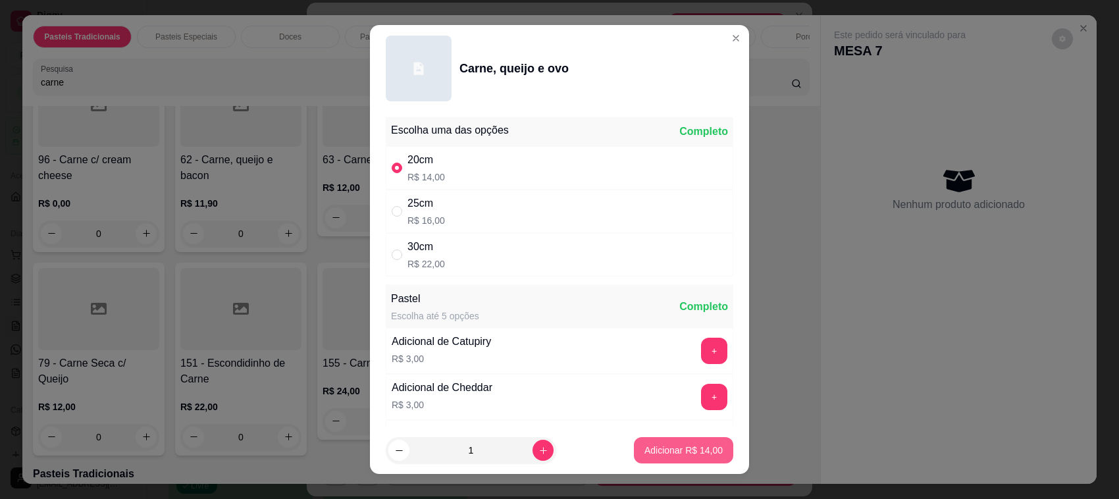
click at [705, 452] on button "Adicionar R$ 14,00" at bounding box center [683, 450] width 99 height 26
type input "1"
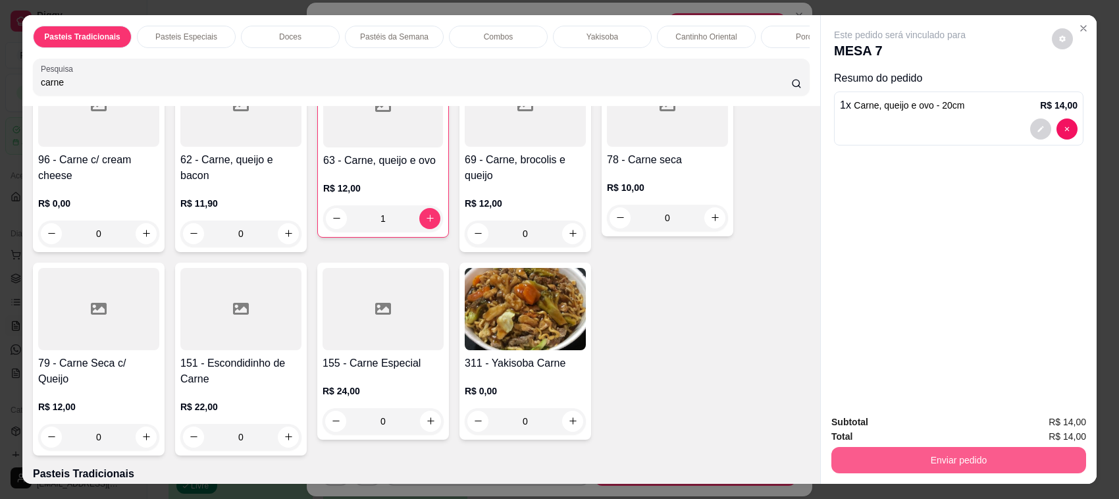
click at [903, 458] on button "Enviar pedido" at bounding box center [958, 460] width 255 height 26
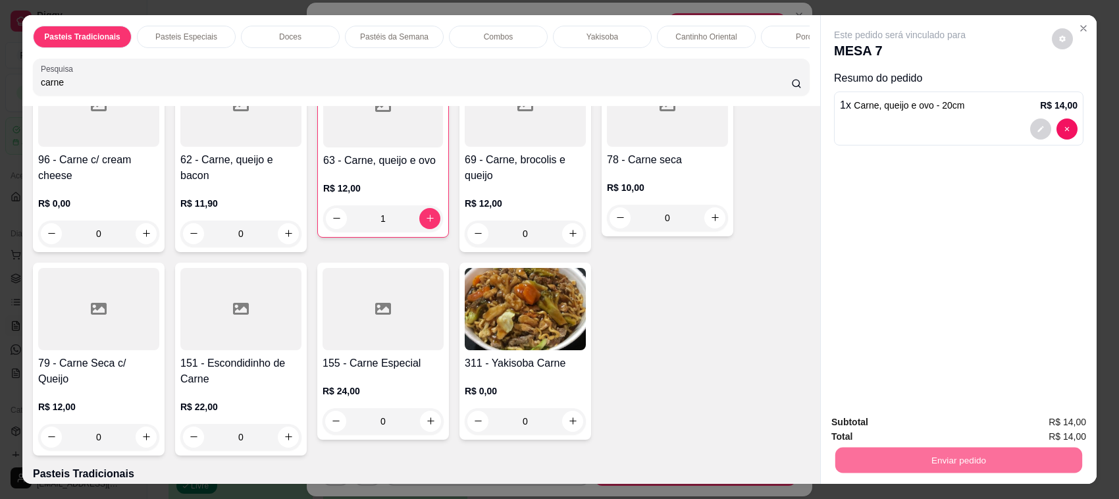
click at [900, 430] on button "Não registrar e enviar pedido" at bounding box center [914, 428] width 133 height 24
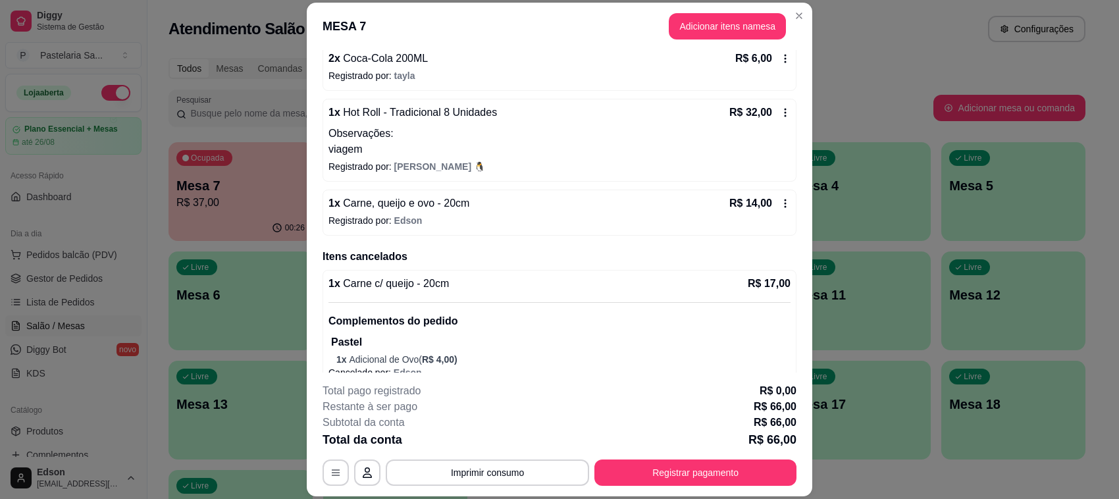
scroll to position [238, 0]
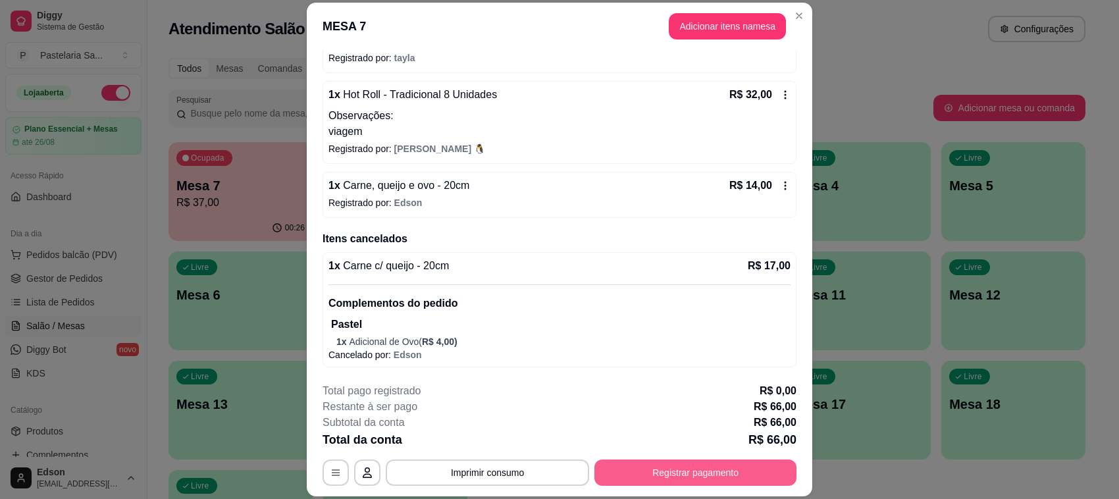
click at [701, 468] on button "Registrar pagamento" at bounding box center [695, 472] width 202 height 26
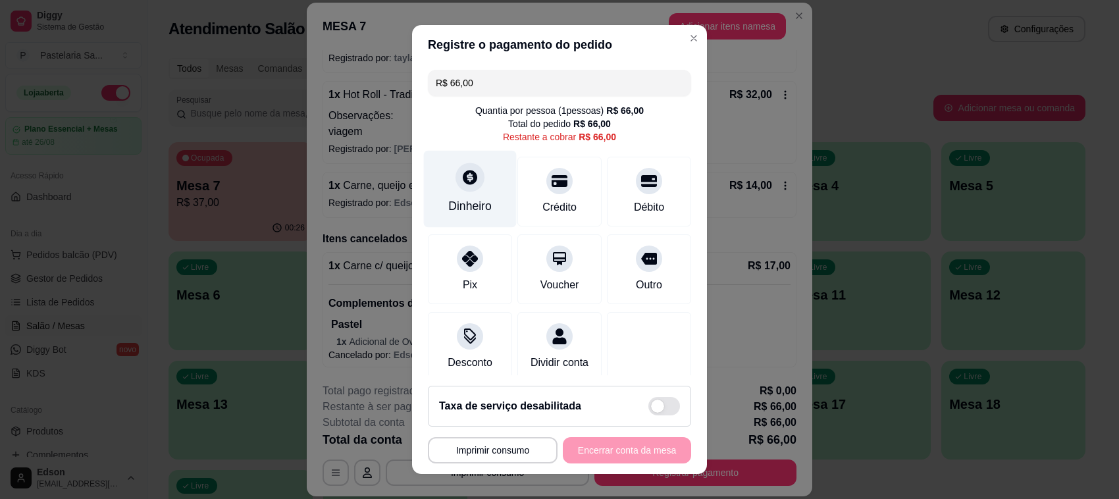
click at [464, 182] on icon at bounding box center [469, 176] width 17 height 17
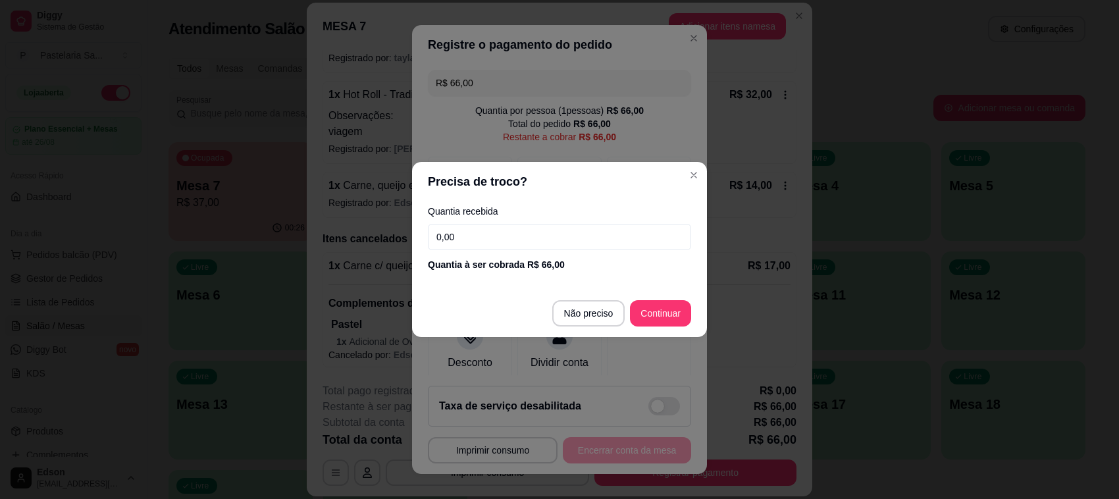
click at [500, 239] on input "0,00" at bounding box center [559, 237] width 263 height 26
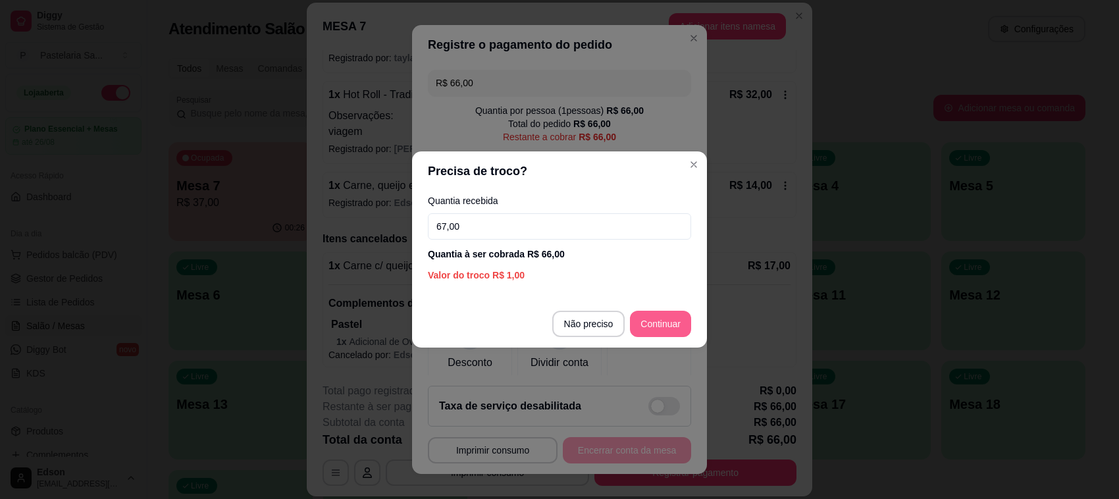
type input "67,00"
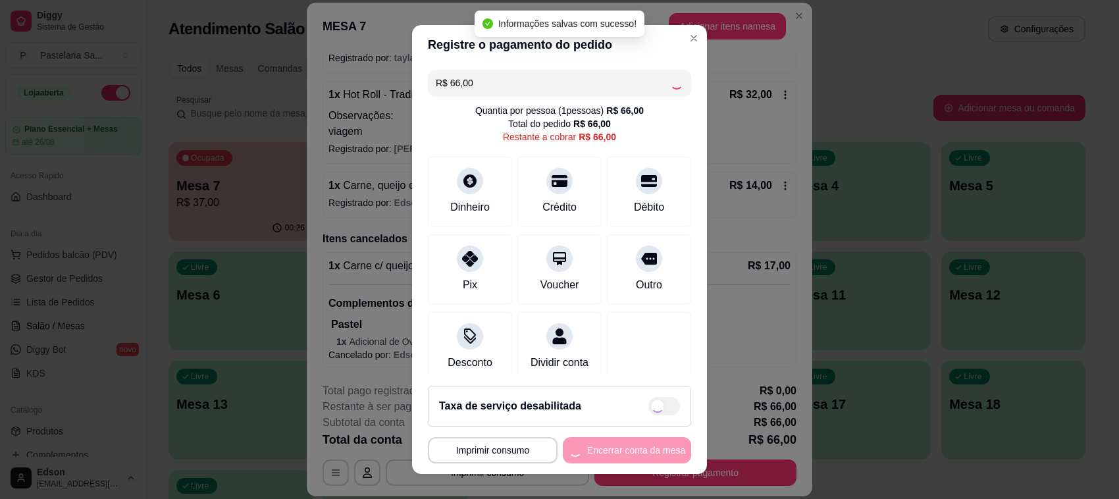
type input "R$ 0,00"
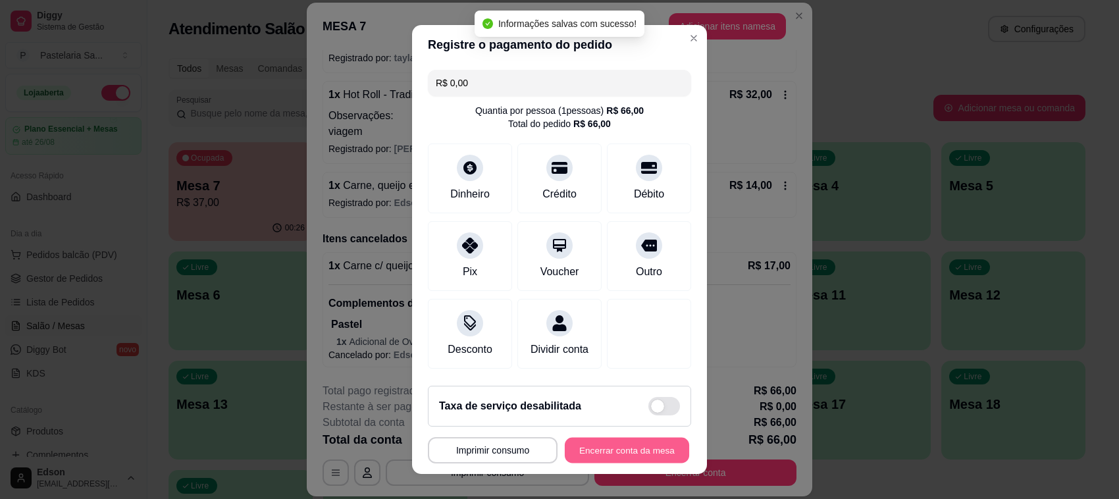
click at [652, 455] on button "Encerrar conta da mesa" at bounding box center [627, 451] width 124 height 26
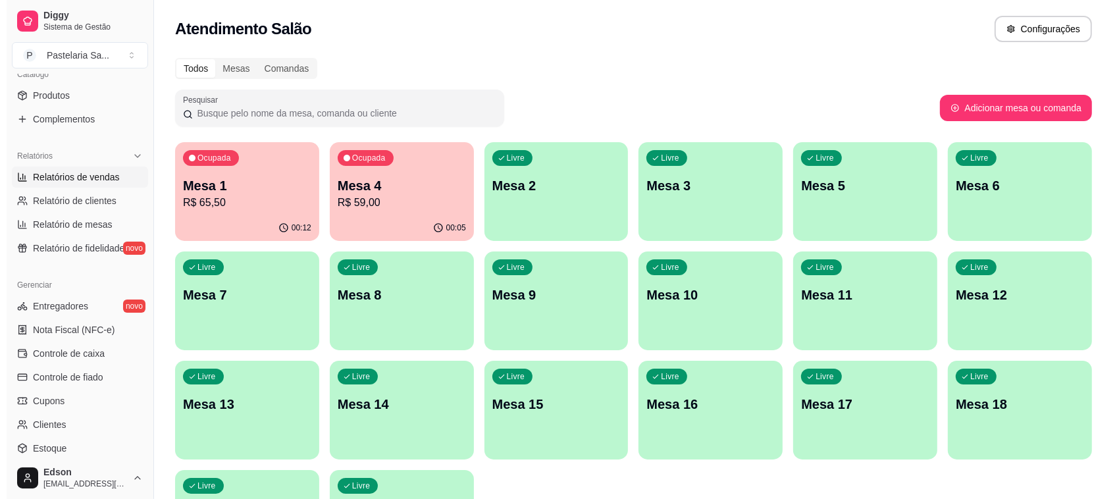
scroll to position [0, 0]
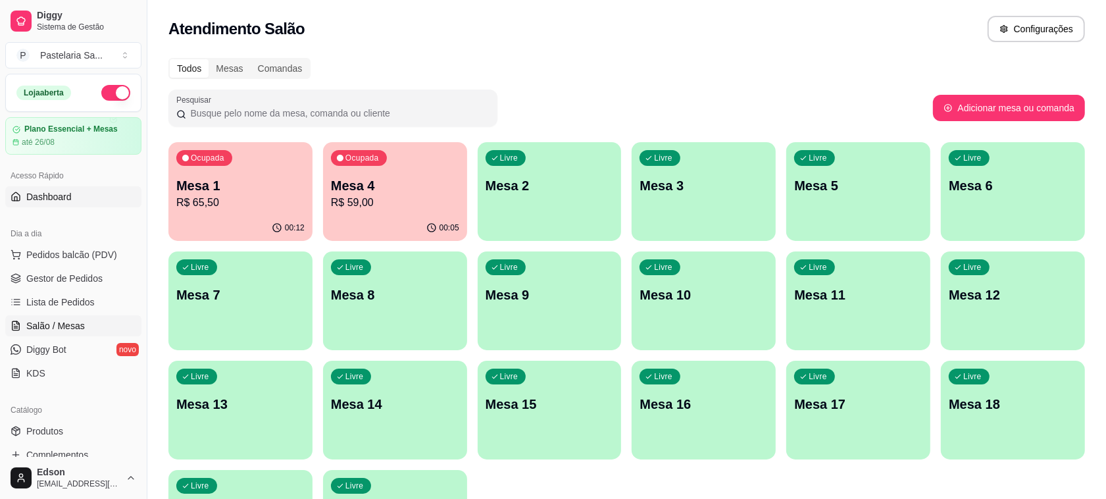
click at [76, 204] on link "Dashboard" at bounding box center [73, 196] width 136 height 21
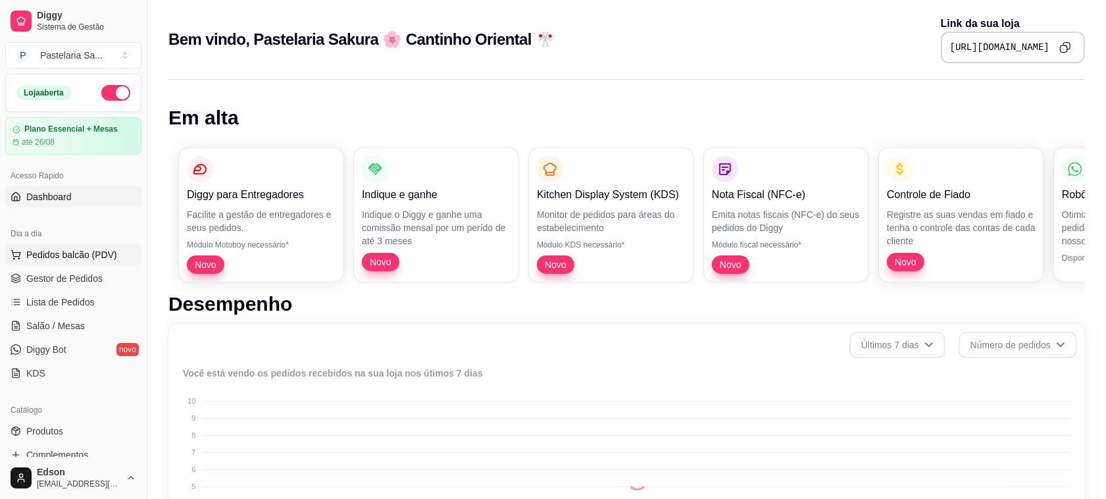
click at [48, 252] on span "Pedidos balcão (PDV)" at bounding box center [71, 254] width 91 height 13
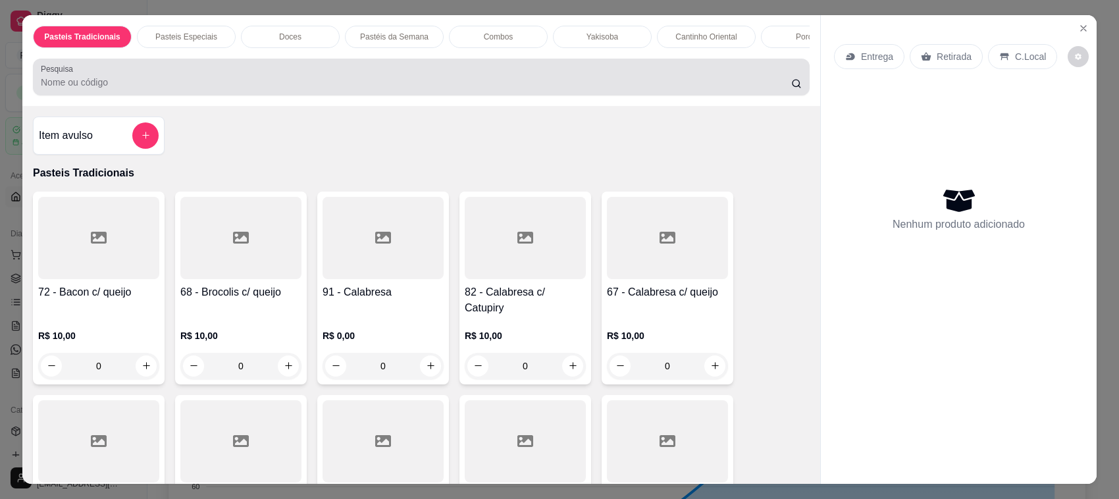
click at [239, 76] on div "Pesquisa" at bounding box center [421, 77] width 776 height 37
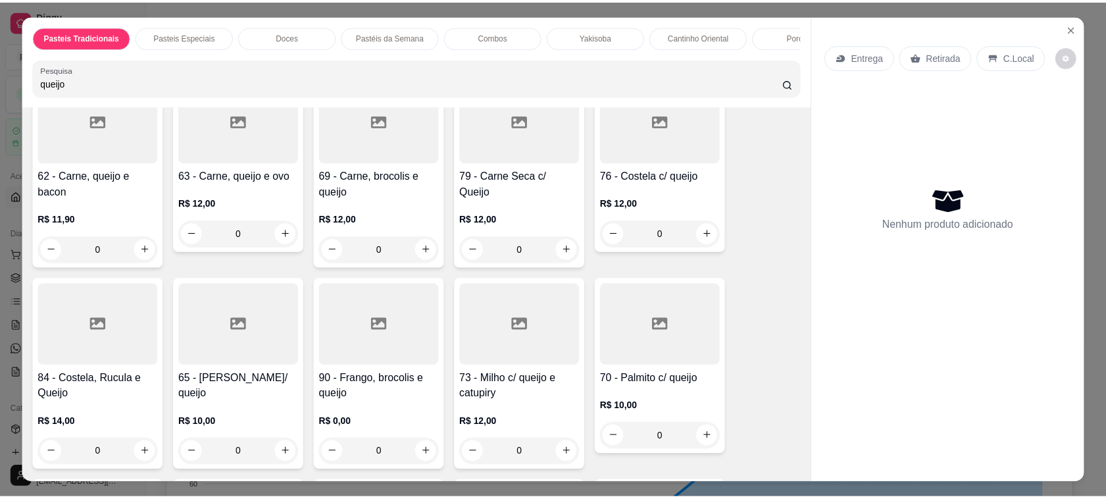
scroll to position [640, 0]
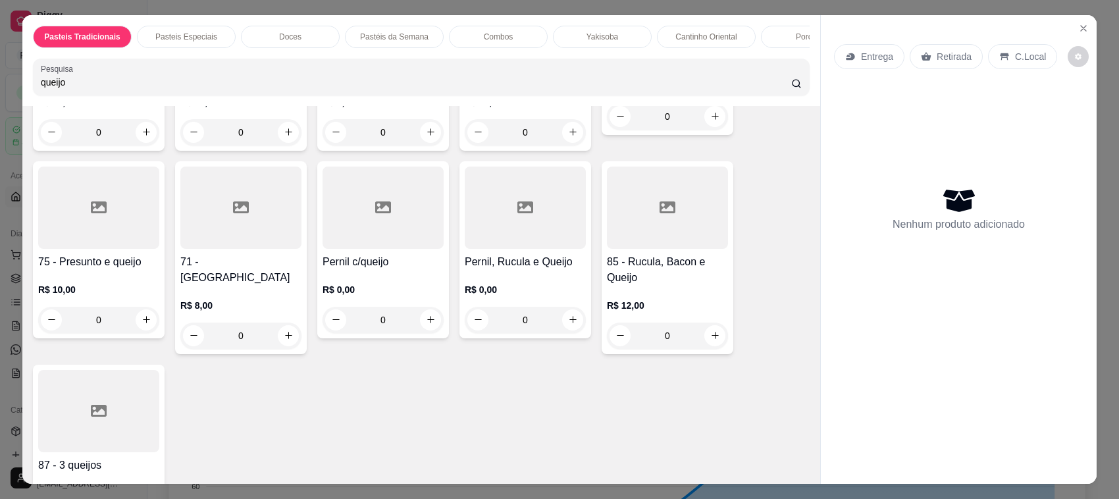
type input "queijo"
click at [235, 209] on div at bounding box center [240, 207] width 121 height 82
click at [1082, 30] on button "Close" at bounding box center [1083, 28] width 21 height 21
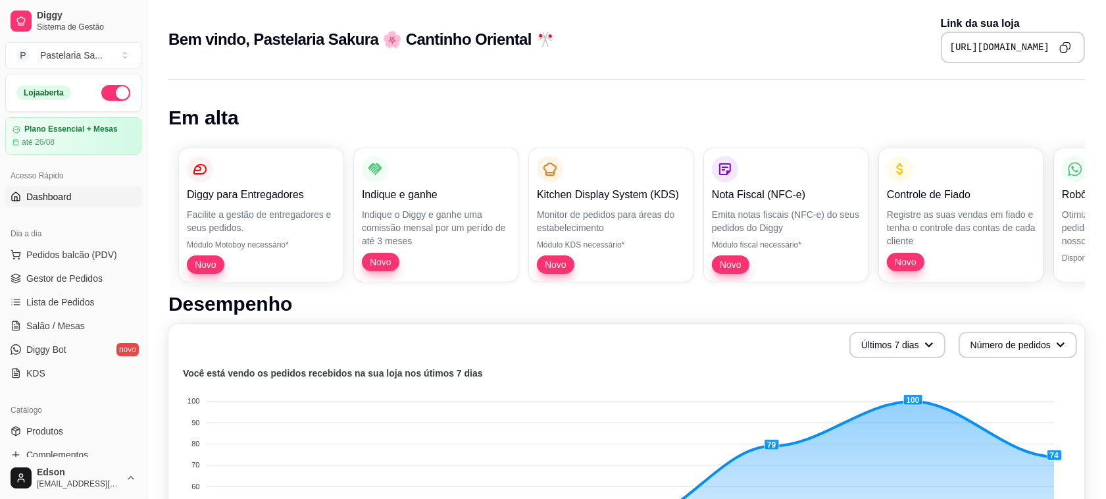
scroll to position [336, 0]
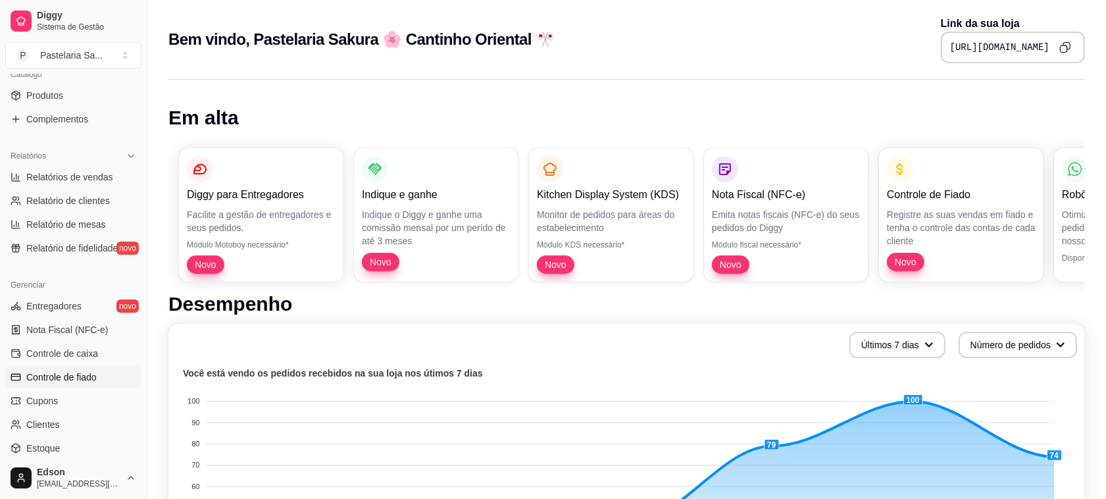
click at [104, 376] on link "Controle de fiado" at bounding box center [73, 377] width 136 height 21
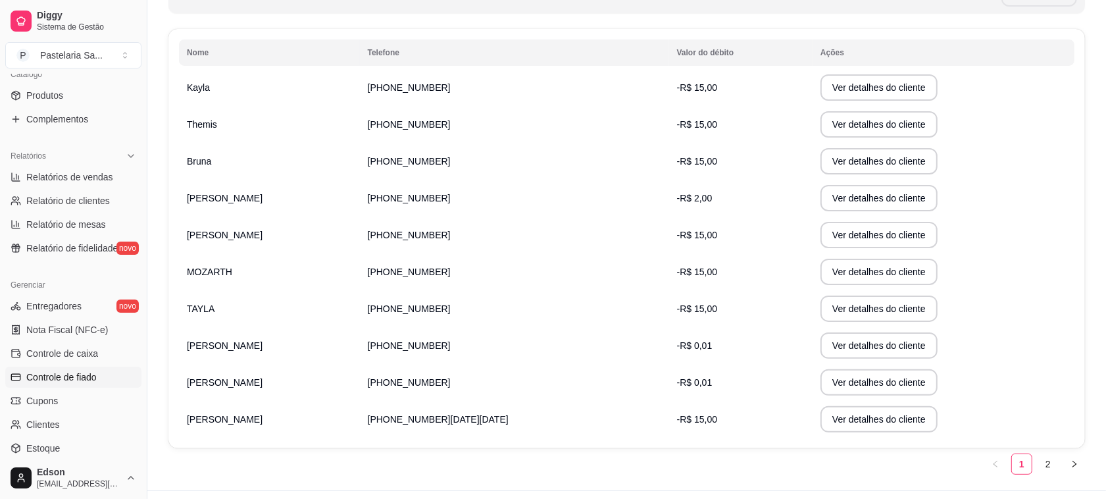
scroll to position [230, 0]
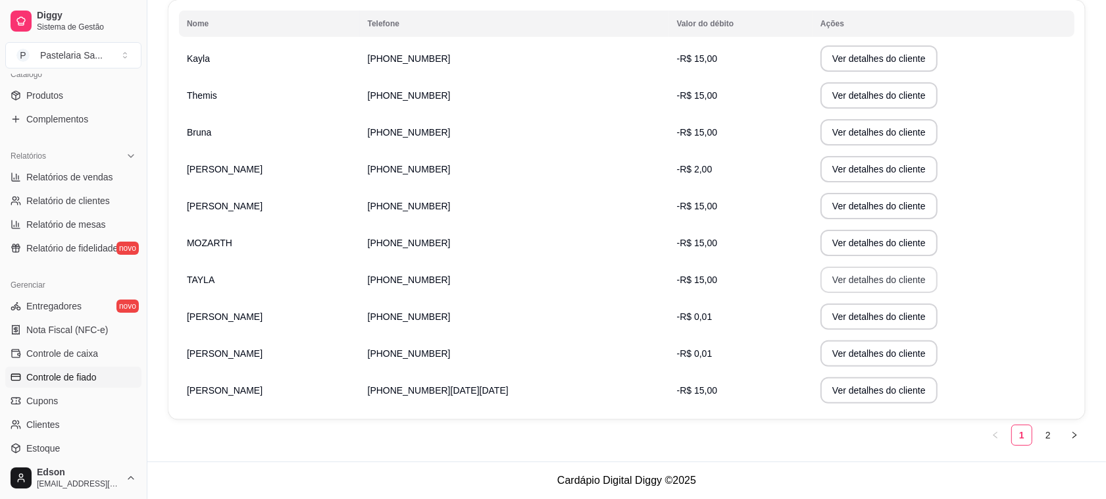
click at [821, 280] on button "Ver detalhes do cliente" at bounding box center [879, 279] width 117 height 26
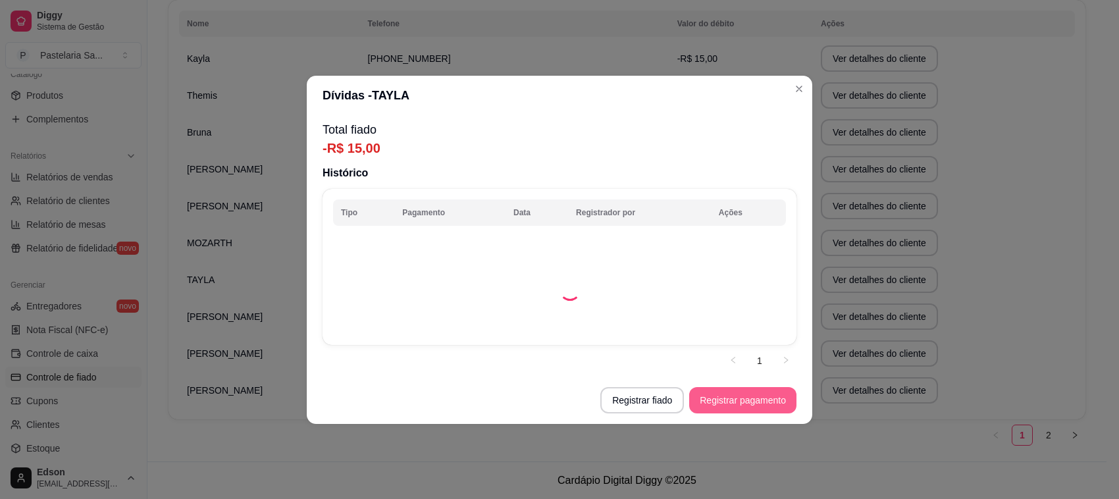
click at [757, 400] on button "Registrar pagamento" at bounding box center [742, 400] width 107 height 26
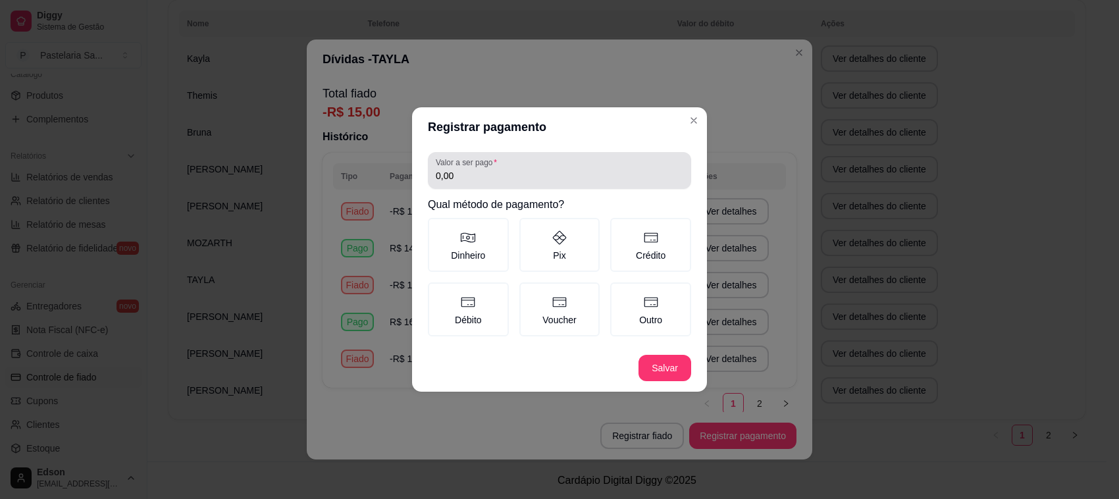
click at [597, 165] on div "0,00" at bounding box center [559, 170] width 247 height 26
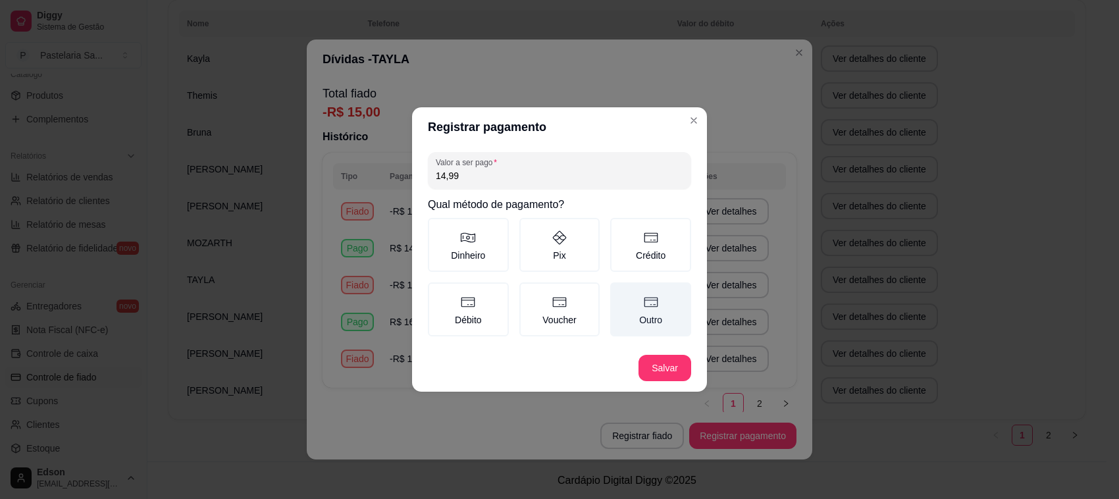
type input "14,99"
click at [645, 321] on label "Outro" at bounding box center [650, 309] width 81 height 54
click at [620, 292] on button "Outro" at bounding box center [614, 287] width 11 height 11
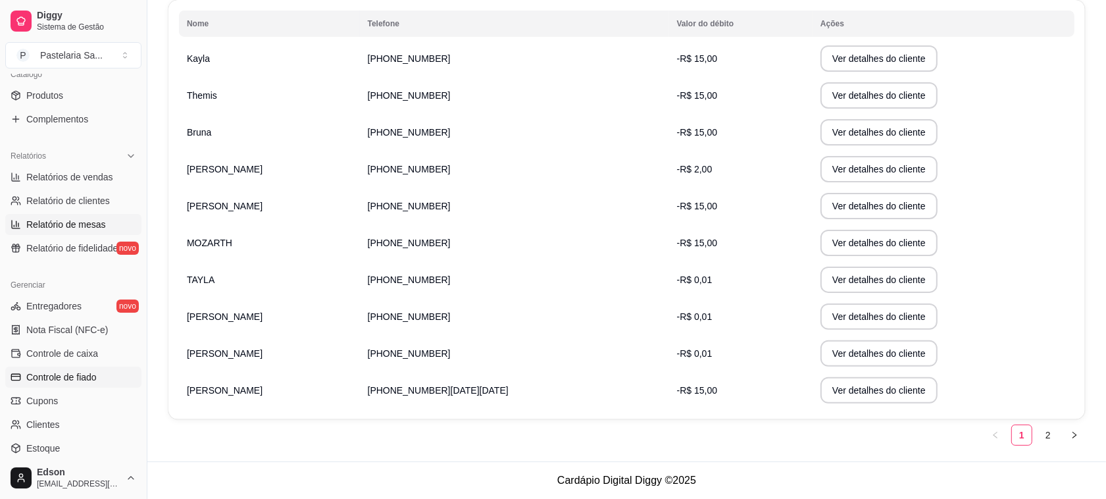
scroll to position [0, 0]
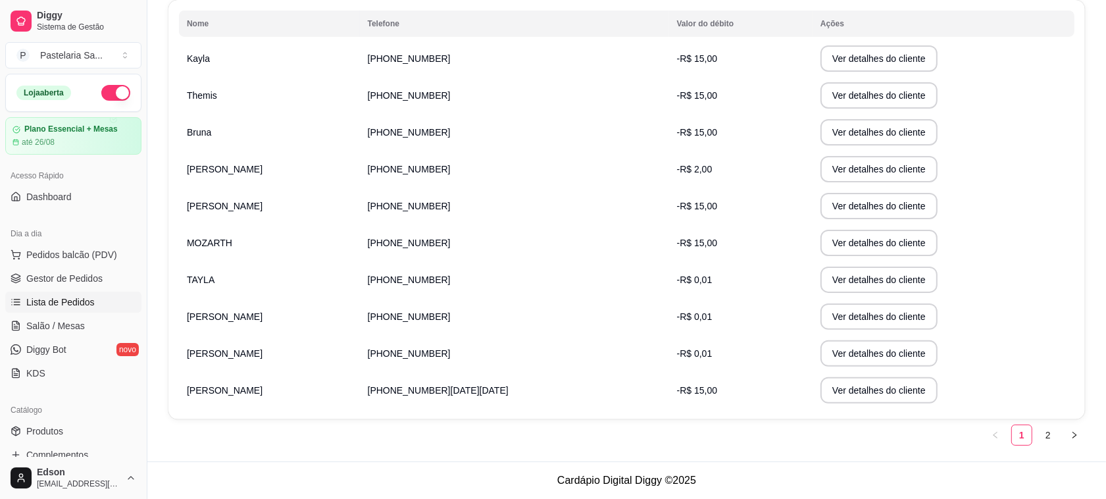
click at [86, 303] on span "Lista de Pedidos" at bounding box center [60, 301] width 68 height 13
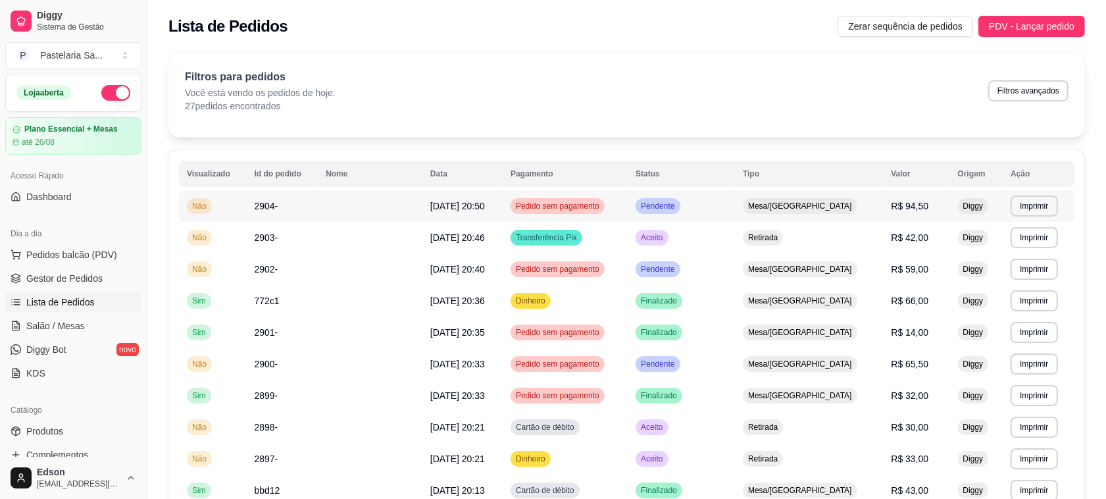
click at [674, 207] on td "Pendente" at bounding box center [681, 206] width 107 height 32
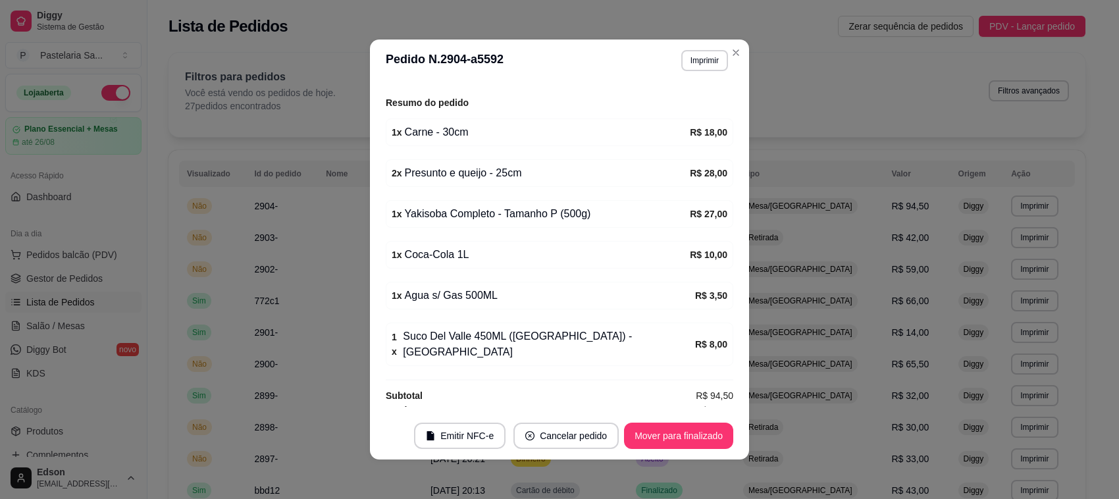
scroll to position [2, 0]
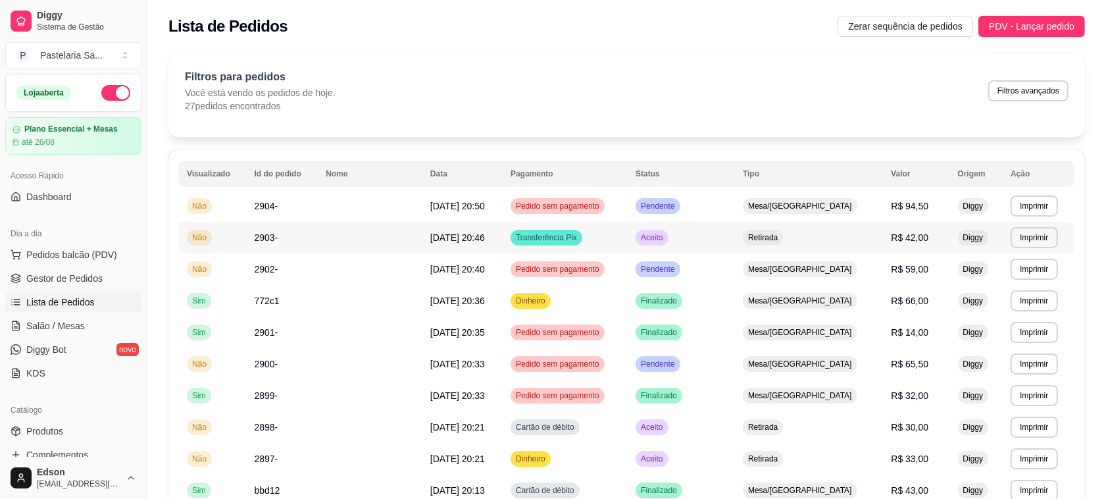
click at [682, 240] on td "Aceito" at bounding box center [681, 238] width 107 height 32
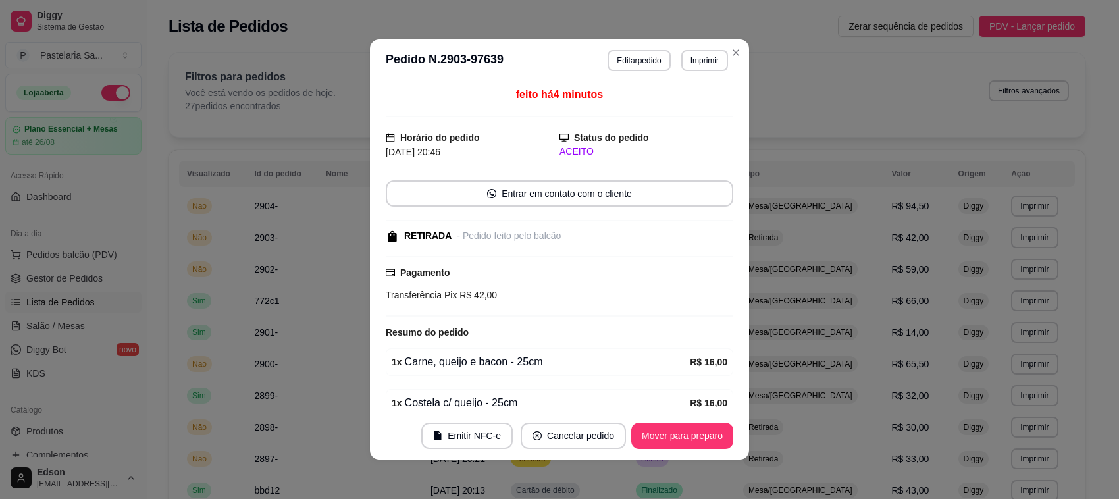
scroll to position [106, 0]
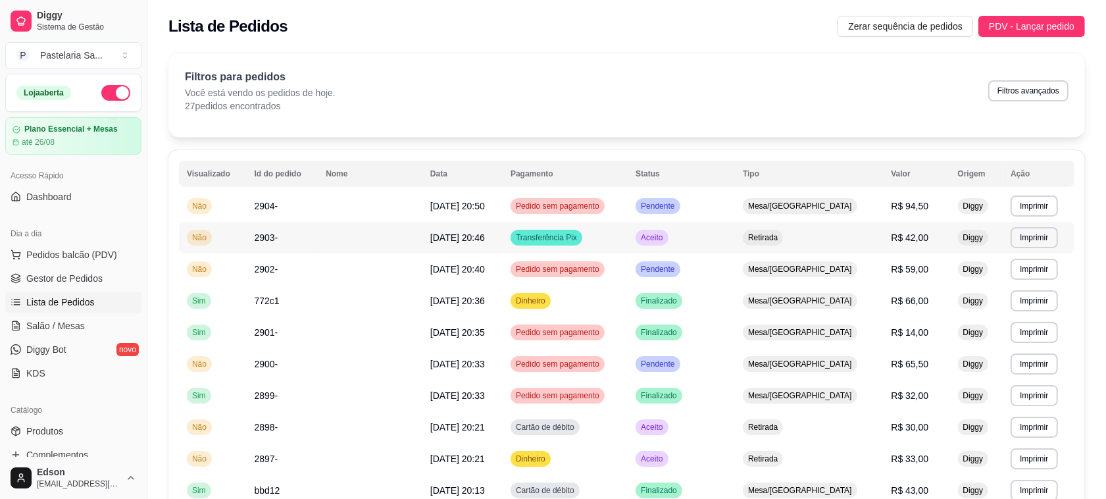
click at [707, 247] on td "Aceito" at bounding box center [681, 238] width 107 height 32
click at [735, 241] on td "Aceito" at bounding box center [681, 238] width 107 height 32
click at [0, 332] on div "Dia a dia Pedidos balcão (PDV) Gestor de Pedidos Lista de Pedidos Salão / Mesas…" at bounding box center [73, 303] width 147 height 171
click at [47, 321] on span "Salão / Mesas" at bounding box center [55, 325] width 59 height 13
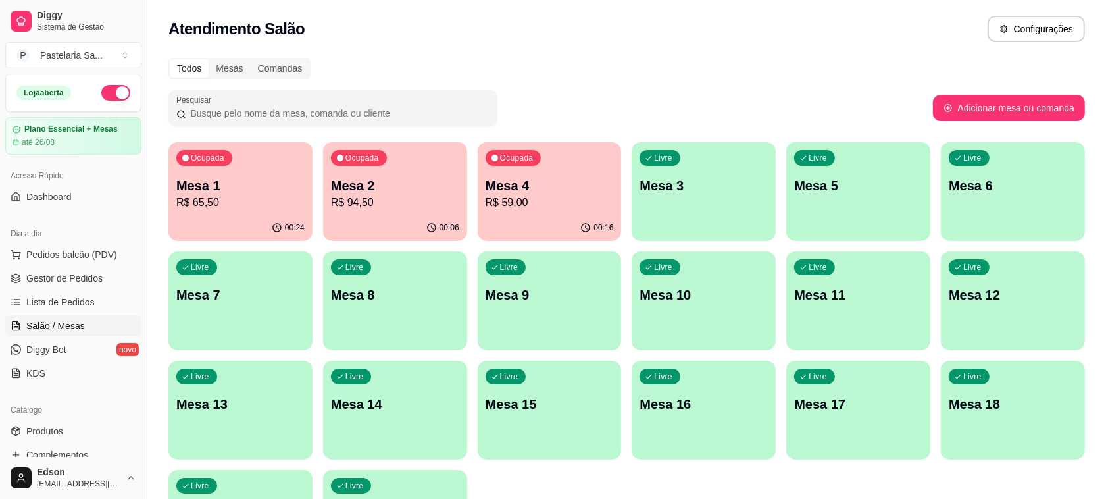
click at [241, 199] on p "R$ 65,50" at bounding box center [240, 203] width 128 height 16
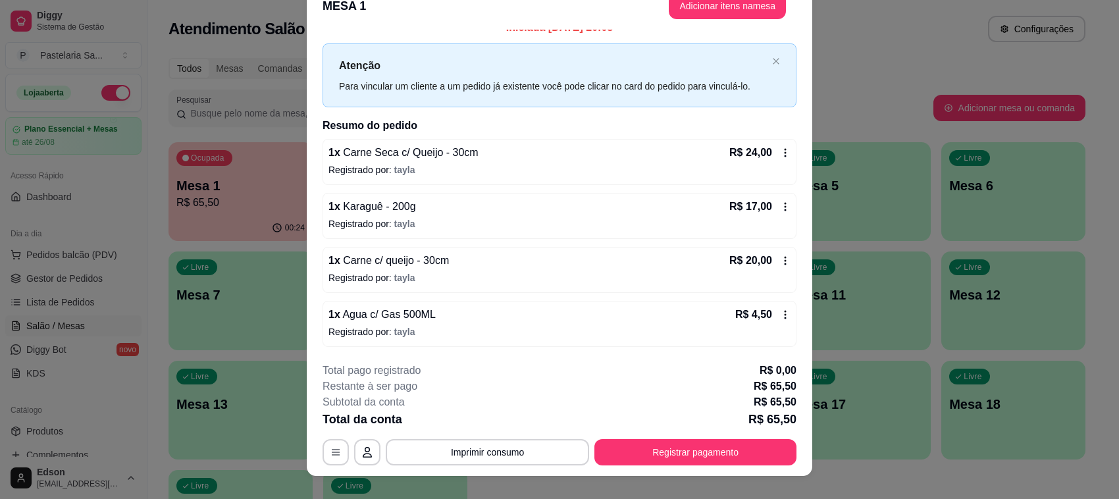
scroll to position [39, 0]
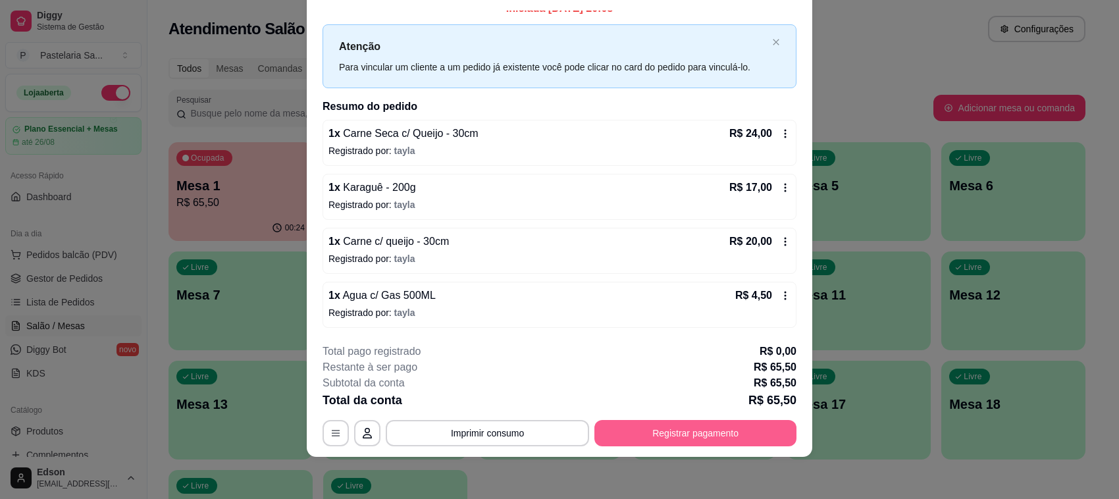
click at [705, 426] on button "Registrar pagamento" at bounding box center [695, 433] width 202 height 26
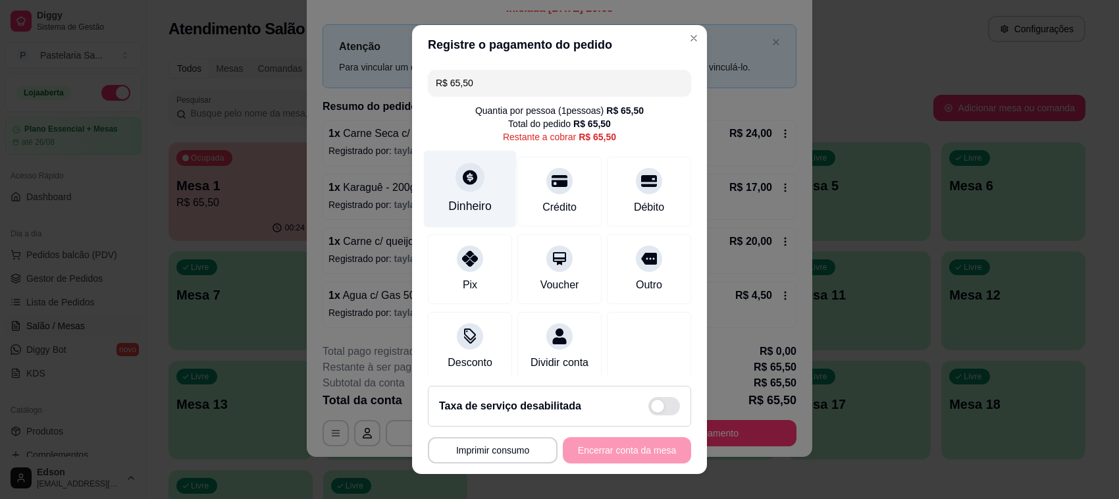
click at [481, 168] on div "Dinheiro" at bounding box center [470, 189] width 93 height 77
click at [525, 258] on div "Quantia à ser cobrada R$ 65,50" at bounding box center [559, 264] width 263 height 13
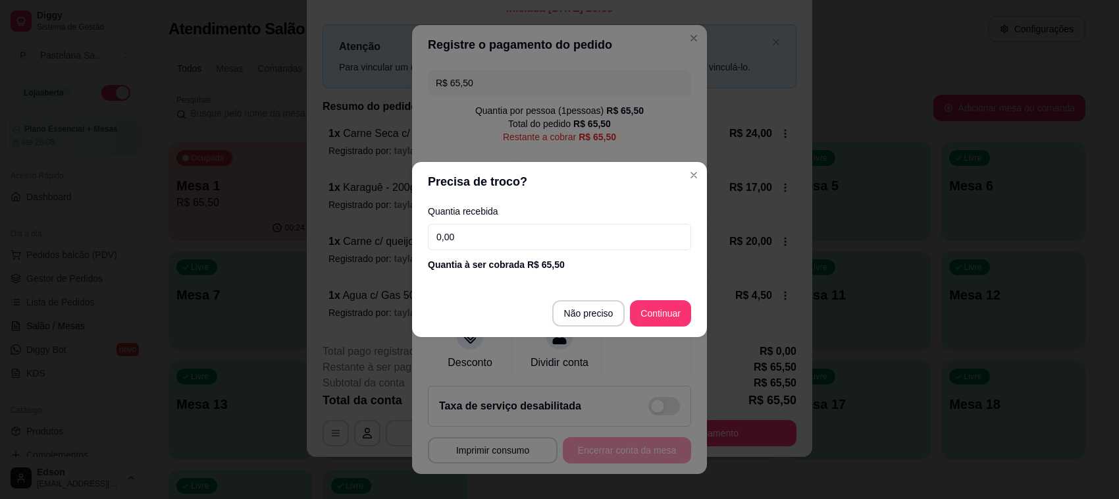
click at [519, 240] on input "0,00" at bounding box center [559, 237] width 263 height 26
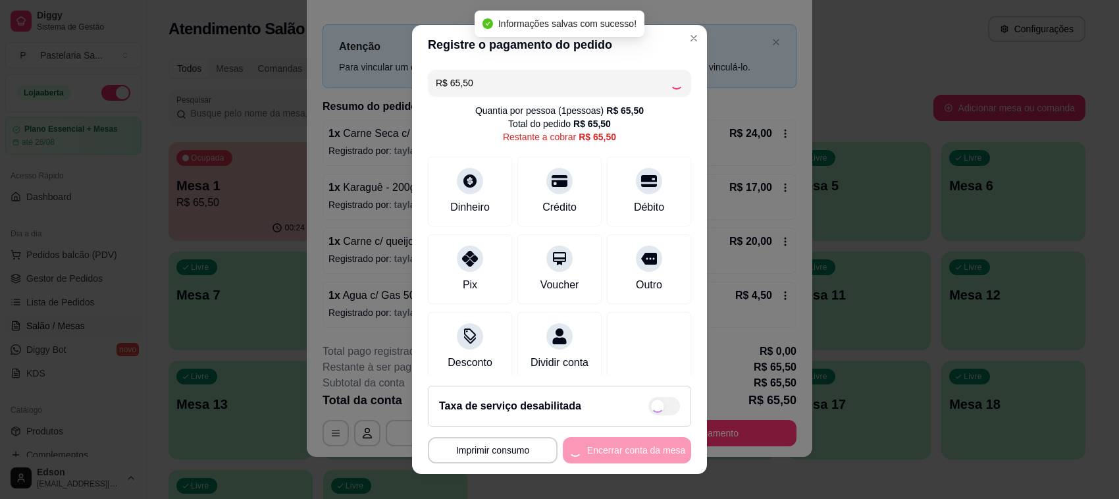
type input "R$ 0,00"
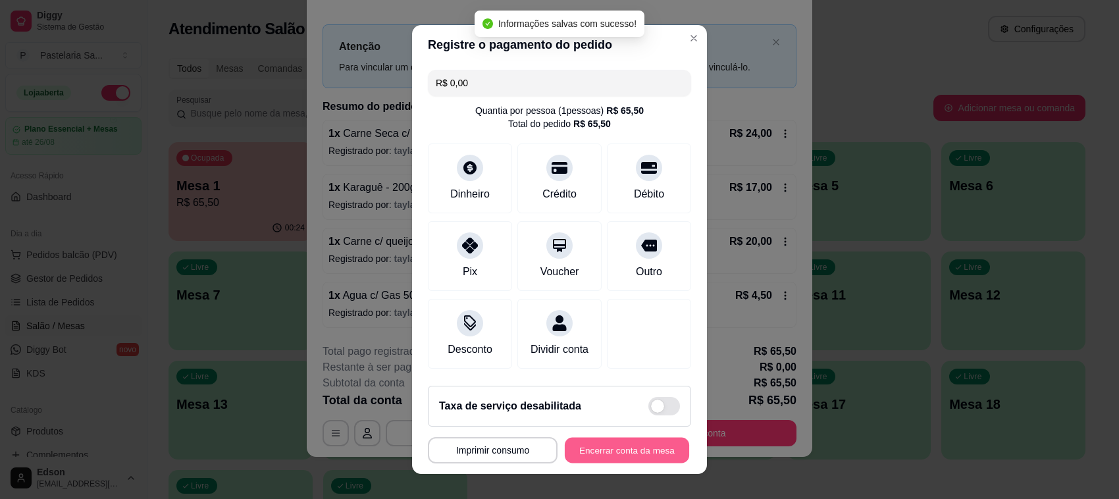
click at [607, 451] on button "Encerrar conta da mesa" at bounding box center [627, 451] width 124 height 26
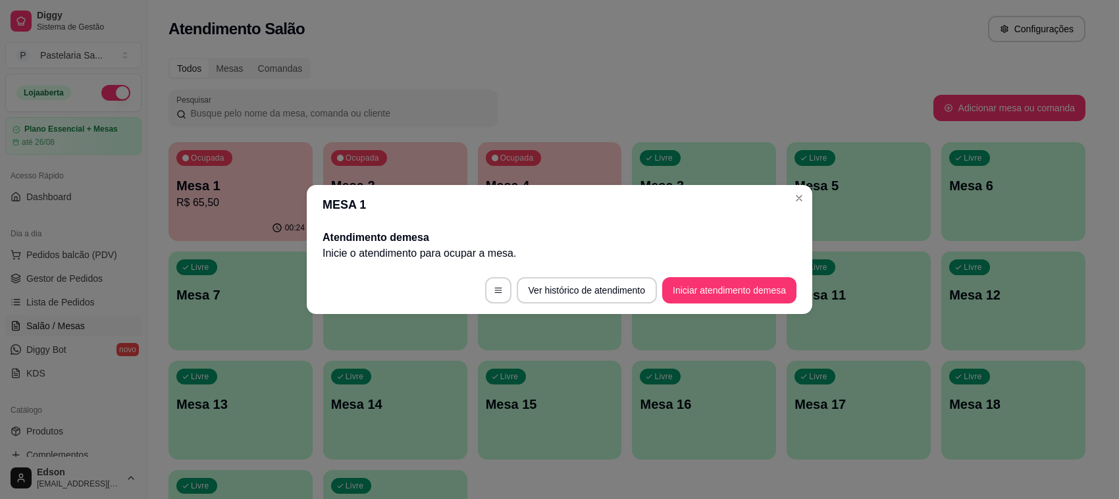
scroll to position [0, 0]
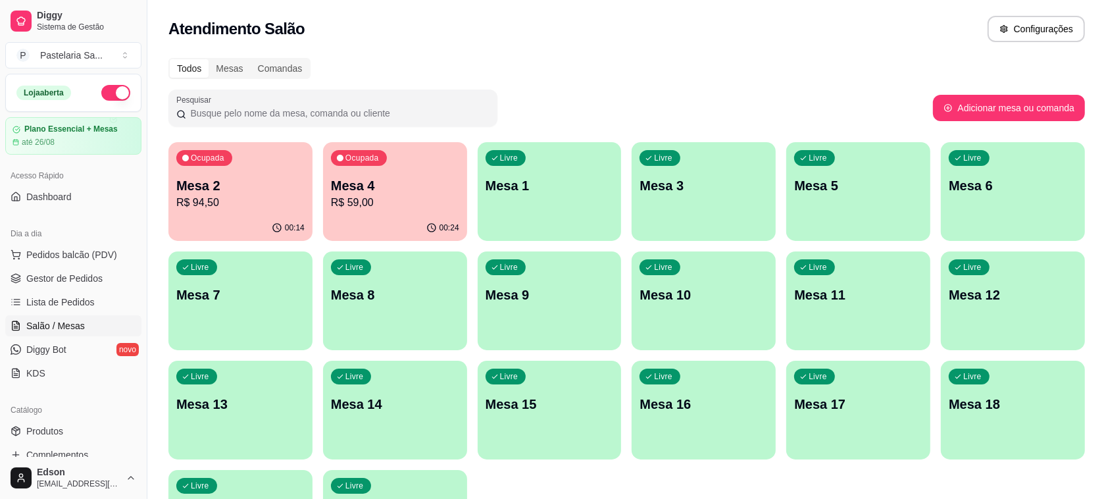
click at [571, 184] on p "Mesa 1" at bounding box center [550, 185] width 128 height 18
click at [518, 196] on div "Livre Mesa 1" at bounding box center [550, 183] width 144 height 83
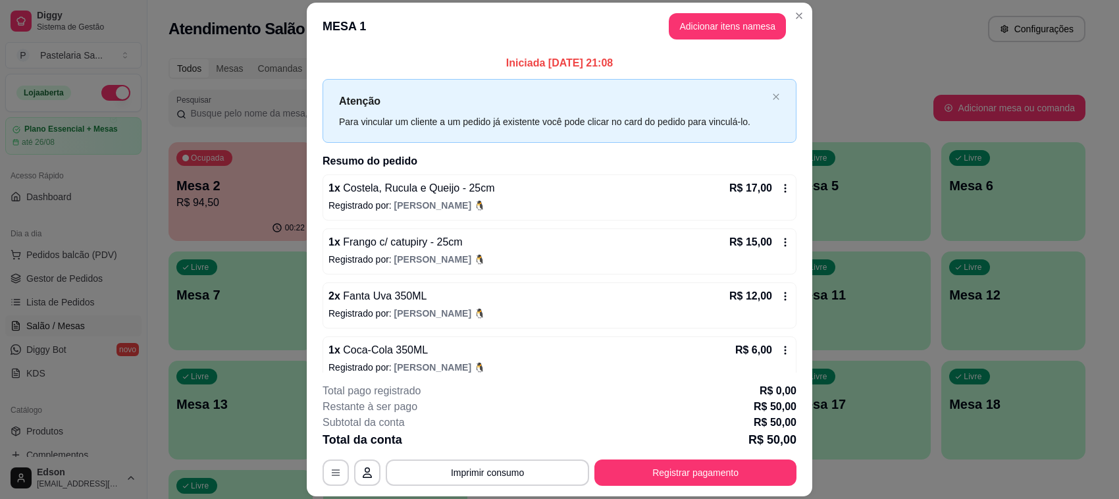
click at [746, 156] on h2 "Resumo do pedido" at bounding box center [559, 161] width 474 height 16
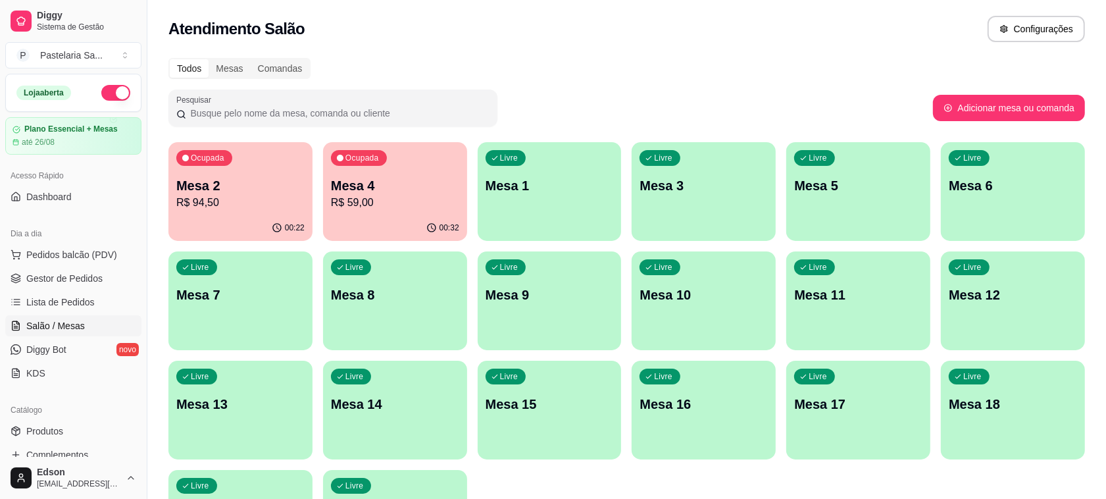
click at [368, 191] on p "Mesa 4" at bounding box center [395, 185] width 128 height 18
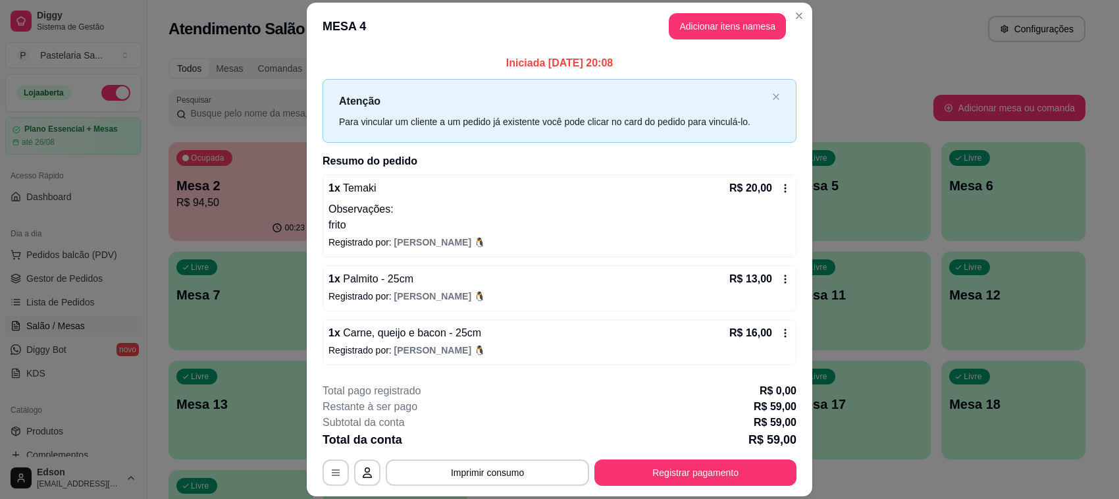
scroll to position [53, 0]
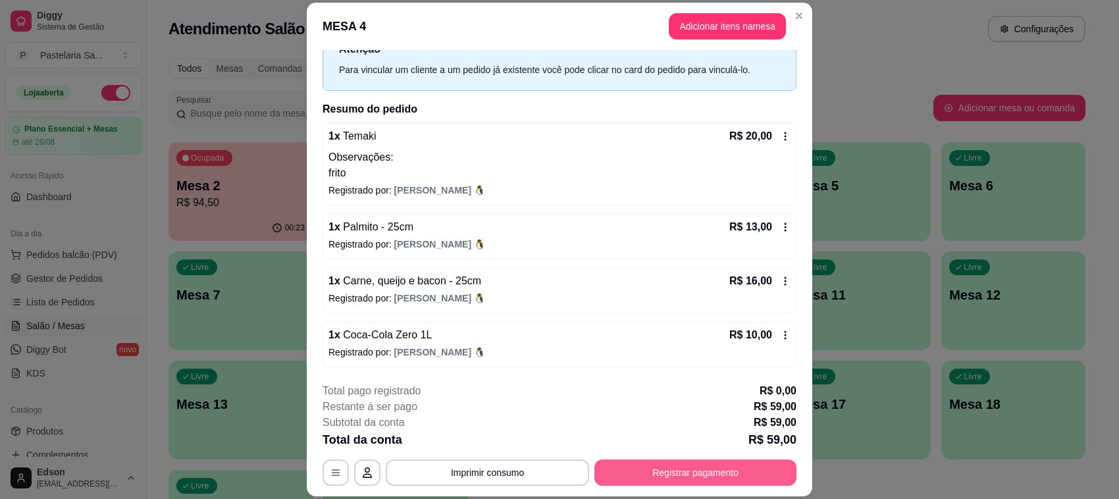
click at [718, 466] on button "Registrar pagamento" at bounding box center [695, 472] width 202 height 26
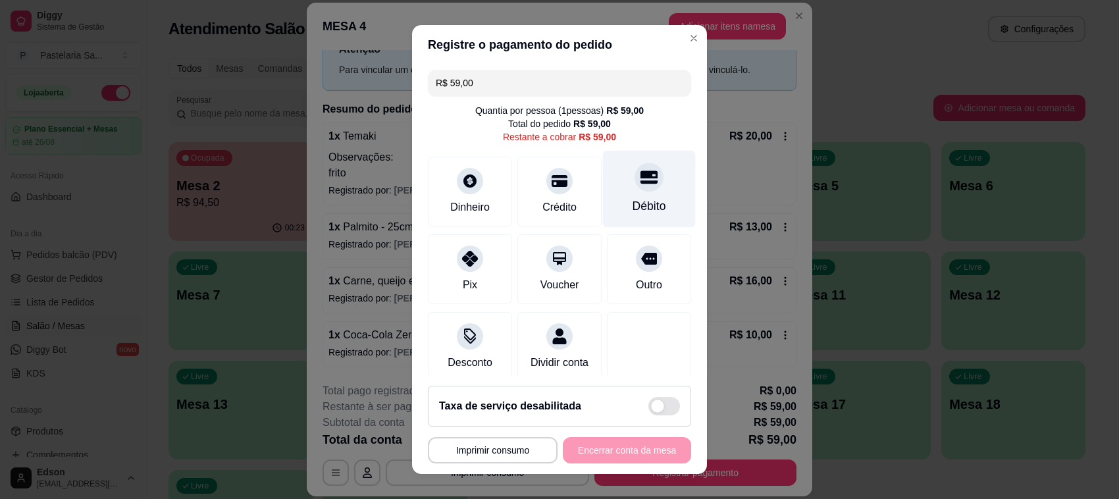
click at [634, 182] on div at bounding box center [648, 177] width 29 height 29
type input "R$ 0,00"
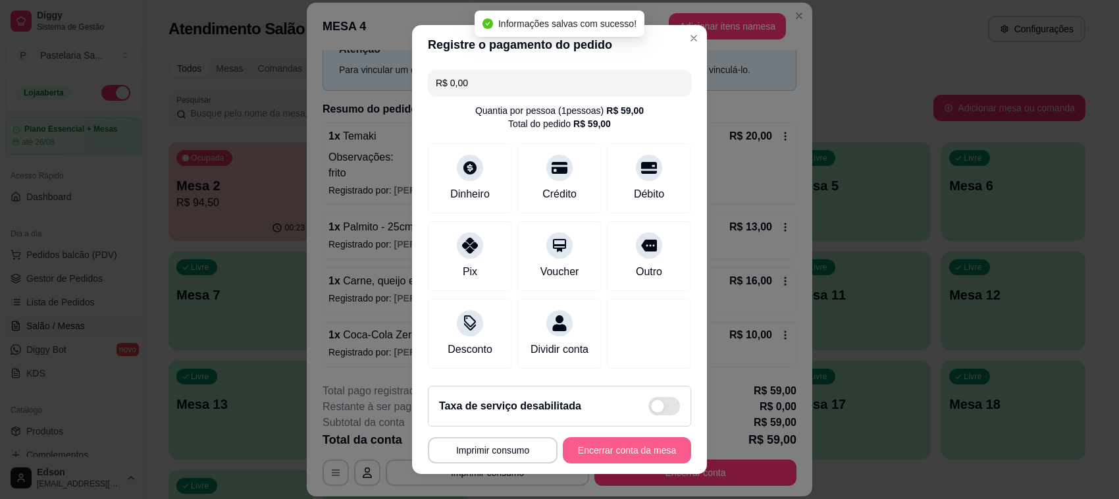
click at [604, 445] on button "Encerrar conta da mesa" at bounding box center [627, 450] width 128 height 26
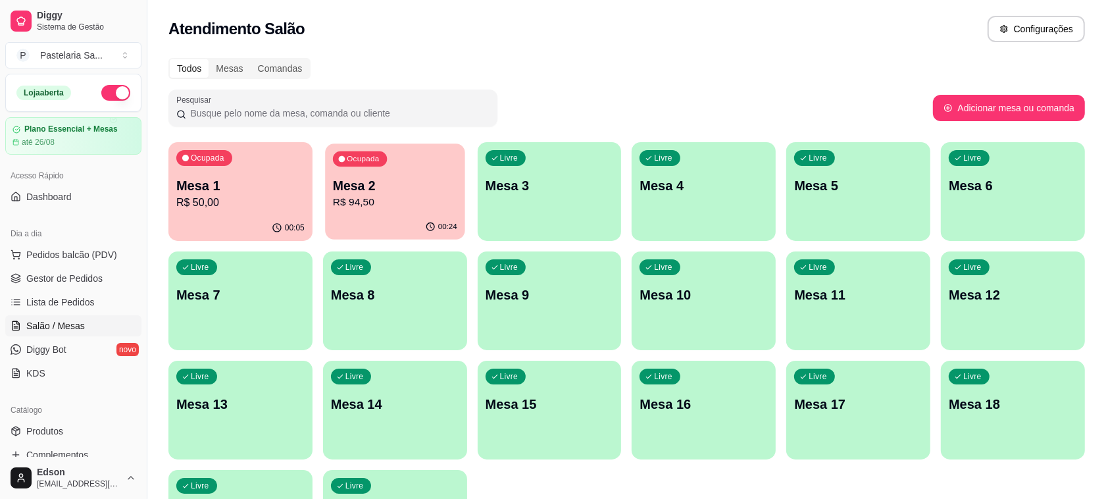
click at [375, 218] on div "00:24" at bounding box center [394, 227] width 139 height 25
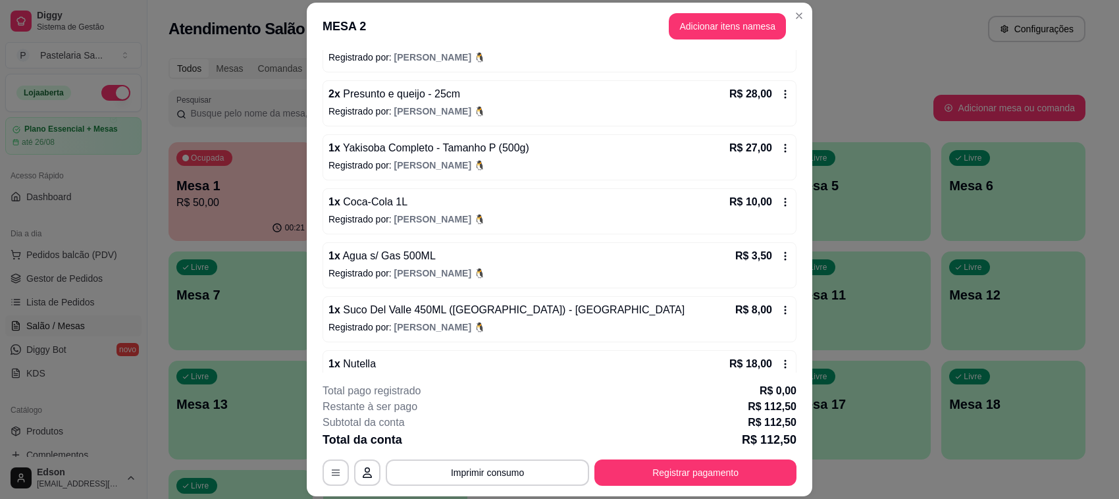
scroll to position [178, 0]
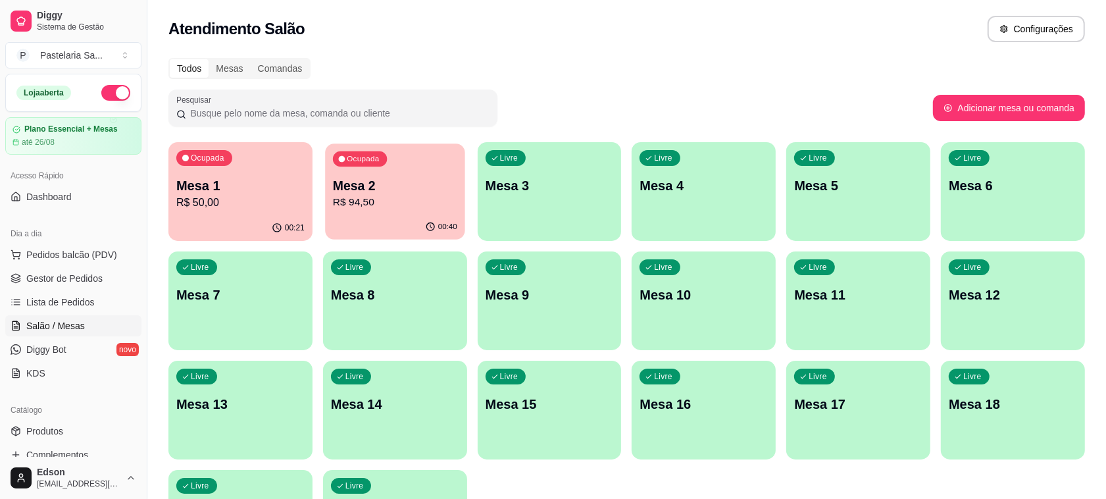
click at [403, 204] on p "R$ 94,50" at bounding box center [395, 202] width 124 height 15
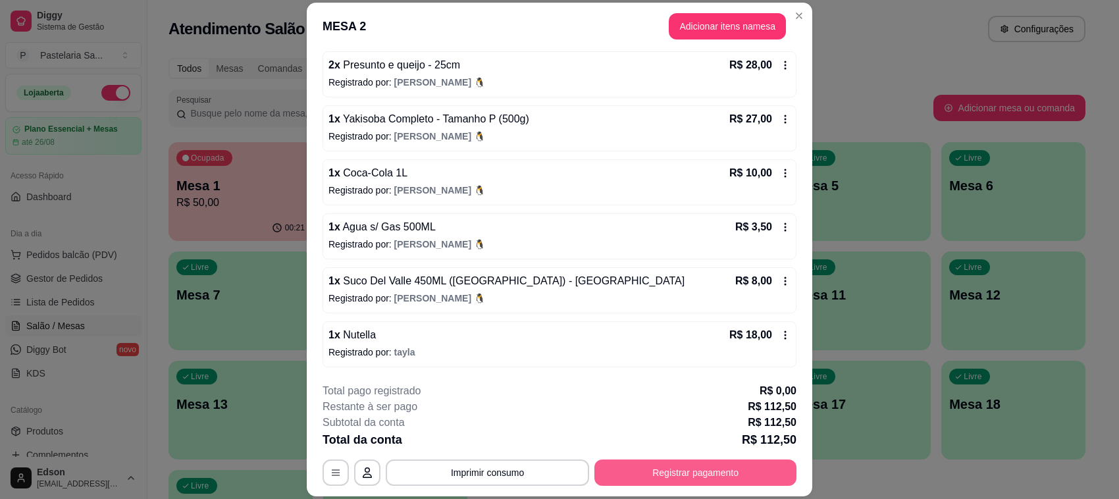
click at [683, 475] on button "Registrar pagamento" at bounding box center [695, 472] width 202 height 26
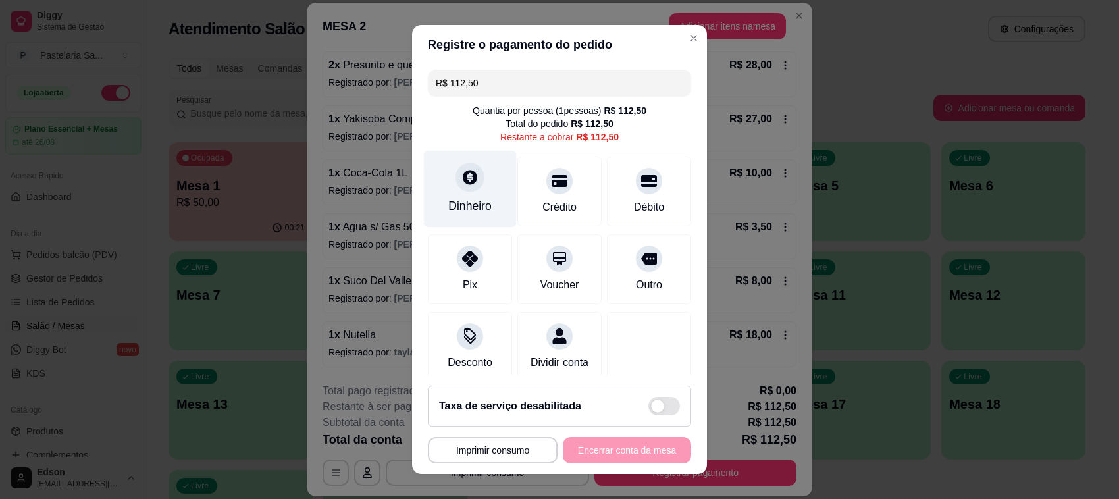
click at [448, 204] on div "Dinheiro" at bounding box center [469, 205] width 43 height 17
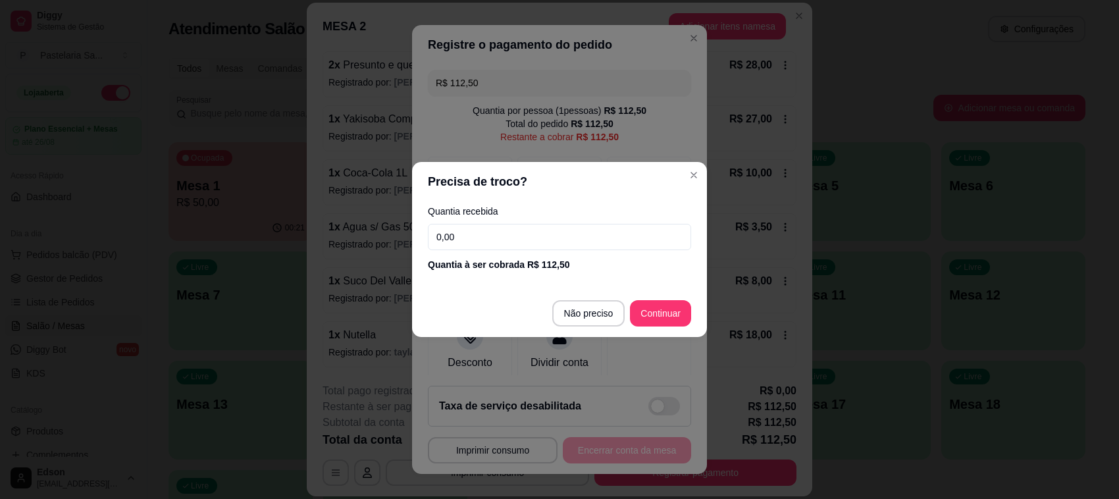
click at [470, 228] on input "0,00" at bounding box center [559, 237] width 263 height 26
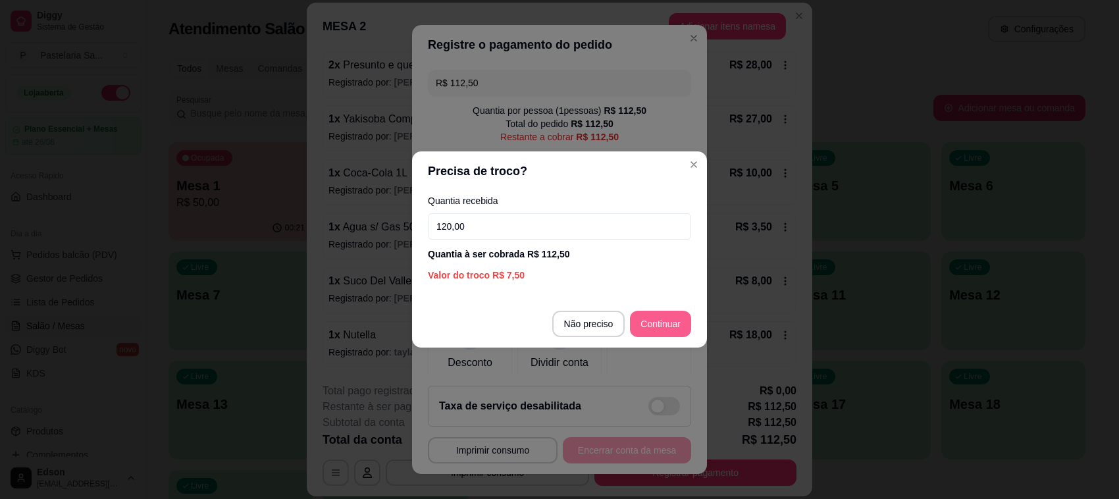
type input "120,00"
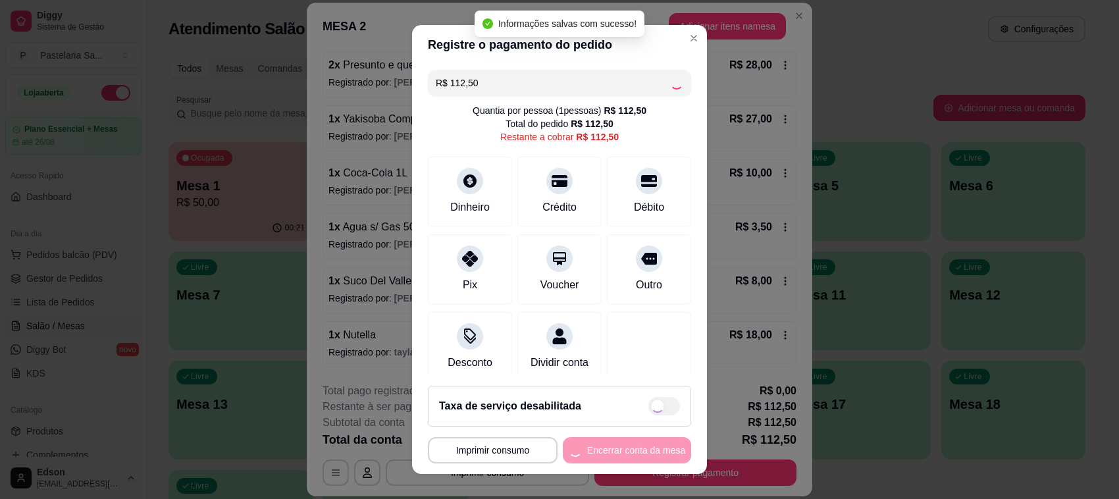
type input "R$ 0,00"
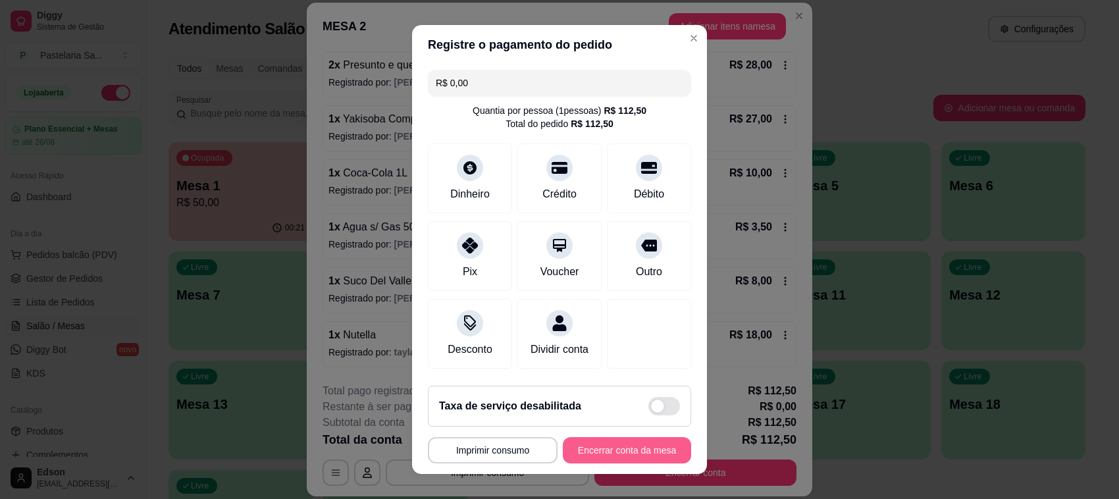
click at [627, 455] on button "Encerrar conta da mesa" at bounding box center [627, 450] width 128 height 26
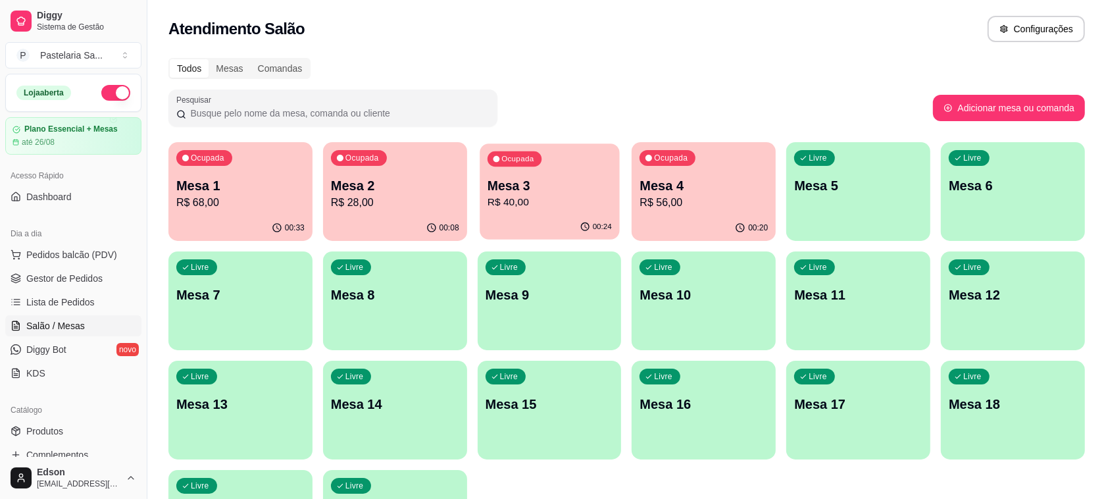
click at [534, 195] on p "R$ 40,00" at bounding box center [550, 202] width 124 height 15
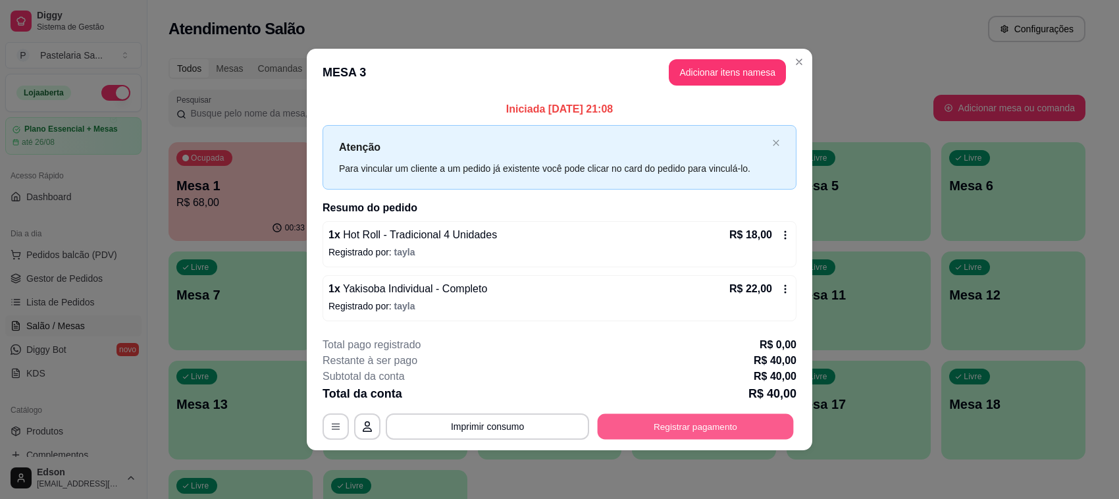
click at [711, 419] on button "Registrar pagamento" at bounding box center [695, 426] width 196 height 26
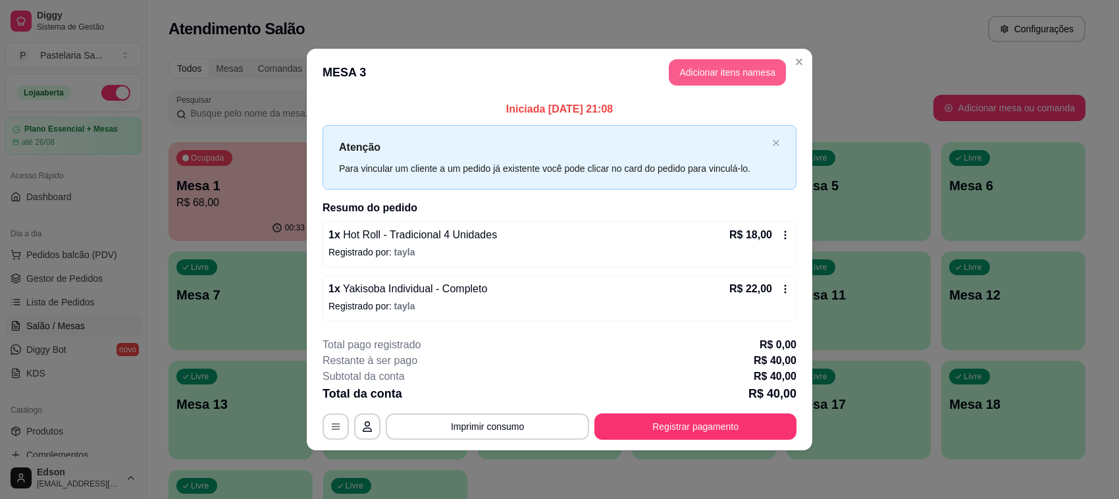
click at [736, 73] on button "Adicionar itens na mesa" at bounding box center [727, 72] width 117 height 26
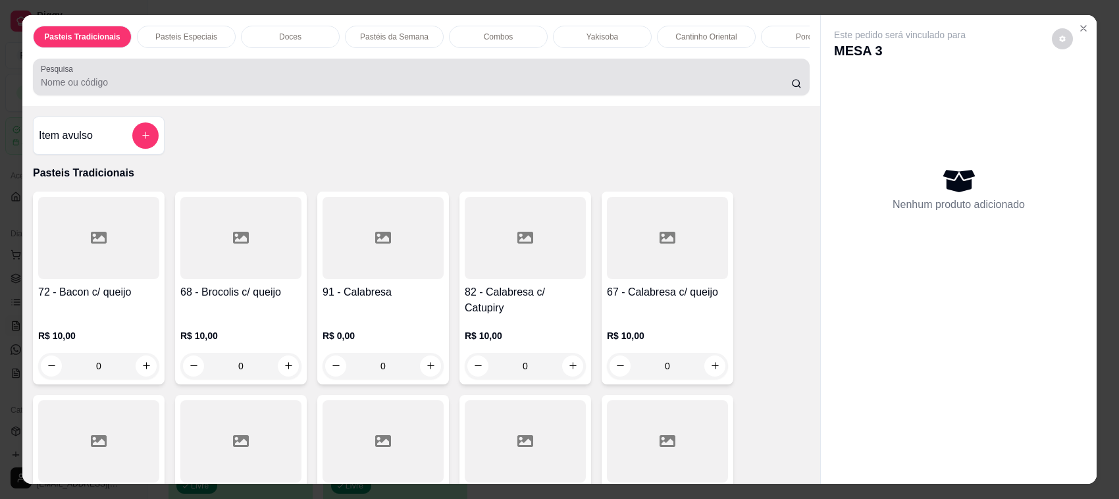
click at [417, 84] on div at bounding box center [421, 77] width 761 height 26
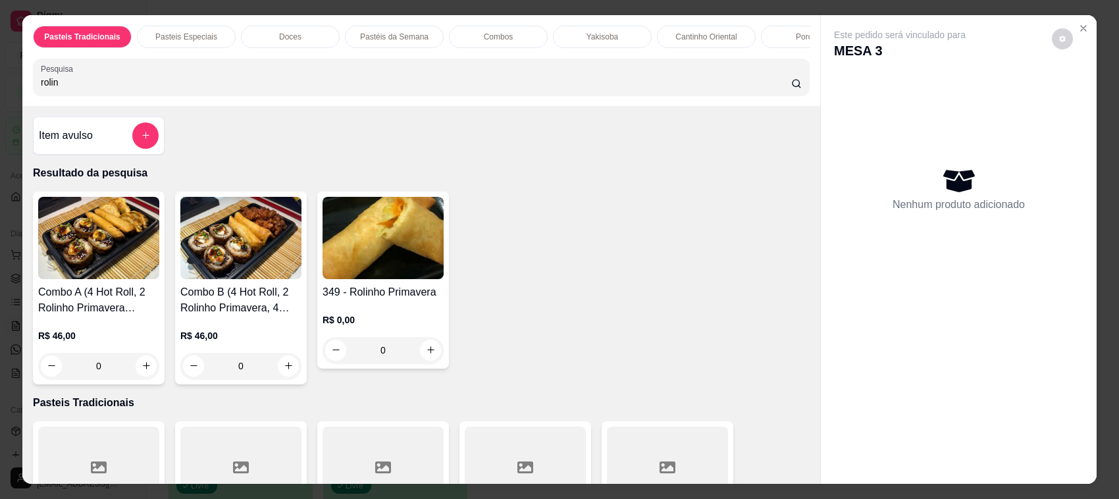
type input "rolin"
click at [399, 259] on img at bounding box center [382, 238] width 121 height 82
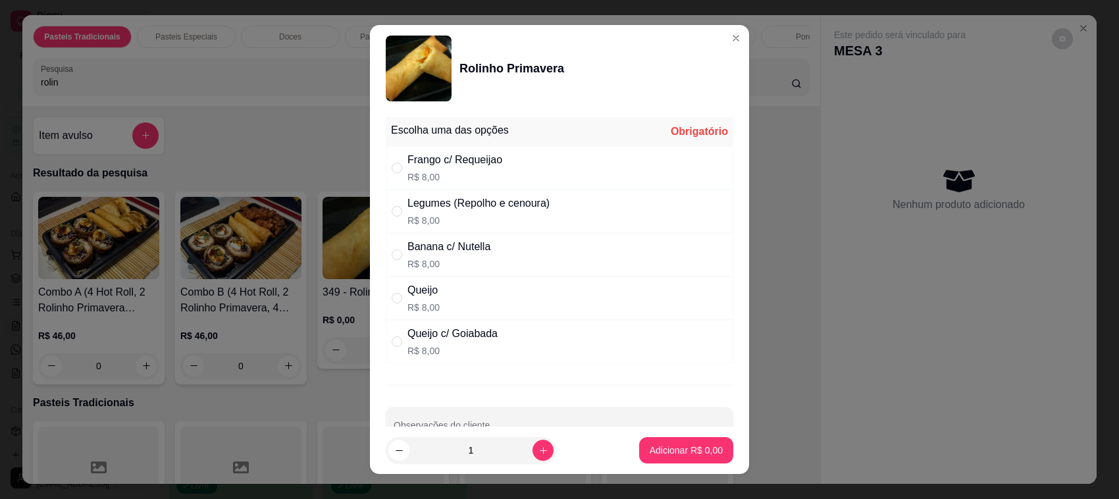
click at [494, 265] on div "Banana c/ Nutella R$ 8,00" at bounding box center [559, 254] width 347 height 43
radio input "true"
click at [640, 446] on button "Adicionar R$ 8,00" at bounding box center [685, 451] width 91 height 26
type input "1"
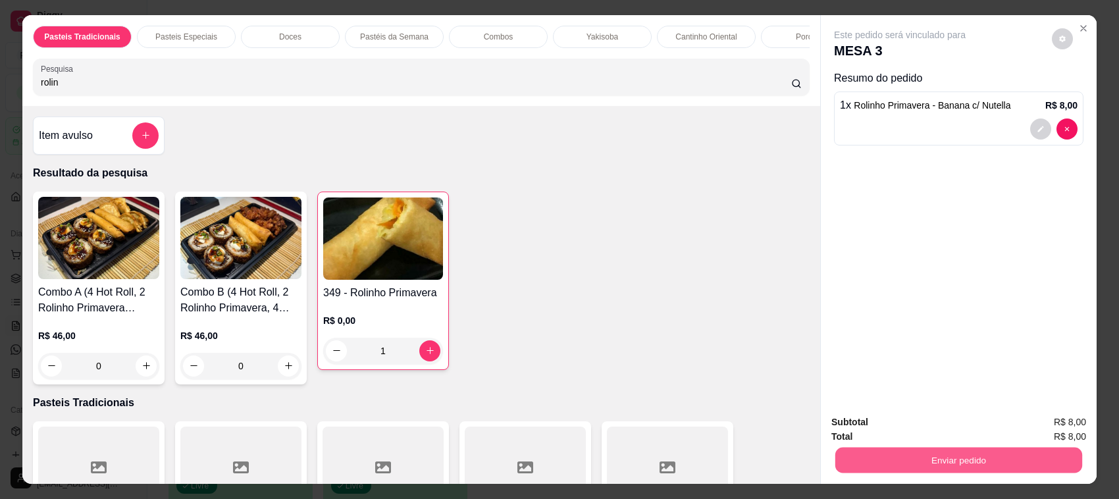
click at [893, 455] on button "Enviar pedido" at bounding box center [958, 460] width 247 height 26
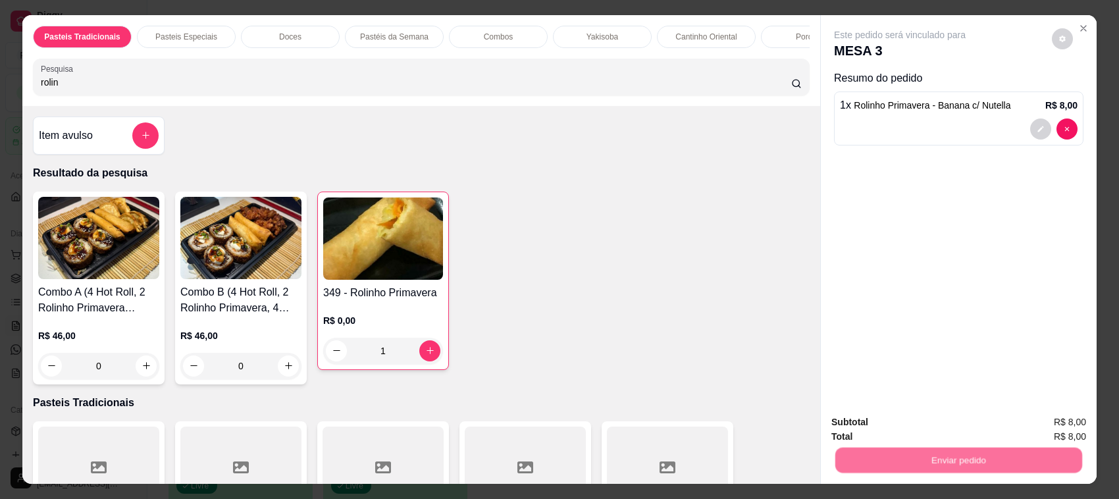
click at [890, 436] on button "Não registrar e enviar pedido" at bounding box center [914, 428] width 133 height 24
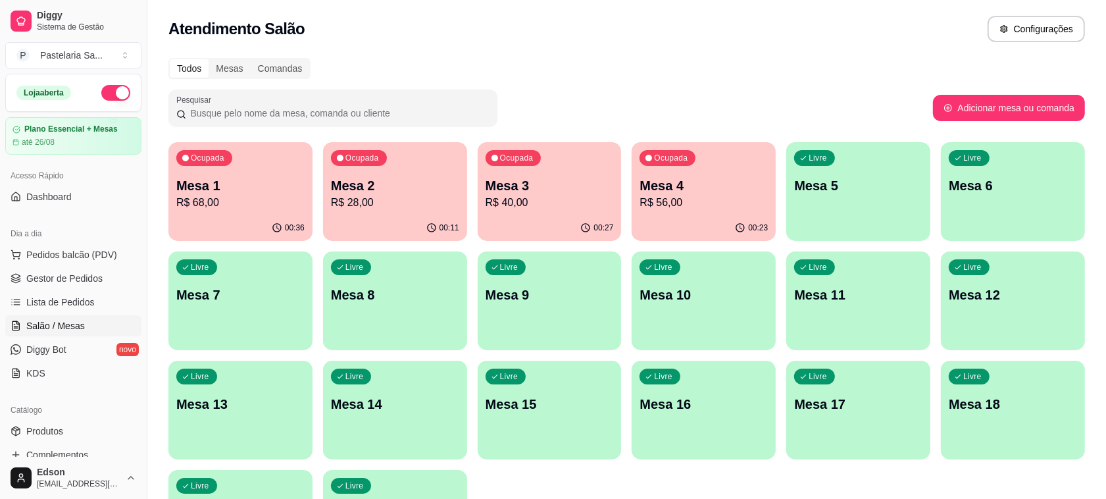
click at [209, 199] on p "R$ 68,00" at bounding box center [240, 203] width 128 height 16
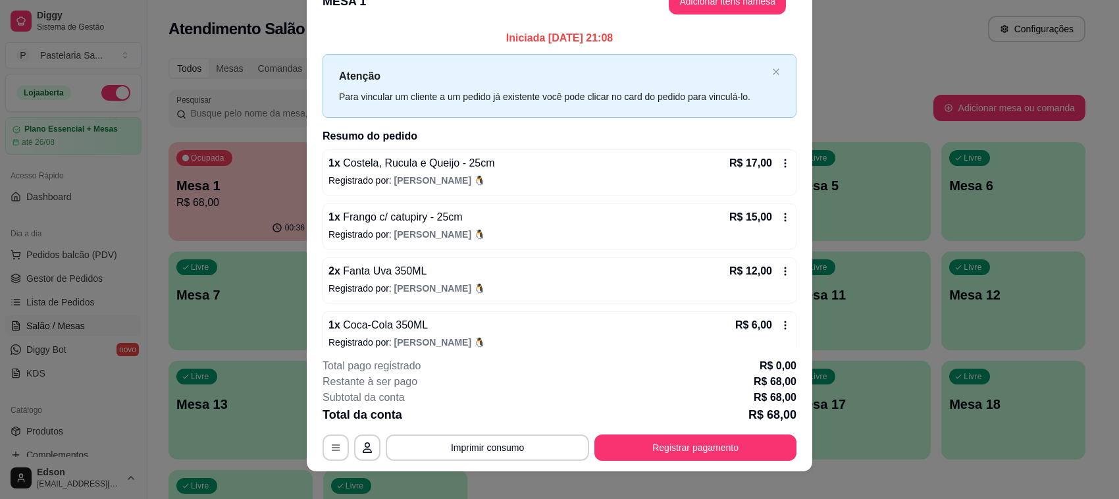
scroll to position [39, 0]
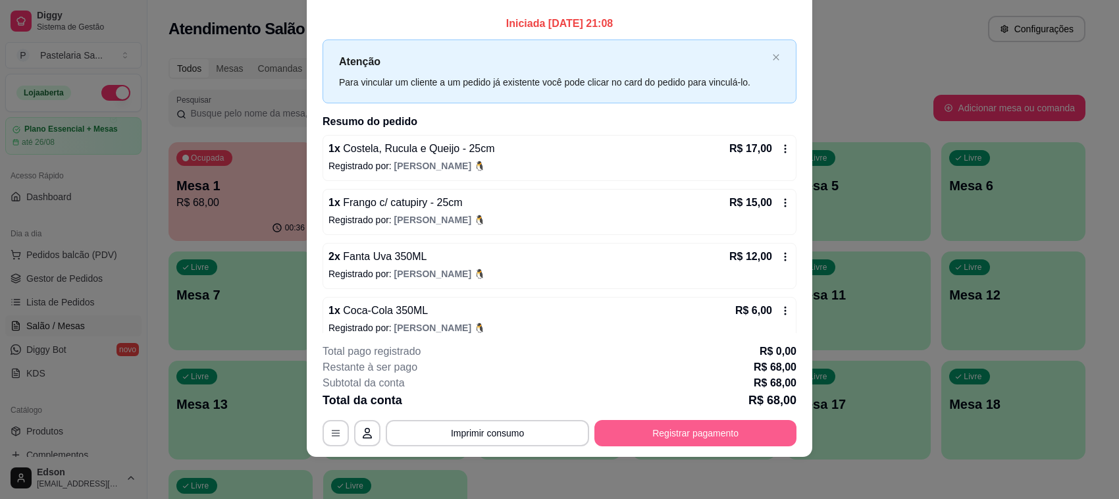
click at [642, 436] on button "Registrar pagamento" at bounding box center [695, 433] width 202 height 26
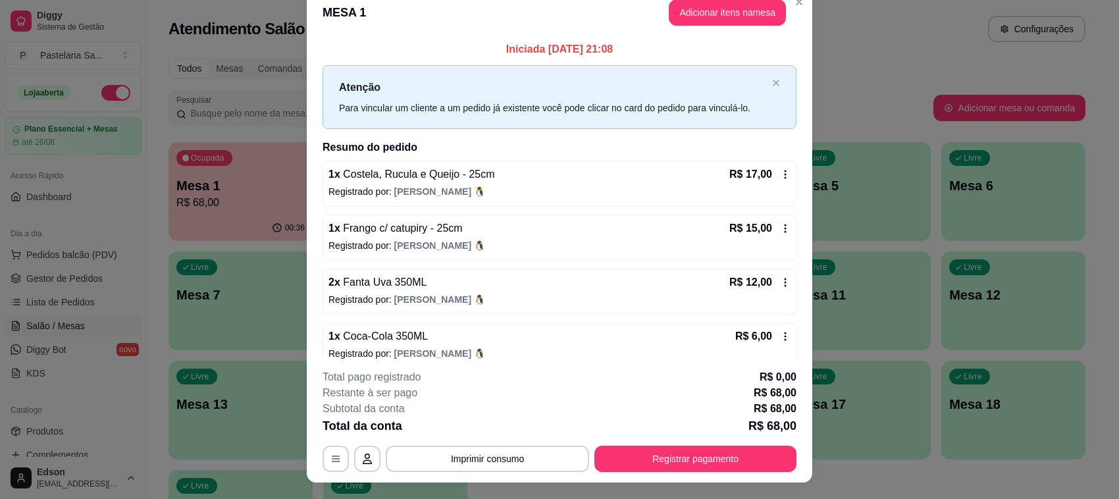
scroll to position [0, 0]
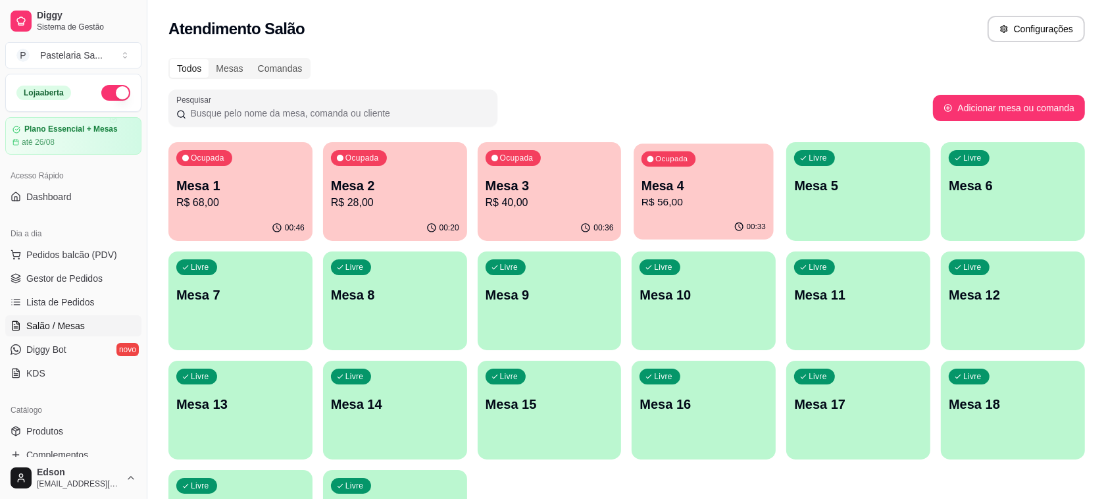
click at [691, 181] on p "Mesa 4" at bounding box center [704, 186] width 124 height 18
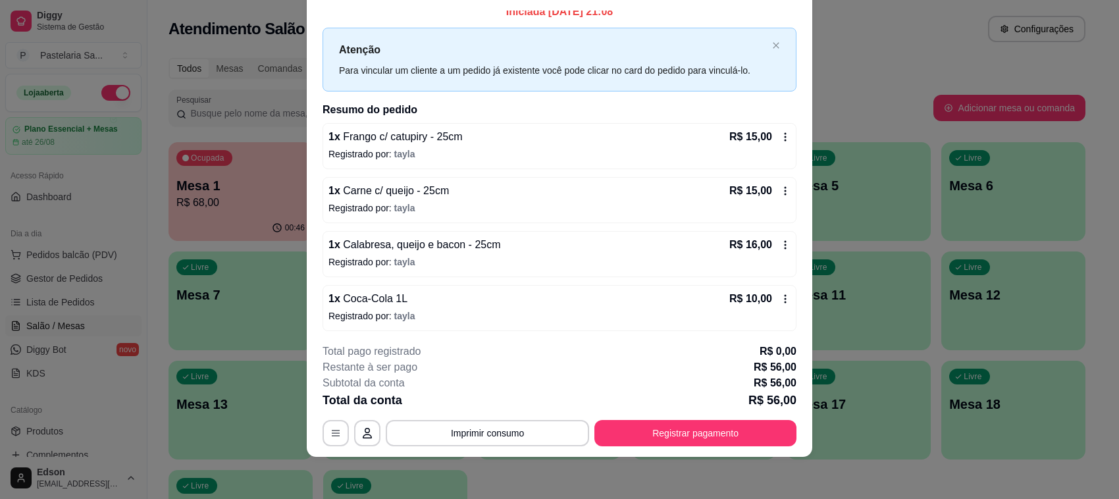
scroll to position [15, 0]
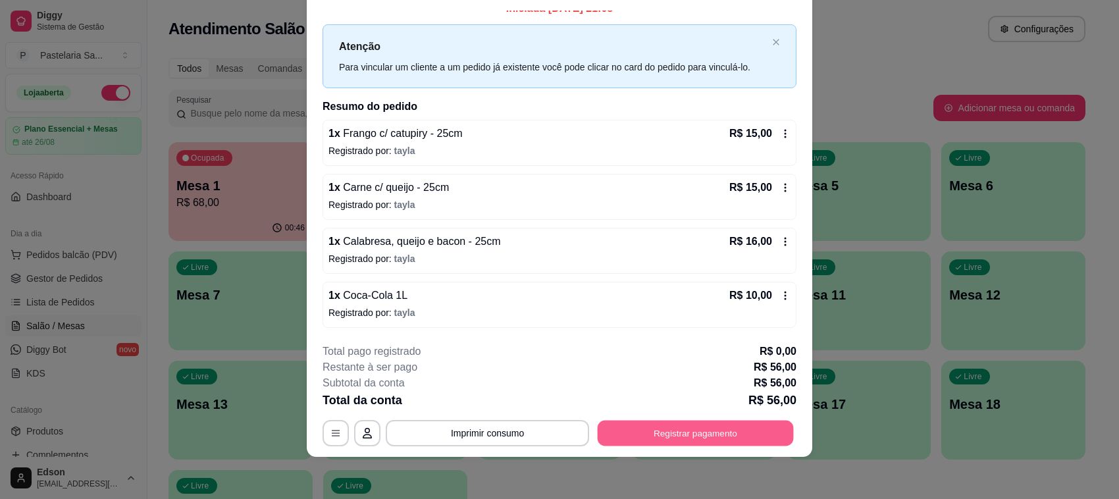
click at [640, 435] on button "Registrar pagamento" at bounding box center [695, 433] width 196 height 26
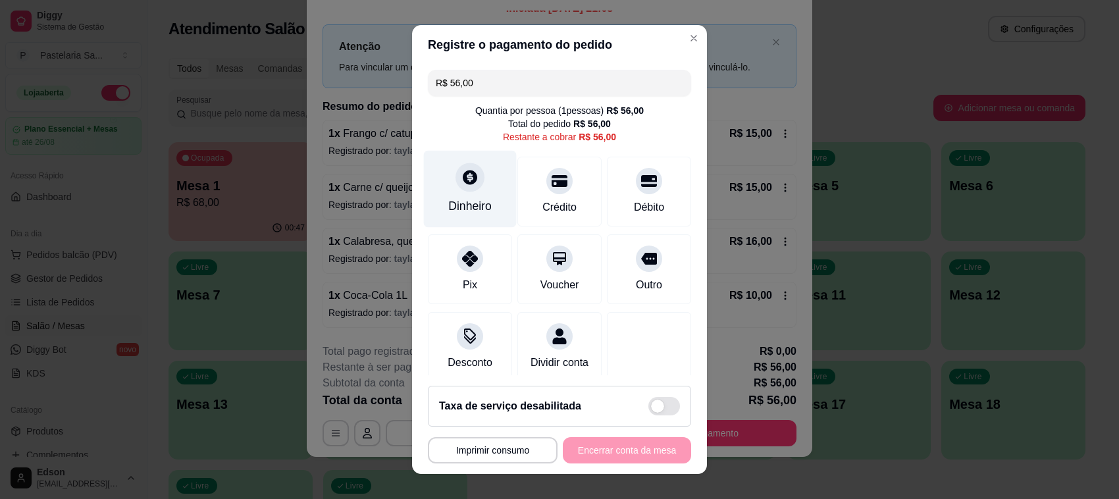
click at [462, 184] on icon at bounding box center [469, 176] width 17 height 17
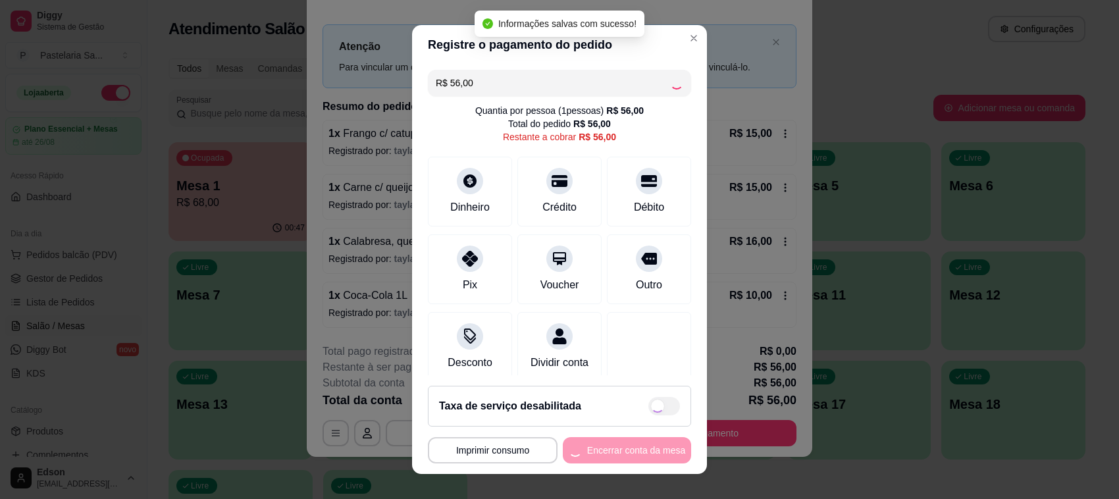
type input "R$ 0,00"
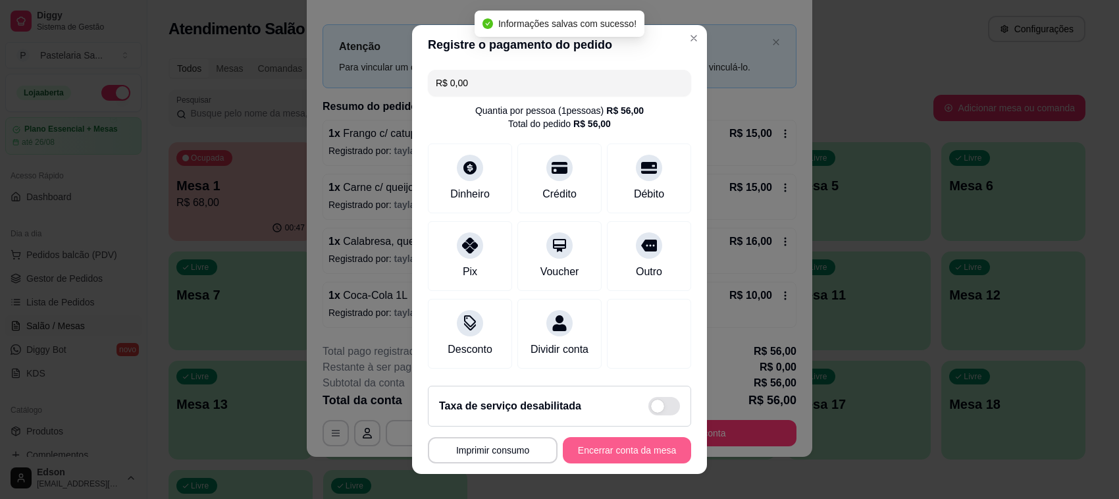
click at [607, 451] on button "Encerrar conta da mesa" at bounding box center [627, 450] width 128 height 26
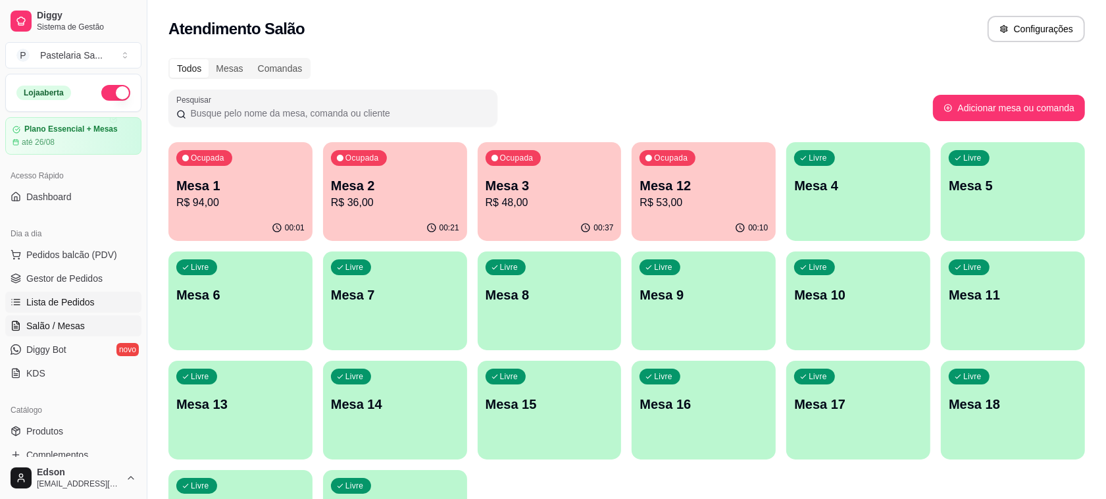
click at [38, 303] on span "Lista de Pedidos" at bounding box center [60, 301] width 68 height 13
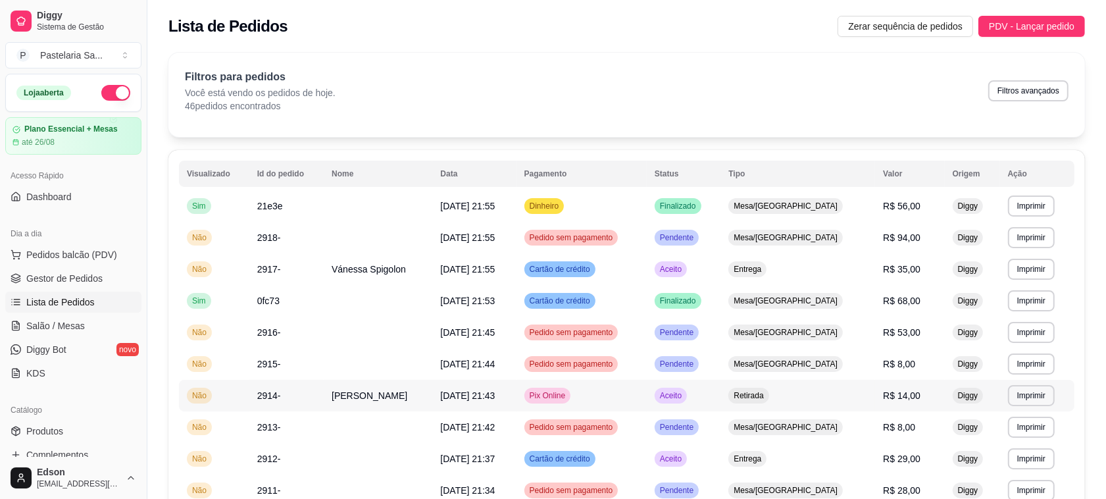
click at [647, 399] on td "Pix Online" at bounding box center [582, 396] width 130 height 32
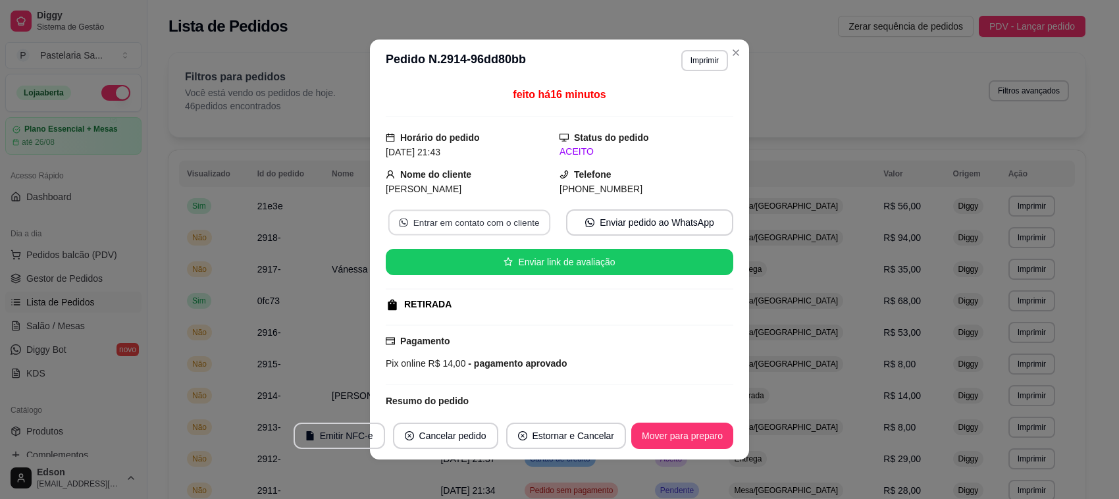
click at [487, 230] on button "Entrar em contato com o cliente" at bounding box center [469, 223] width 162 height 26
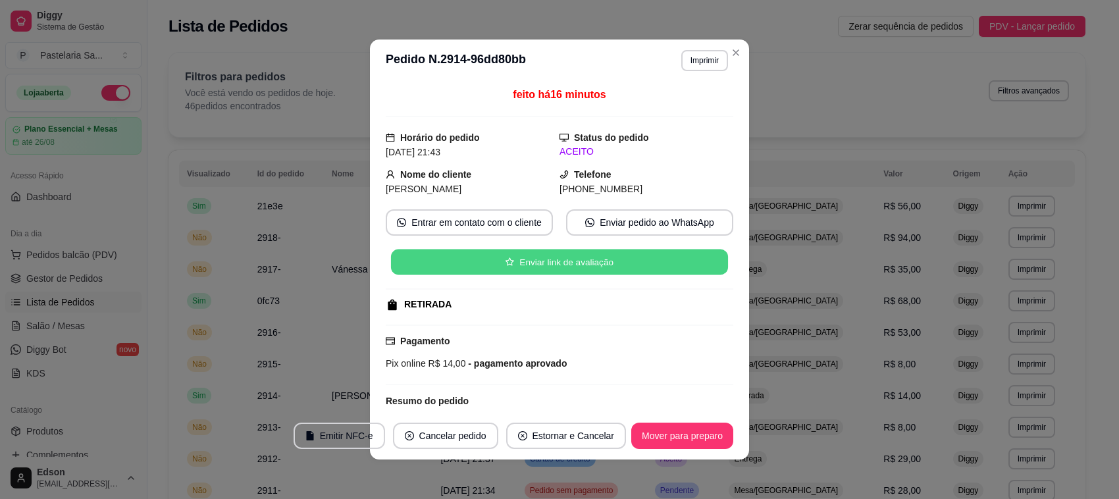
click at [653, 257] on button "Enviar link de avaliação" at bounding box center [559, 262] width 337 height 26
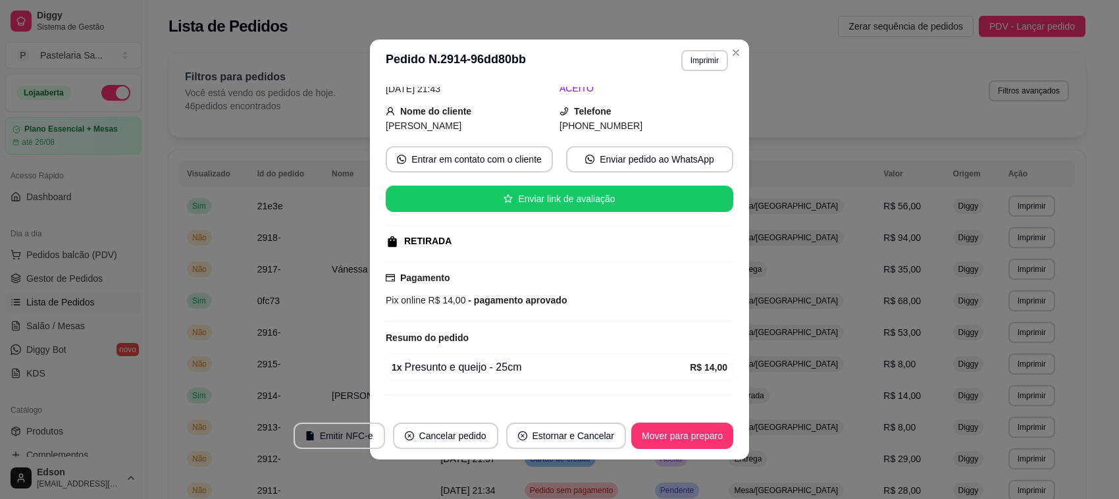
scroll to position [92, 0]
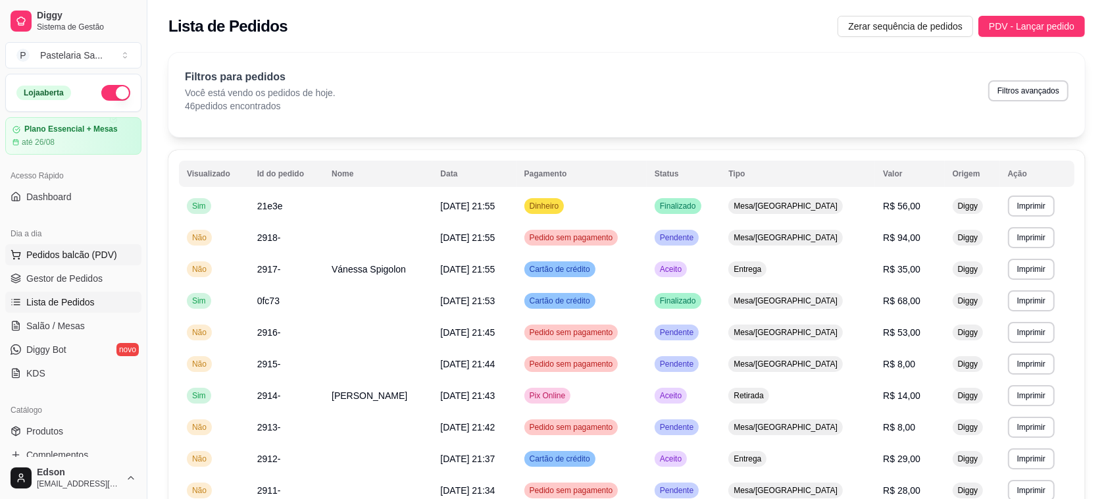
click at [57, 247] on button "Pedidos balcão (PDV)" at bounding box center [73, 254] width 136 height 21
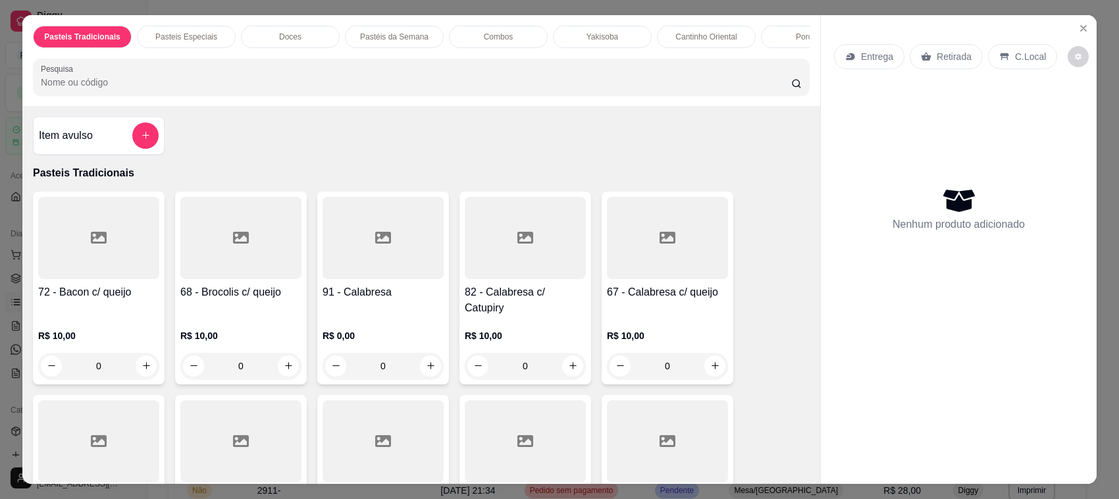
click at [211, 106] on div "Pasteis Tradicionais Pasteis Especiais Doces Pastéis da Semana Combos Yakisoba …" at bounding box center [420, 60] width 797 height 91
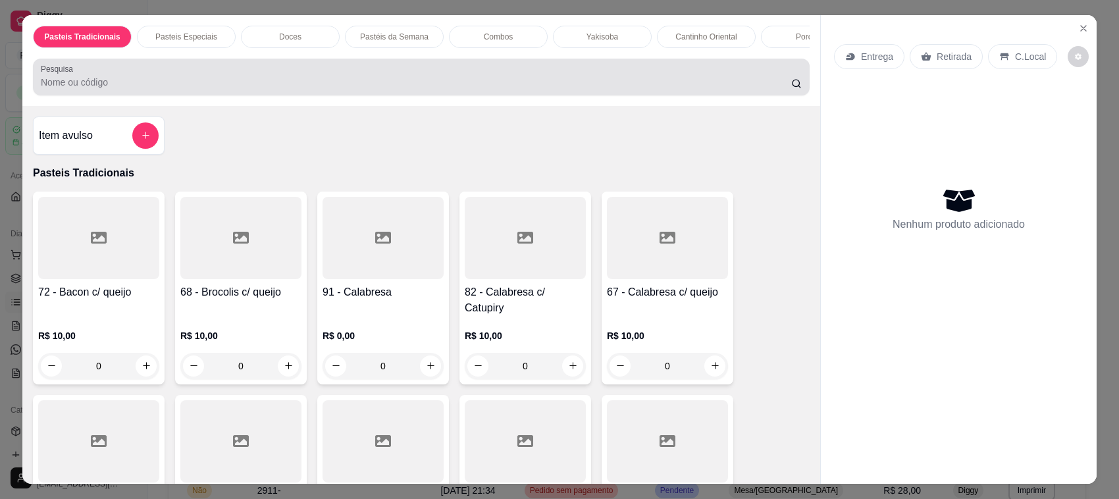
click at [211, 95] on div "Pesquisa" at bounding box center [421, 77] width 776 height 37
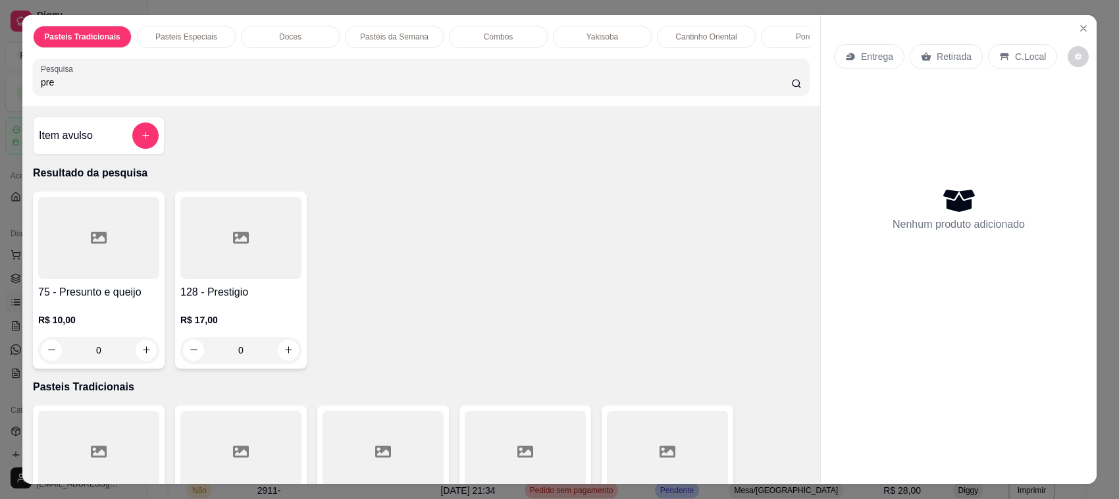
type input "pre"
click at [99, 261] on div at bounding box center [98, 238] width 121 height 82
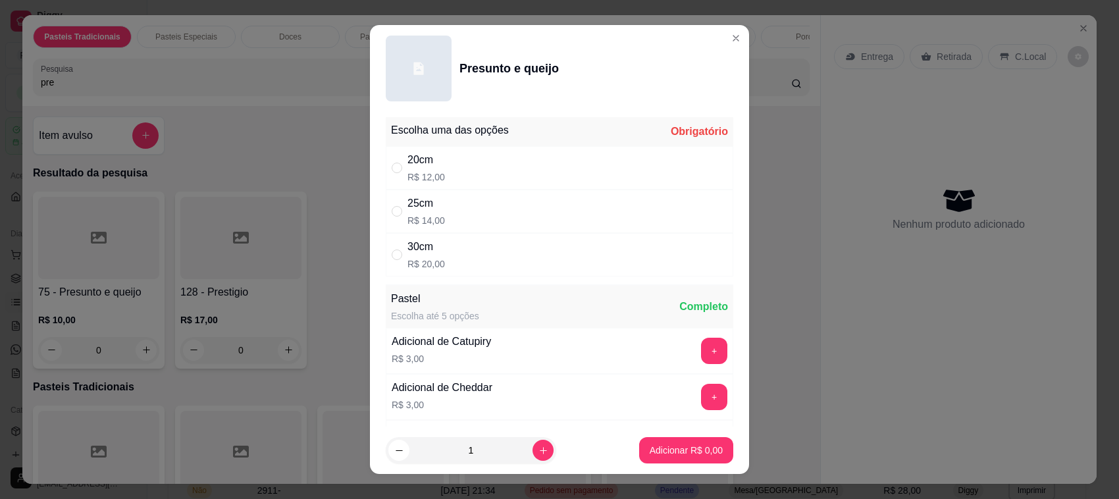
drag, startPoint x: 400, startPoint y: 115, endPoint x: 224, endPoint y: 97, distance: 176.6
click at [397, 115] on div "Escolha uma das opções Obrigatório 20cm R$ 12,00 25cm R$ 14,00 30cm R$ 20,00 Pa…" at bounding box center [559, 269] width 379 height 315
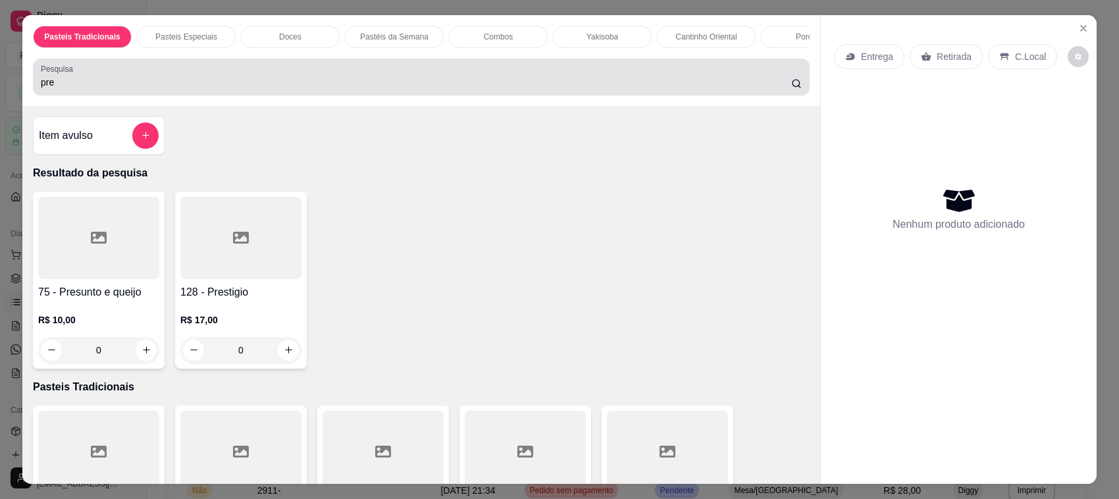
click at [212, 89] on input "pre" at bounding box center [416, 82] width 750 height 13
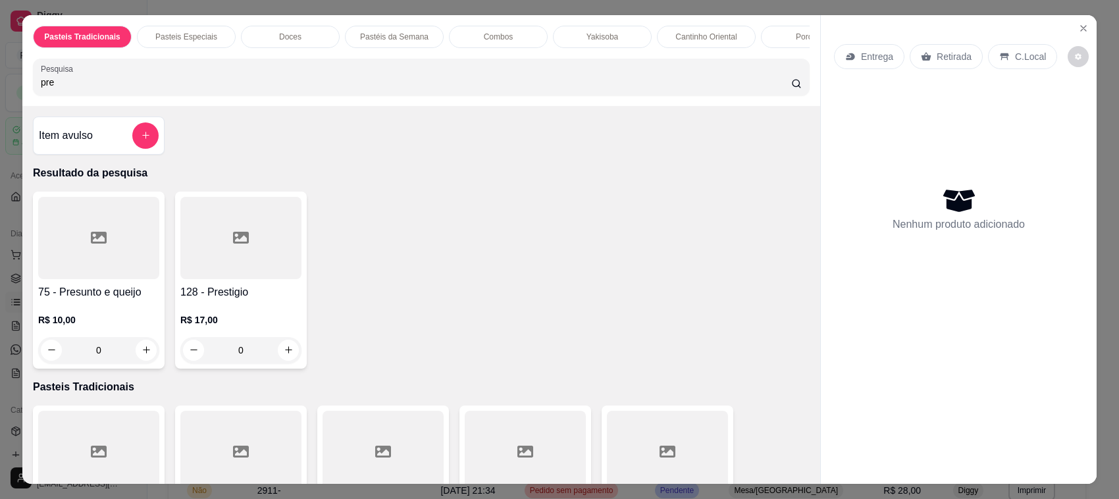
click at [212, 89] on input "pre" at bounding box center [416, 82] width 750 height 13
click at [128, 326] on div "R$ 10,00 0" at bounding box center [98, 331] width 121 height 63
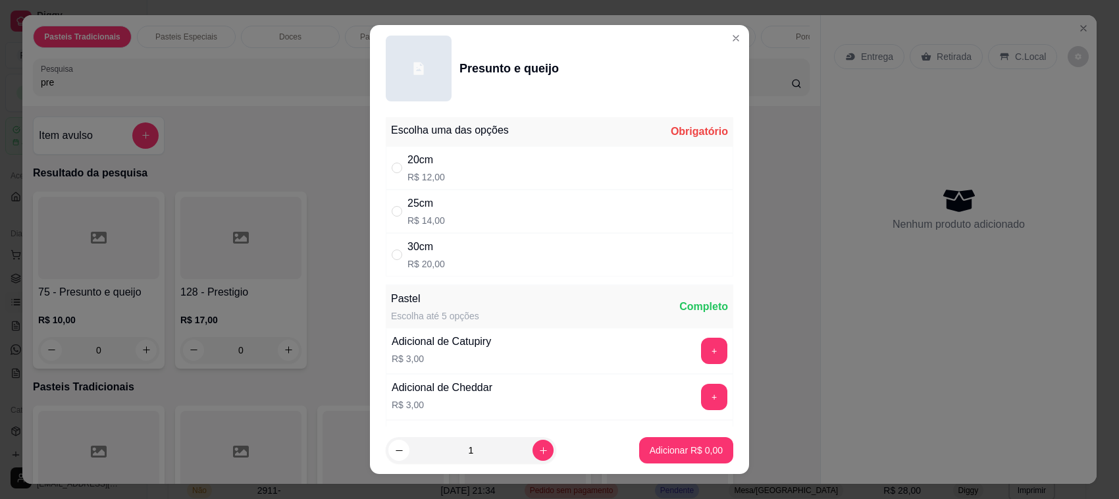
click at [459, 259] on div "30cm R$ 20,00" at bounding box center [559, 254] width 347 height 43
radio input "true"
click at [481, 188] on div "20cm R$ 12,00" at bounding box center [559, 167] width 347 height 43
radio input "true"
radio input "false"
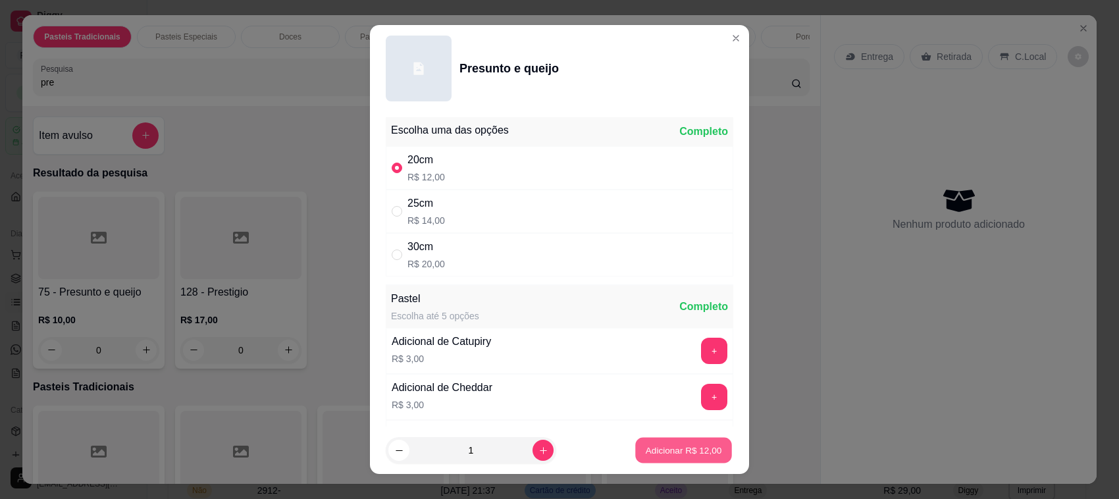
click at [678, 457] on button "Adicionar R$ 12,00" at bounding box center [683, 451] width 97 height 26
type input "1"
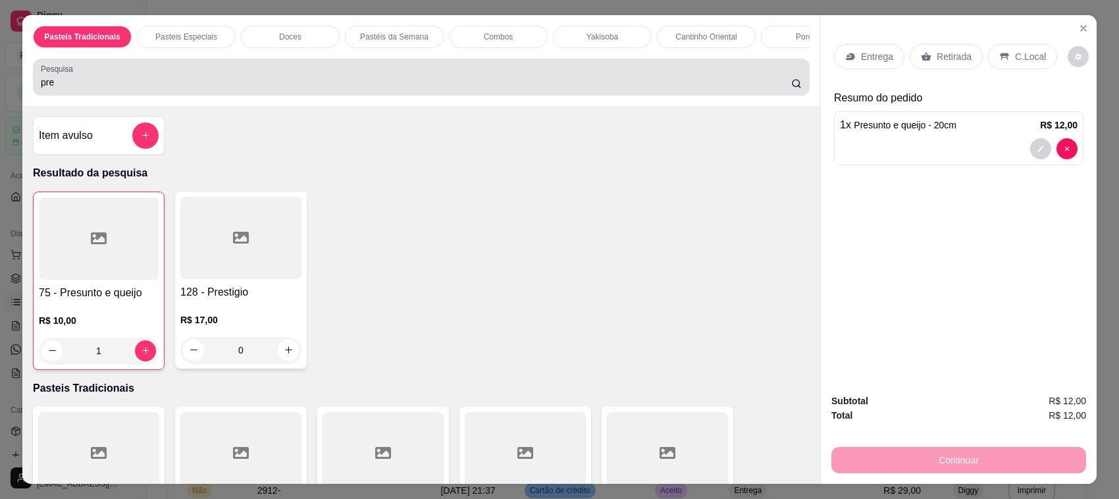
click at [99, 89] on input "pre" at bounding box center [416, 82] width 750 height 13
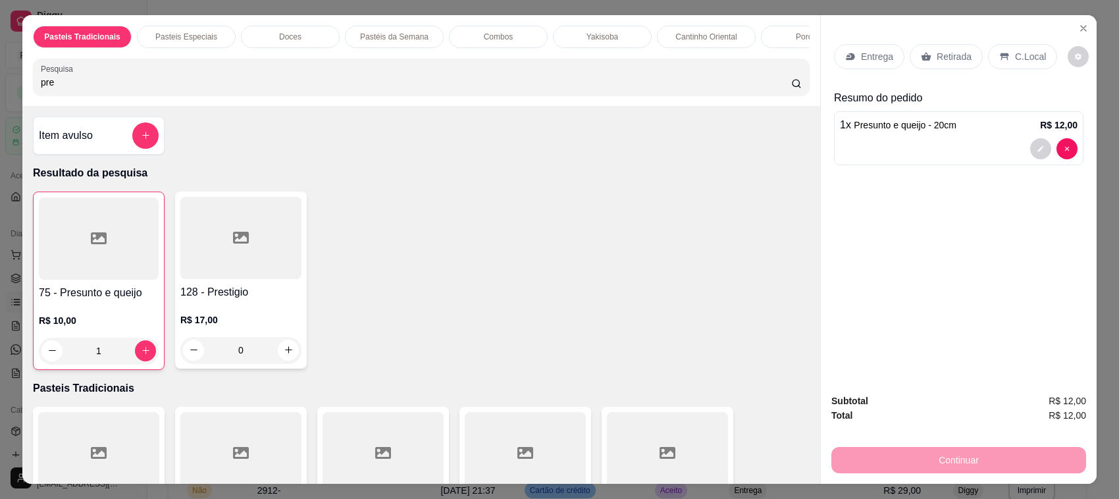
click at [99, 89] on input "pre" at bounding box center [416, 82] width 750 height 13
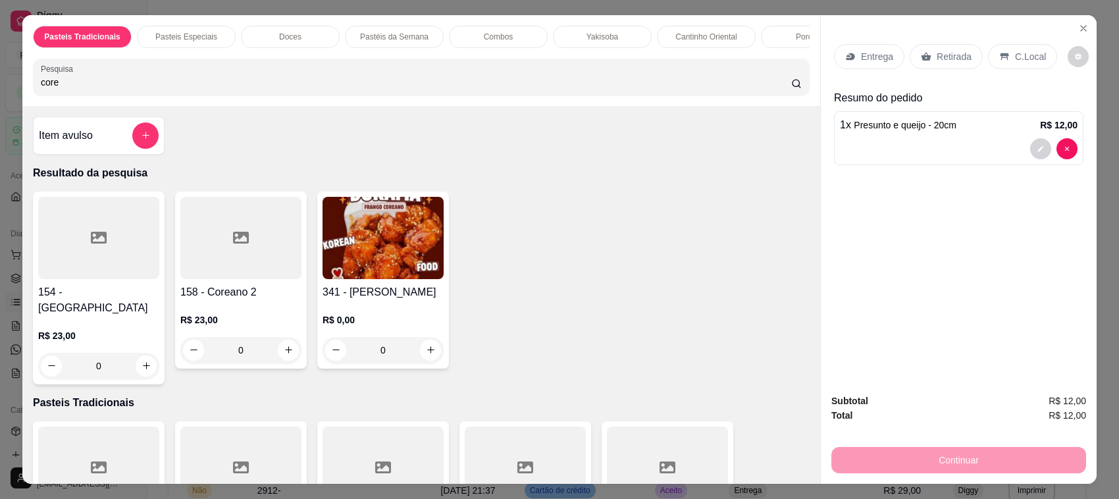
type input "core"
click at [66, 257] on div at bounding box center [98, 238] width 121 height 82
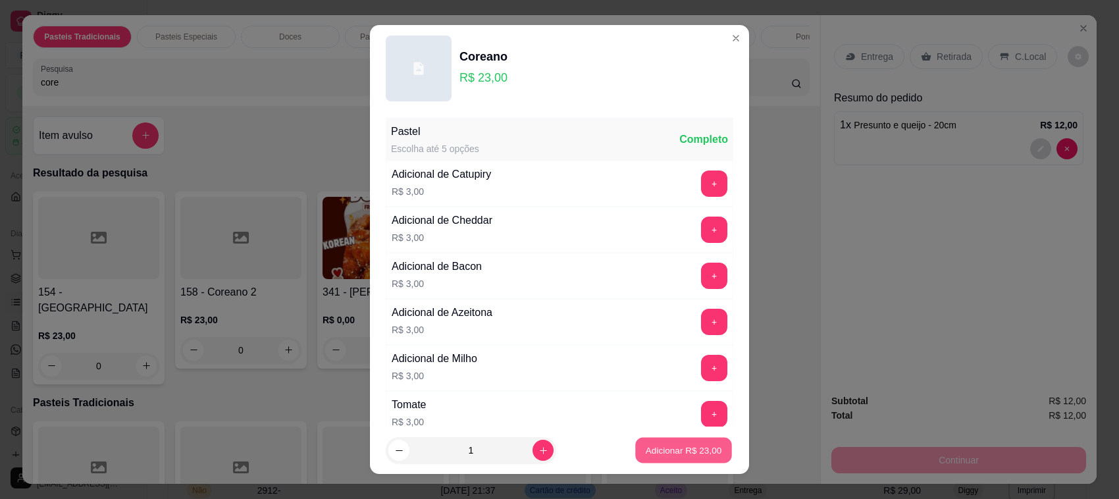
click at [688, 452] on p "Adicionar R$ 23,00" at bounding box center [683, 449] width 76 height 13
type input "1"
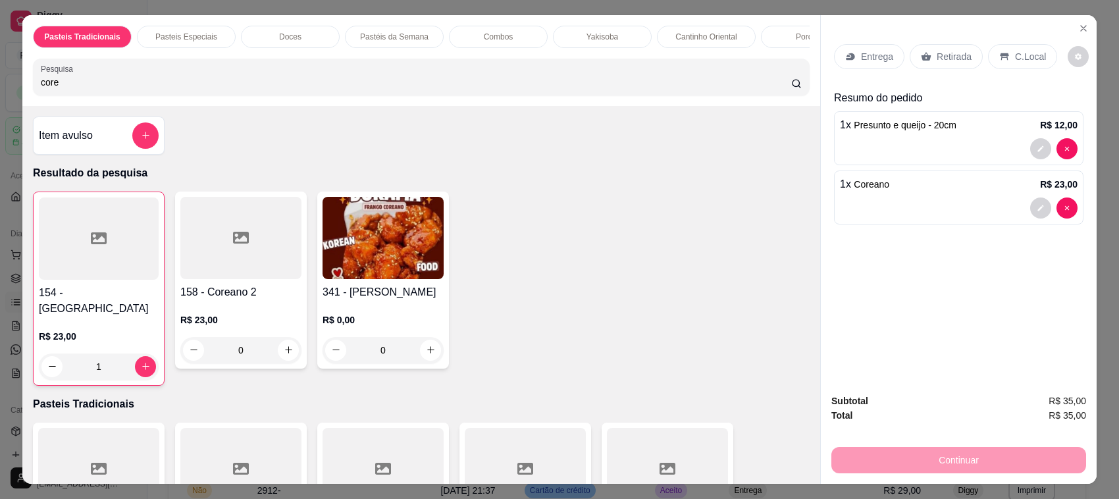
click at [867, 55] on p "Entrega" at bounding box center [877, 56] width 32 height 13
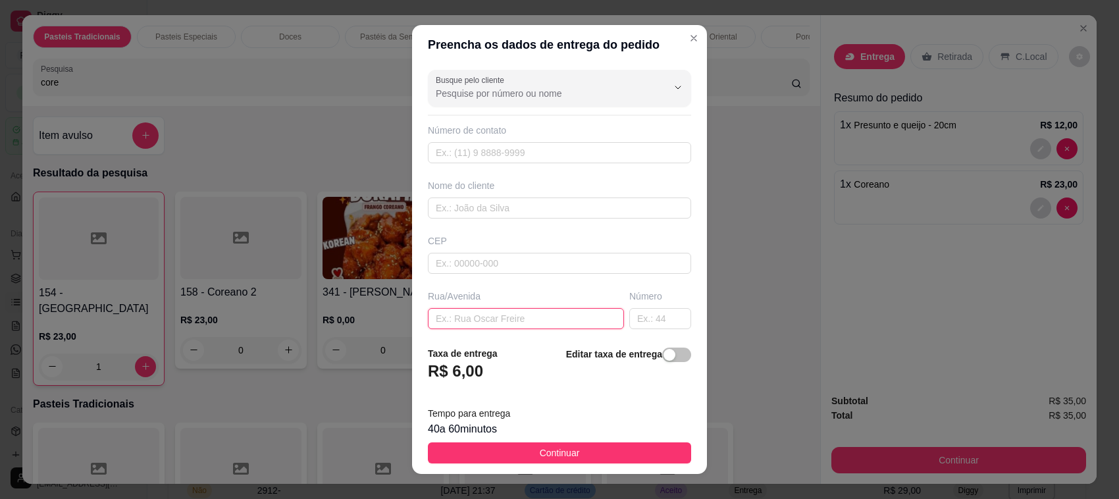
click at [454, 315] on input "text" at bounding box center [526, 318] width 196 height 21
type input "japa lanches"
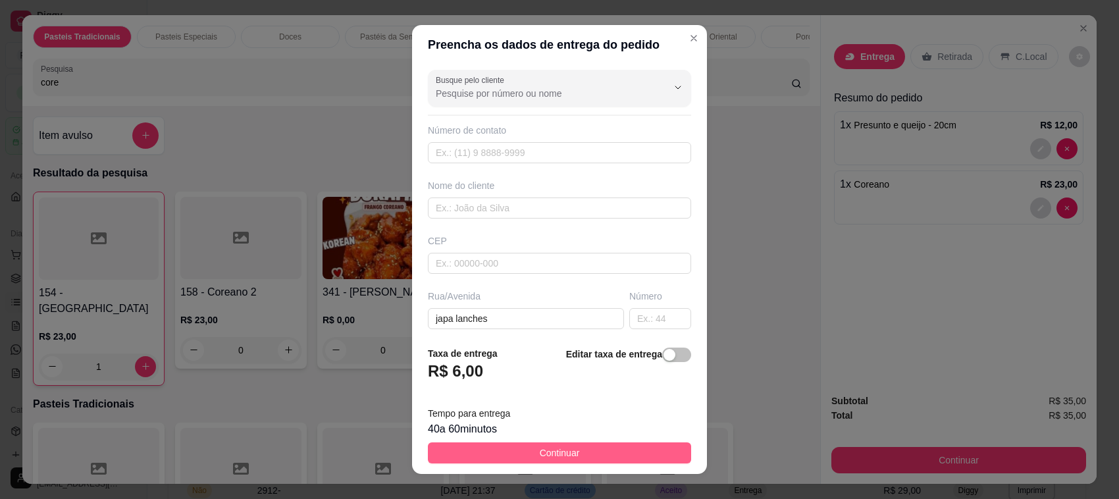
click at [563, 454] on span "Continuar" at bounding box center [560, 452] width 40 height 14
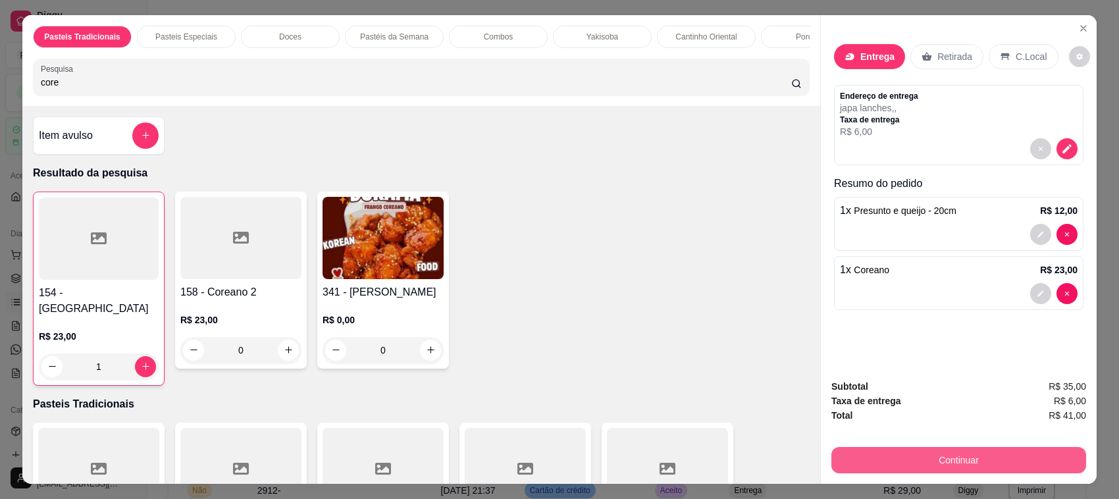
click at [897, 461] on button "Continuar" at bounding box center [958, 460] width 255 height 26
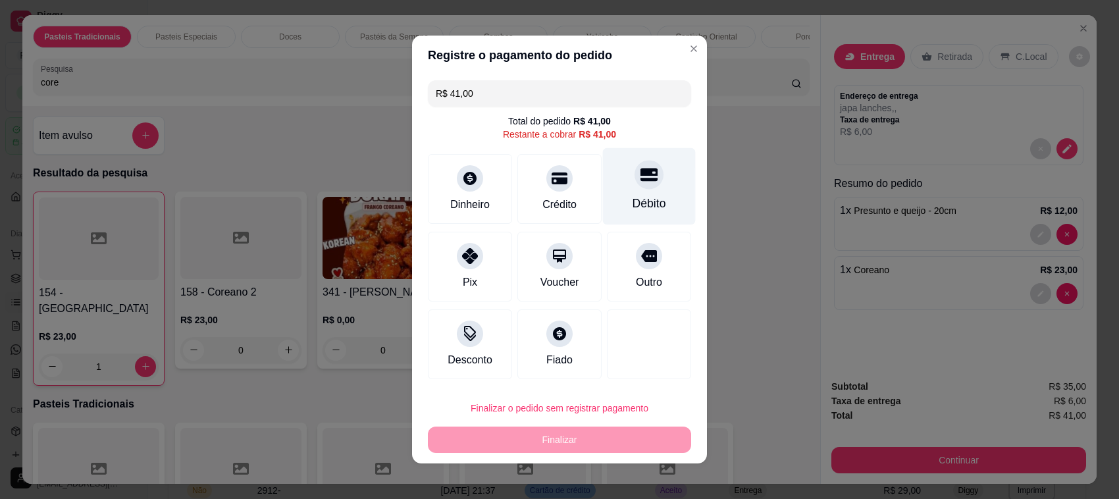
click at [640, 181] on icon at bounding box center [648, 174] width 17 height 17
type input "R$ 0,00"
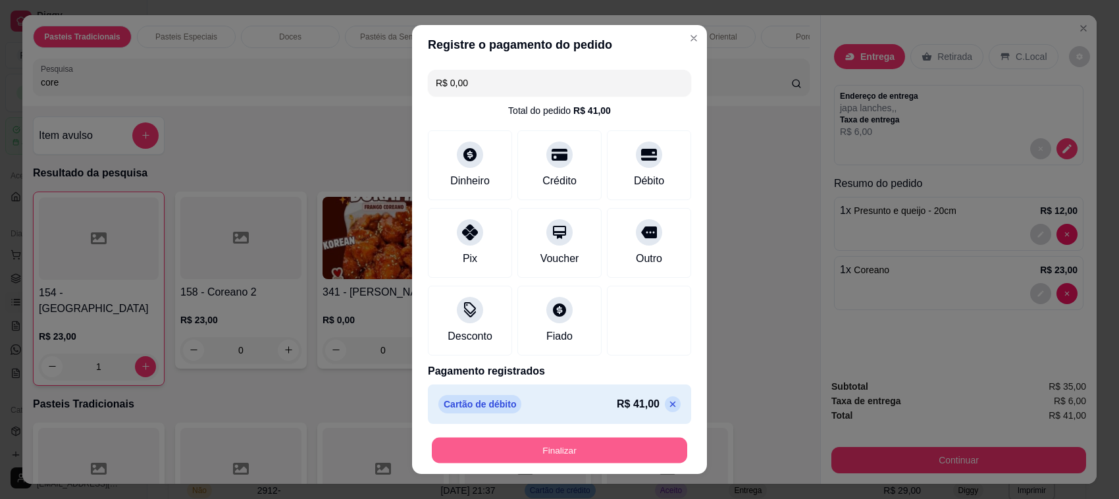
click at [584, 440] on button "Finalizar" at bounding box center [559, 451] width 255 height 26
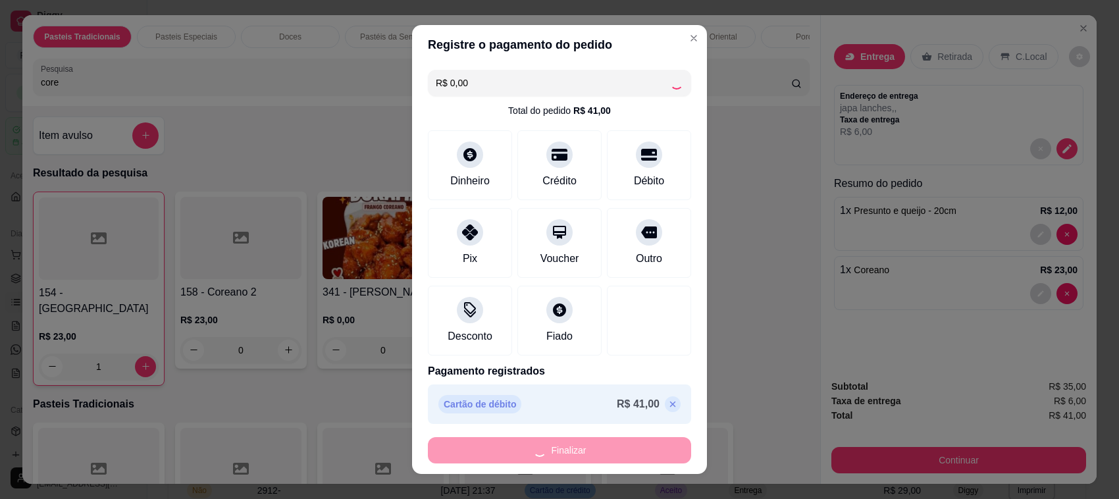
type input "0"
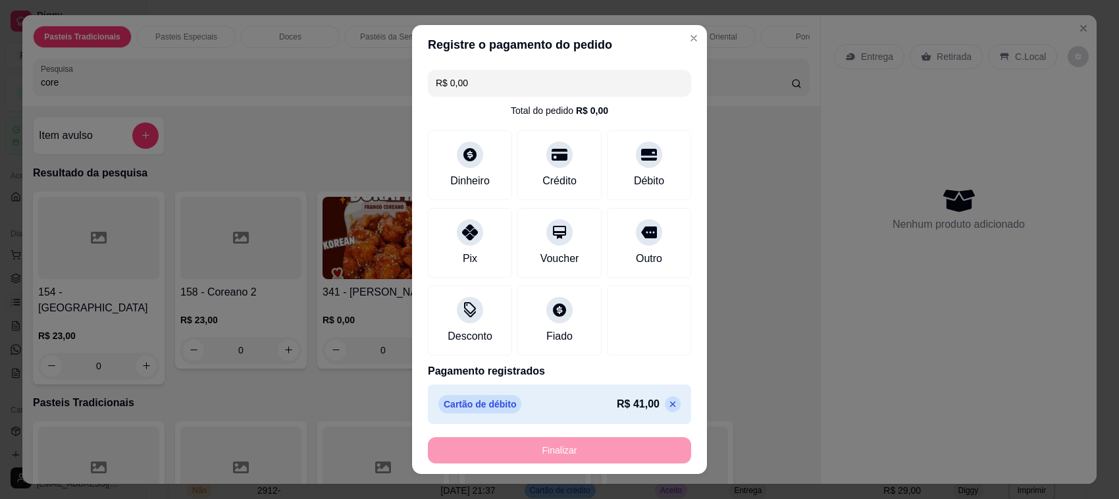
type input "-R$ 41,00"
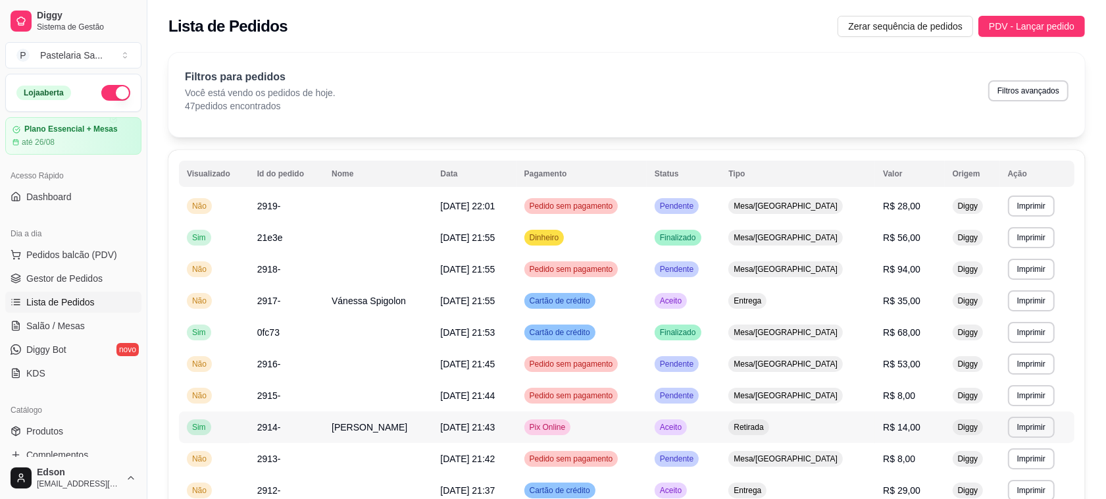
drag, startPoint x: 584, startPoint y: 438, endPoint x: 694, endPoint y: 512, distance: 132.9
drag, startPoint x: 694, startPoint y: 512, endPoint x: 441, endPoint y: 38, distance: 537.2
click at [453, 7] on div "Lista de Pedidos Zerar sequência de pedidos PDV - Lançar pedido" at bounding box center [626, 22] width 959 height 45
click at [34, 329] on span "Salão / Mesas" at bounding box center [55, 325] width 59 height 13
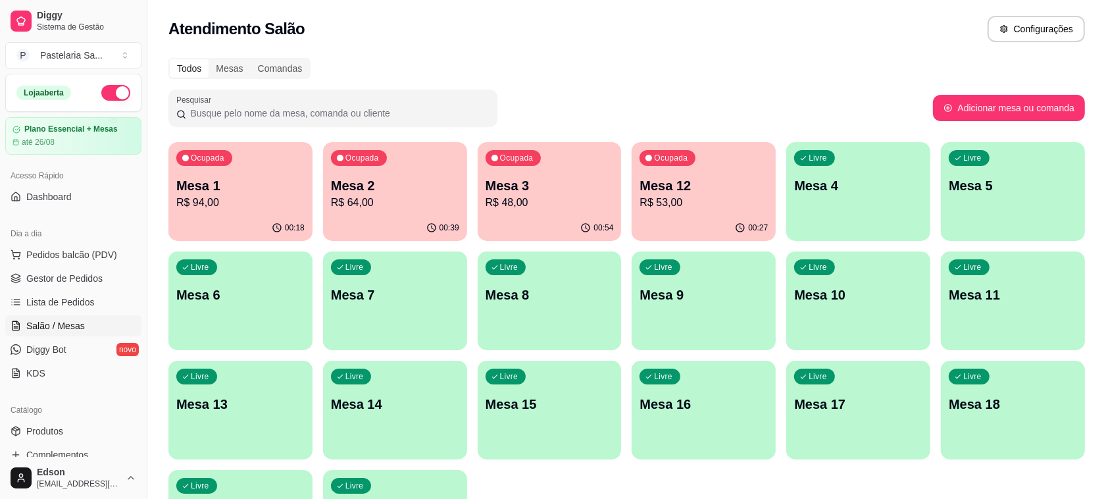
click at [649, 199] on p "R$ 53,00" at bounding box center [704, 203] width 128 height 16
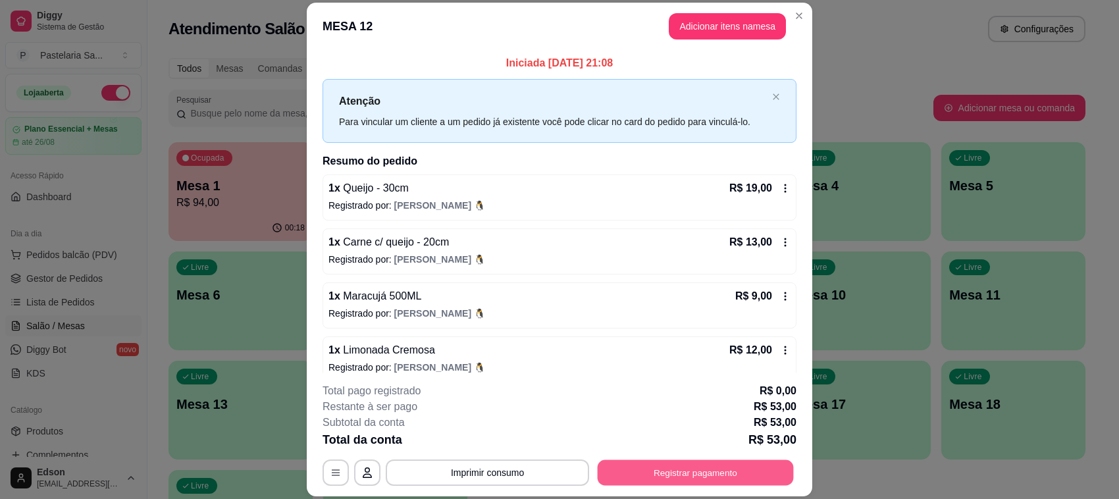
click at [772, 474] on button "Registrar pagamento" at bounding box center [695, 473] width 196 height 26
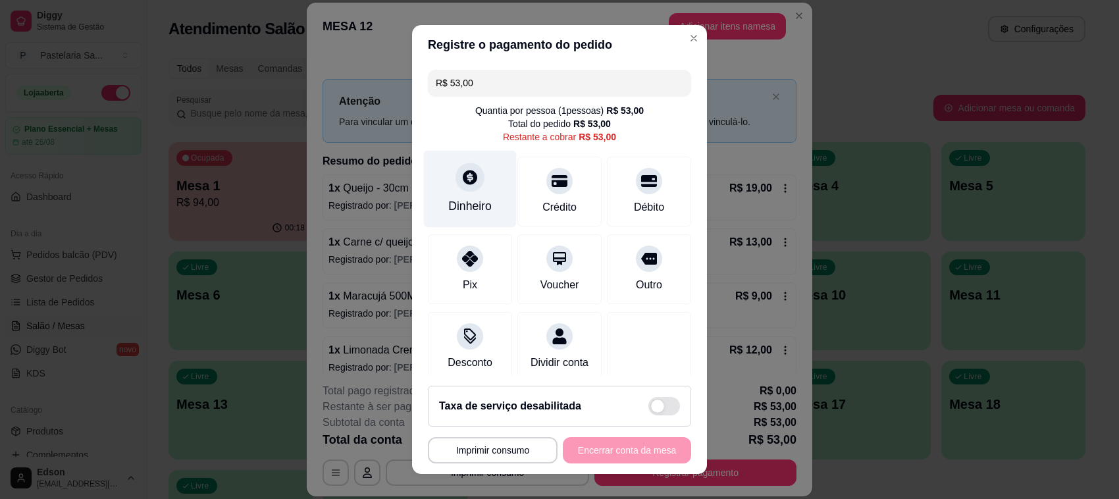
click at [436, 198] on div "Dinheiro" at bounding box center [470, 189] width 93 height 77
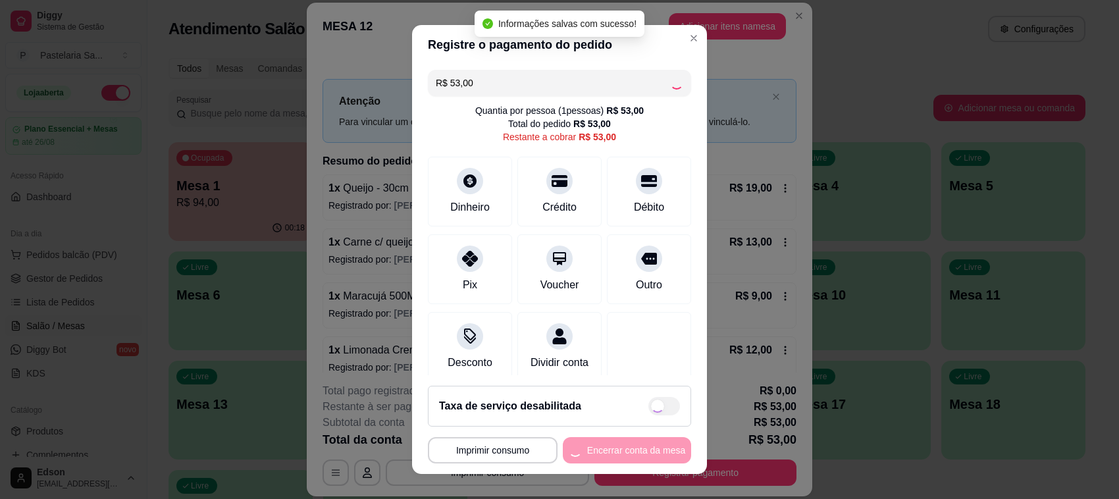
type input "R$ 0,00"
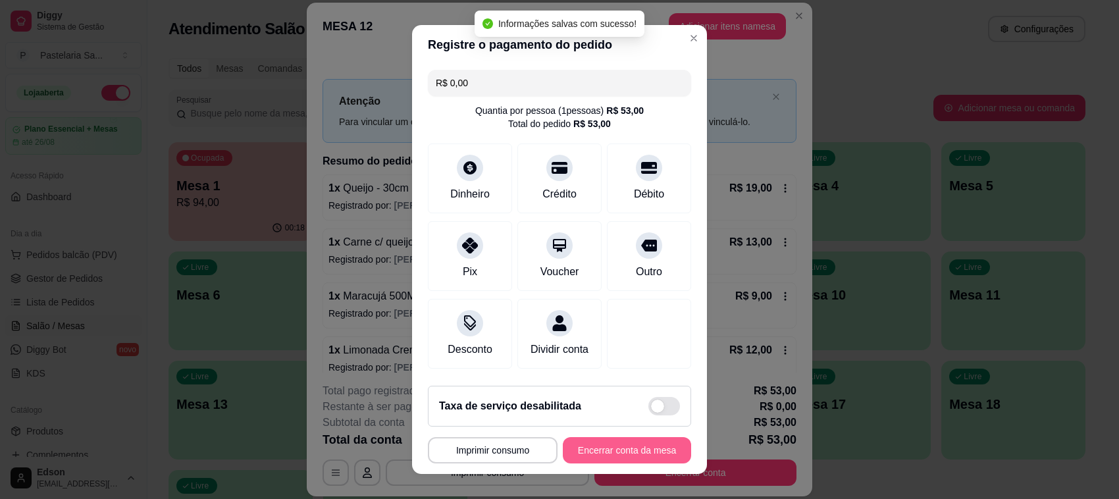
click at [605, 461] on button "Encerrar conta da mesa" at bounding box center [627, 450] width 128 height 26
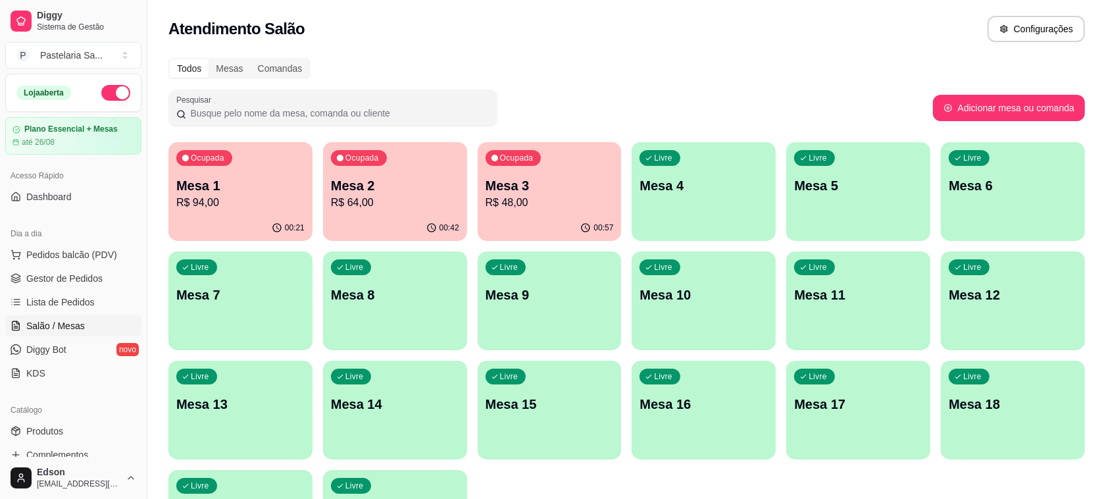
click at [406, 199] on p "R$ 64,00" at bounding box center [395, 203] width 128 height 16
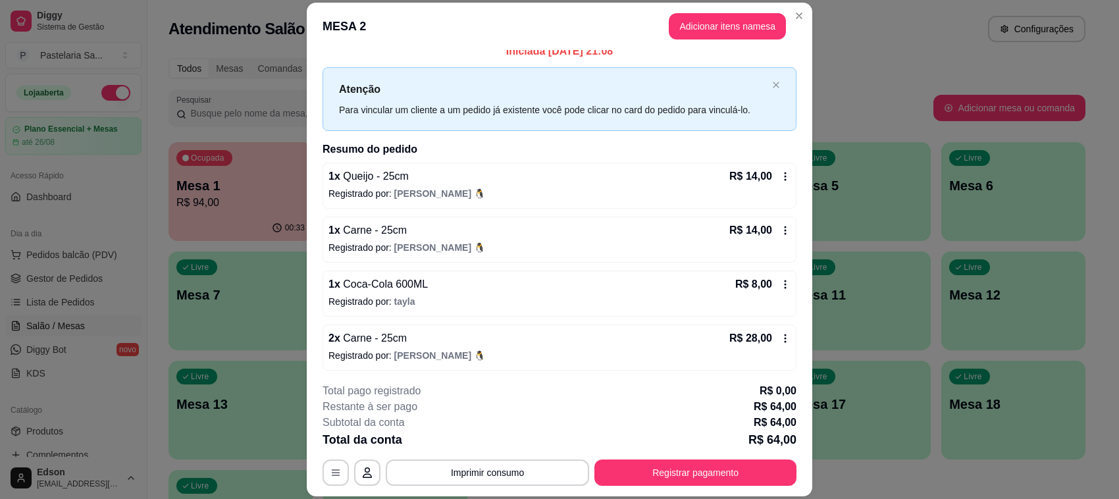
scroll to position [15, 0]
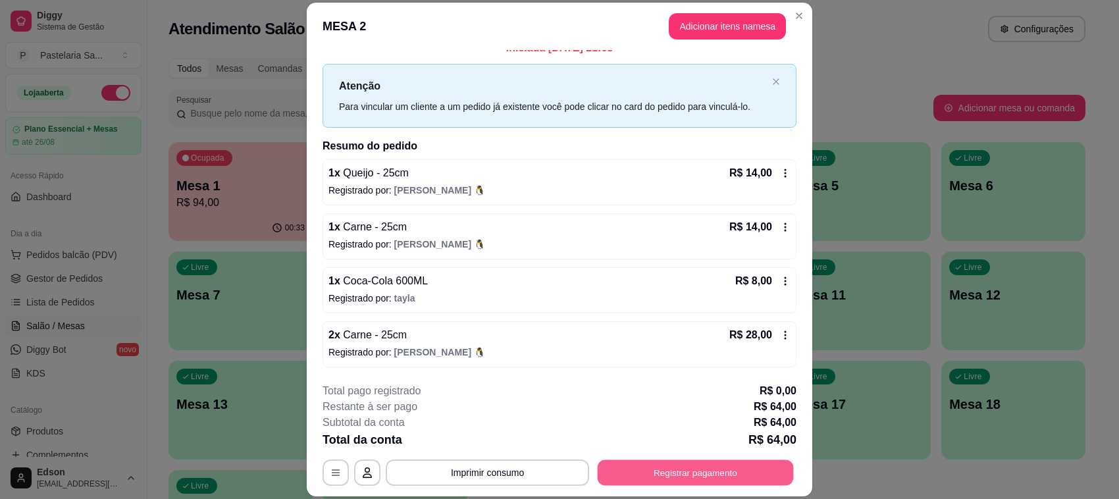
click at [652, 465] on button "Registrar pagamento" at bounding box center [695, 473] width 196 height 26
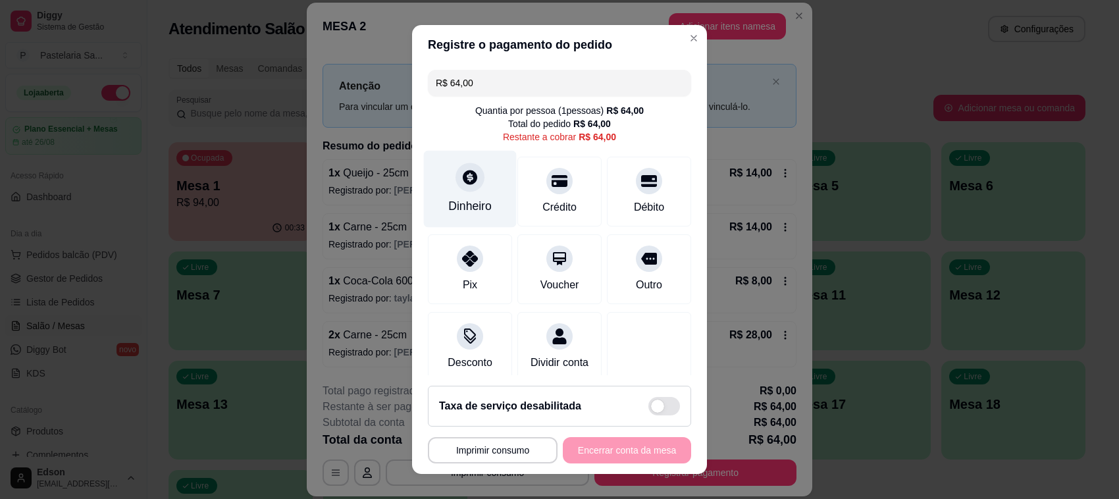
click at [455, 188] on div at bounding box center [469, 177] width 29 height 29
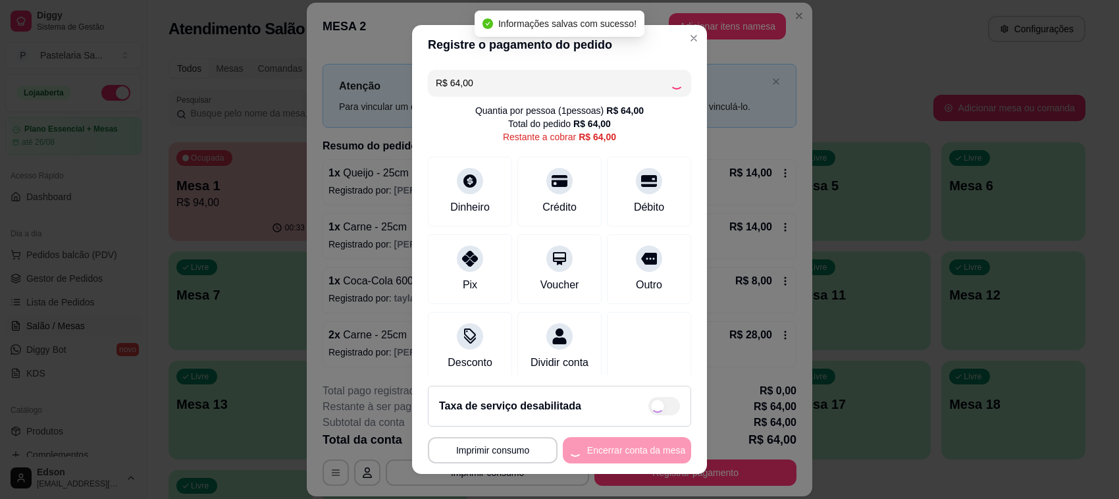
type input "R$ 0,00"
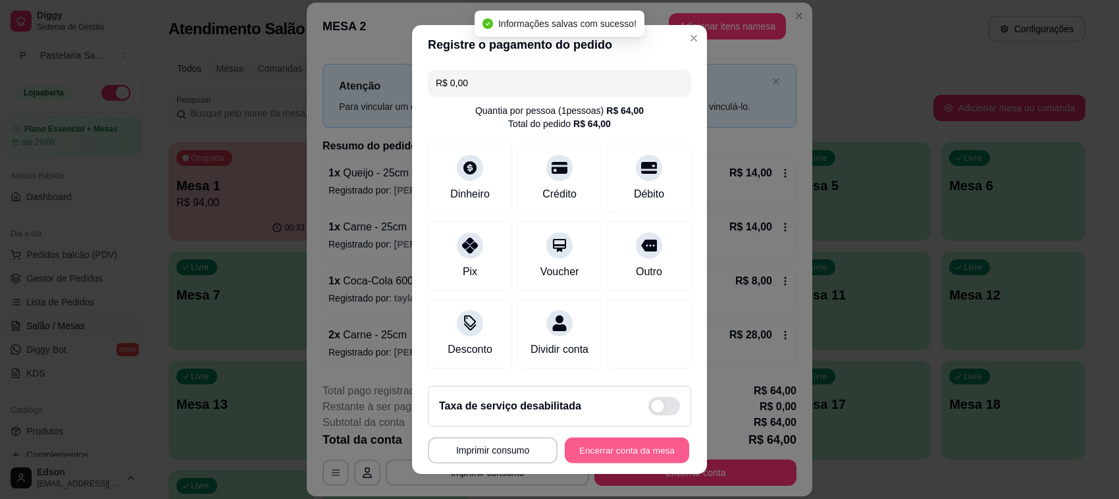
click at [590, 439] on button "Encerrar conta da mesa" at bounding box center [627, 451] width 124 height 26
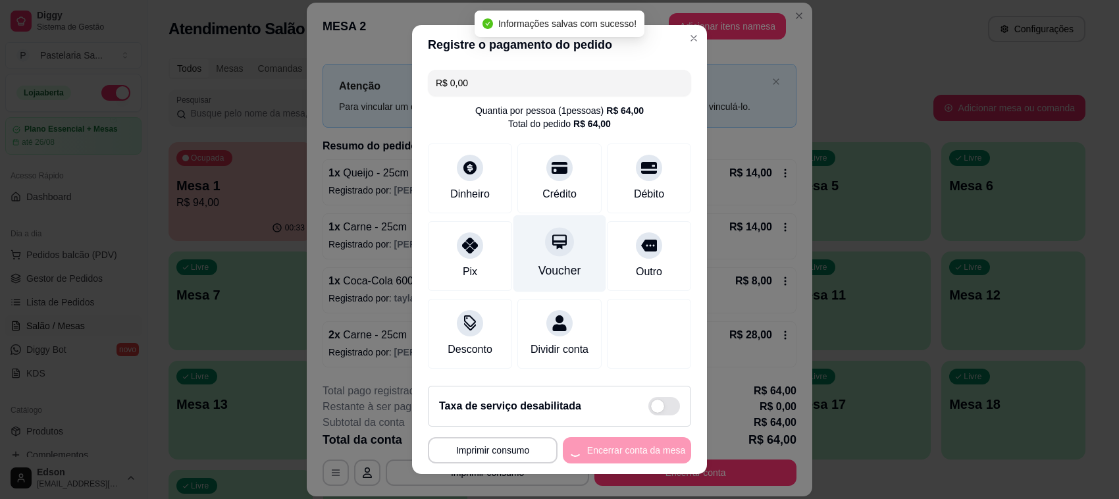
scroll to position [0, 0]
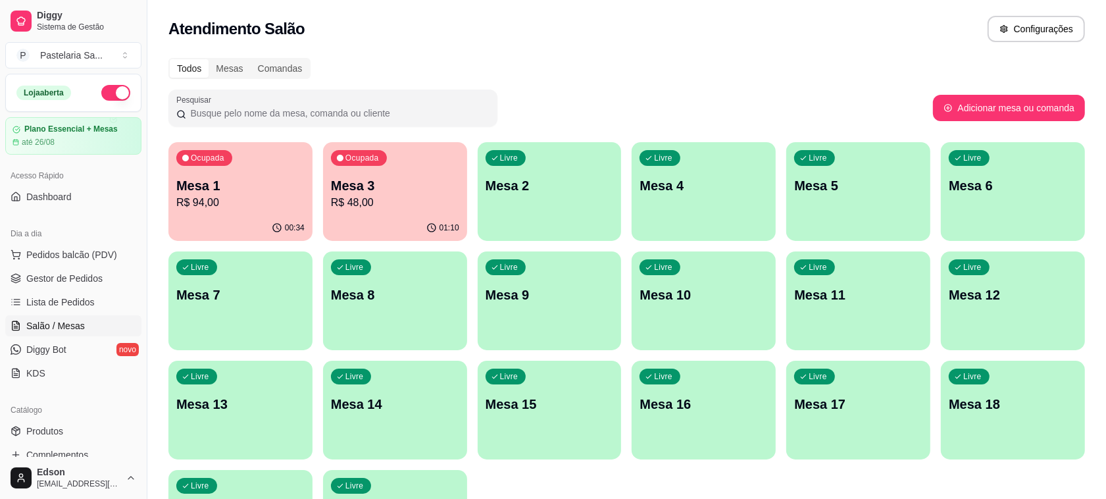
click at [255, 188] on p "Mesa 1" at bounding box center [240, 185] width 128 height 18
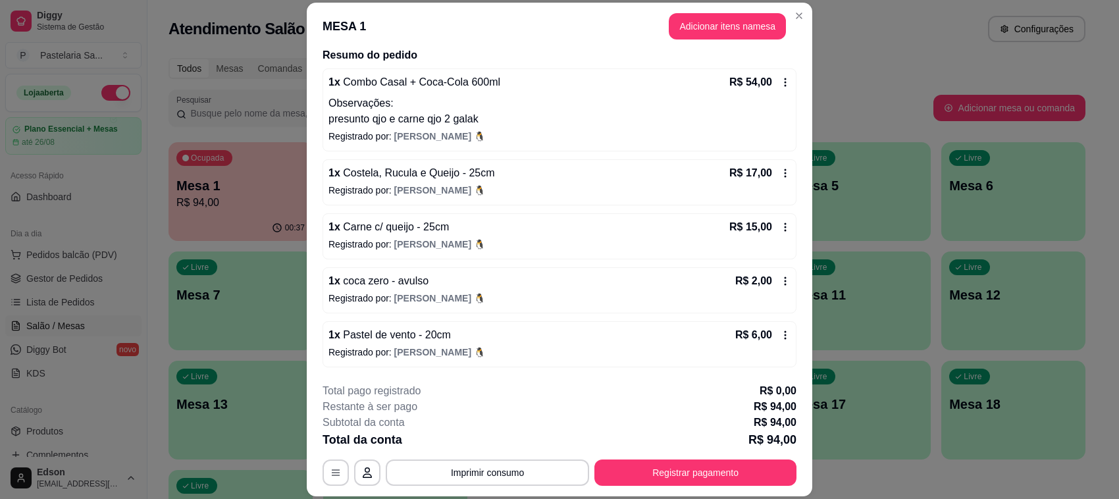
scroll to position [39, 0]
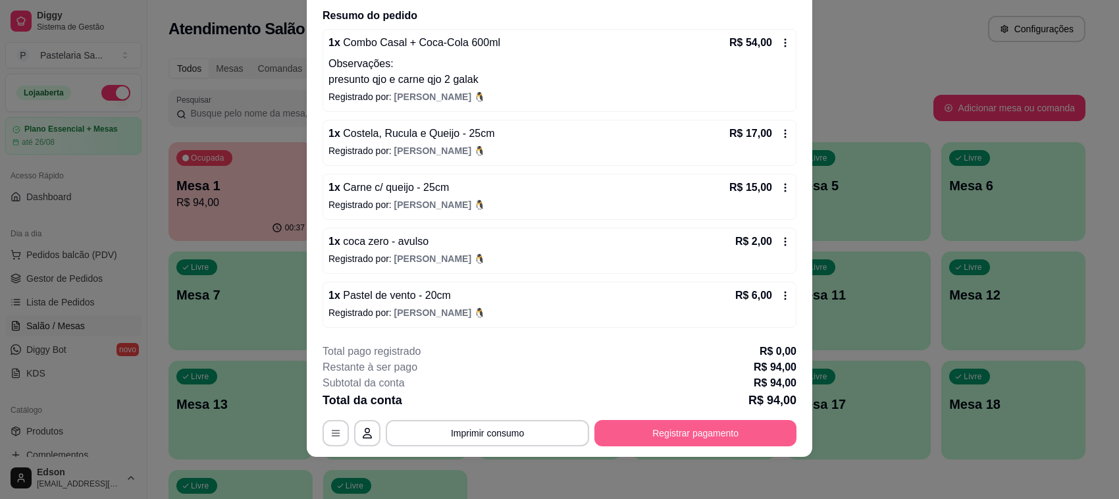
click at [632, 436] on button "Registrar pagamento" at bounding box center [695, 433] width 202 height 26
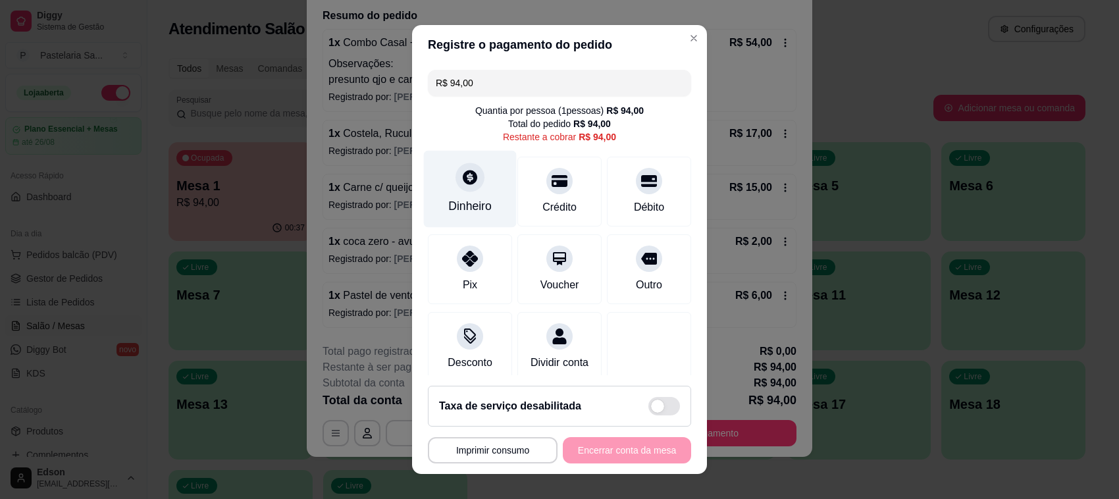
click at [471, 176] on div at bounding box center [469, 177] width 29 height 29
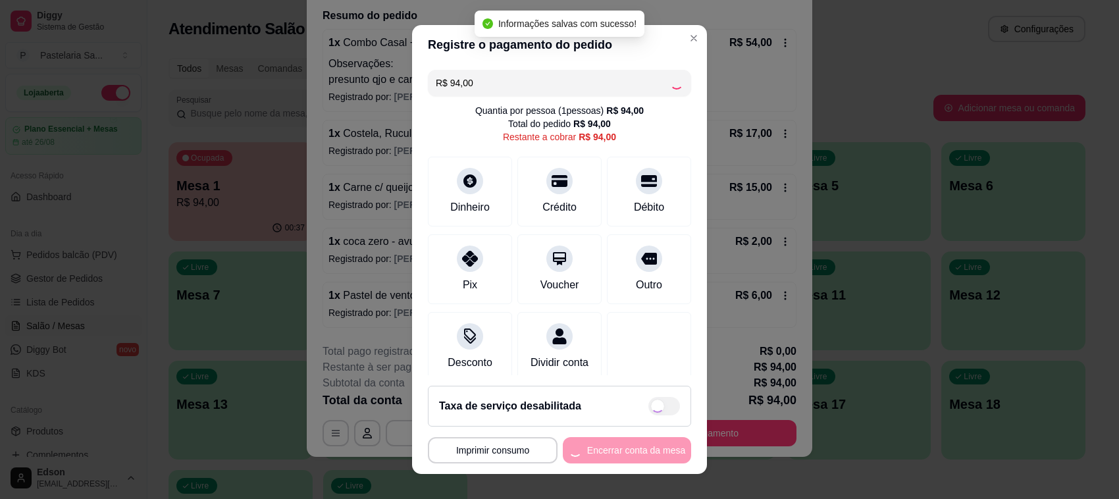
type input "R$ 0,00"
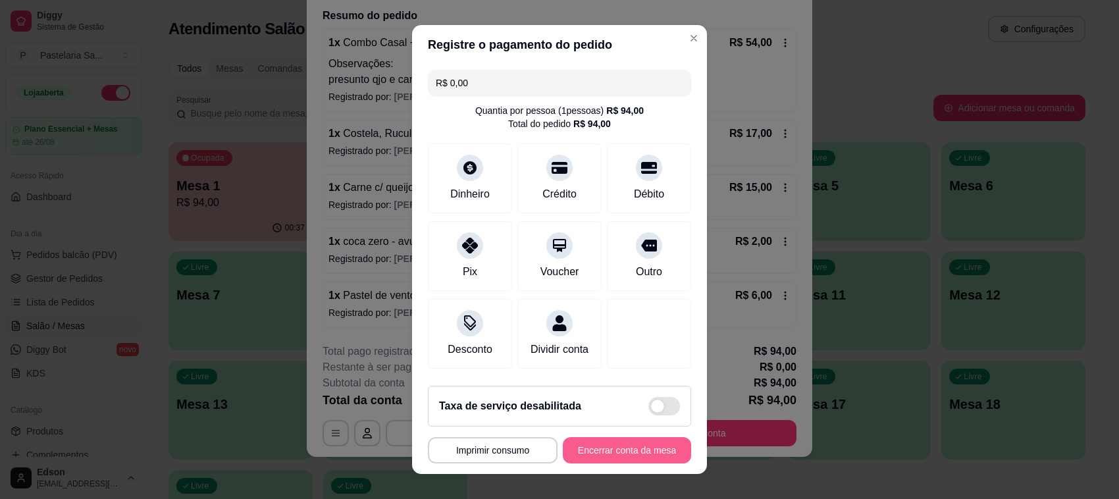
click at [617, 451] on button "Encerrar conta da mesa" at bounding box center [627, 450] width 128 height 26
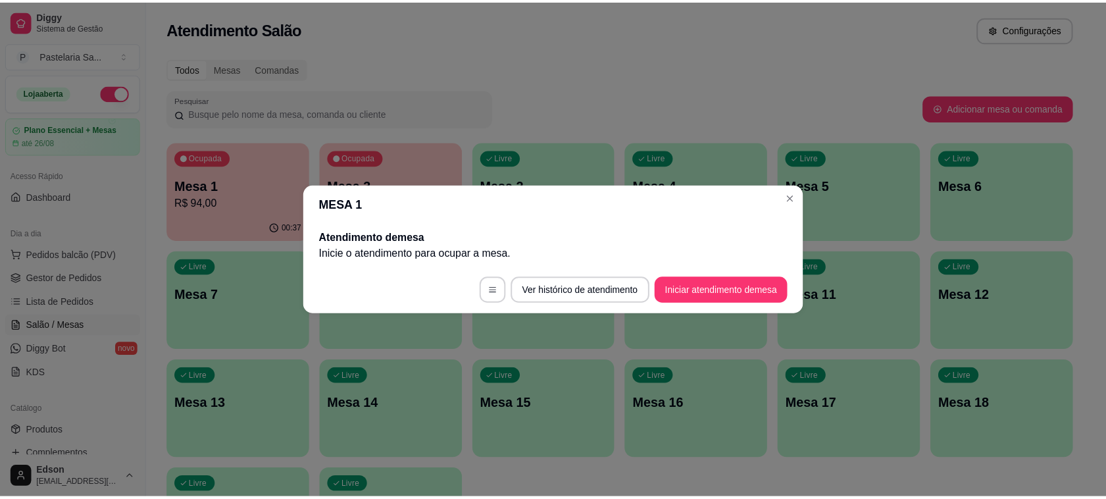
scroll to position [0, 0]
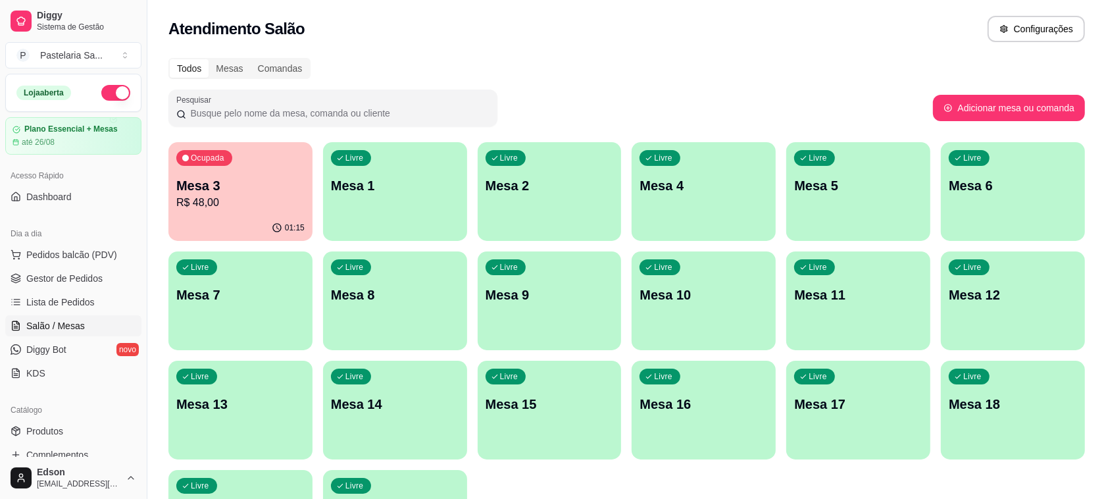
click at [268, 204] on p "R$ 48,00" at bounding box center [240, 203] width 128 height 16
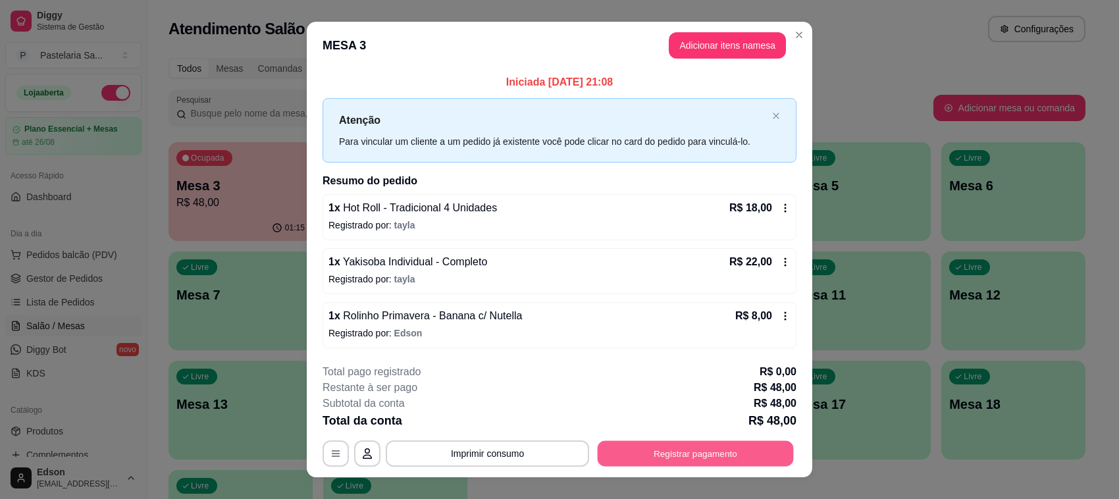
click at [696, 457] on button "Registrar pagamento" at bounding box center [695, 453] width 196 height 26
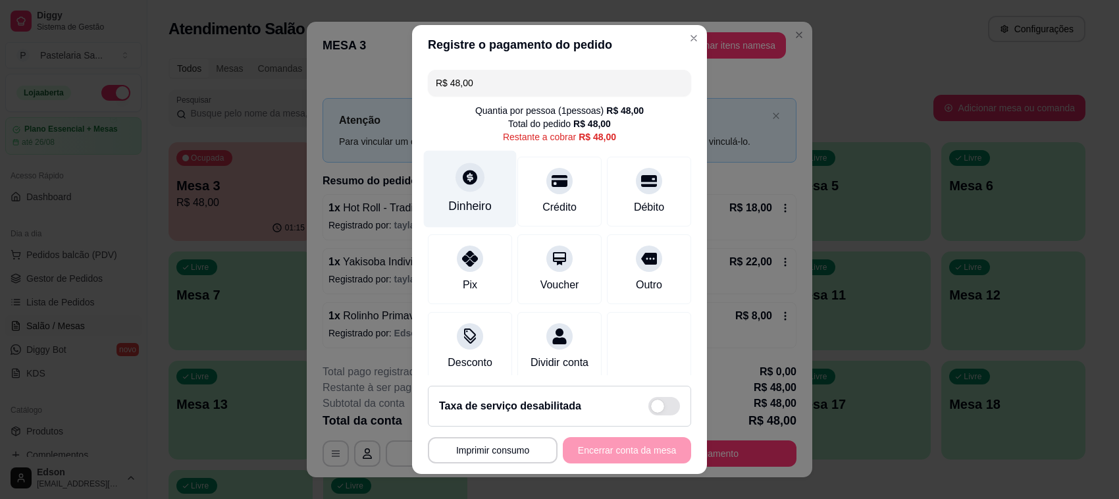
click at [463, 182] on icon at bounding box center [470, 177] width 14 height 14
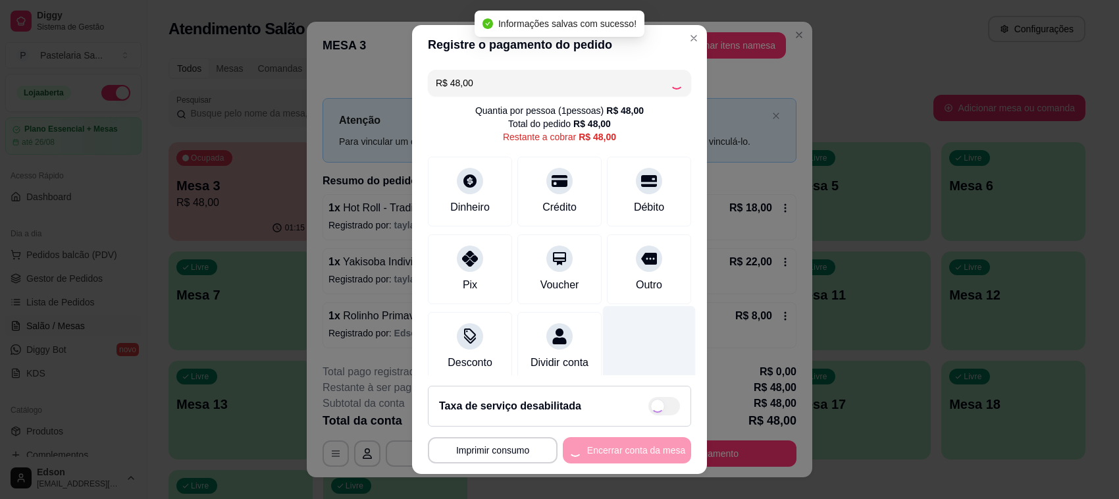
type input "R$ 0,00"
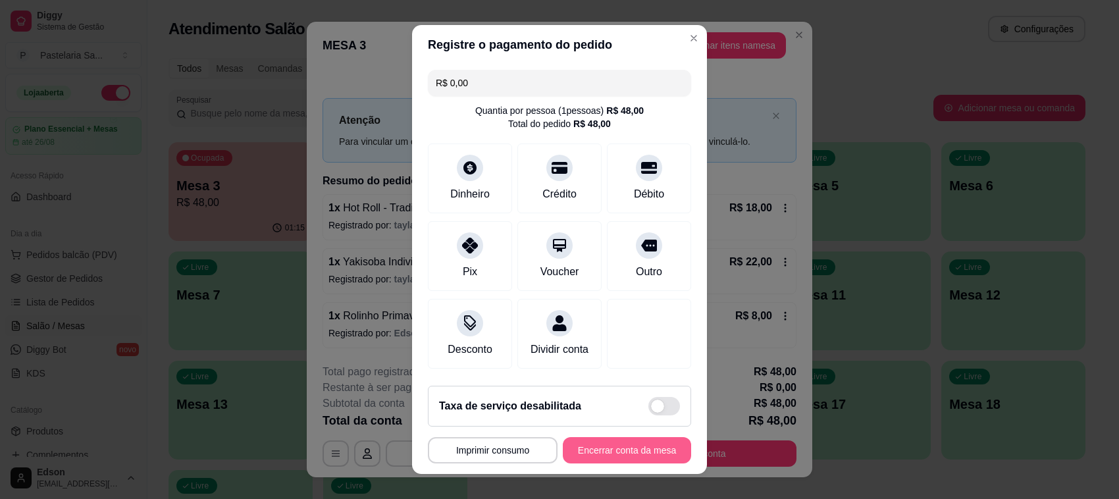
click at [594, 449] on button "Encerrar conta da mesa" at bounding box center [627, 450] width 128 height 26
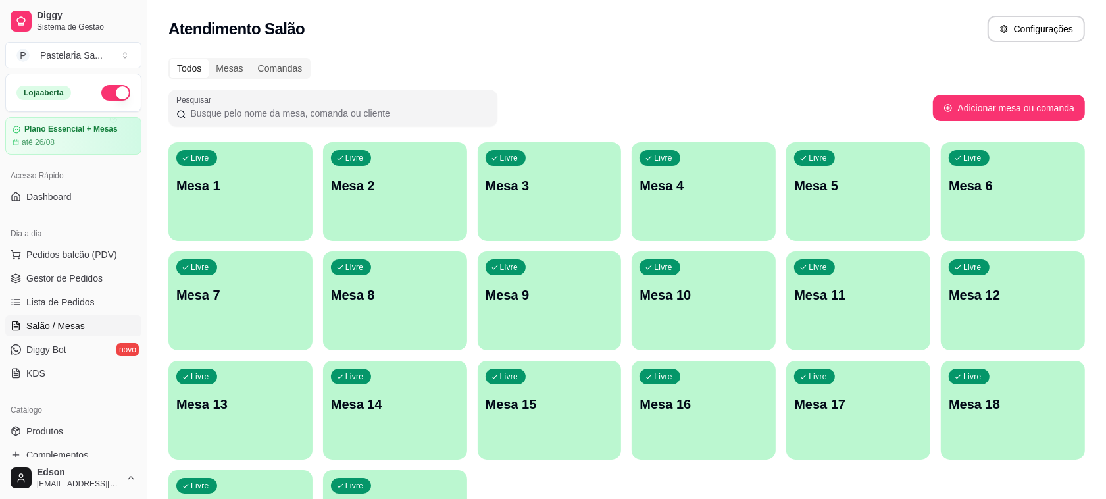
click at [103, 95] on button "button" at bounding box center [115, 93] width 29 height 16
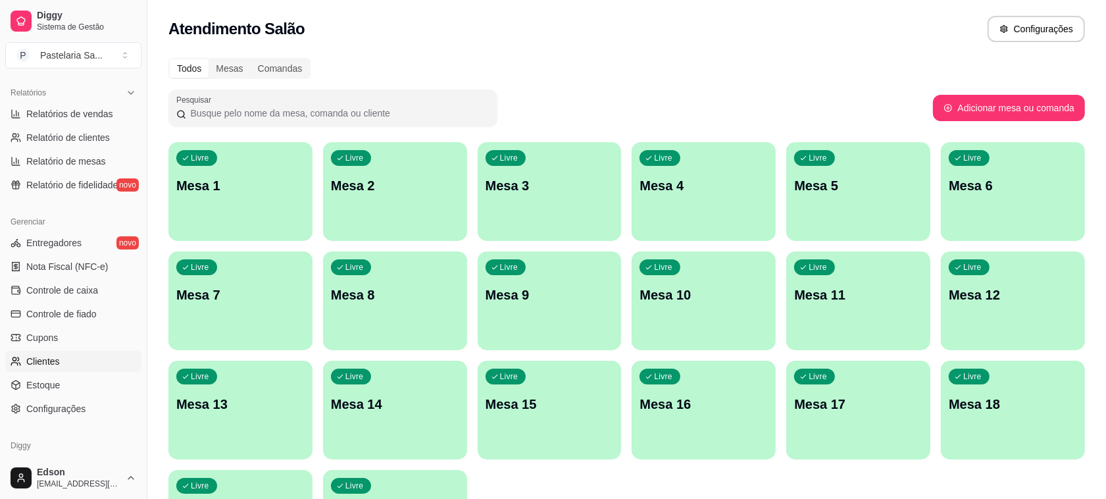
scroll to position [447, 0]
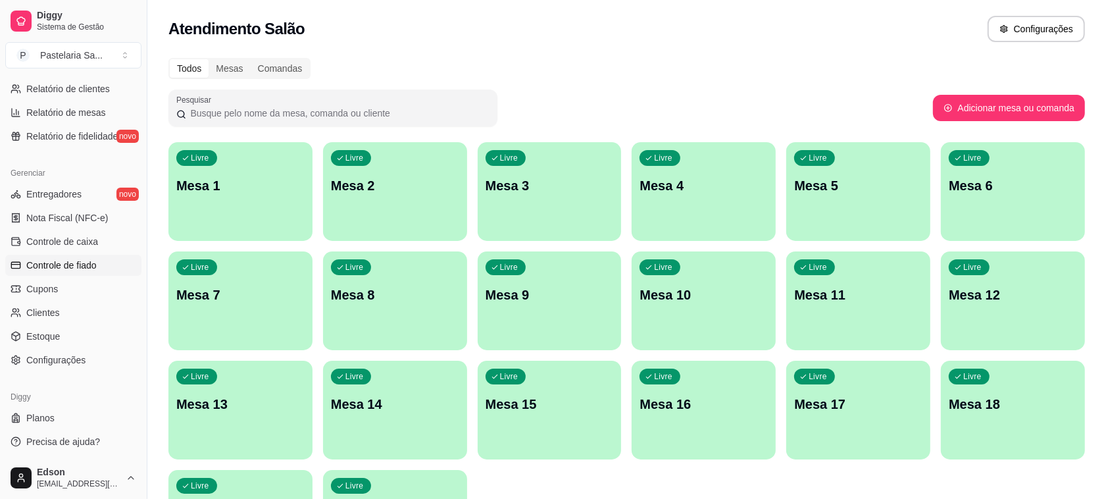
click at [61, 272] on link "Controle de fiado" at bounding box center [73, 265] width 136 height 21
